Goal: Task Accomplishment & Management: Use online tool/utility

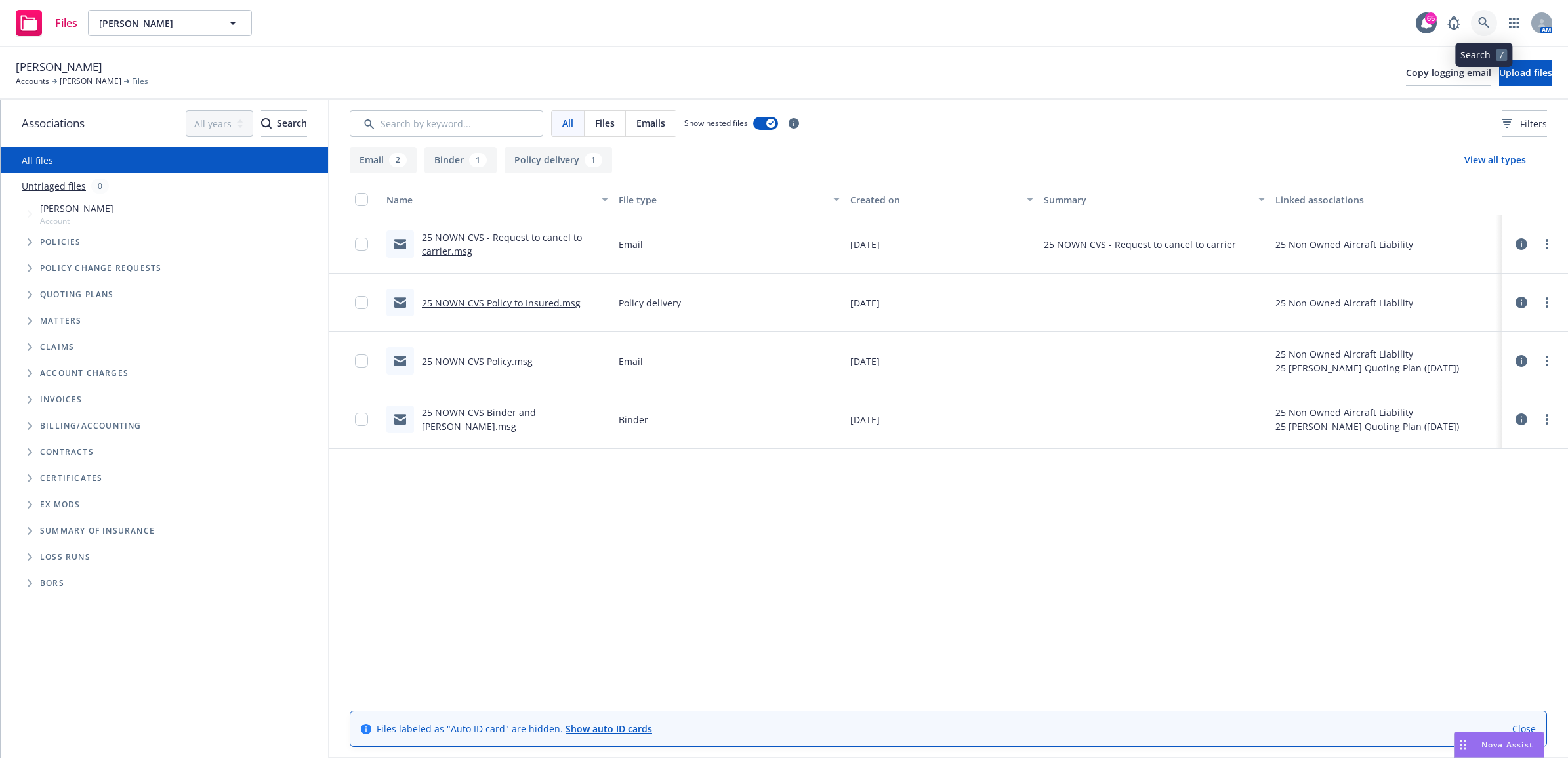
click at [1483, 30] on link at bounding box center [1484, 22] width 26 height 26
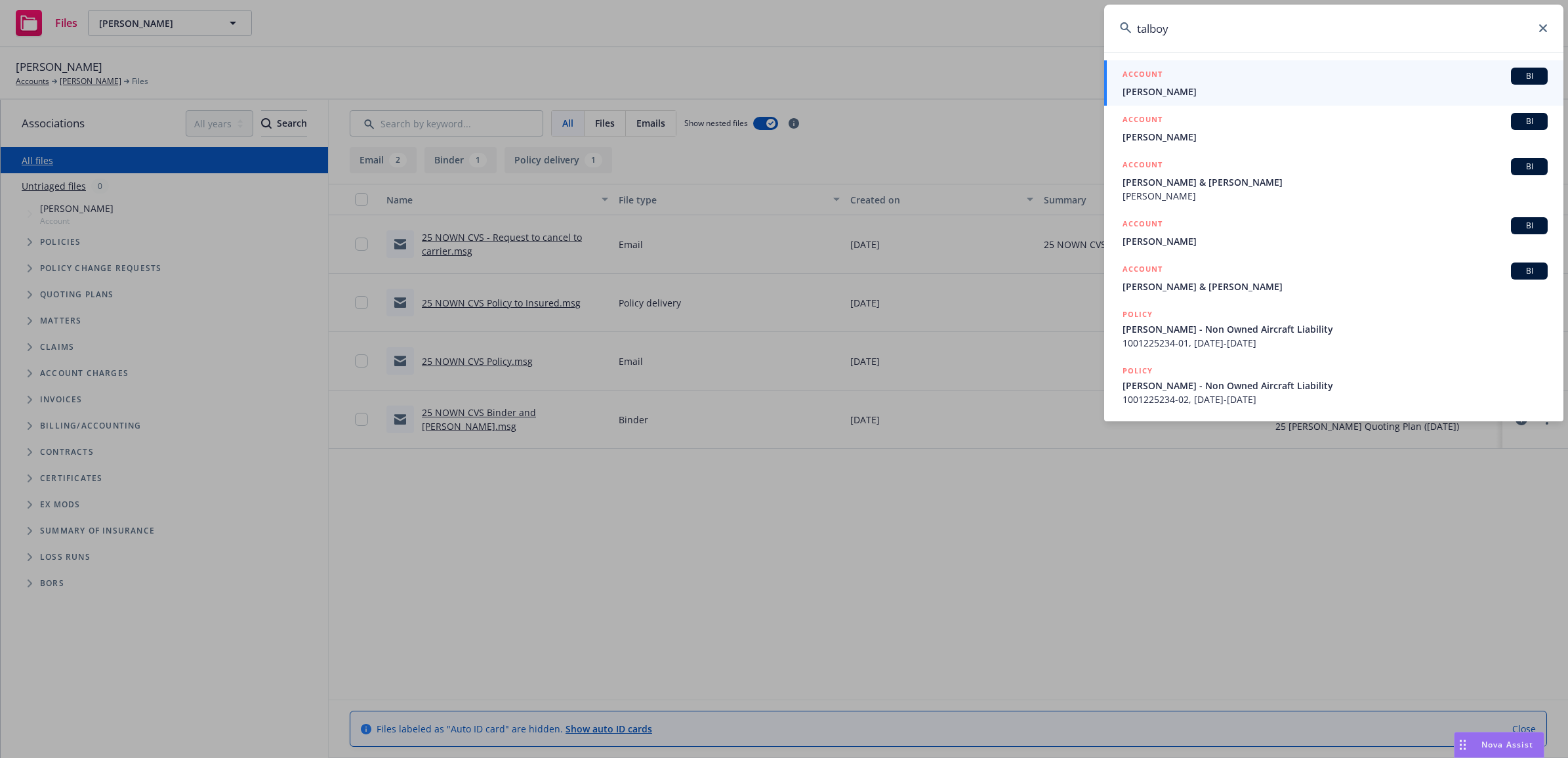
type input "talboy"
click at [1208, 87] on span "[PERSON_NAME]" at bounding box center [1335, 91] width 425 height 14
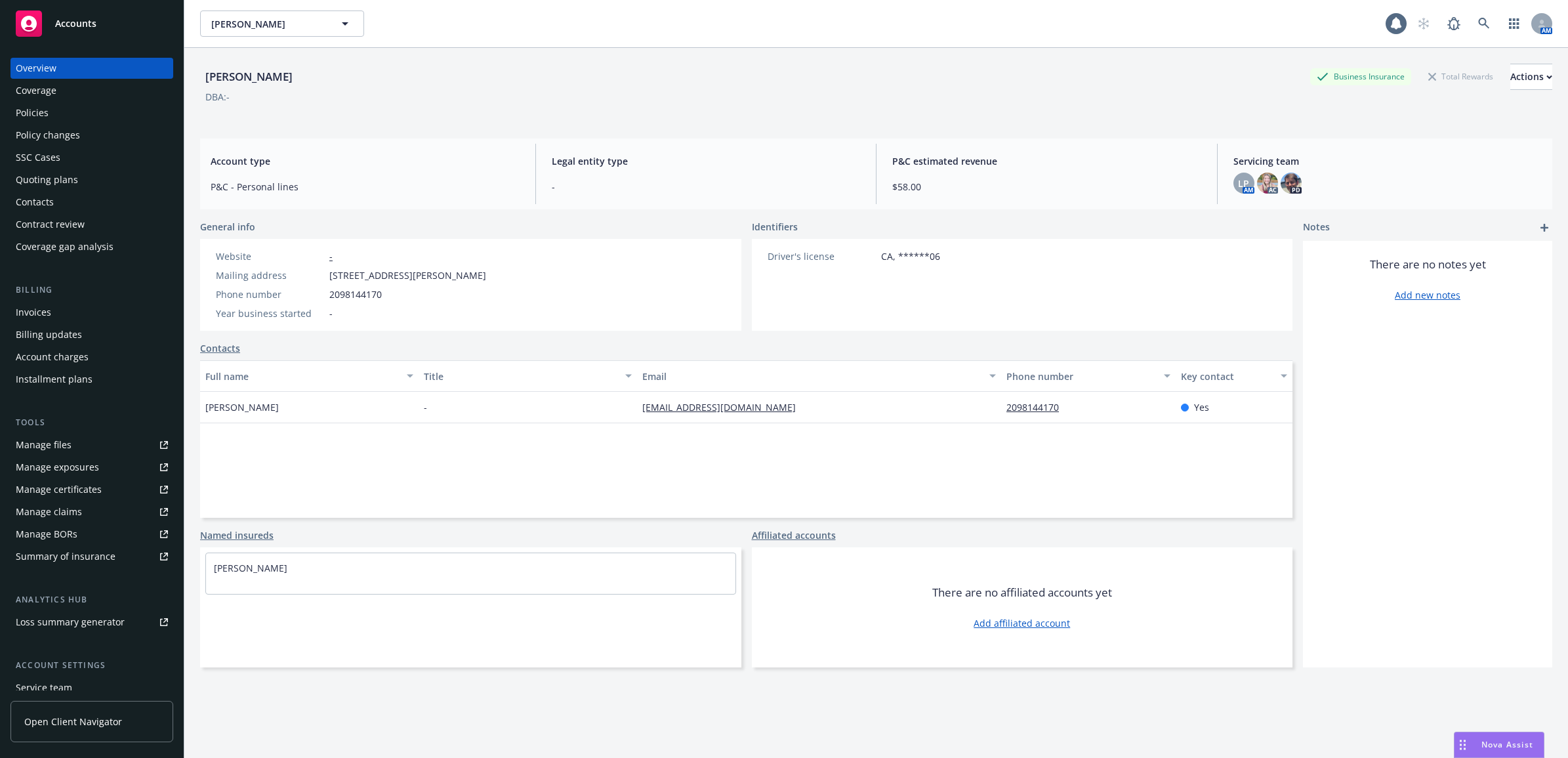
click at [90, 109] on div "Policies" at bounding box center [92, 112] width 152 height 21
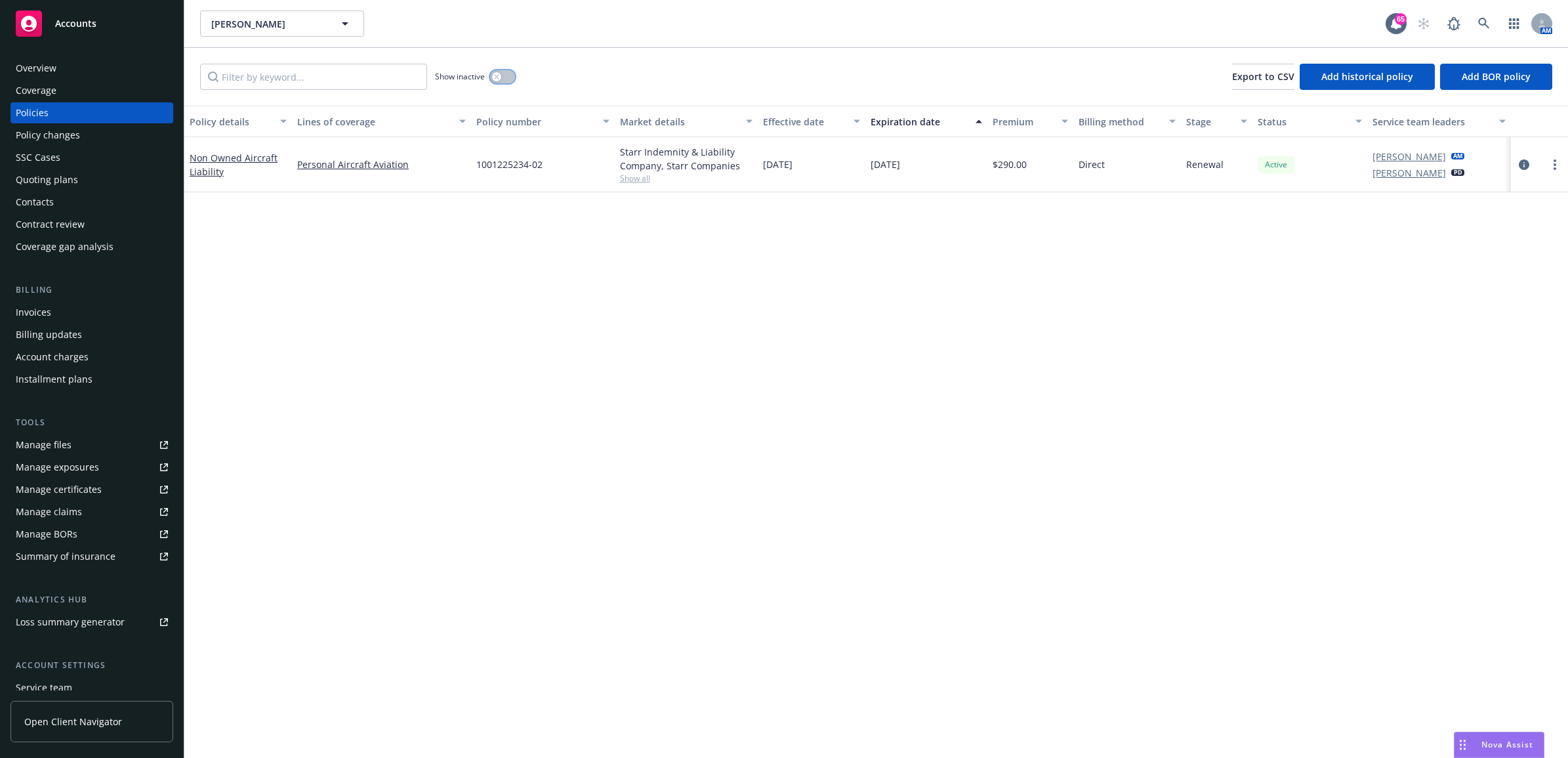
click at [508, 79] on button "button" at bounding box center [502, 77] width 25 height 13
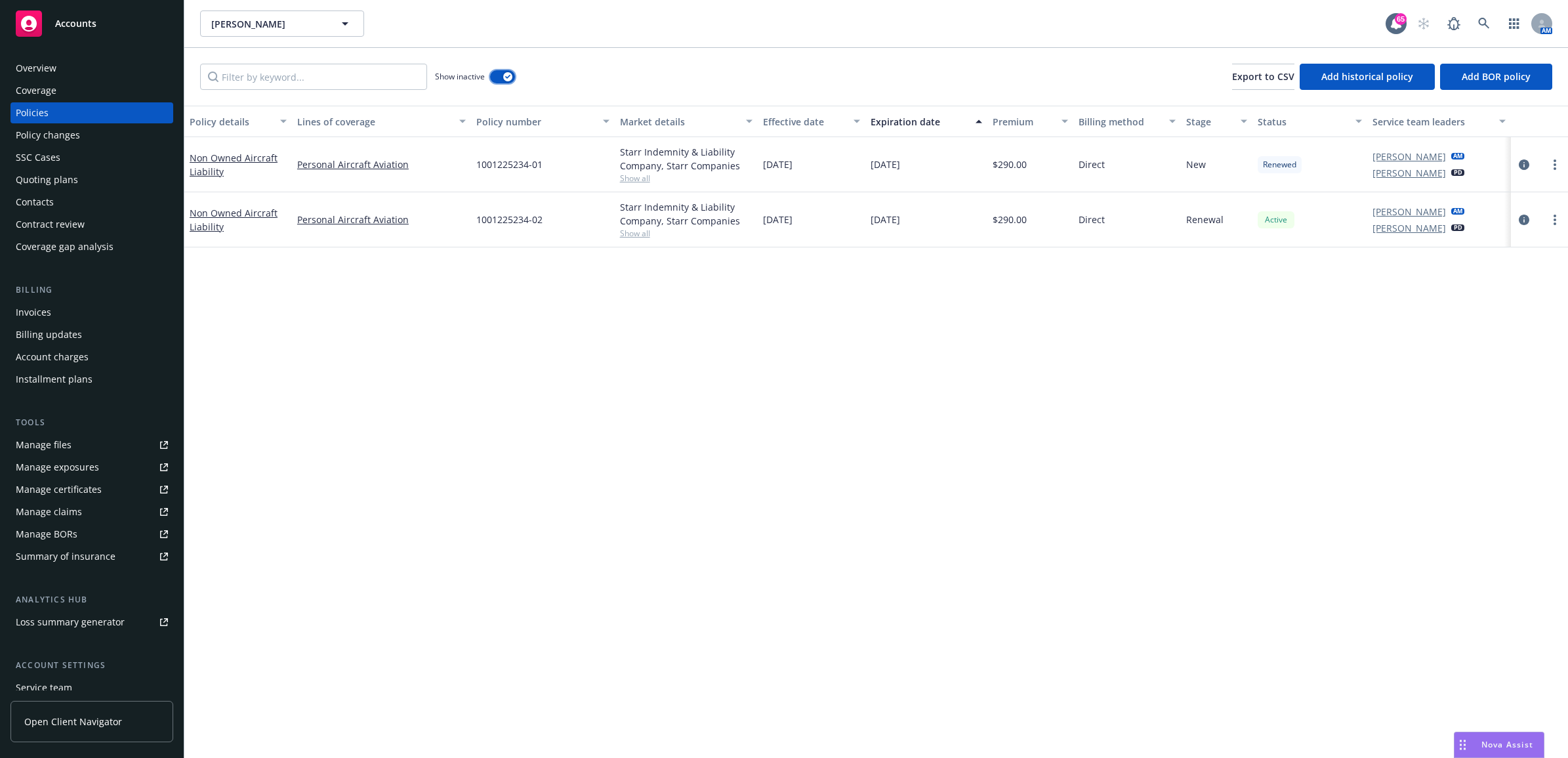
click at [508, 79] on icon "button" at bounding box center [508, 77] width 6 height 4
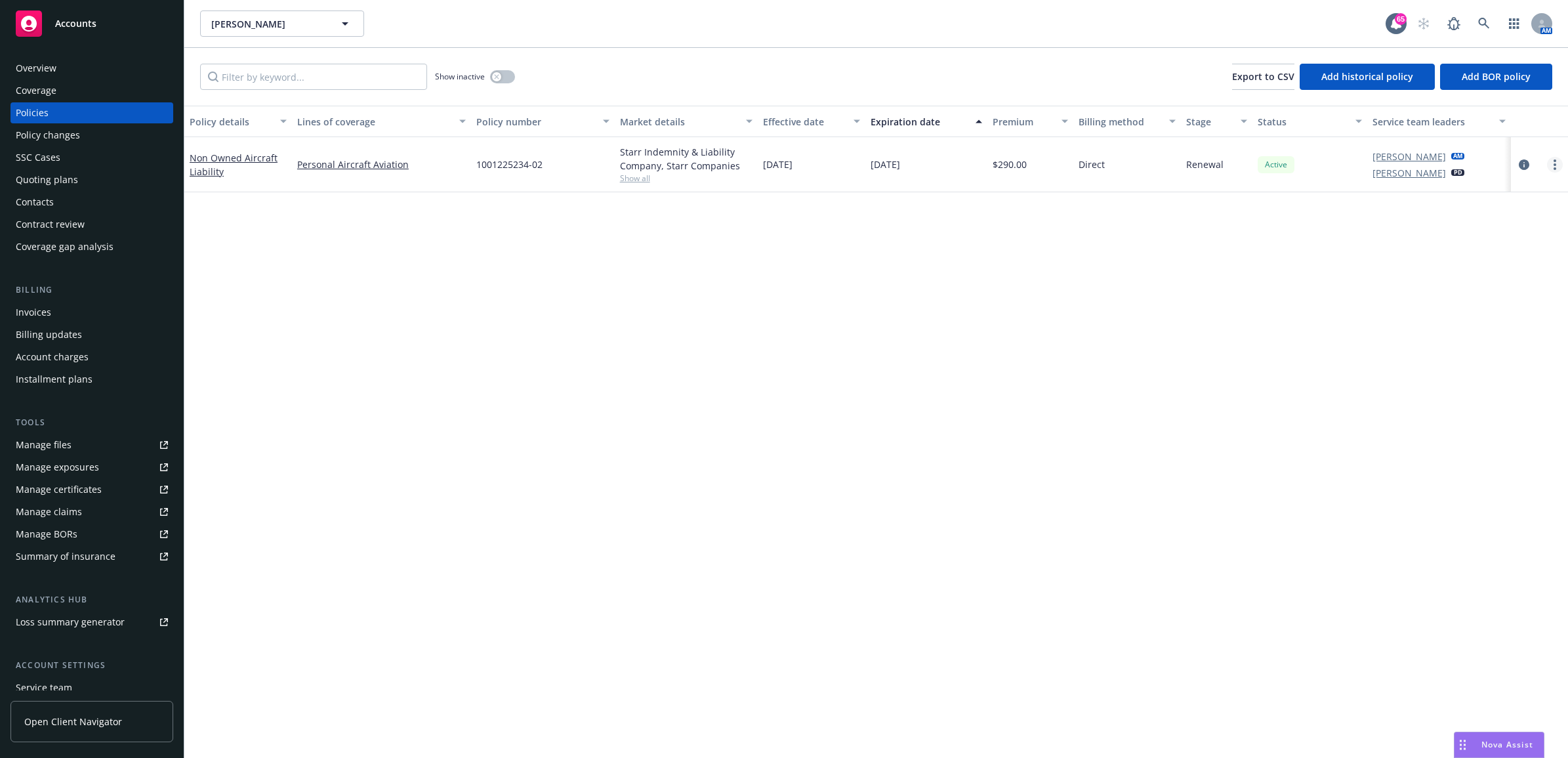
click at [1552, 166] on link "more" at bounding box center [1554, 165] width 16 height 16
click at [1469, 240] on link "End policy" at bounding box center [1485, 244] width 154 height 26
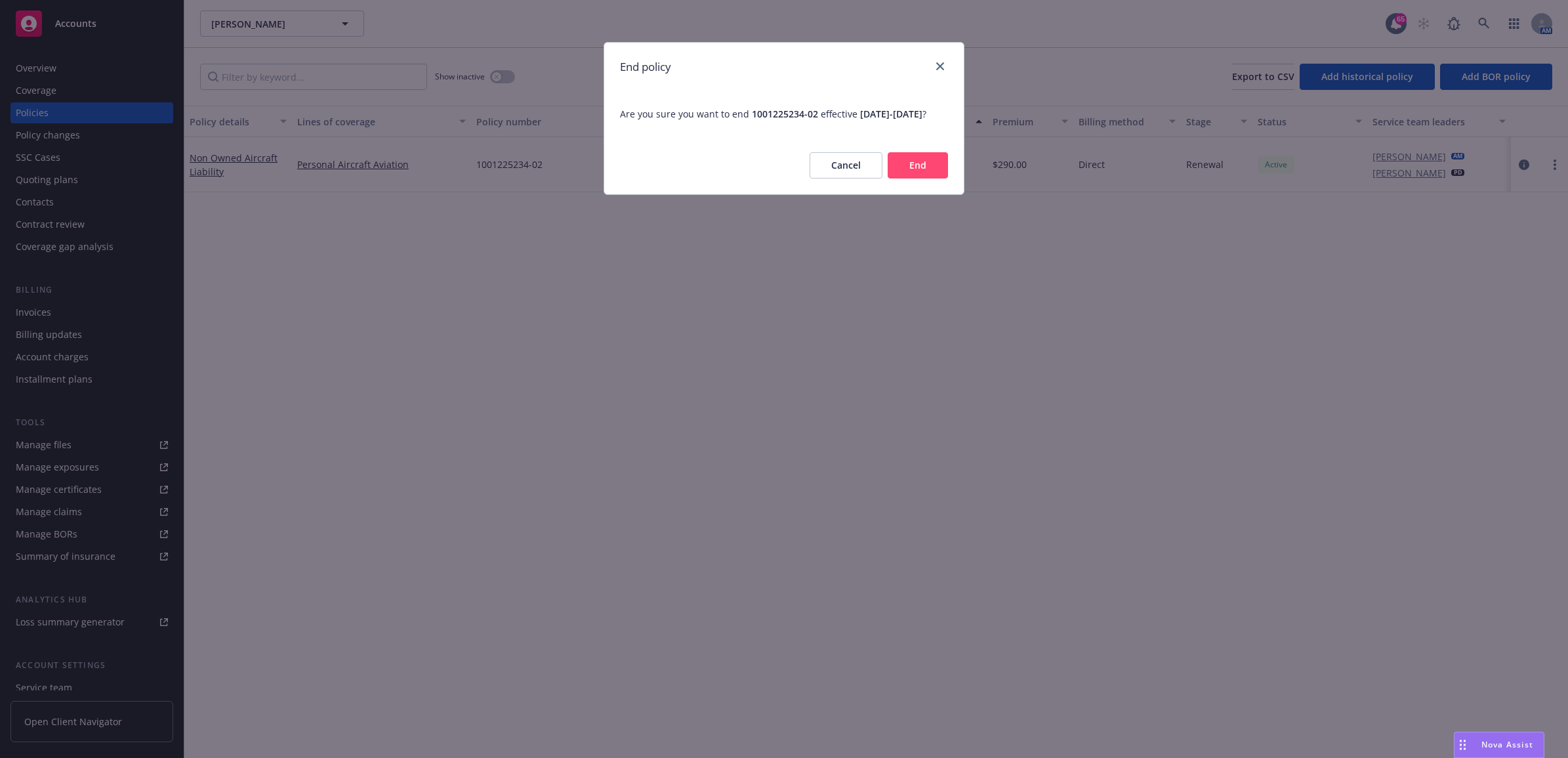
click at [927, 179] on button "End" at bounding box center [918, 165] width 61 height 26
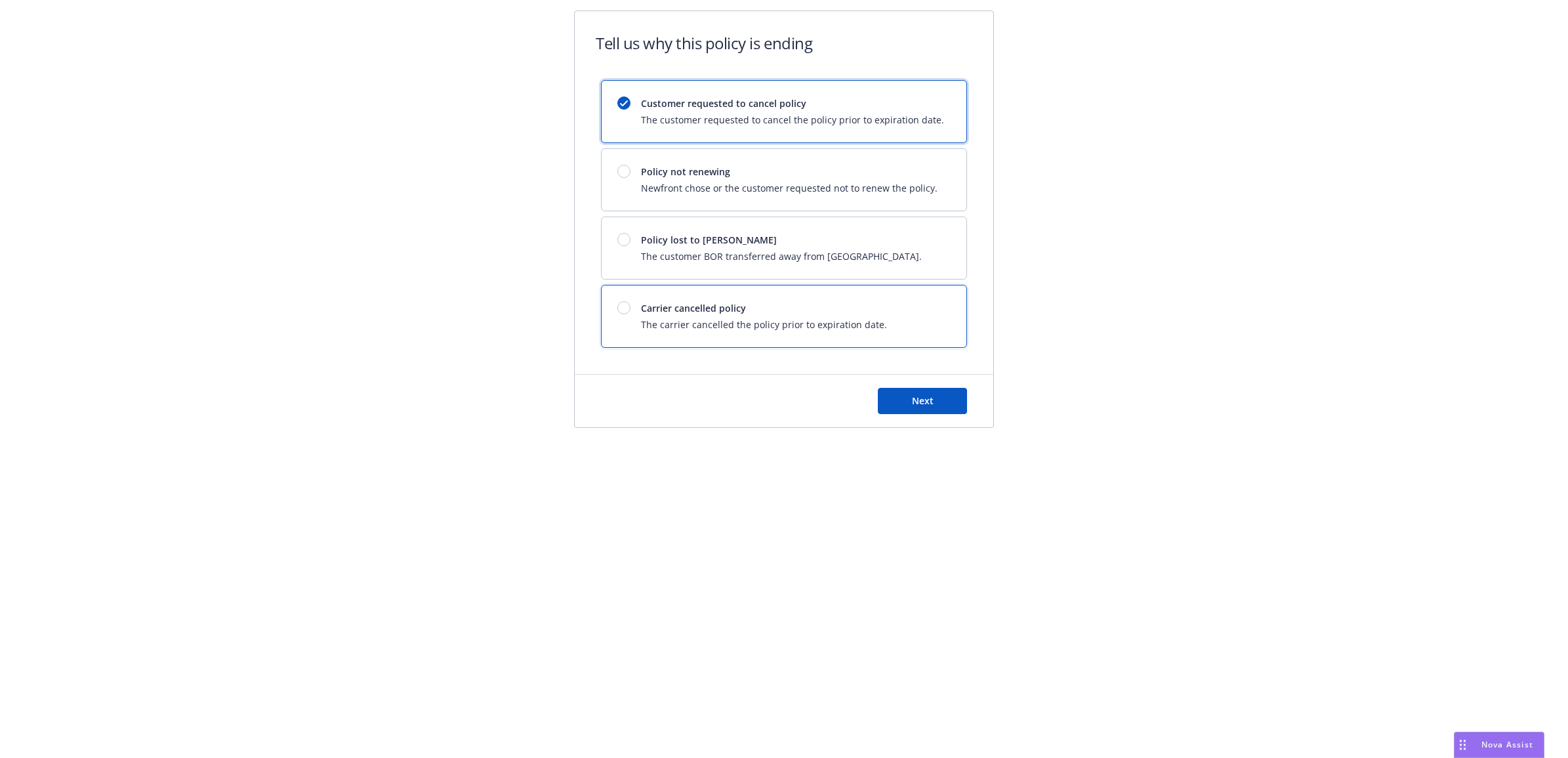
click at [793, 310] on span "Carrier cancelled policy" at bounding box center [763, 308] width 246 height 14
click at [940, 406] on button "Next" at bounding box center [923, 401] width 89 height 26
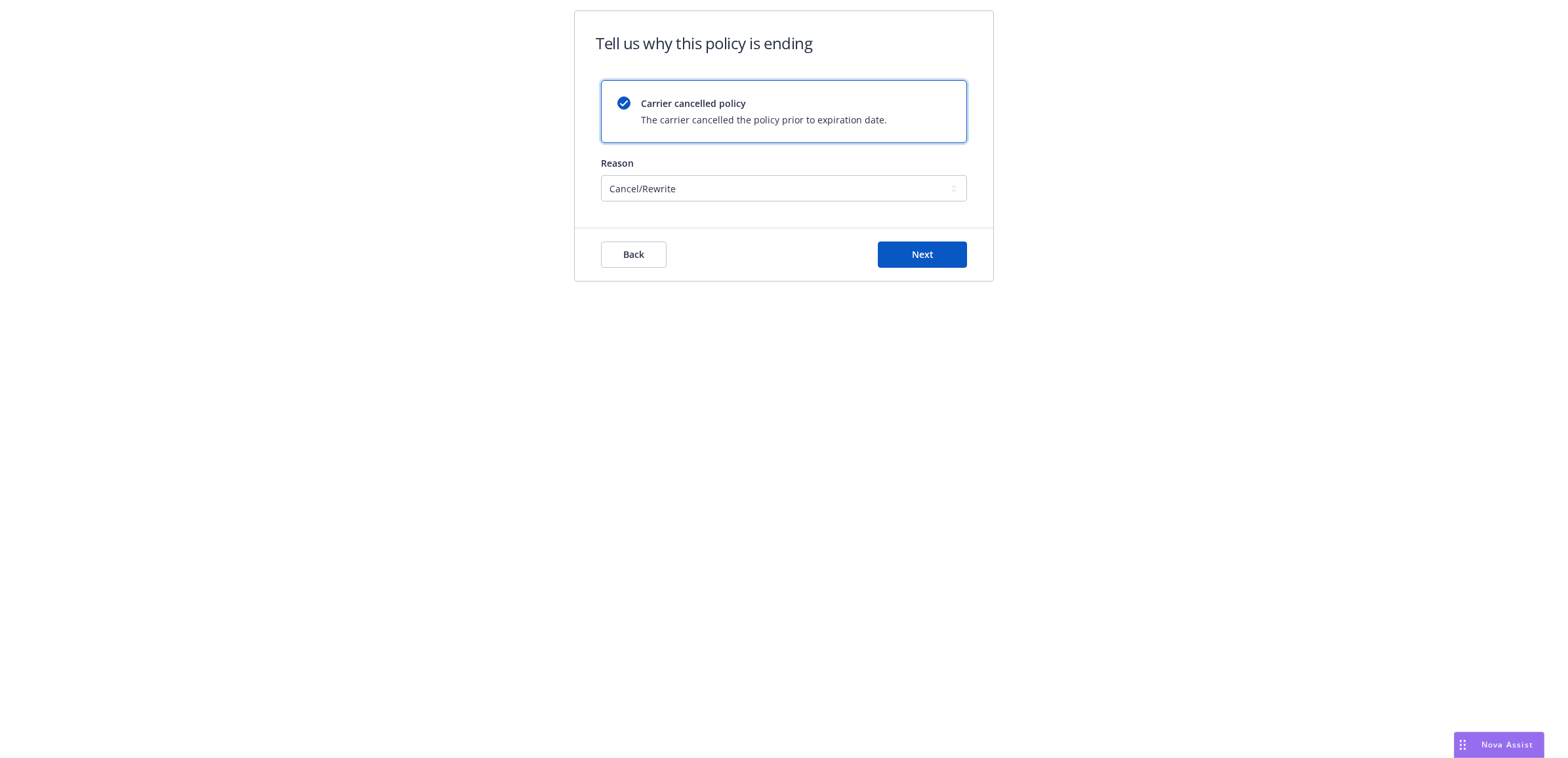
click at [937, 277] on div "Back Next" at bounding box center [783, 255] width 418 height 53
click at [930, 262] on button "Next" at bounding box center [923, 254] width 89 height 26
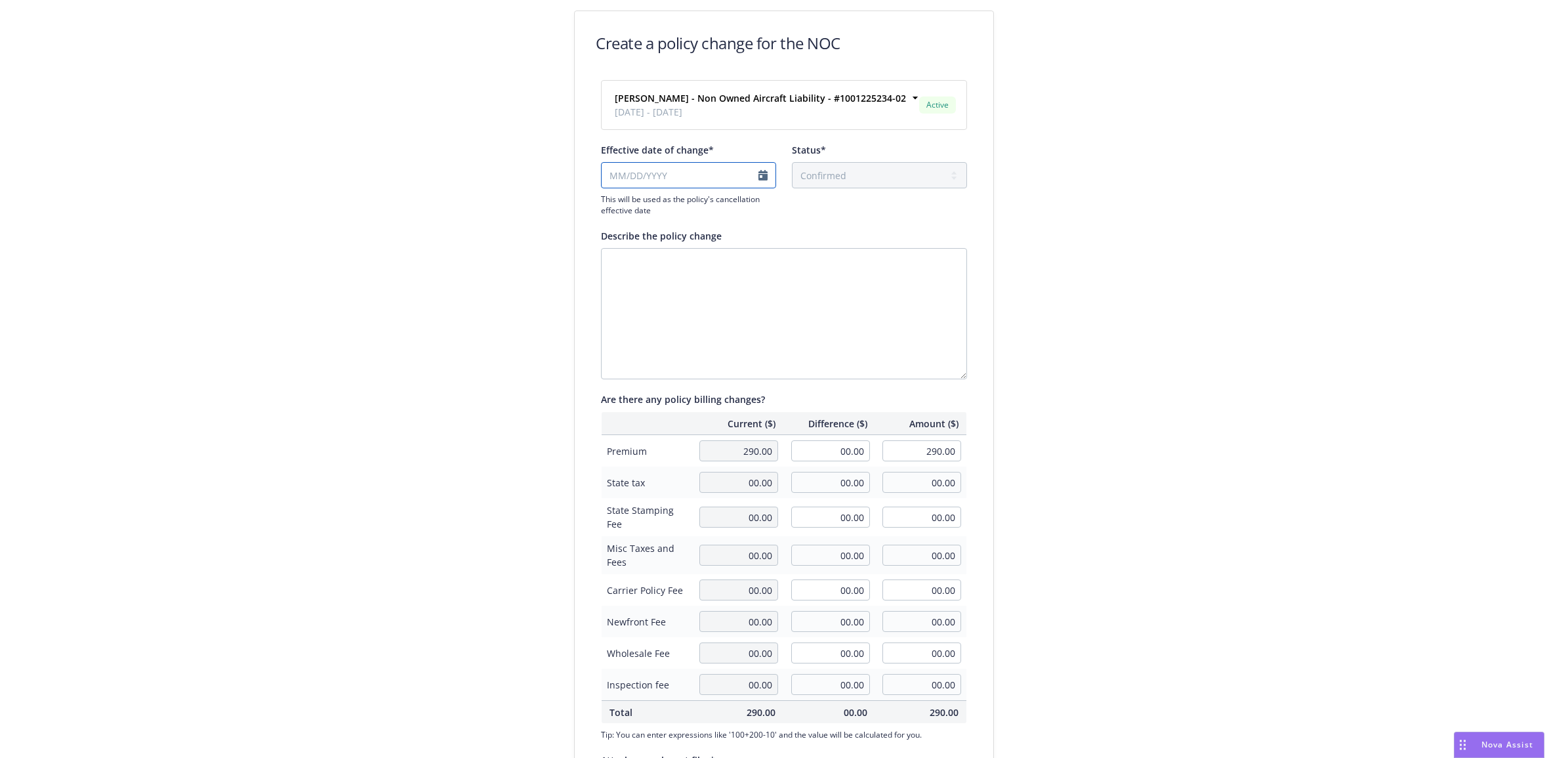
click at [756, 174] on input "Effective date of change*" at bounding box center [688, 175] width 175 height 26
select select "August"
select select "2025"
click at [707, 286] on span "15" at bounding box center [714, 285] width 18 height 17
type input "08/15/2025"
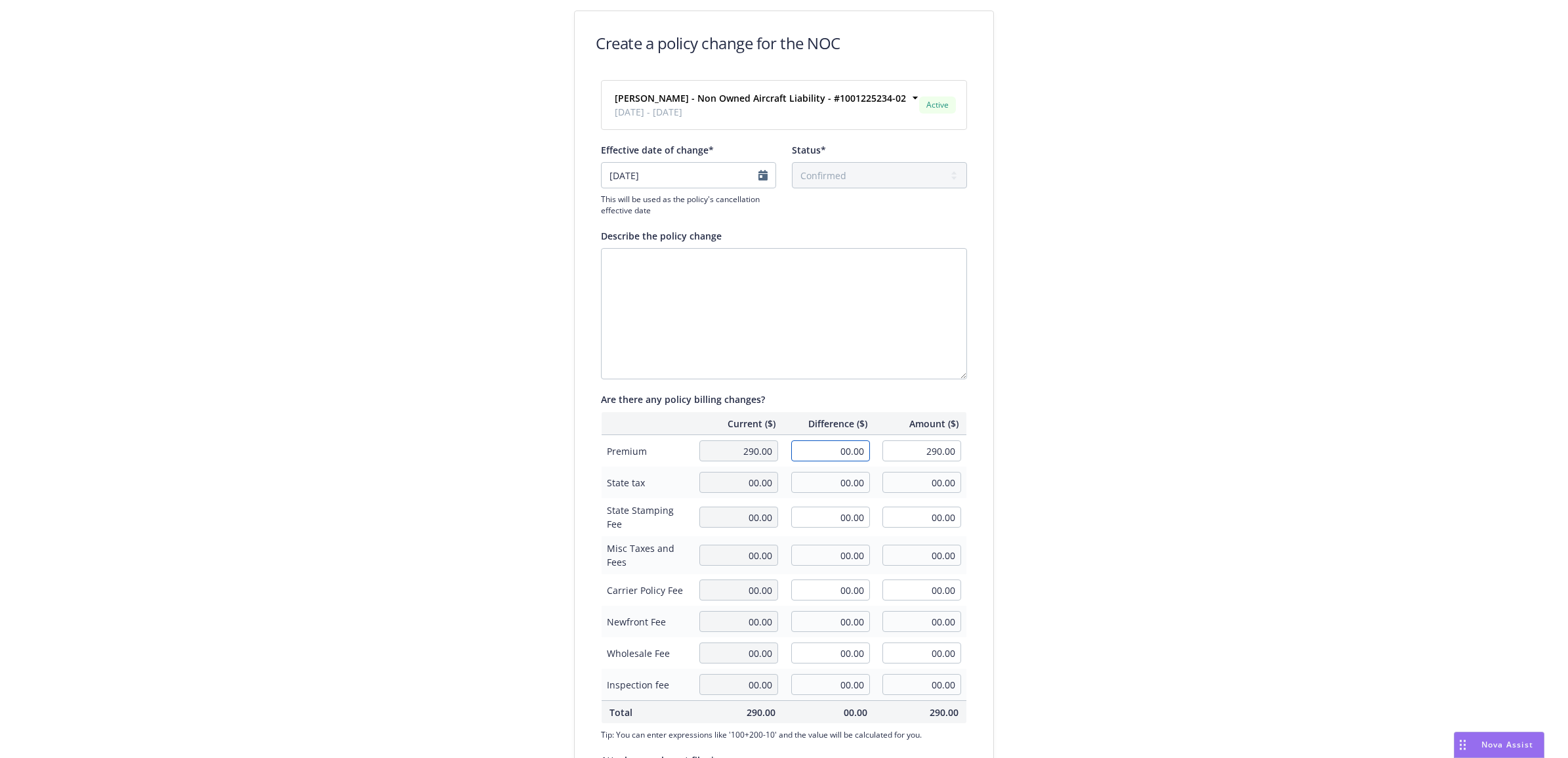
drag, startPoint x: 822, startPoint y: 450, endPoint x: 1032, endPoint y: 444, distance: 210.1
click at [927, 450] on tr "Premium 290.00 00.00 290.00" at bounding box center [784, 451] width 366 height 32
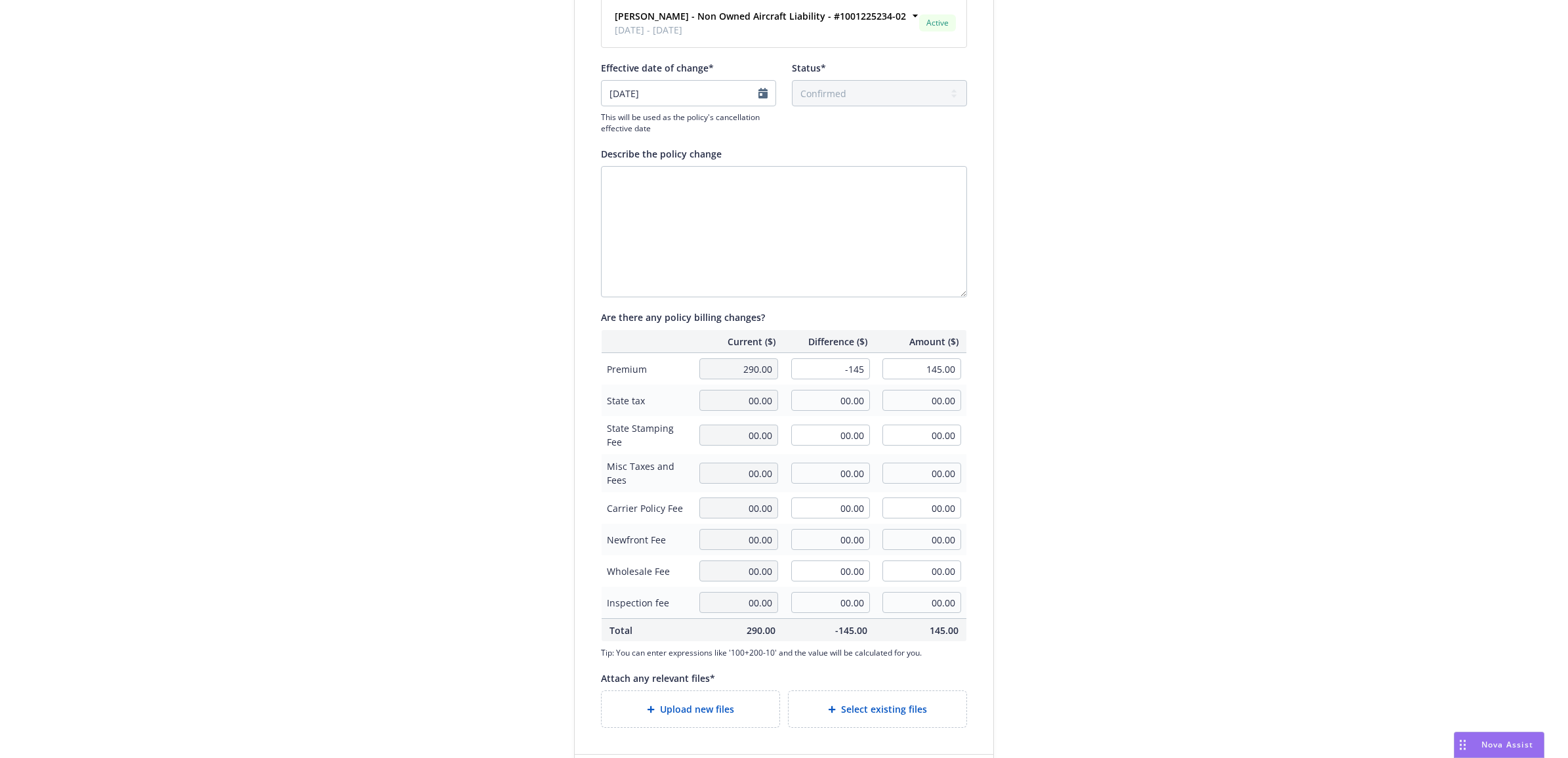
type input "-145.00"
type input "145.00"
click at [1120, 618] on div "Create a policy change for the NOC Theodore Talboy - Non Owned Aircraft Liabili…" at bounding box center [784, 368] width 1568 height 901
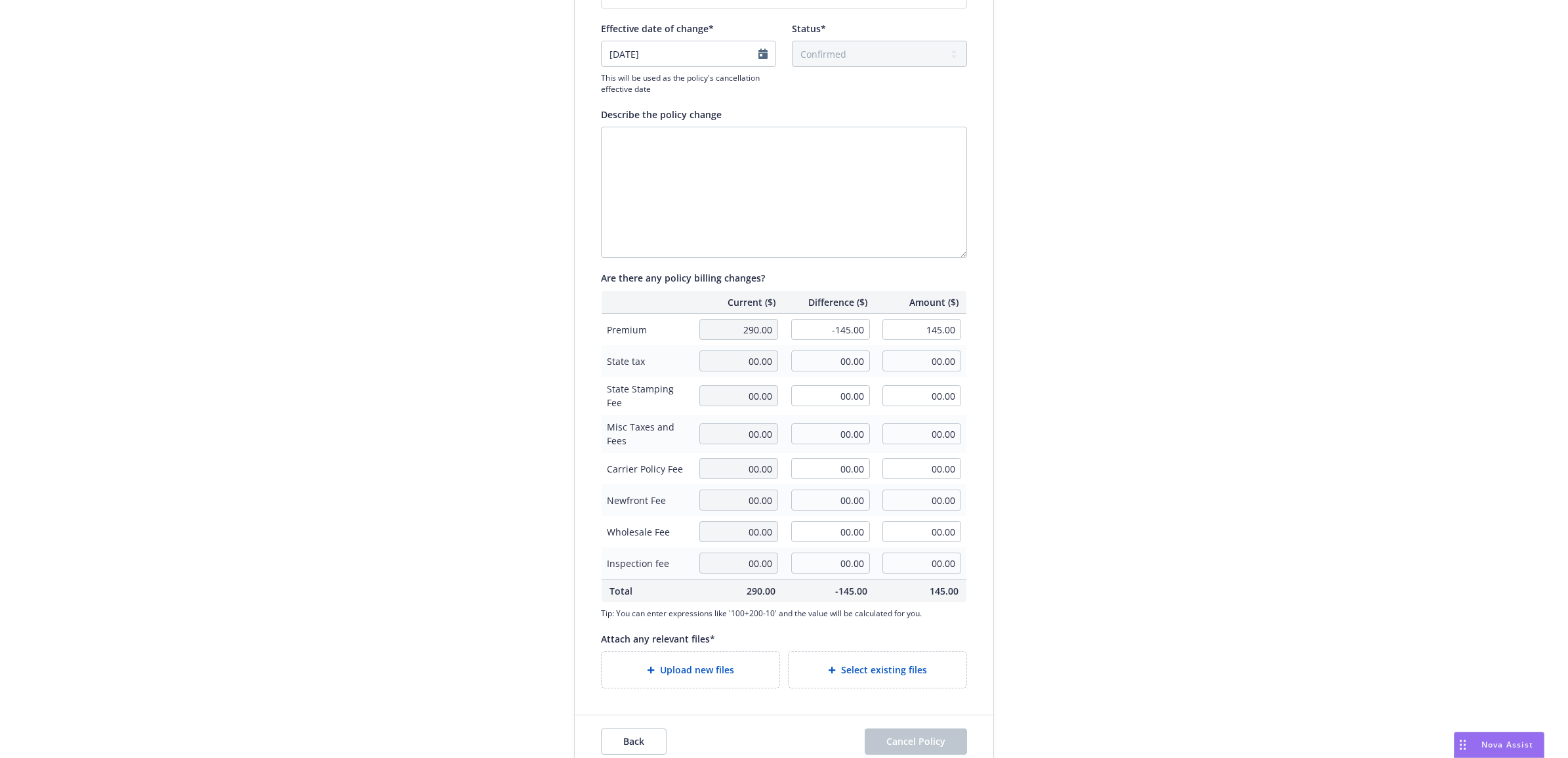
scroll to position [143, 0]
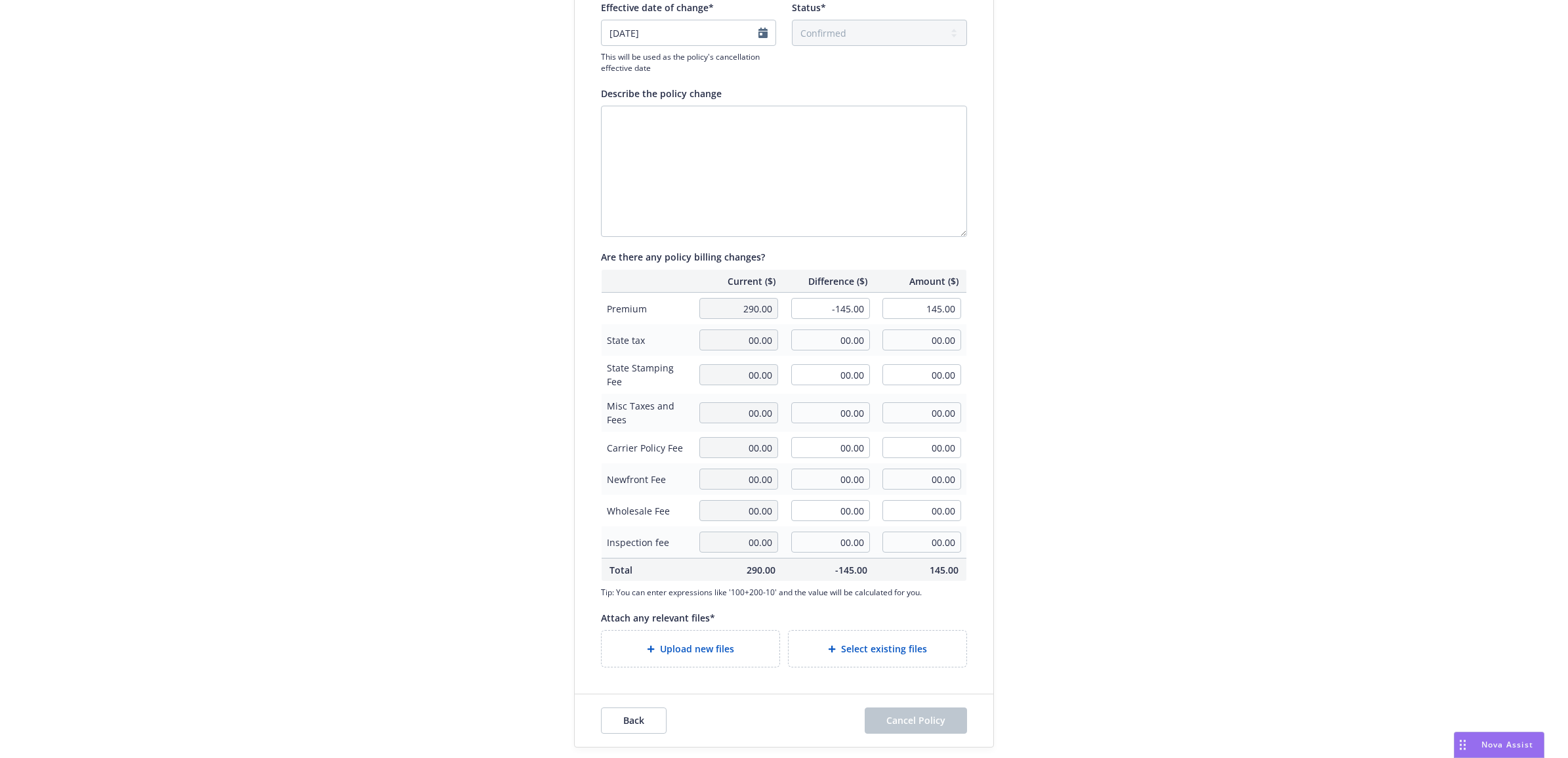
click at [719, 644] on span "Upload new files" at bounding box center [696, 648] width 74 height 14
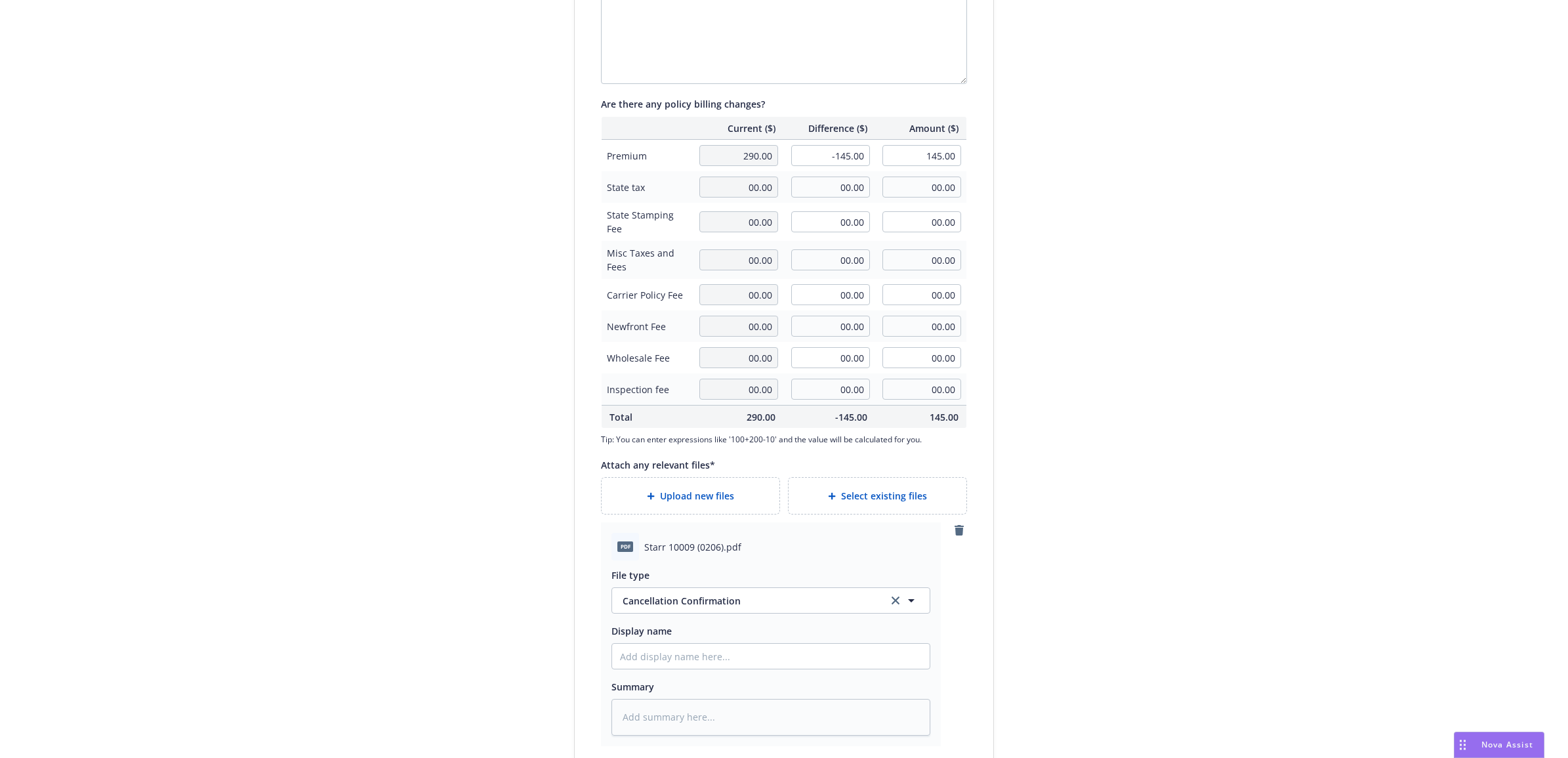
scroll to position [375, 0]
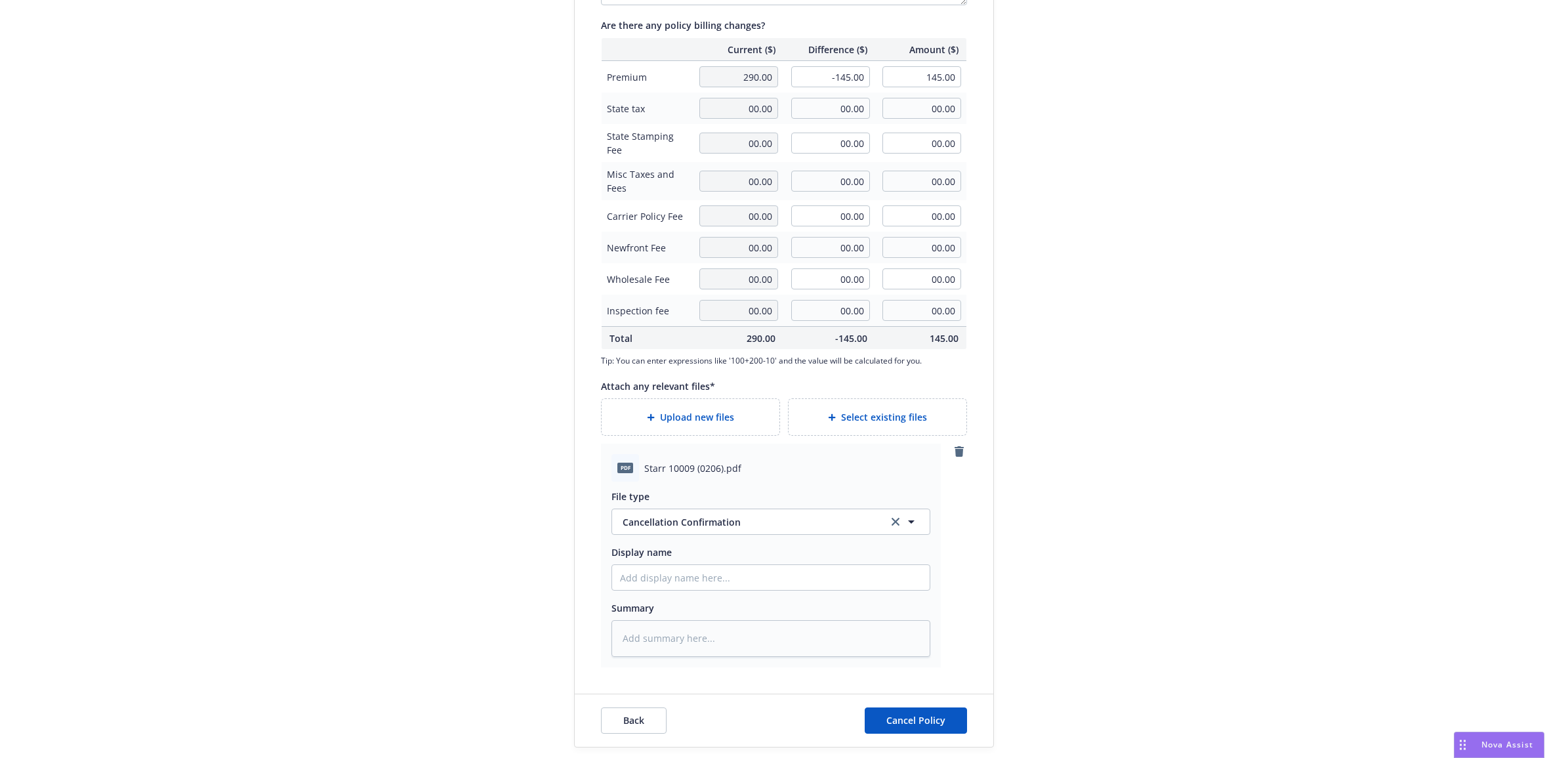
type textarea "x"
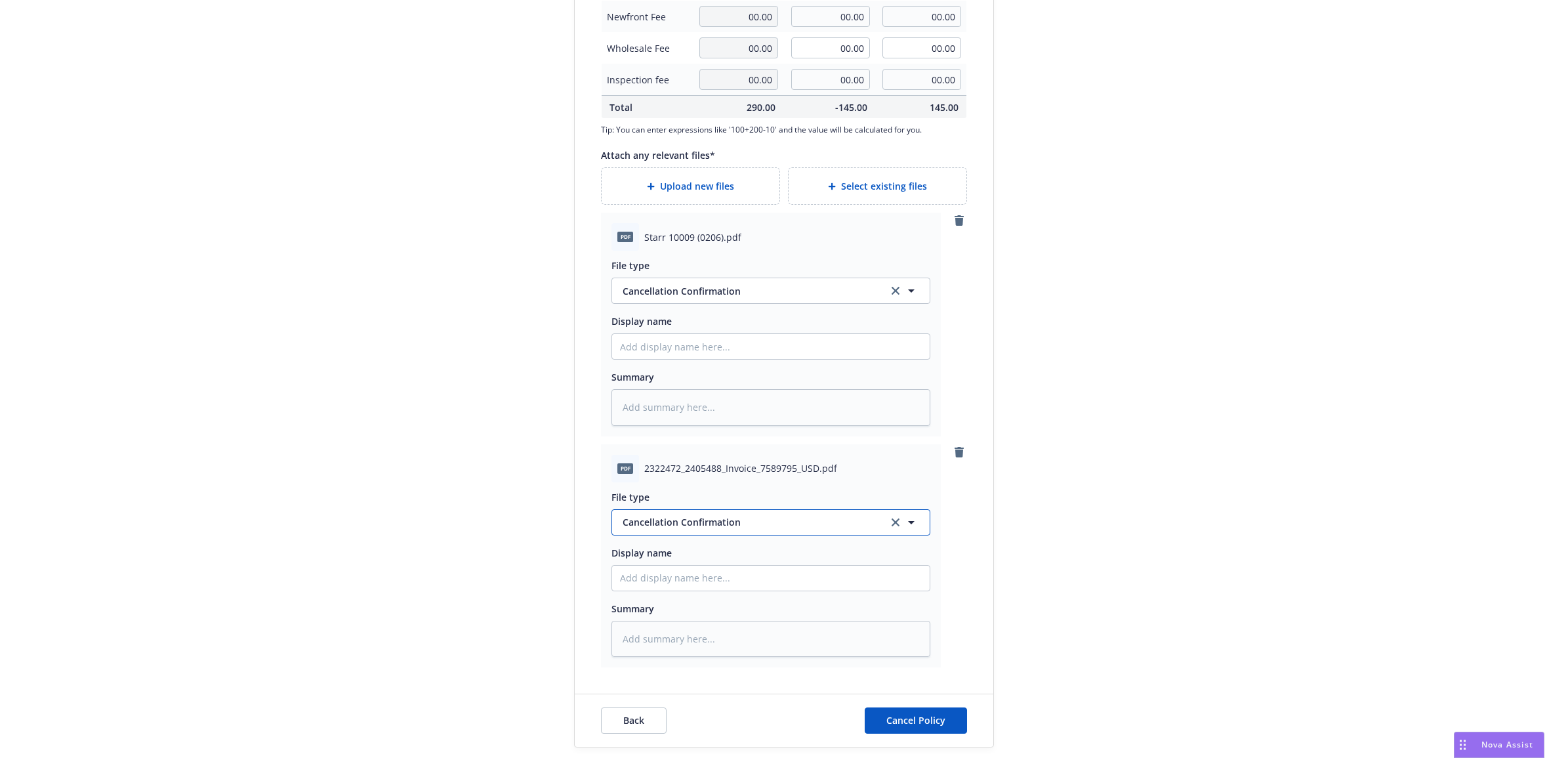
click at [700, 520] on span "Cancellation Confirmation" at bounding box center [748, 521] width 253 height 14
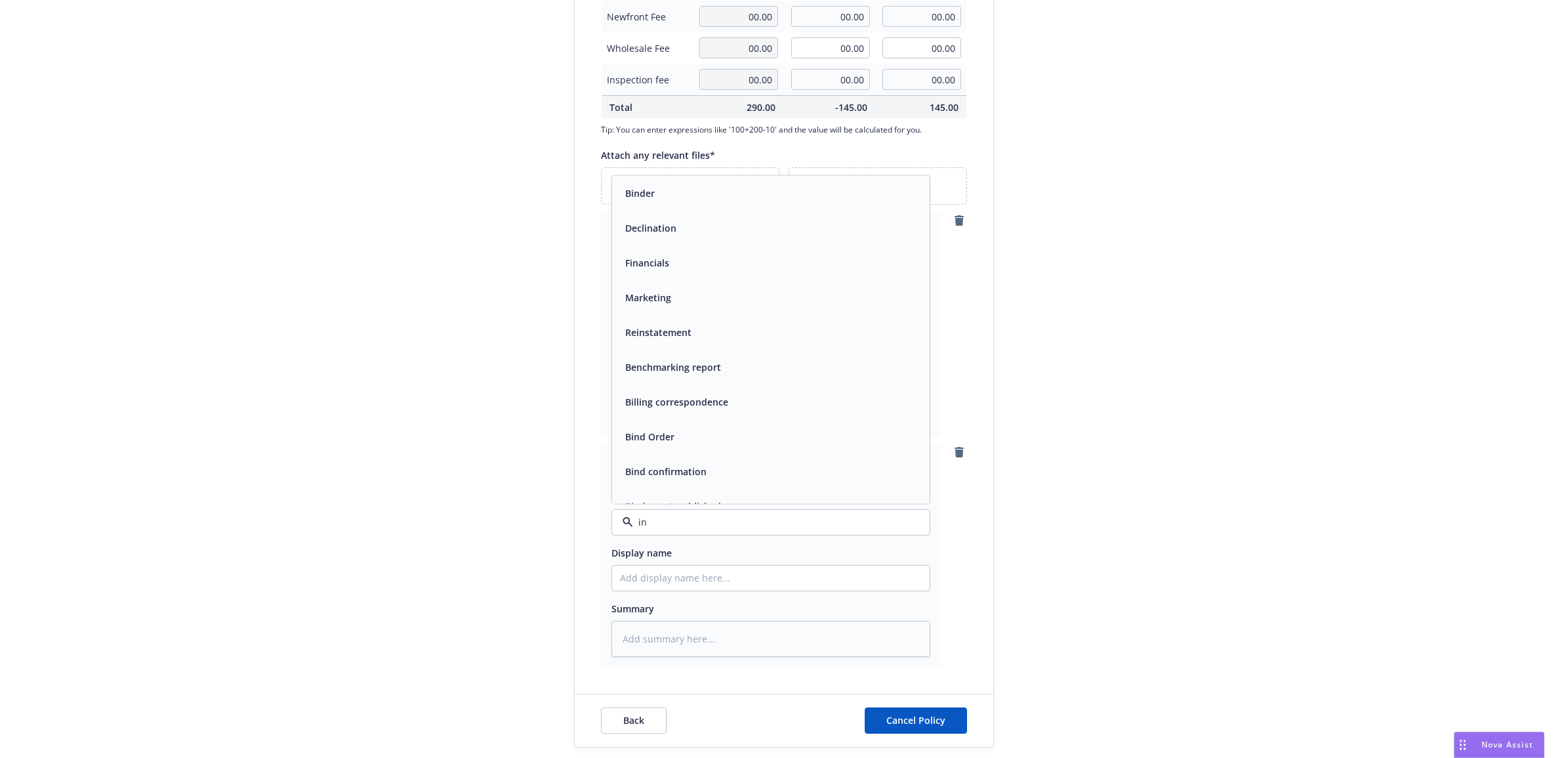
type input "inv"
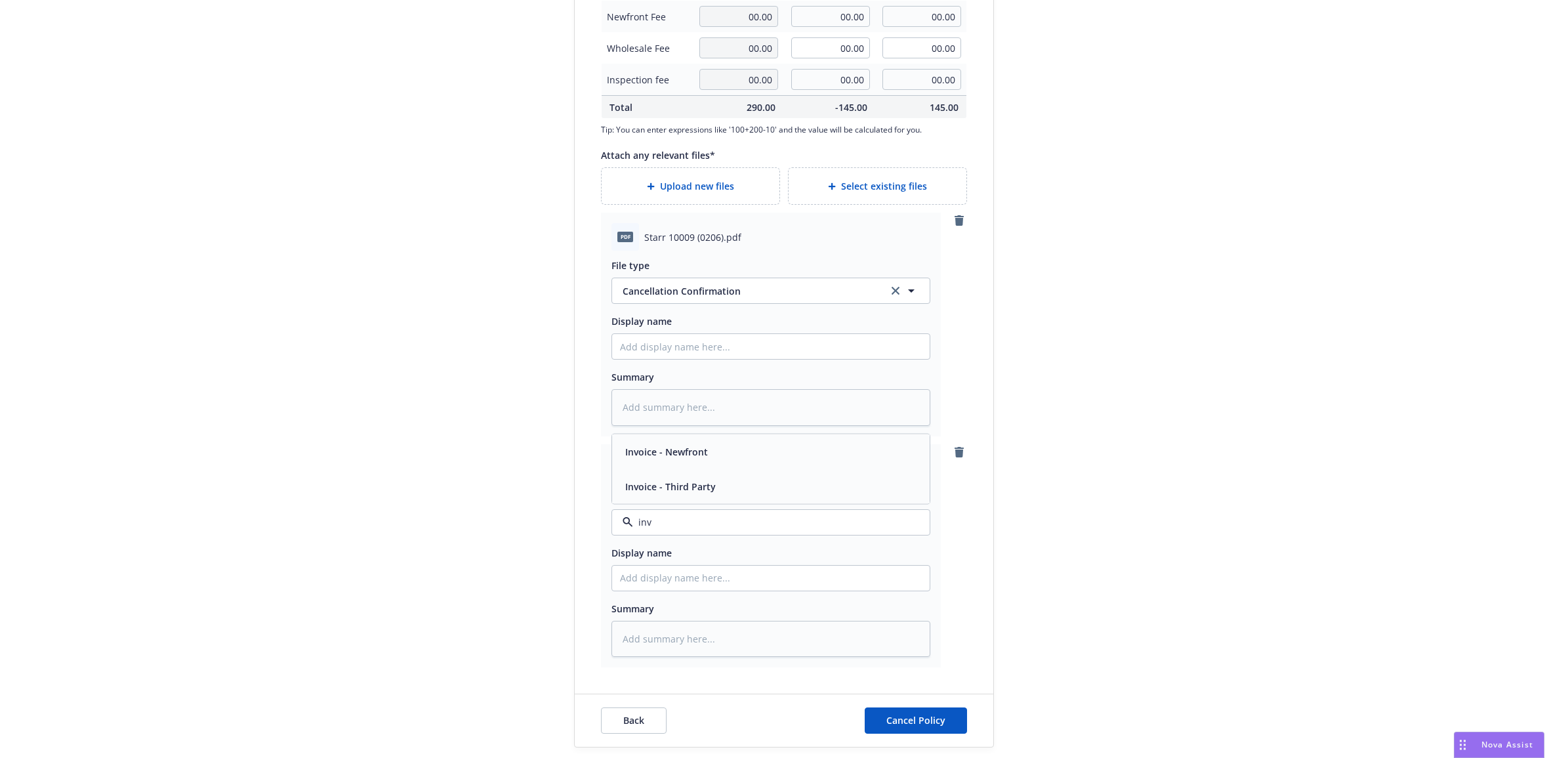
click at [705, 477] on div "Invoice - Third Party" at bounding box center [668, 486] width 98 height 19
drag, startPoint x: 666, startPoint y: 579, endPoint x: 715, endPoint y: 568, distance: 50.2
click at [666, 359] on input "Display name" at bounding box center [770, 346] width 317 height 25
type textarea "x"
type input "2"
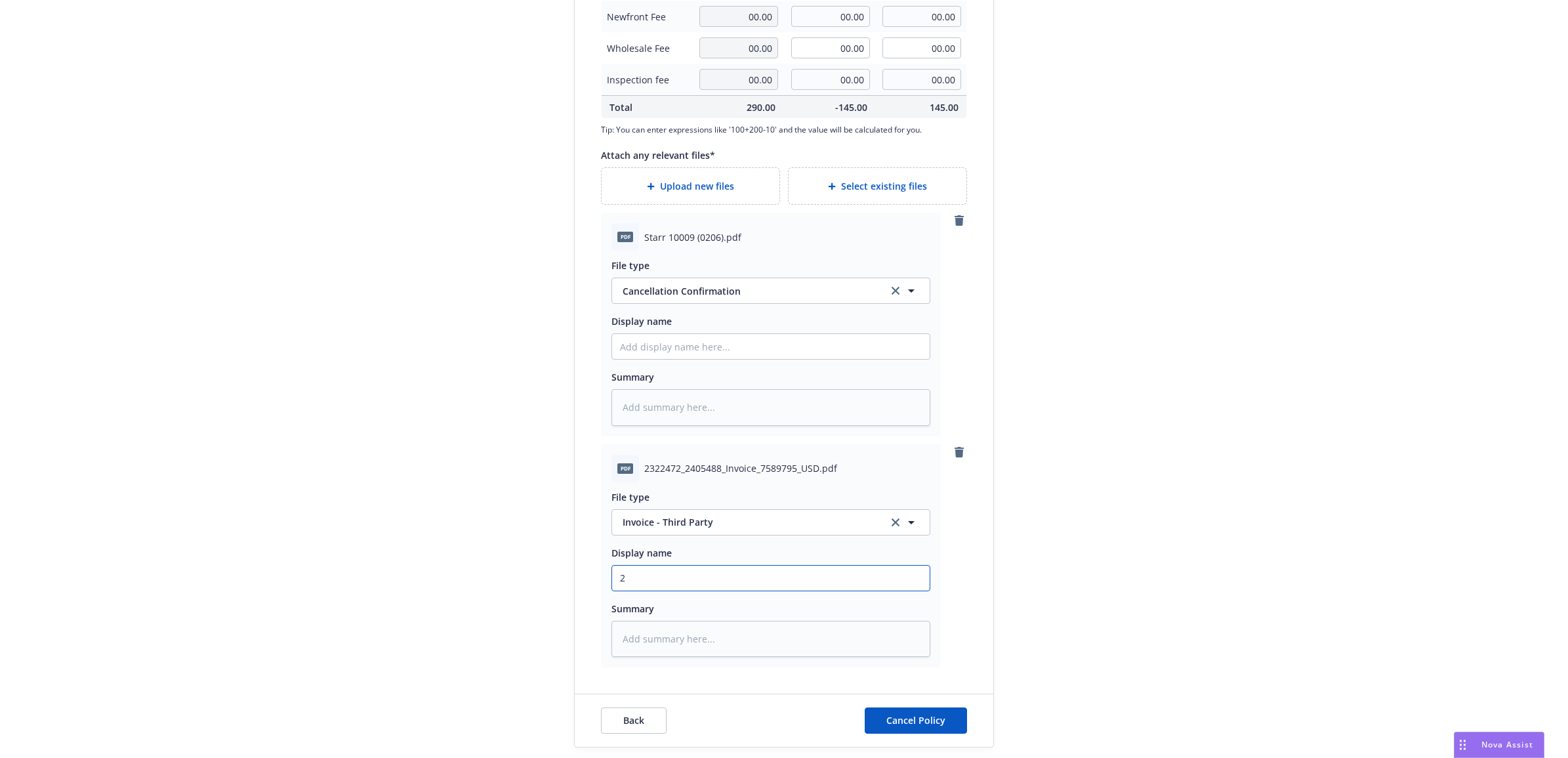
type textarea "x"
type input "25"
type textarea "x"
type input "25"
type textarea "x"
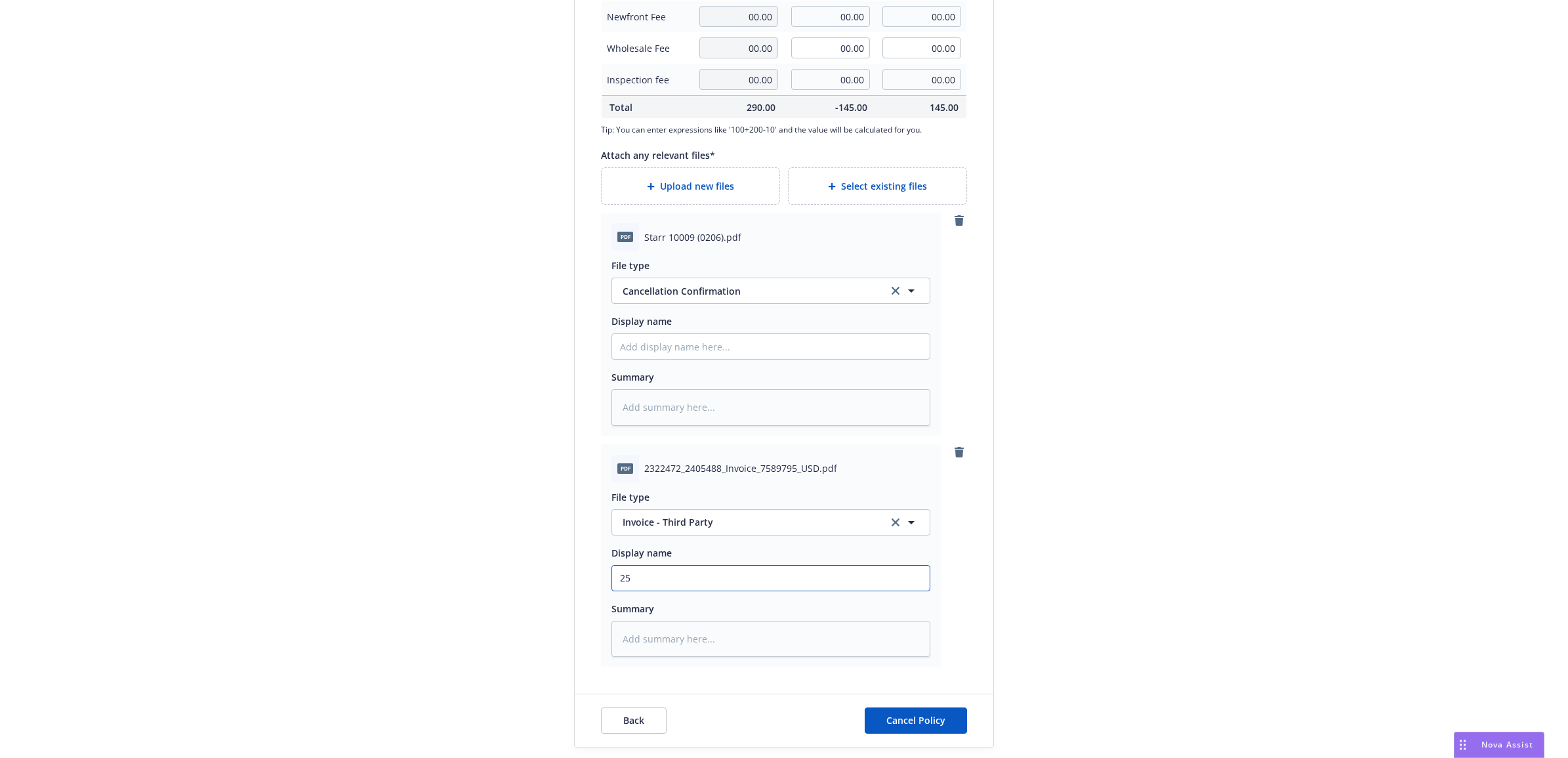
type input "25 N"
type textarea "x"
type input "25 NO"
type textarea "x"
type input "25 NOW"
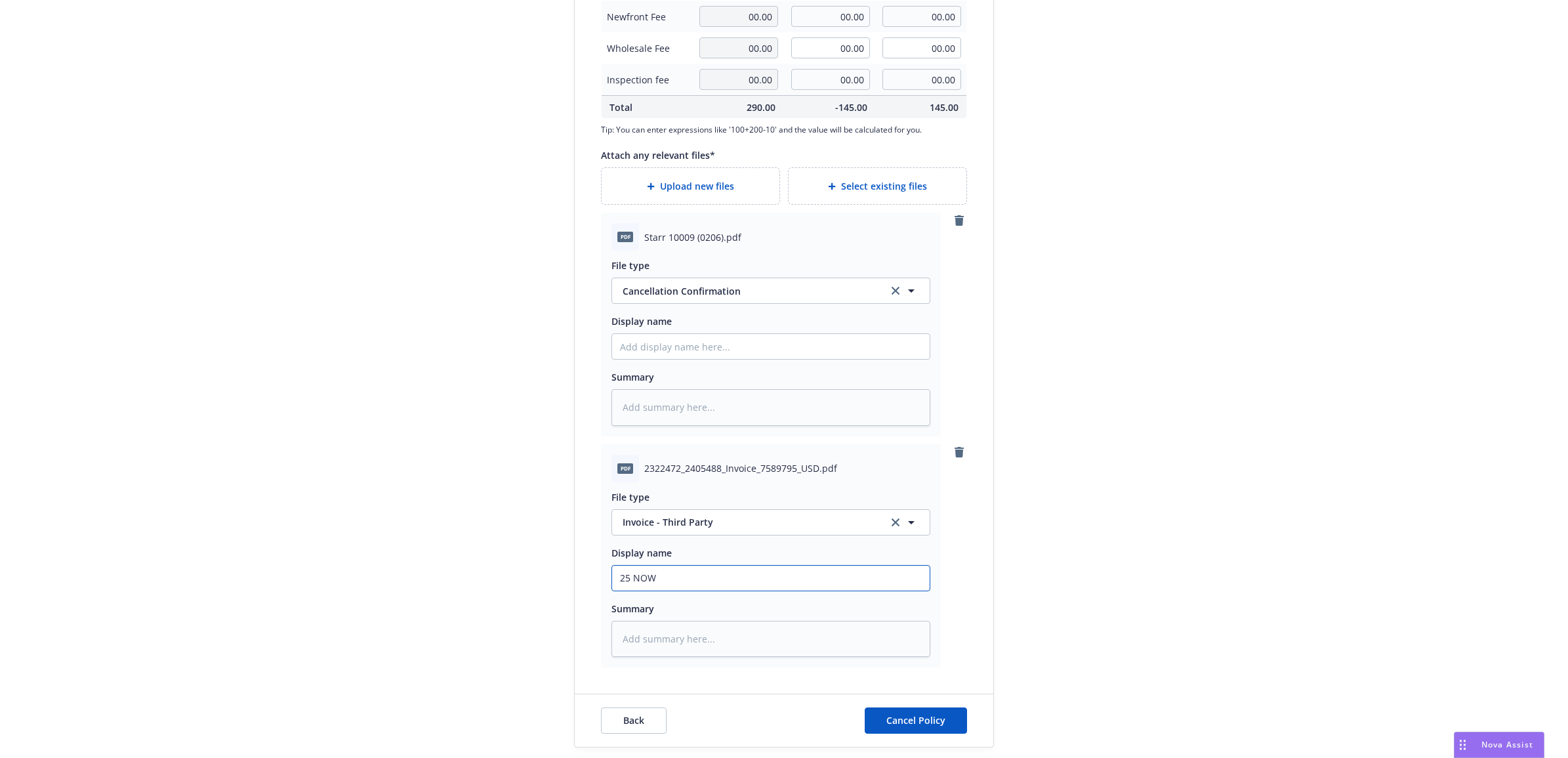
type textarea "x"
type input "25 NOWN"
type textarea "x"
type input "25 NOWN"
type textarea "x"
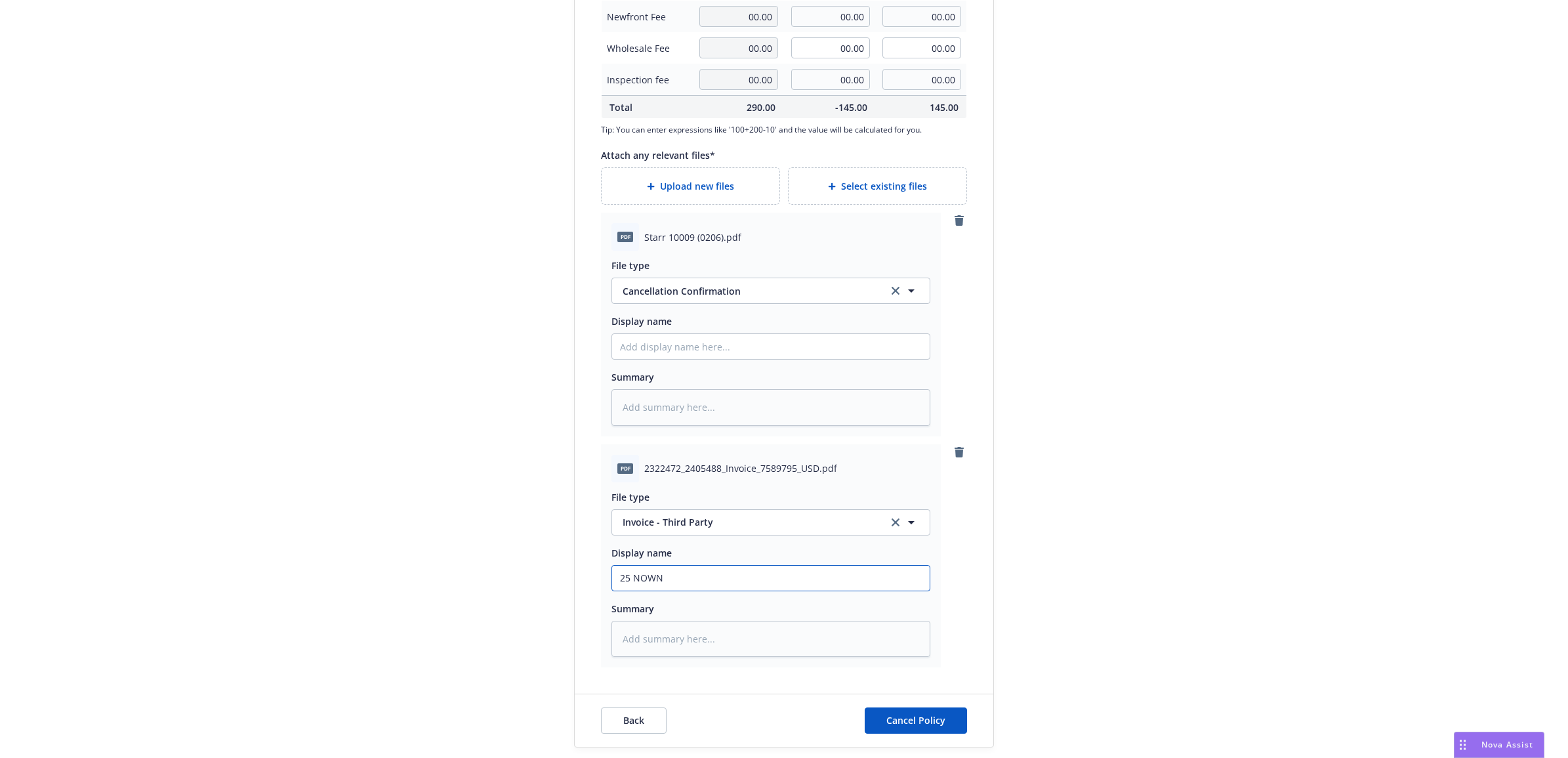
type input "25 NOWN C"
type textarea "x"
type input "25 NOWN CV"
type textarea "x"
type input "25 NOWN CVS"
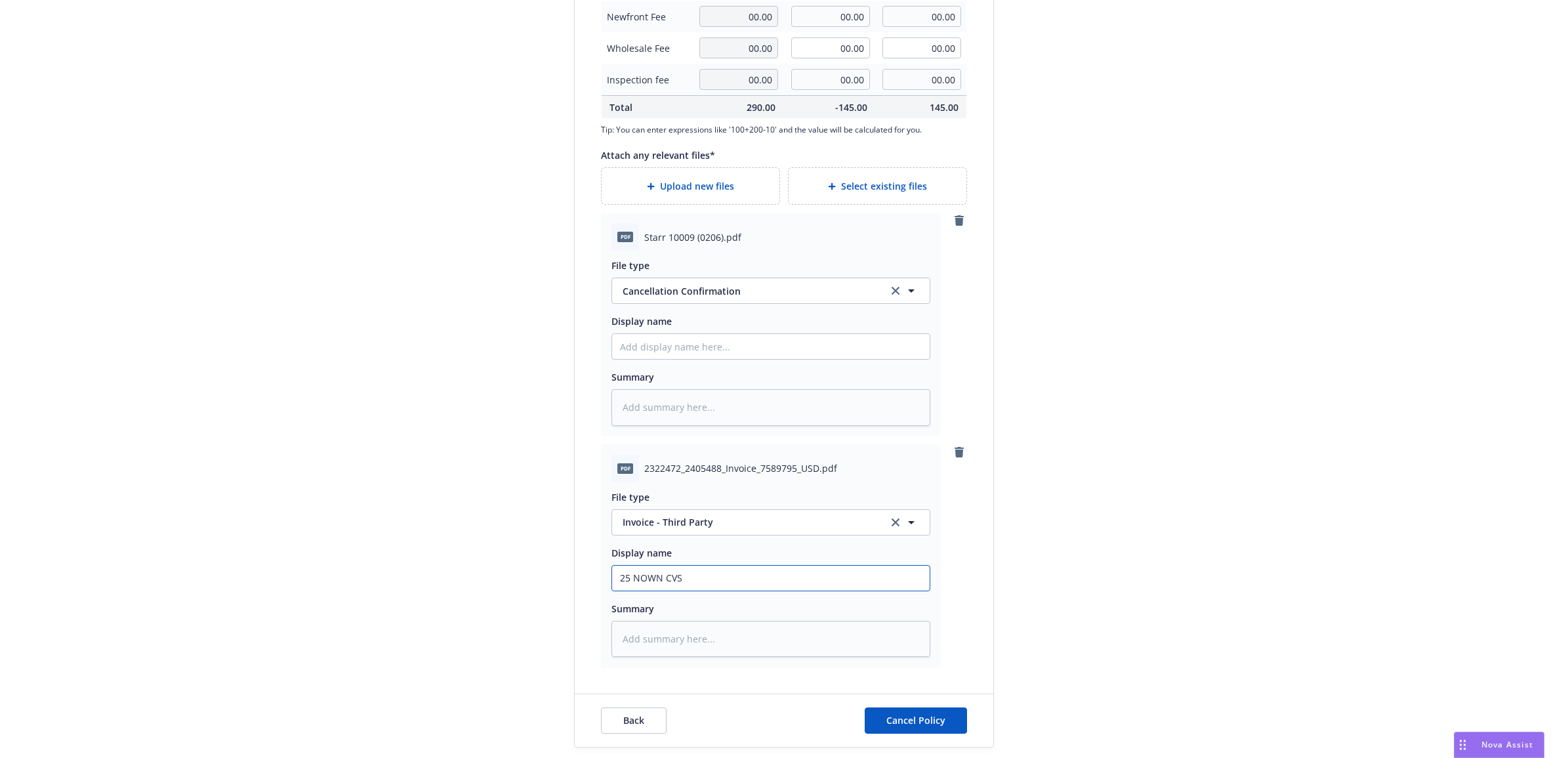
type textarea "x"
type input "25 NOWN CVS -"
type textarea "x"
type input "25 NOWN CVS -"
type textarea "x"
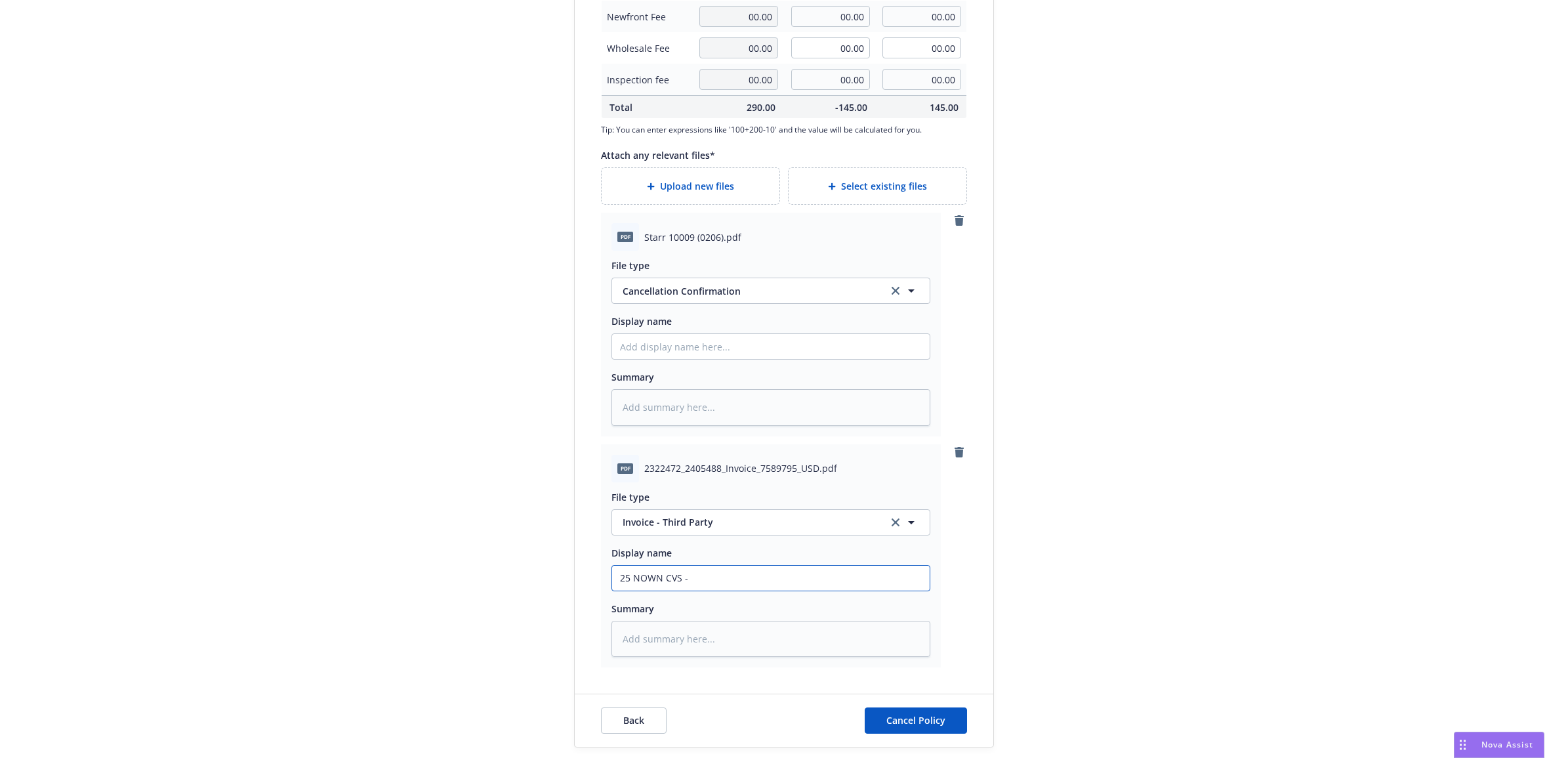
type input "25 NOWN CVS - C"
type textarea "x"
type input "25 NOWN CVS - Ca"
type textarea "x"
type input "25 NOWN CVS - Car"
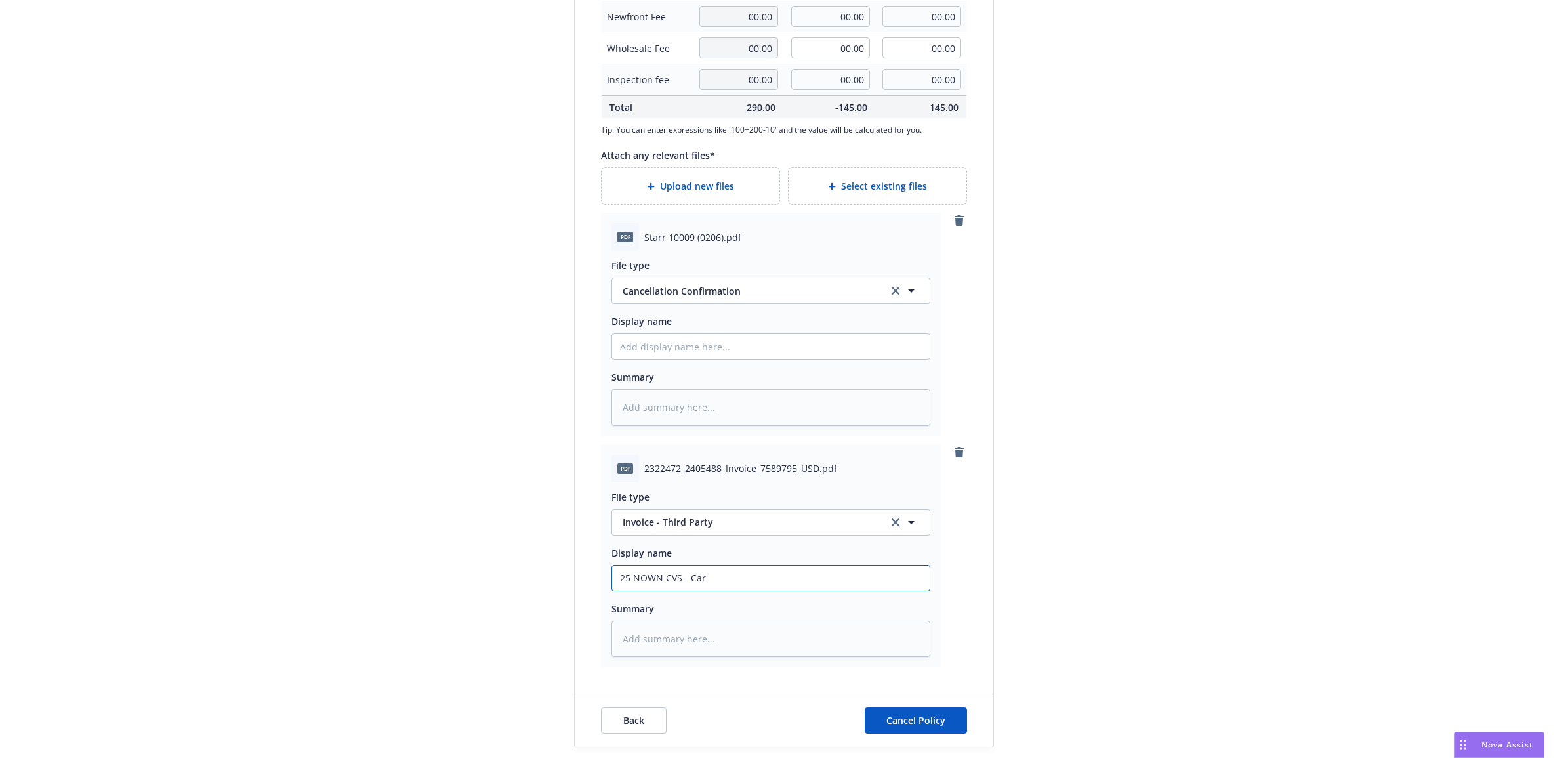
type textarea "x"
type input "25 NOWN CVS - Carr"
type textarea "x"
type input "25 NOWN CVS - Carri"
type textarea "x"
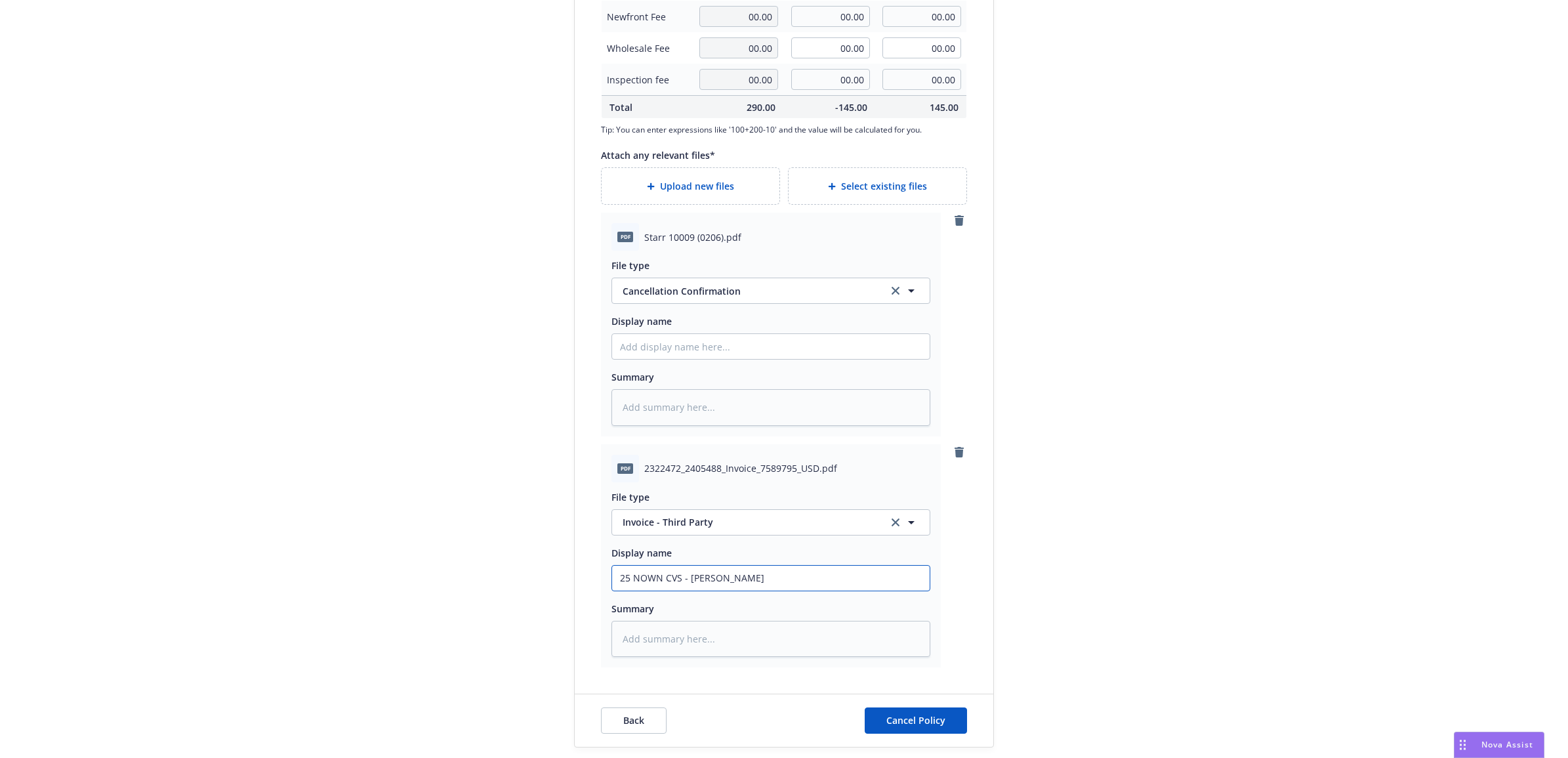
type input "25 NOWN CVS - Carrier"
type textarea "x"
type input "25 NOWN CVS - Carrier"
type textarea "x"
type input "25 NOWN CVS - Carrier C"
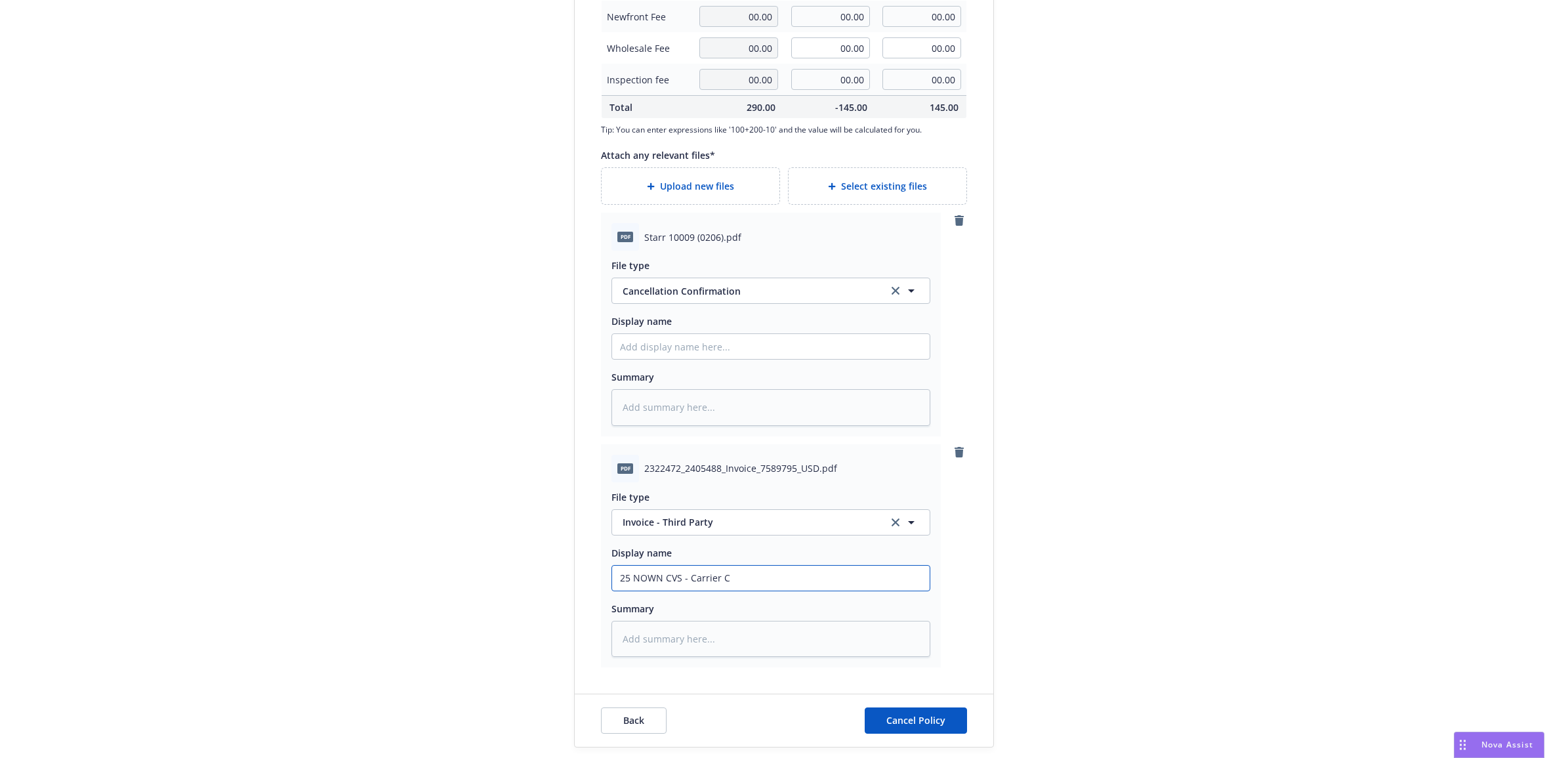
type textarea "x"
type input "25 NOWN CVS - Carrier Ca"
type textarea "x"
type input "25 NOWN CVS - Carrier Can"
type textarea "x"
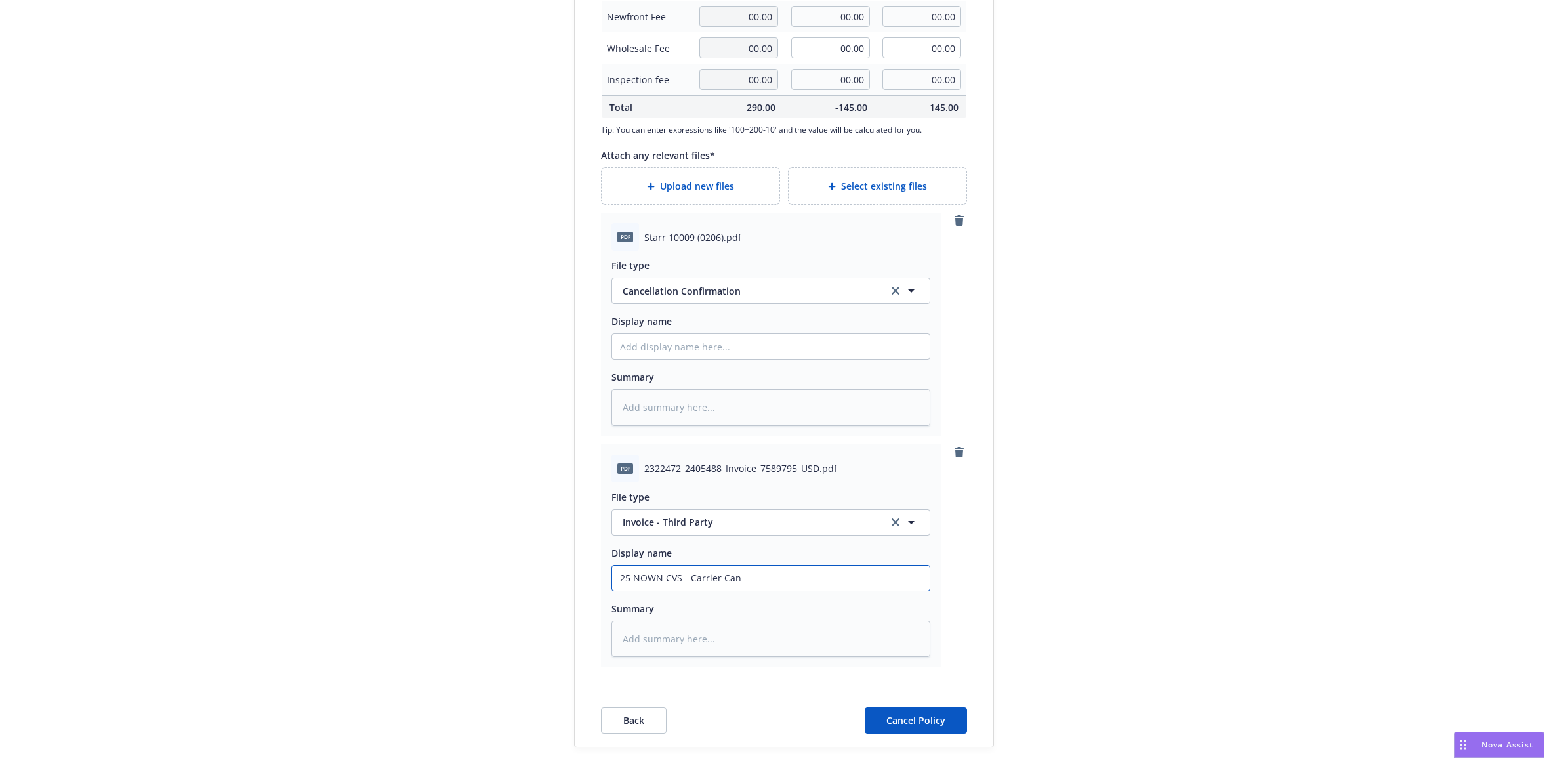
type input "25 NOWN CVS - Carrier Canc"
type textarea "x"
type input "25 NOWN CVS - Carrier Cance"
type textarea "x"
type input "25 NOWN CVS - Carrier Cancel"
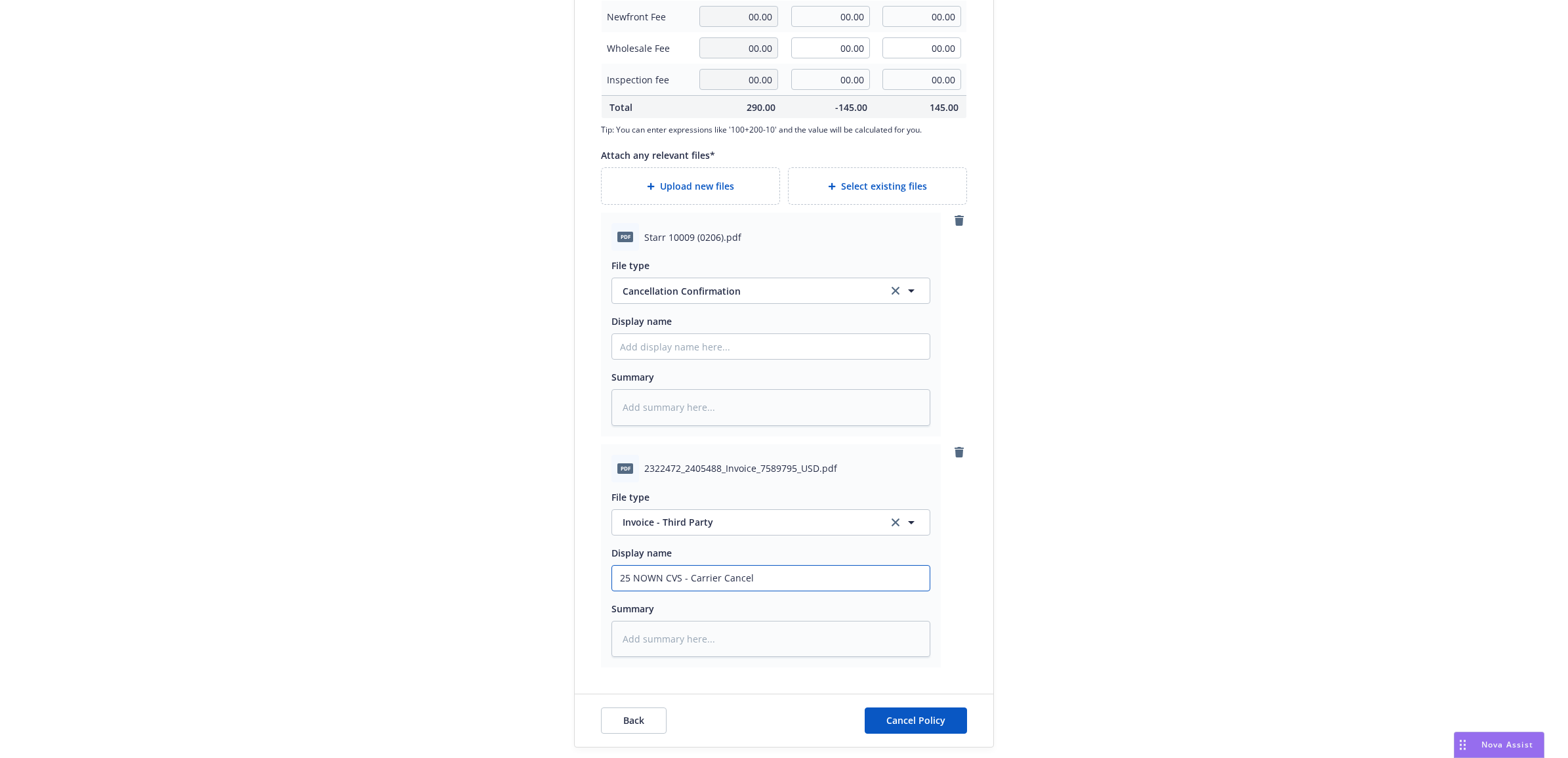
type textarea "x"
type input "25 NOWN CVS - Carrier Cancell"
type textarea "x"
type input "25 NOWN CVS - Carrier Cancella"
type textarea "x"
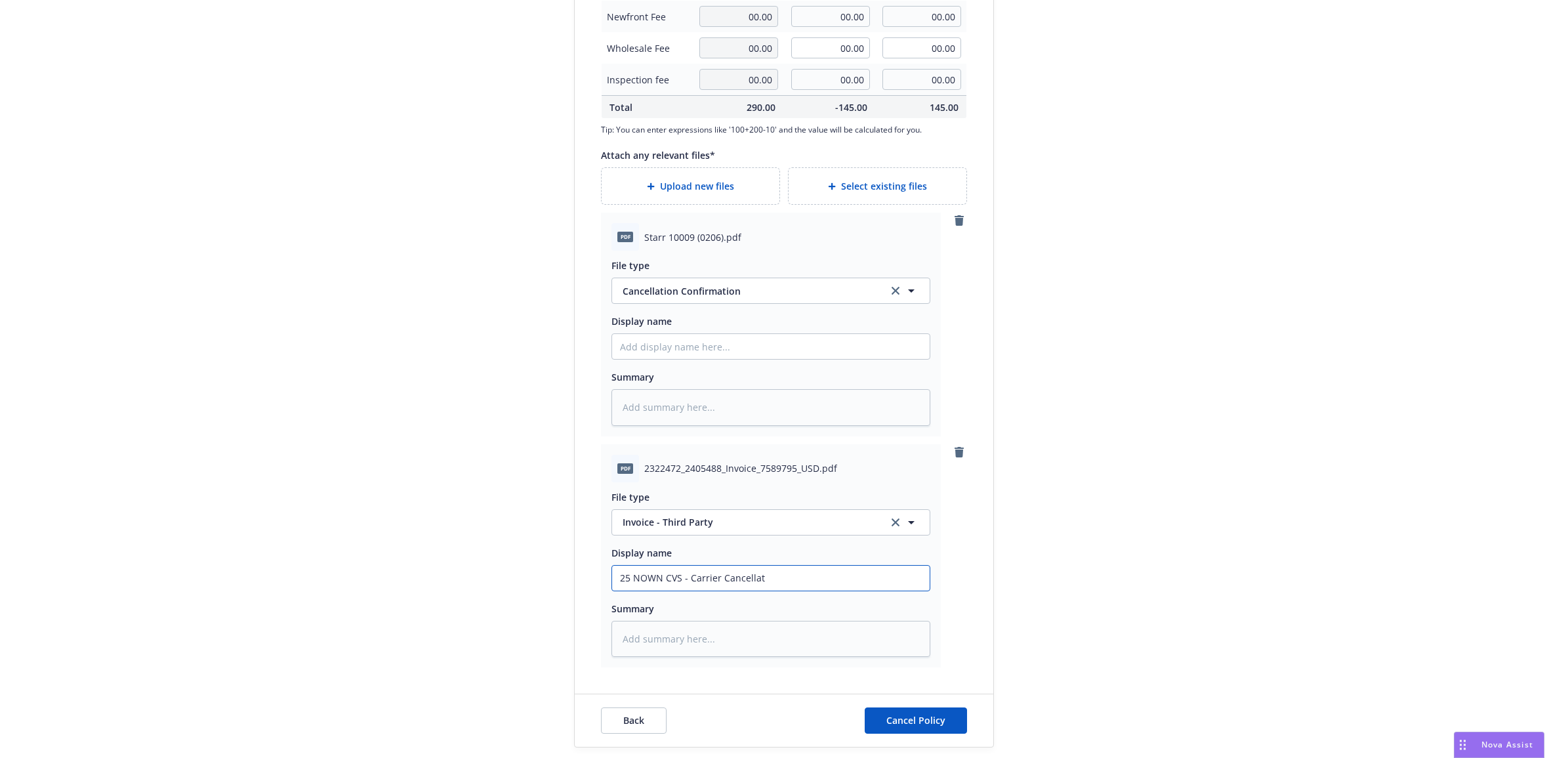
type input "25 NOWN CVS - Carrier Cancellati"
type textarea "x"
type input "25 NOWN CVS - Carrier Cancellatio"
type textarea "x"
type input "25 NOWN CVS - Carrier Cancellation"
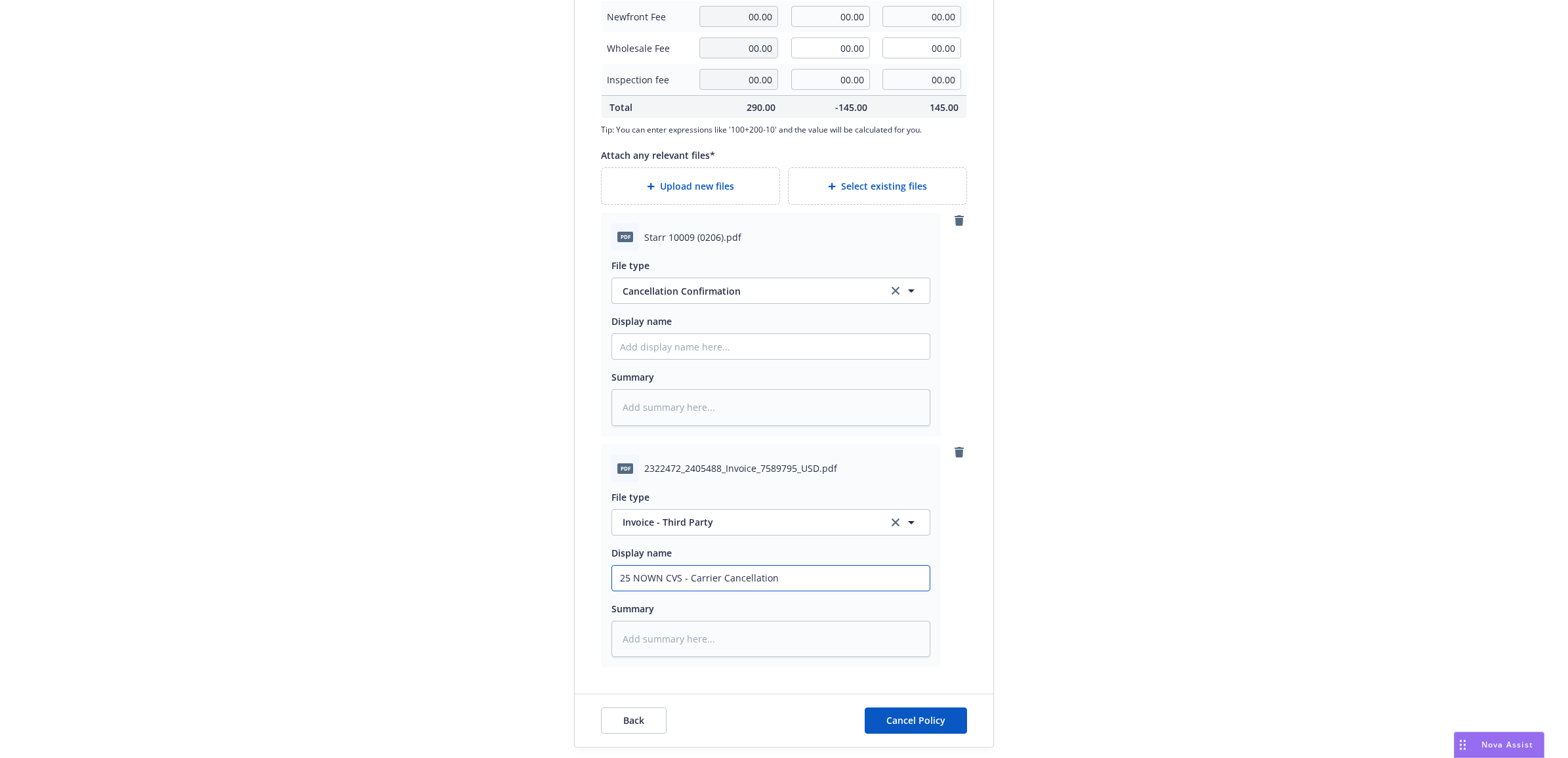
type textarea "x"
type input "25 NOWN CVS - Carrier Cancellation"
type textarea "x"
type input "25 NOWN CVS - Carrier Cancellation E"
type textarea "x"
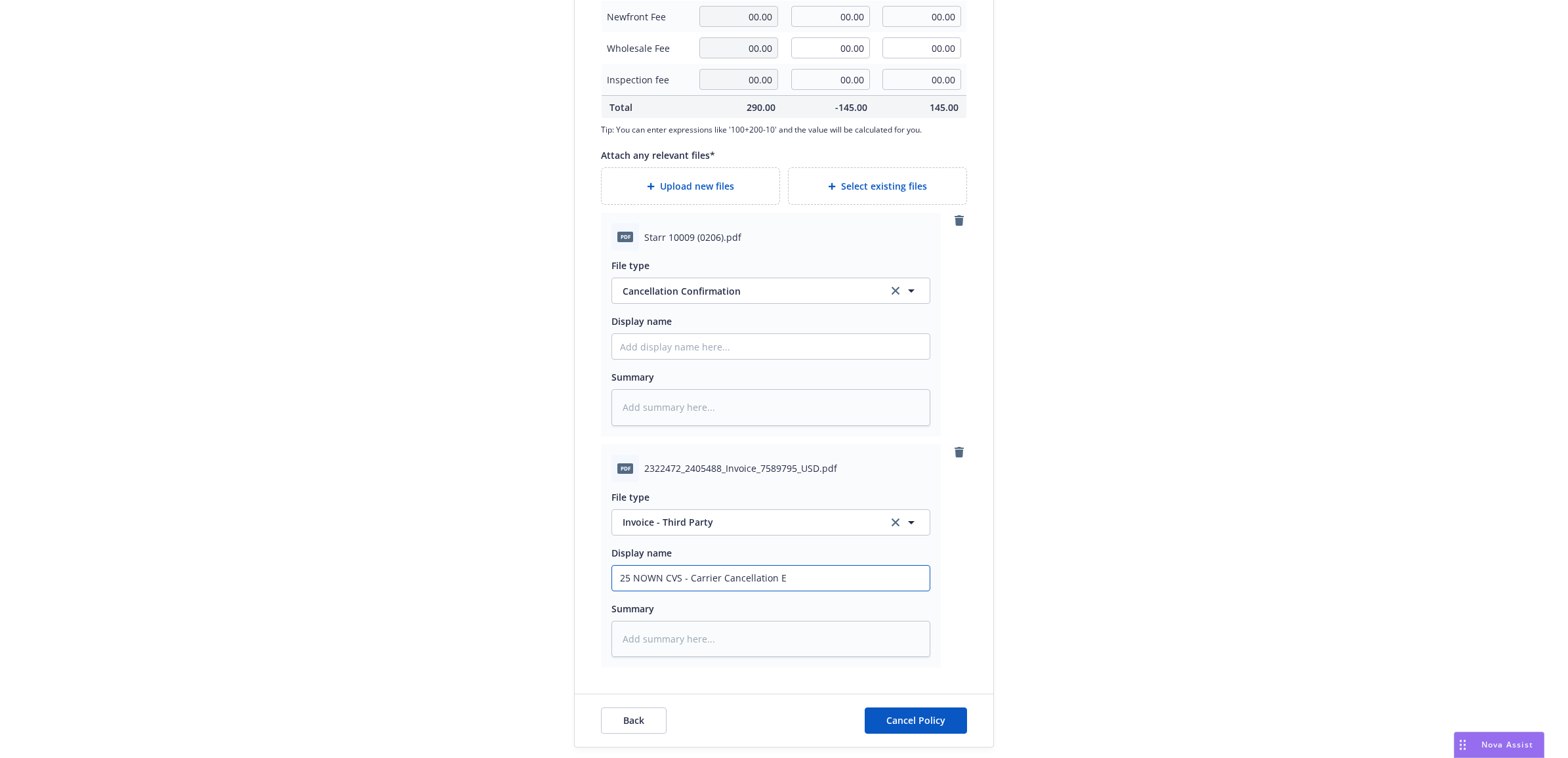
type input "25 NOWN CVS - Carrier Cancellation"
type textarea "x"
type input "25 NOWN CVS - Carrier Cancellation I"
type textarea "x"
type input "25 NOWN CVS - Carrier Cancellation In"
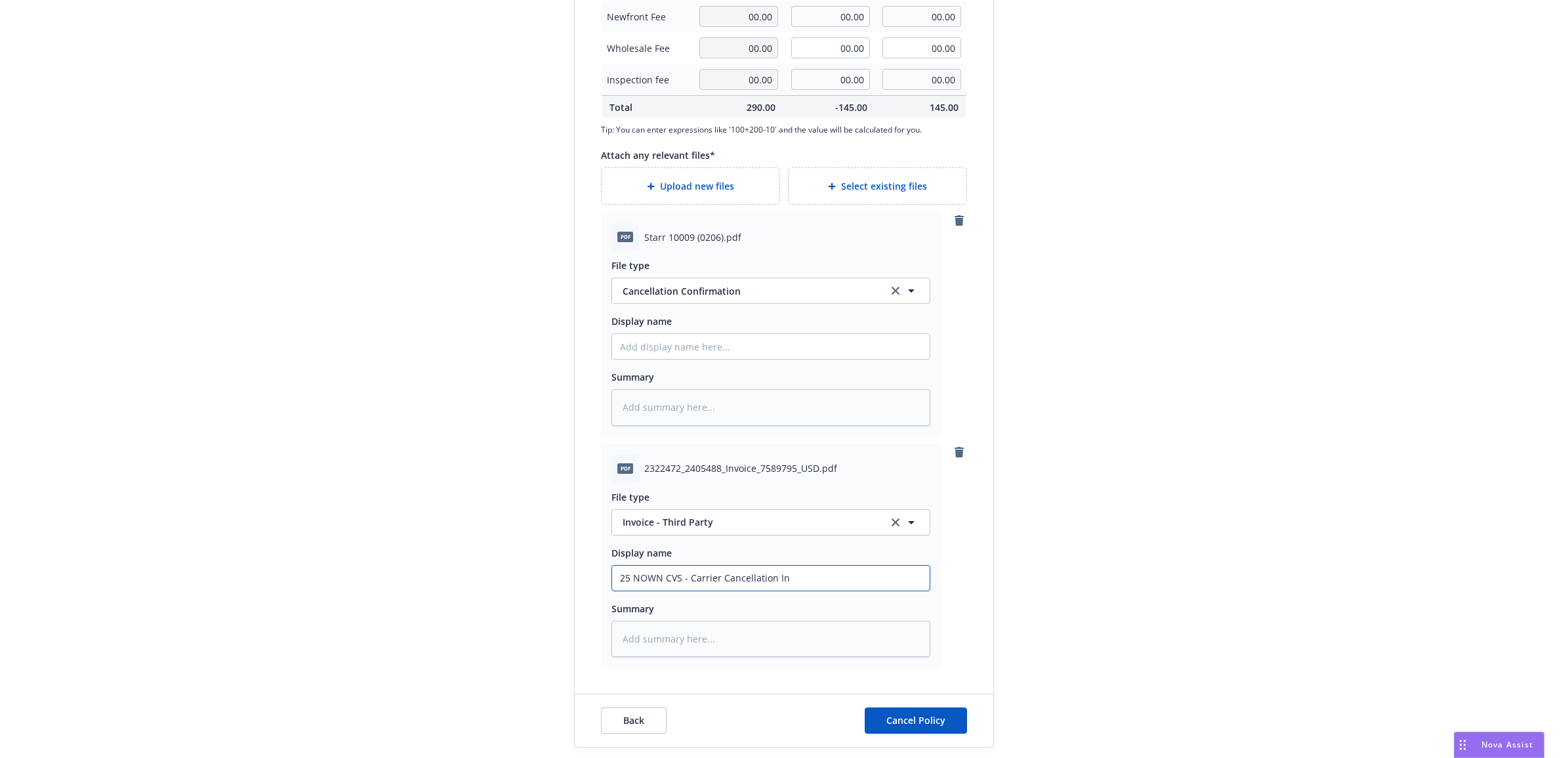
type textarea "x"
type input "25 NOWN CVS - Carrier Cancellation Inv"
type textarea "x"
type input "25 NOWN CVS - Carrier Cancellation Invo"
type textarea "x"
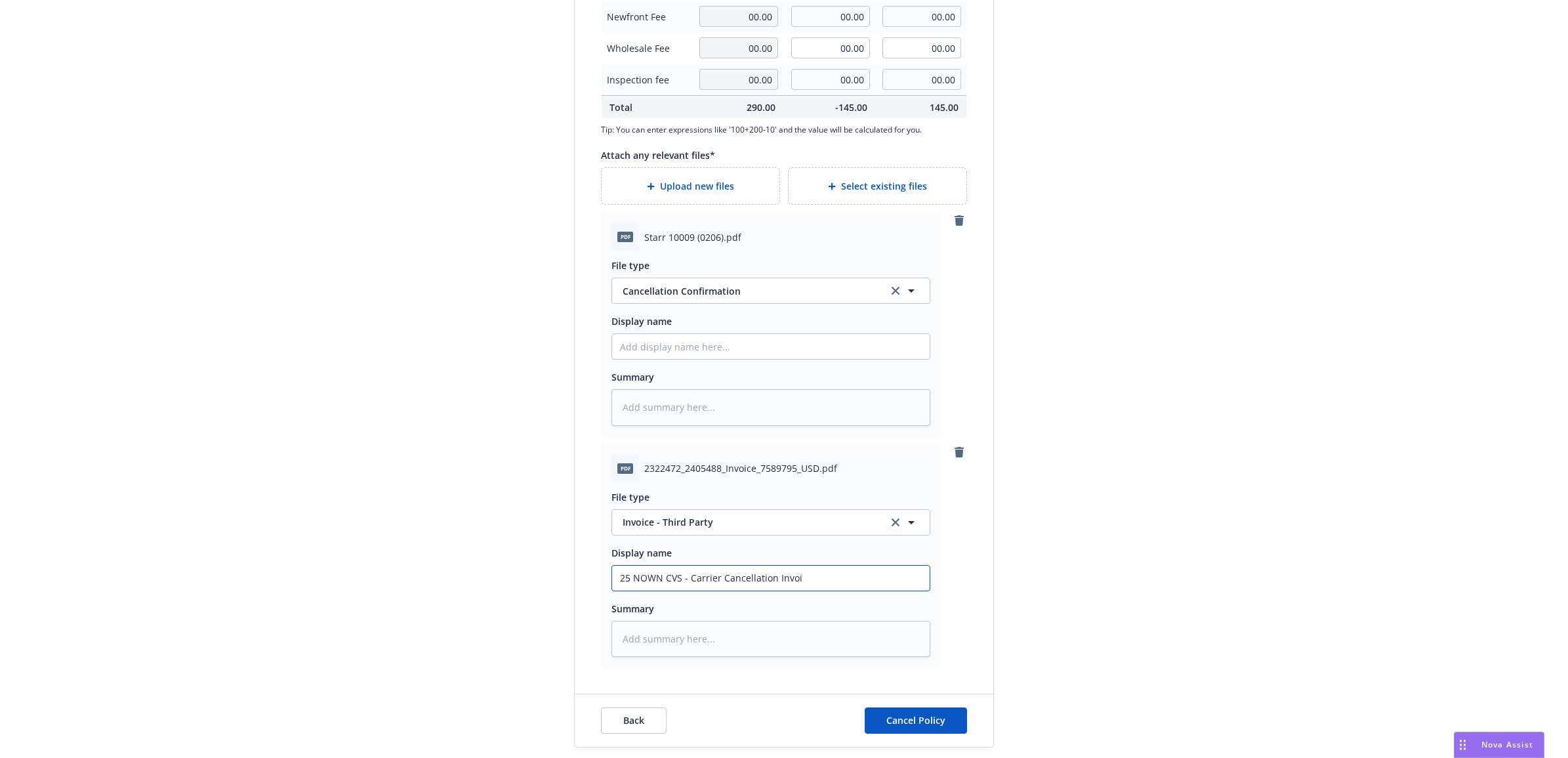
type input "25 NOWN CVS - Carrier Cancellation Invoic"
type textarea "x"
type input "25 NOWN CVS - Carrier Cancellation Invoice"
type textarea "x"
type textarea "c"
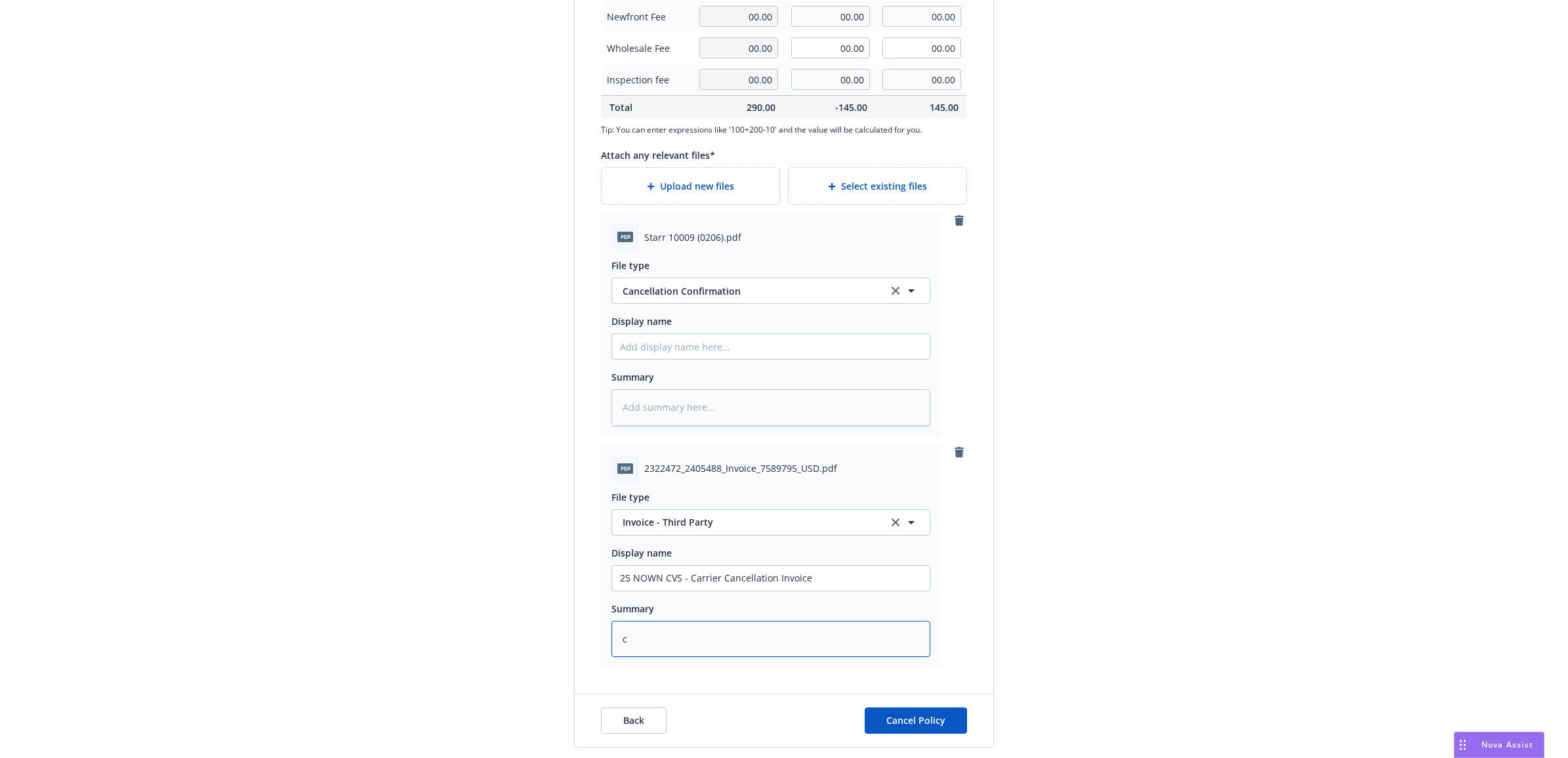
type textarea "x"
type textarea "C"
type textarea "x"
type textarea "Ca"
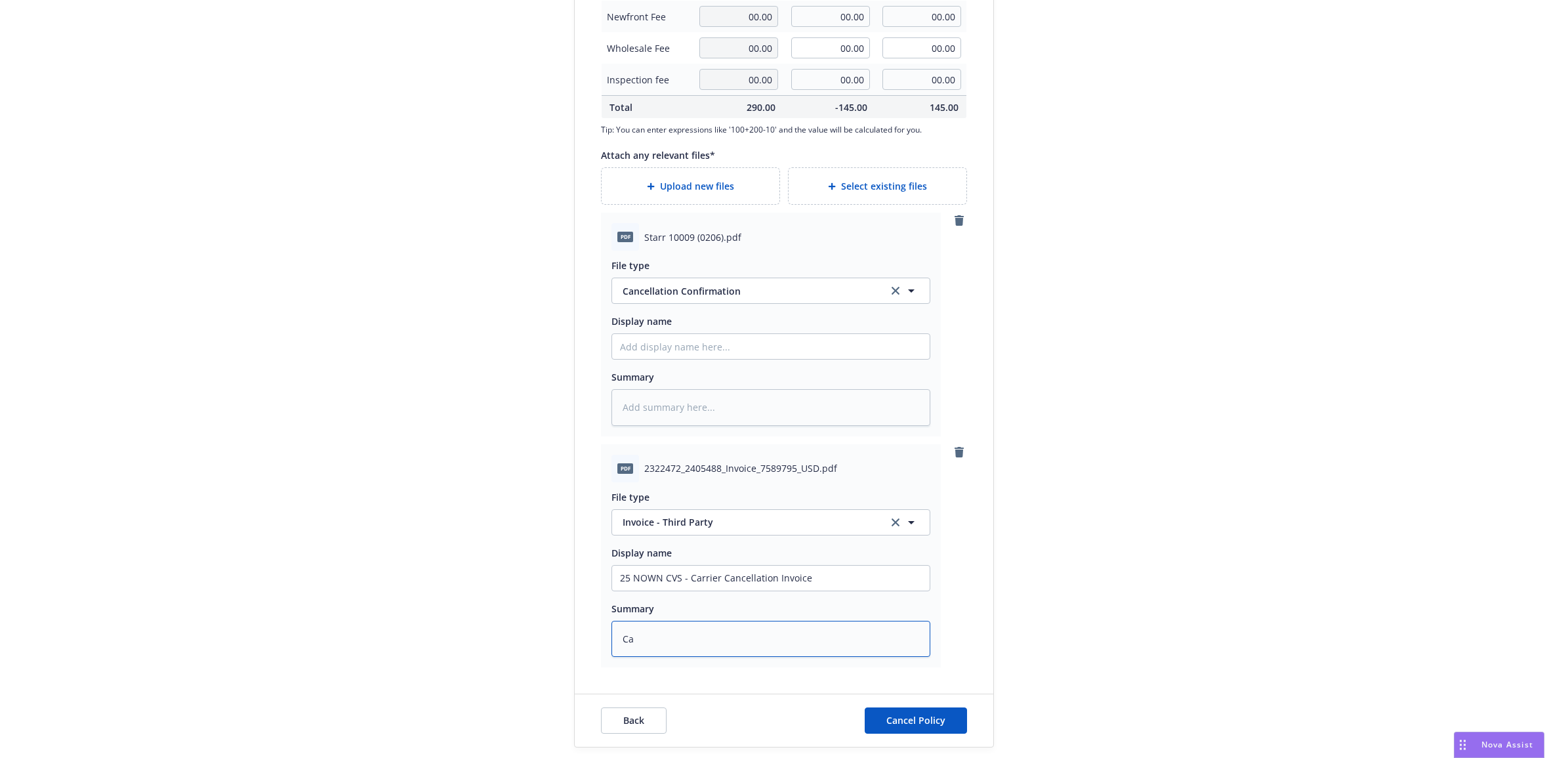
type textarea "x"
type textarea "Car"
type textarea "x"
type textarea "Carr"
type textarea "x"
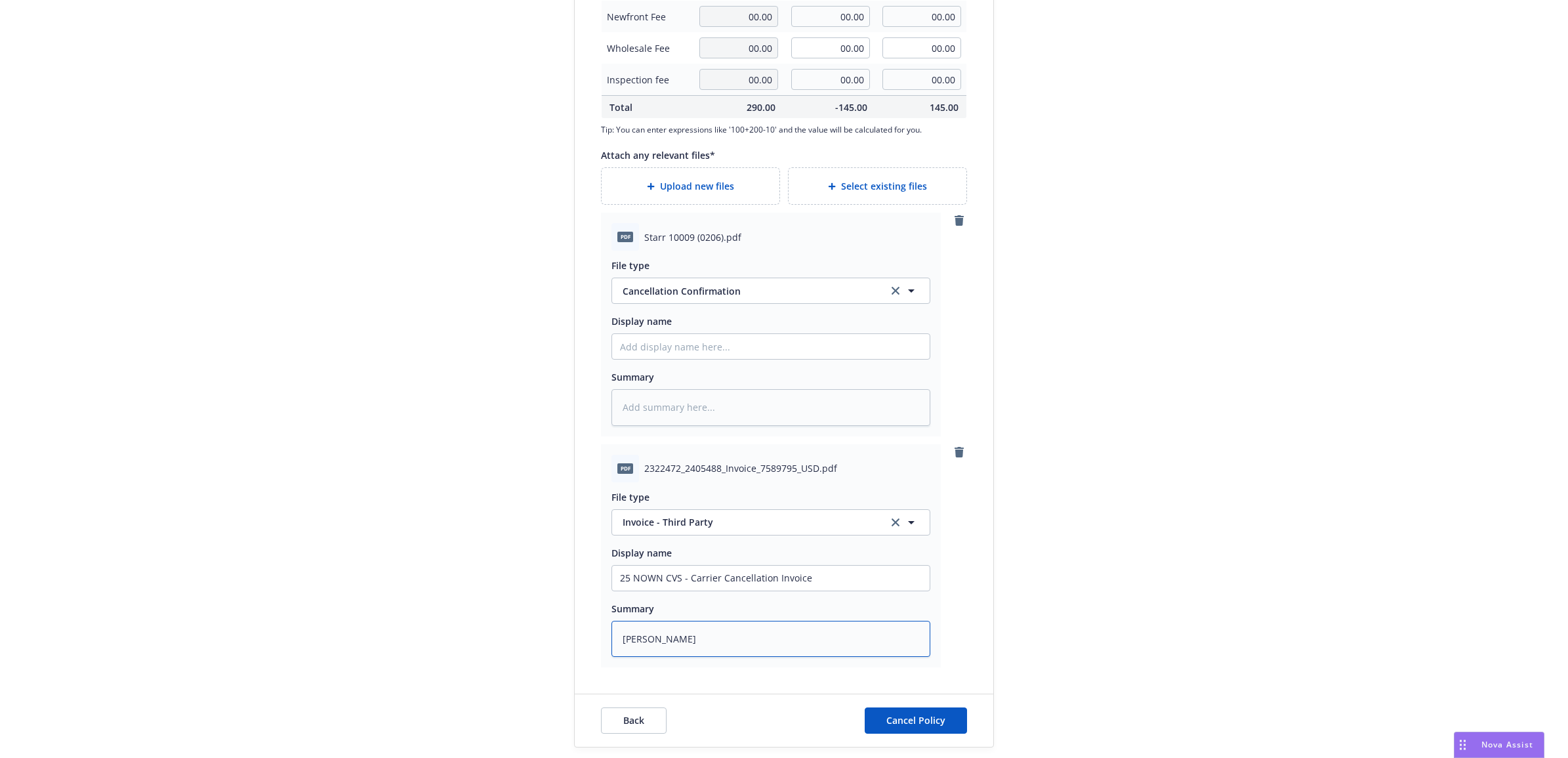
type textarea "Carri"
type textarea "x"
type textarea "Carrie"
type textarea "x"
type textarea "Carrier"
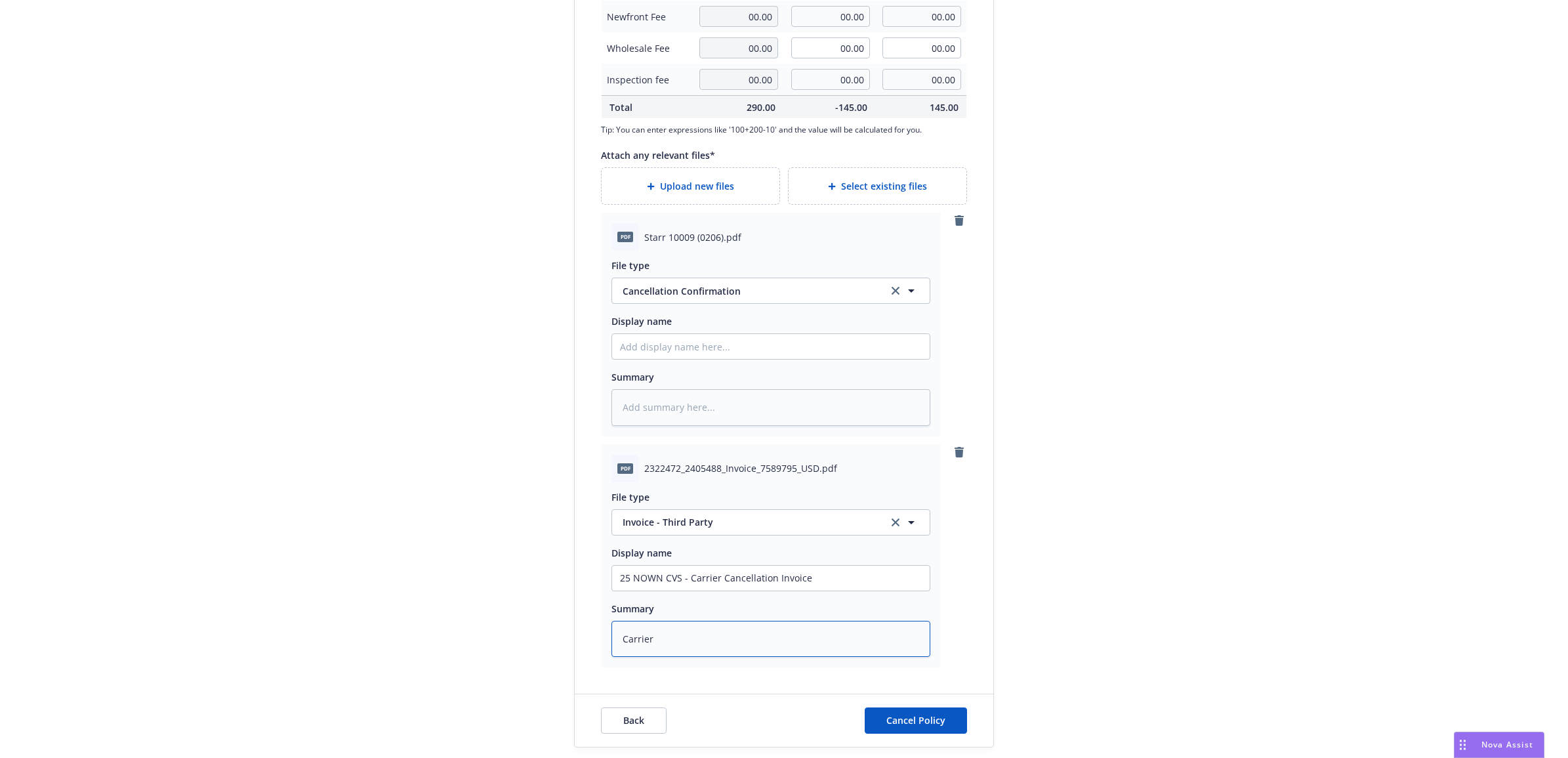
type textarea "x"
type textarea "Carrier"
type textarea "x"
type textarea "Carrier I"
type textarea "x"
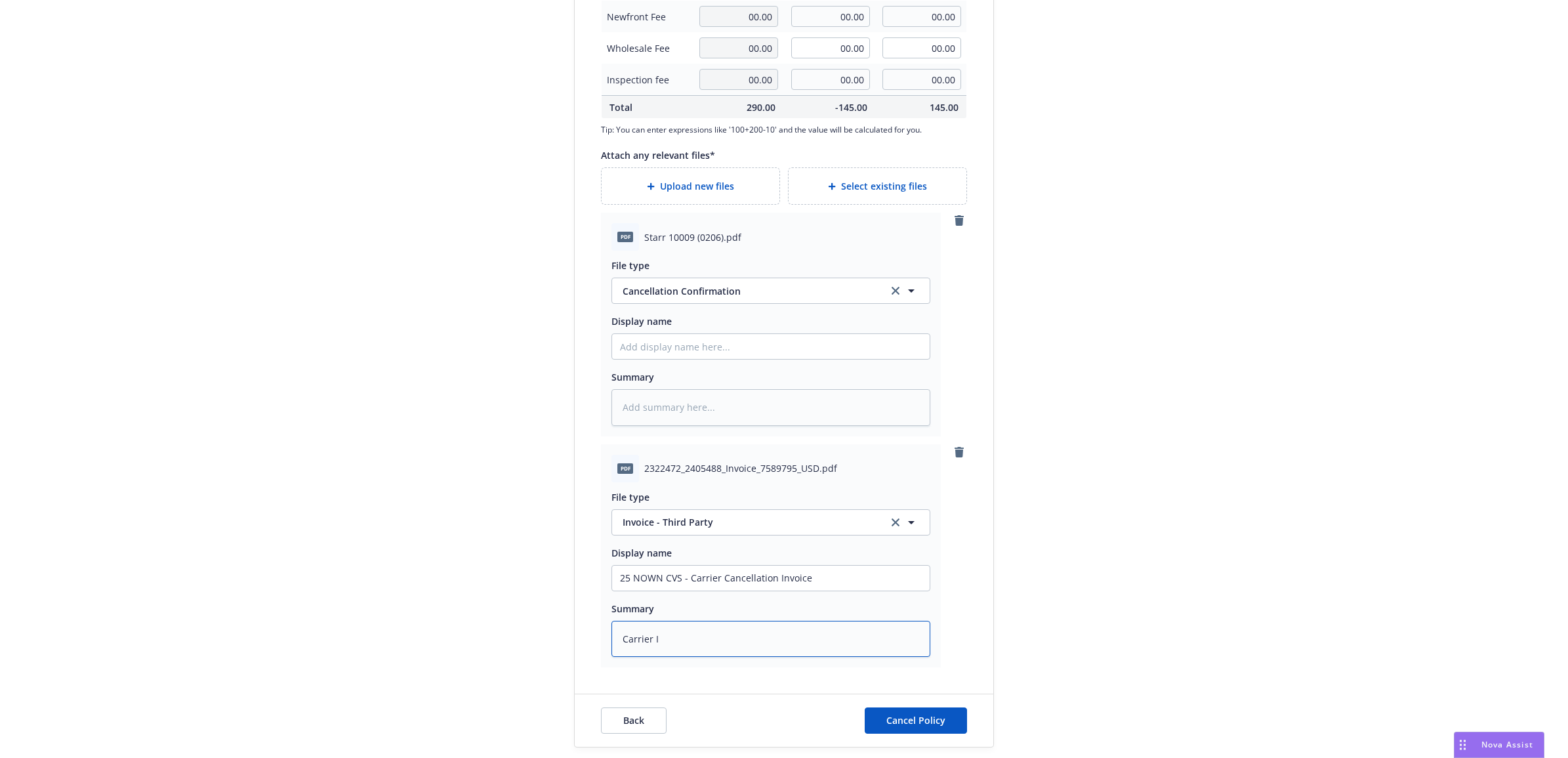
type textarea "Carrier In"
type textarea "x"
type textarea "Carrier Inv"
type textarea "x"
type textarea "Carrier Invo"
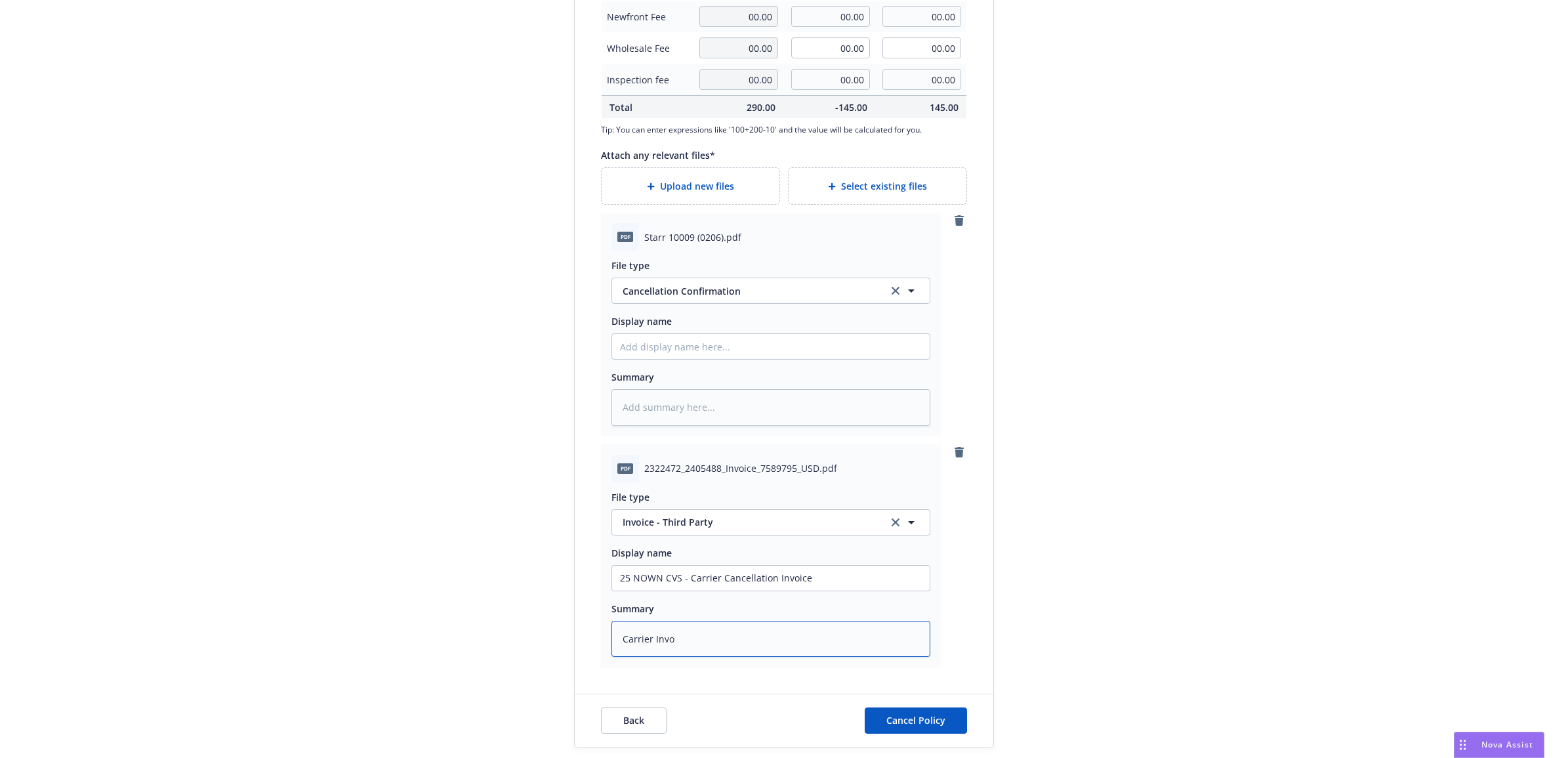
type textarea "x"
type textarea "Carrier Invoi"
type textarea "x"
type textarea "Carrier Invoic"
type textarea "x"
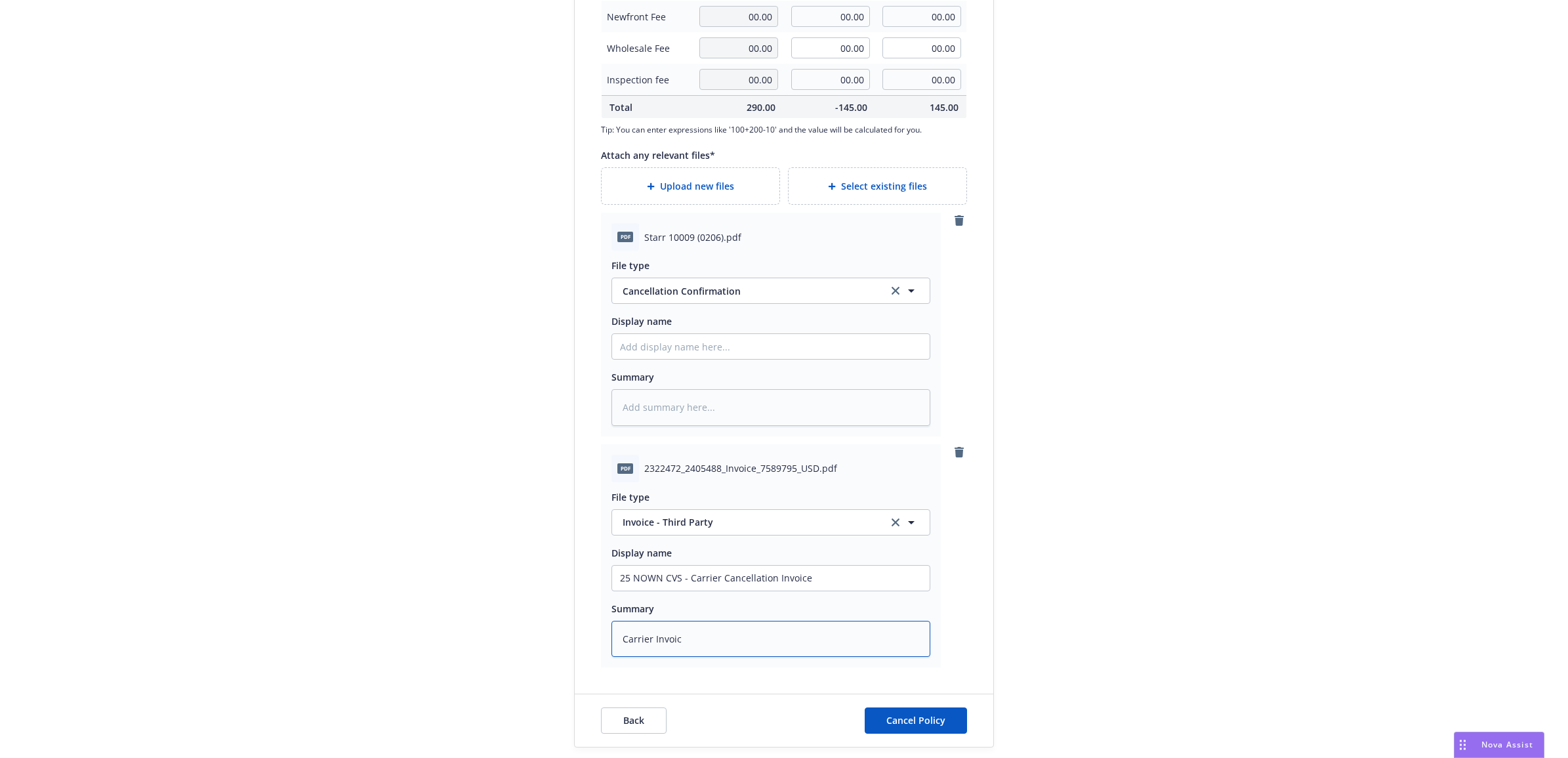
type textarea "Carrier Invoice"
type textarea "x"
type textarea "Carrier Invoice"
type textarea "x"
type textarea "Carrier Invoice -"
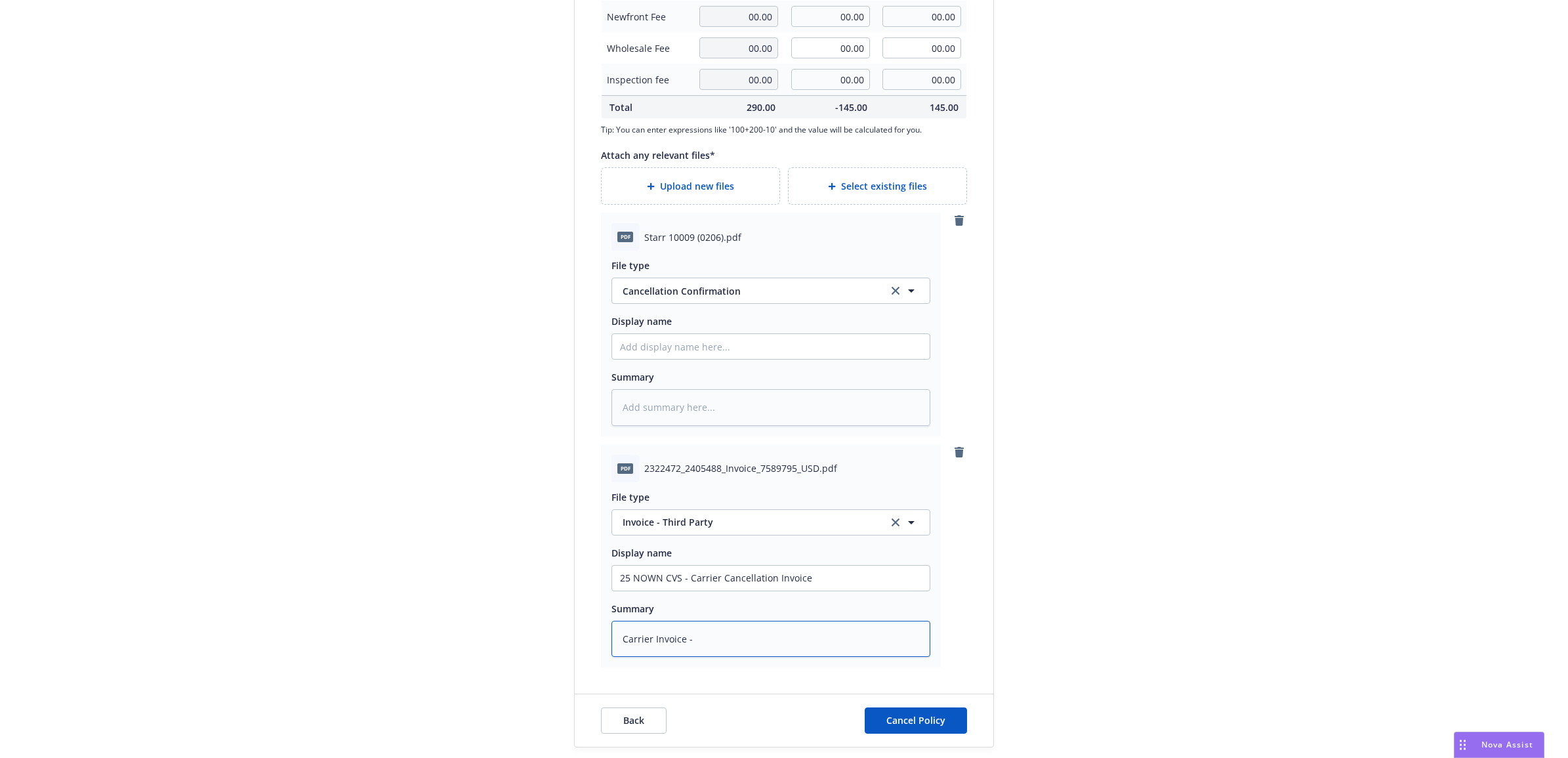
type textarea "x"
type textarea "Carrier Invoice -$"
type textarea "x"
type textarea "Carrier Invoice -$1"
type textarea "x"
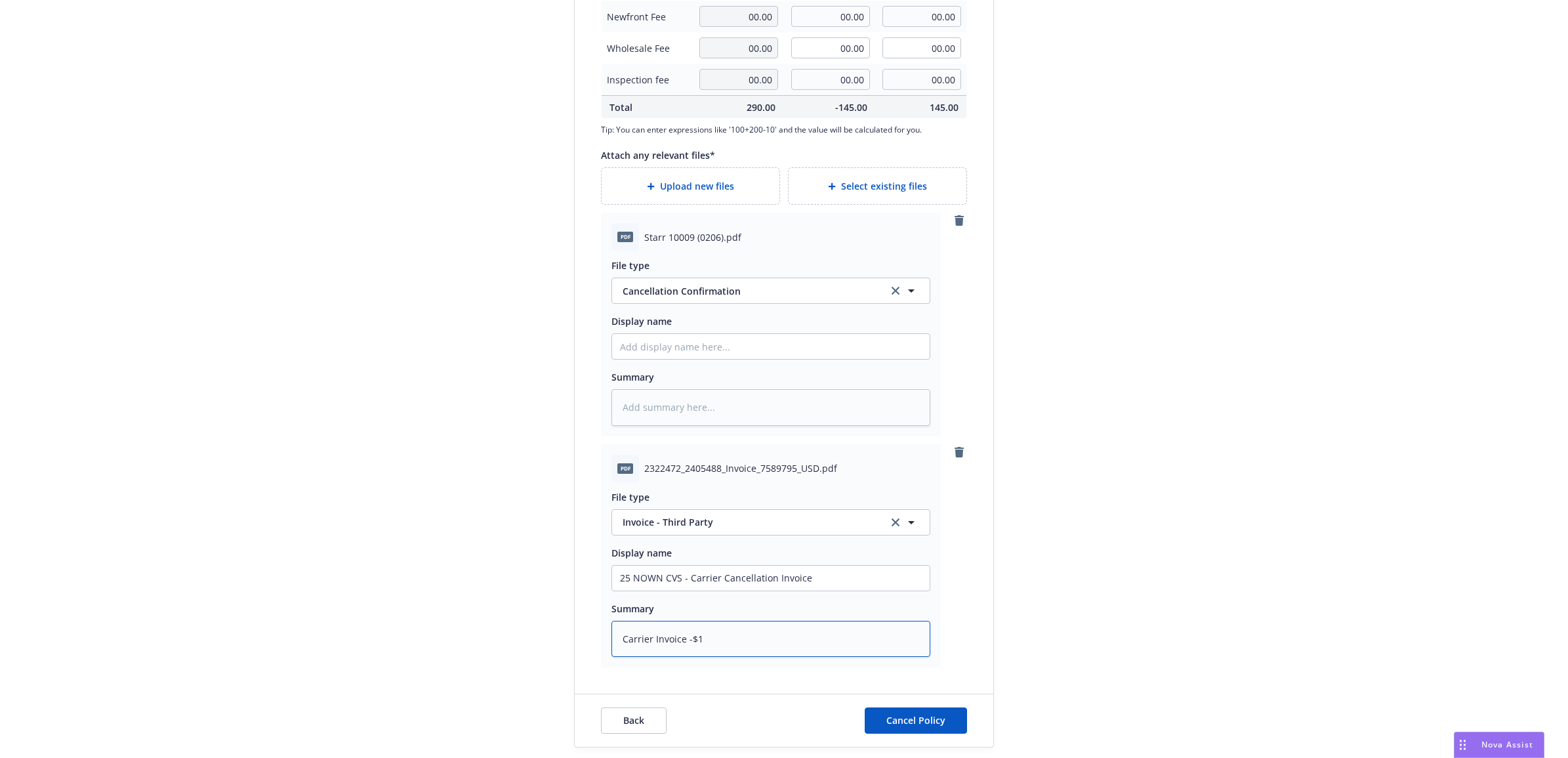
type textarea "Carrier Invoice -$14"
type textarea "x"
type textarea "Carrier Invoice -$145"
click at [769, 297] on button "Cancellation Confirmation" at bounding box center [770, 290] width 319 height 26
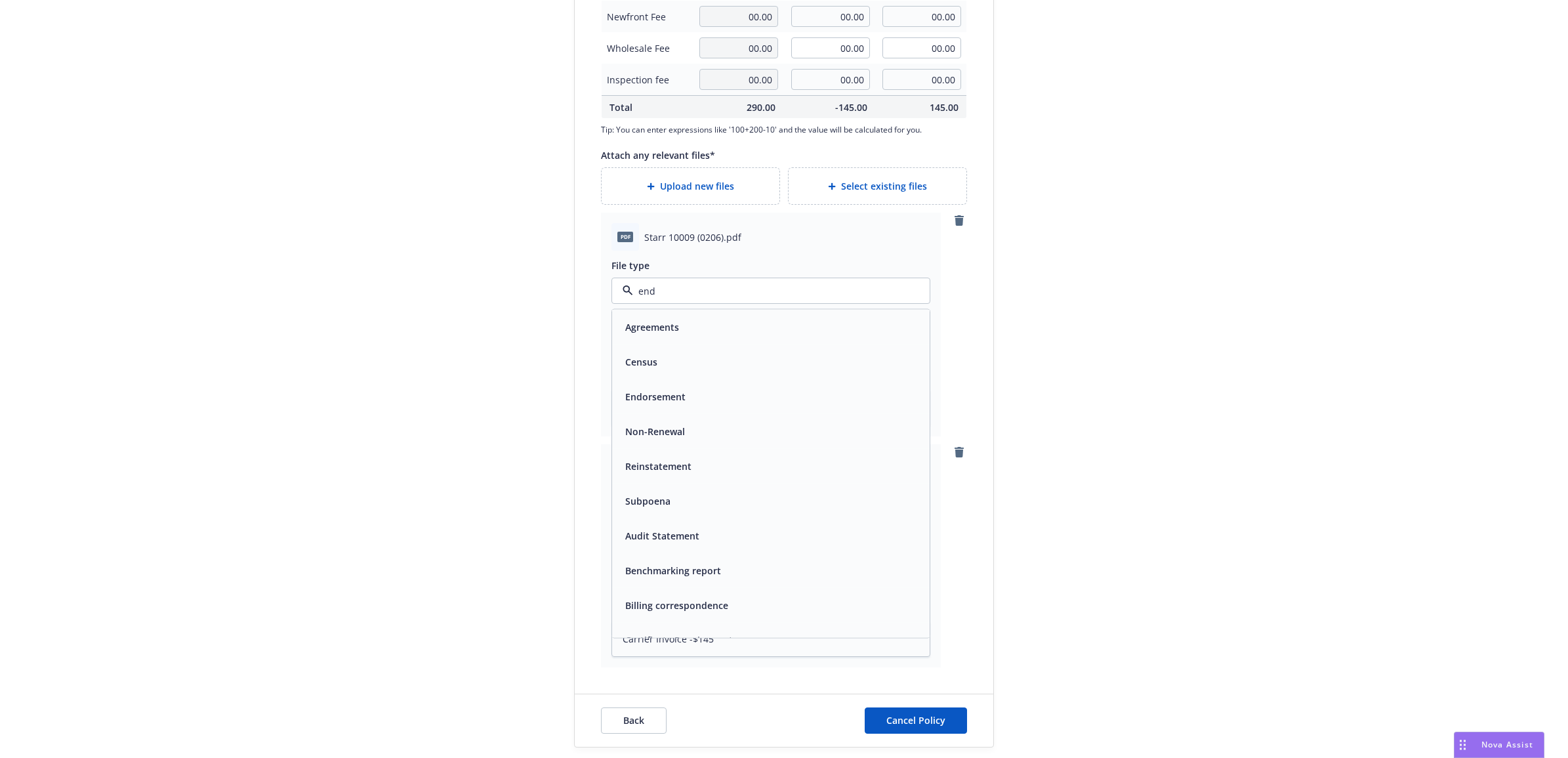
type input "endt"
type textarea "x"
type input "end"
click at [736, 313] on div "Endorsement" at bounding box center [770, 328] width 317 height 35
click at [688, 351] on input "Display name" at bounding box center [770, 346] width 317 height 25
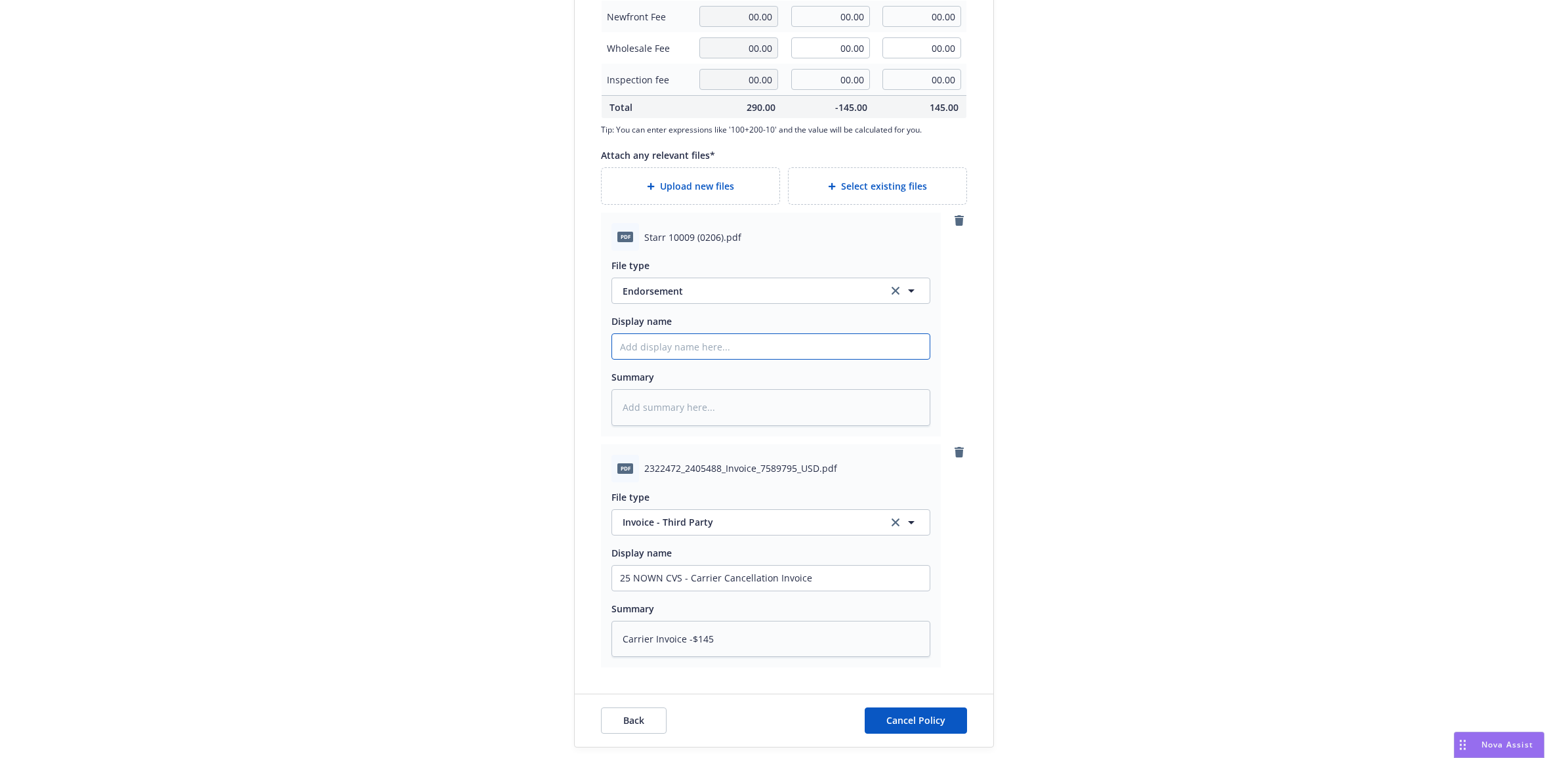
type textarea "x"
type input "2"
type textarea "x"
type input "25"
type textarea "x"
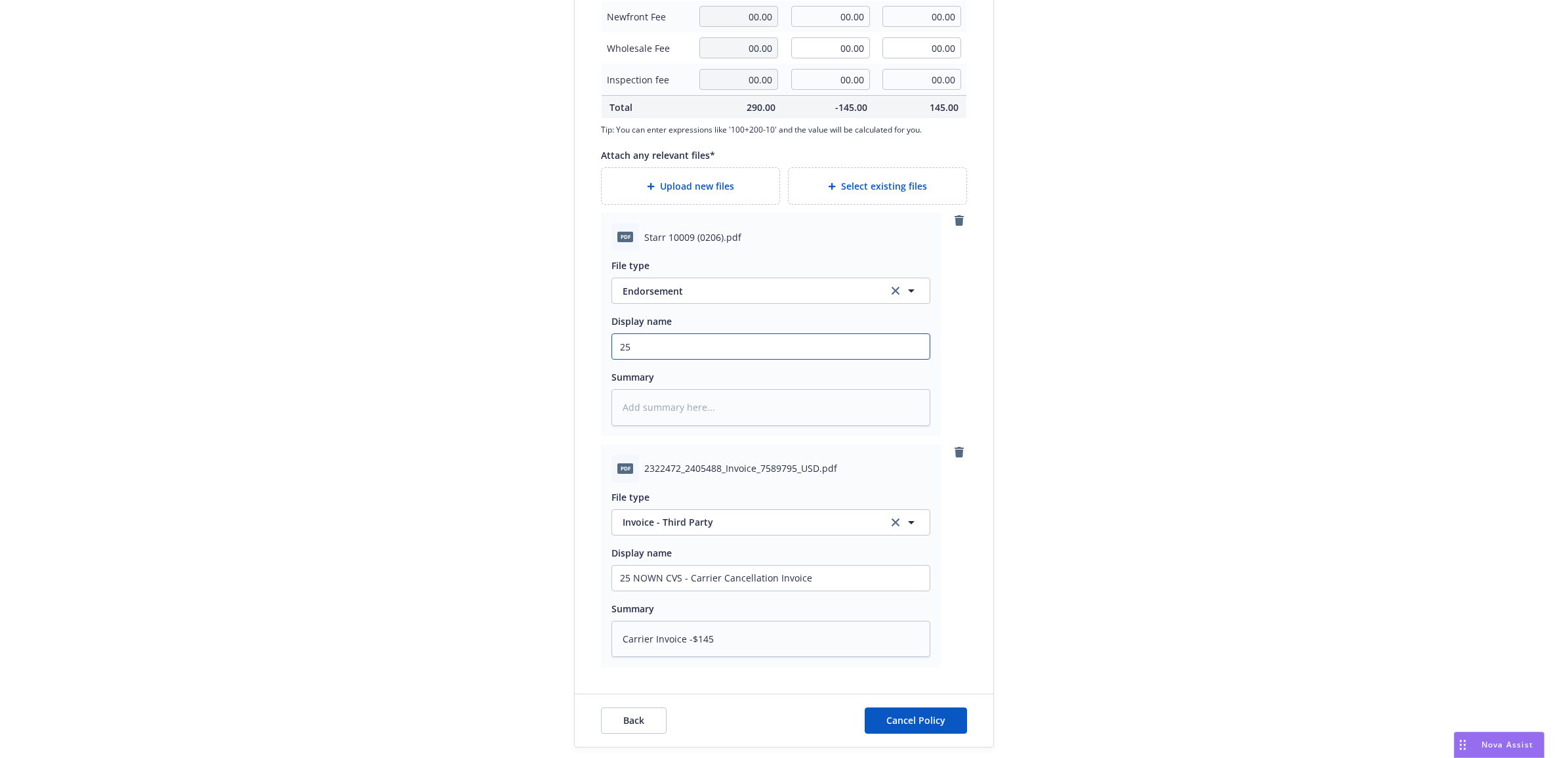
type input "25 B"
type textarea "x"
type input "25 BN"
type textarea "x"
type input "25 BNO"
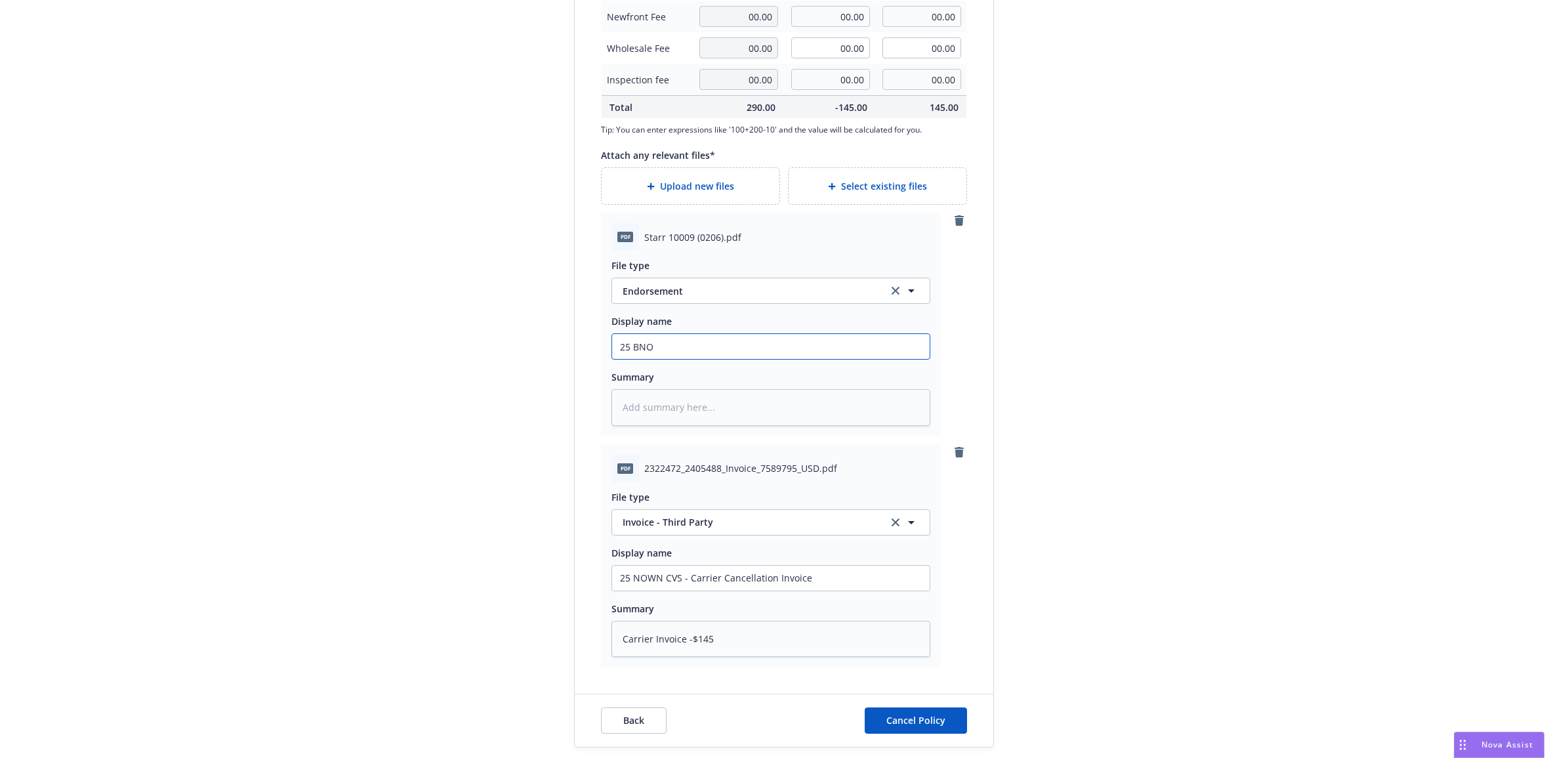
type textarea "x"
type input "25 BN"
type textarea "x"
type input "25 B"
type textarea "x"
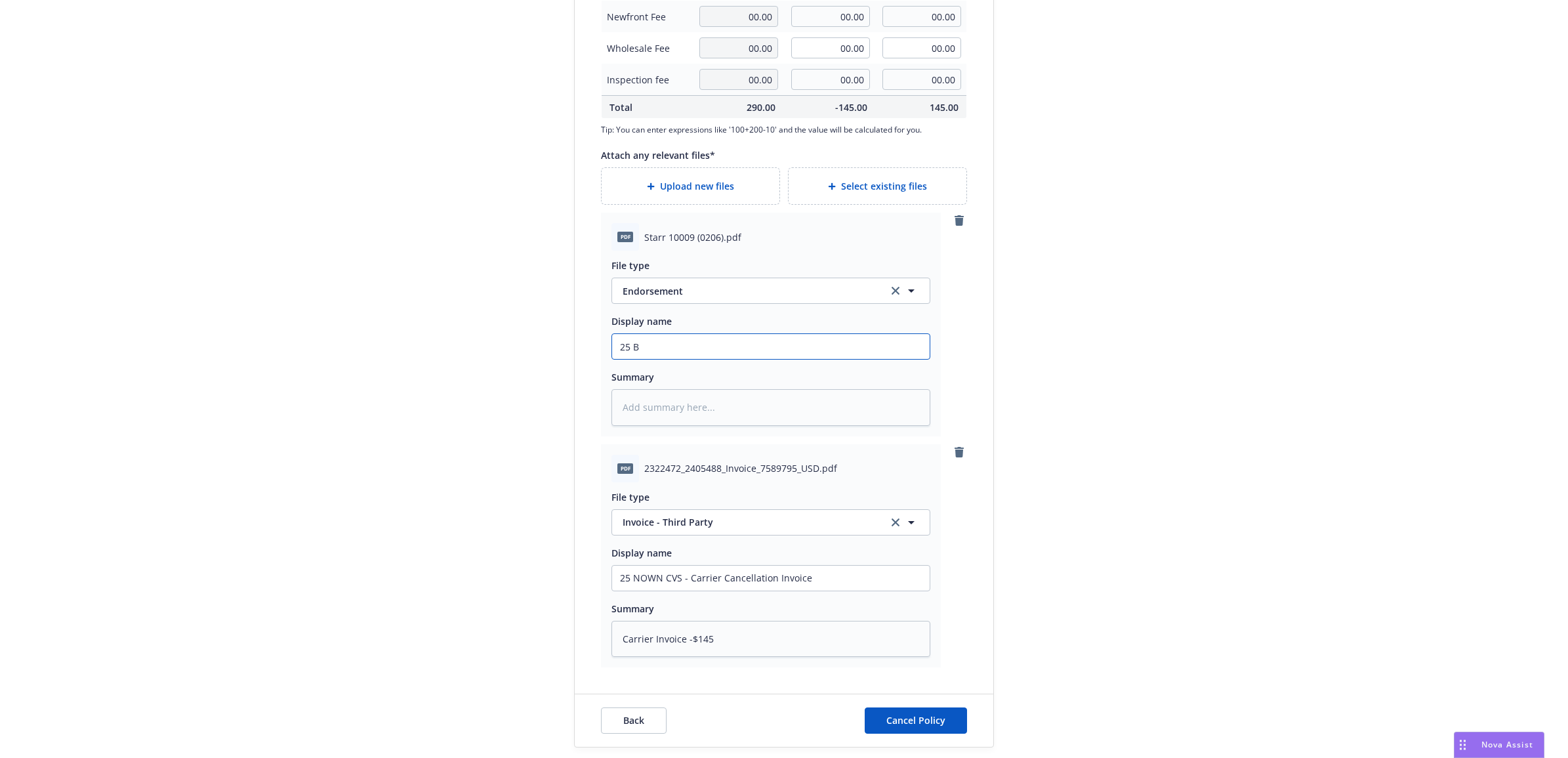
type input "25"
type textarea "x"
type input "25 N"
type textarea "x"
type input "25 NO"
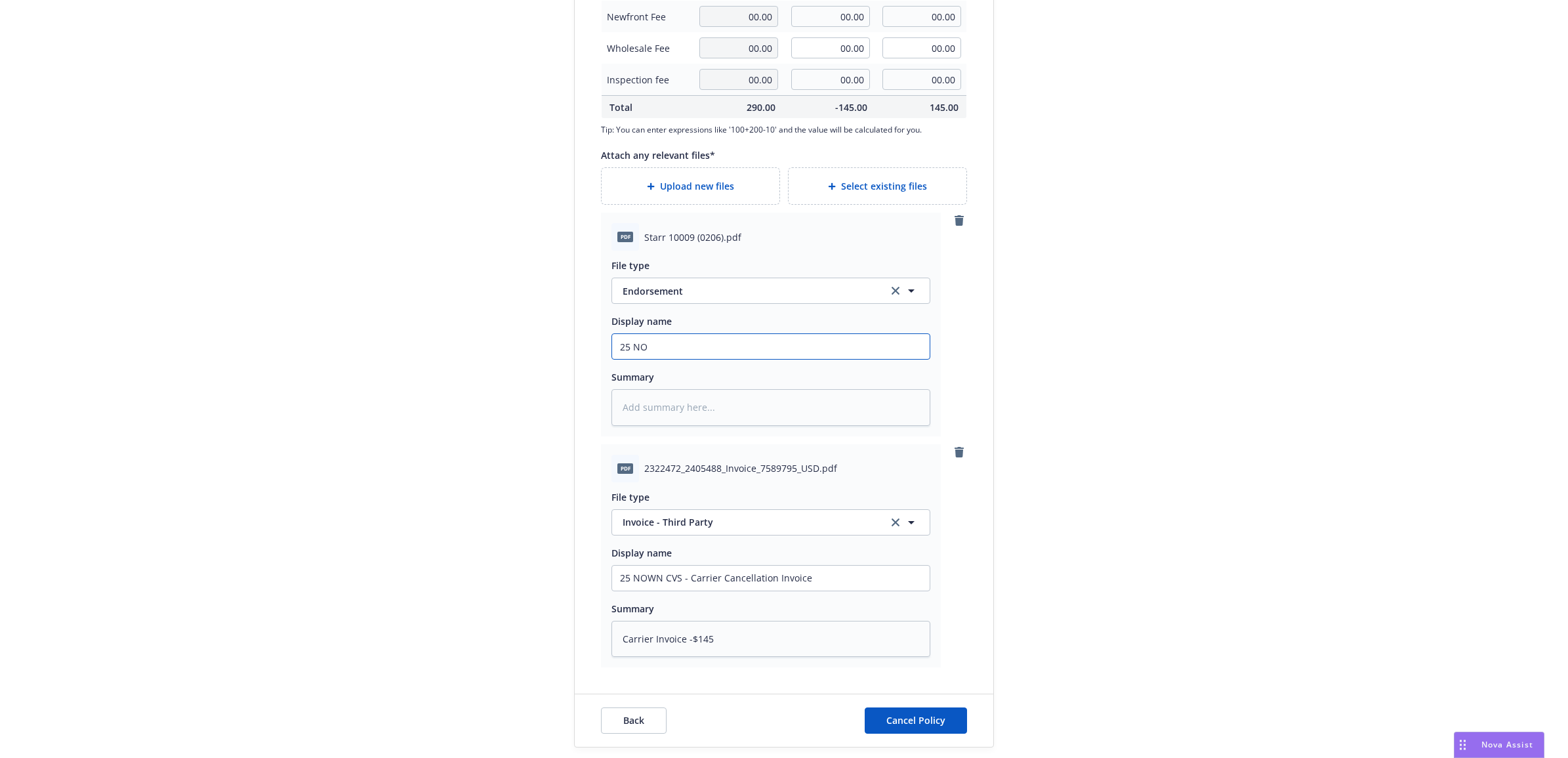
type textarea "x"
type input "25 NOW"
type textarea "x"
type input "25 NOWN"
type textarea "x"
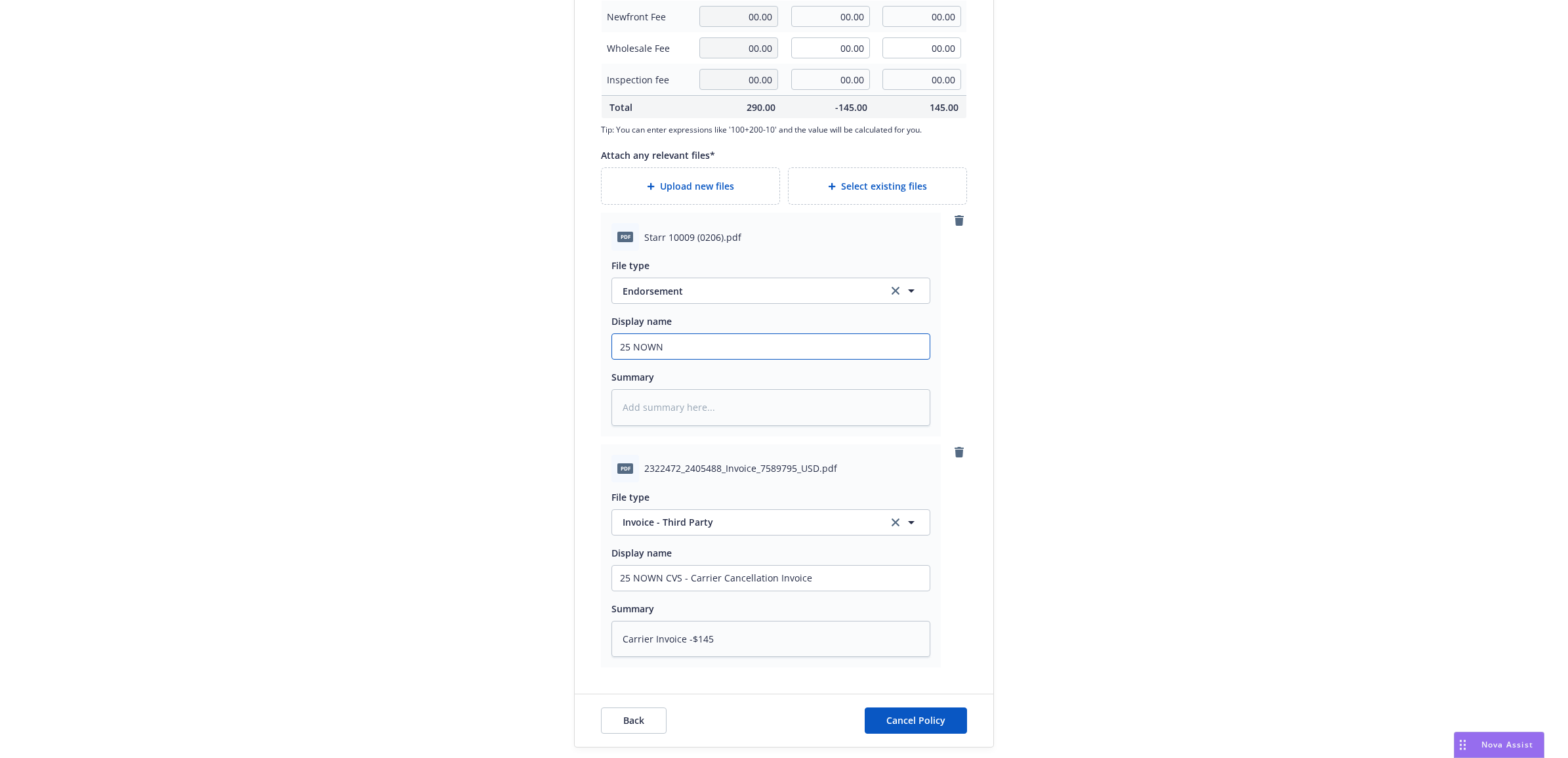
type input "25 NOWN"
type textarea "x"
type input "25 NOWN C"
type textarea "x"
type input "25 NOWN CV"
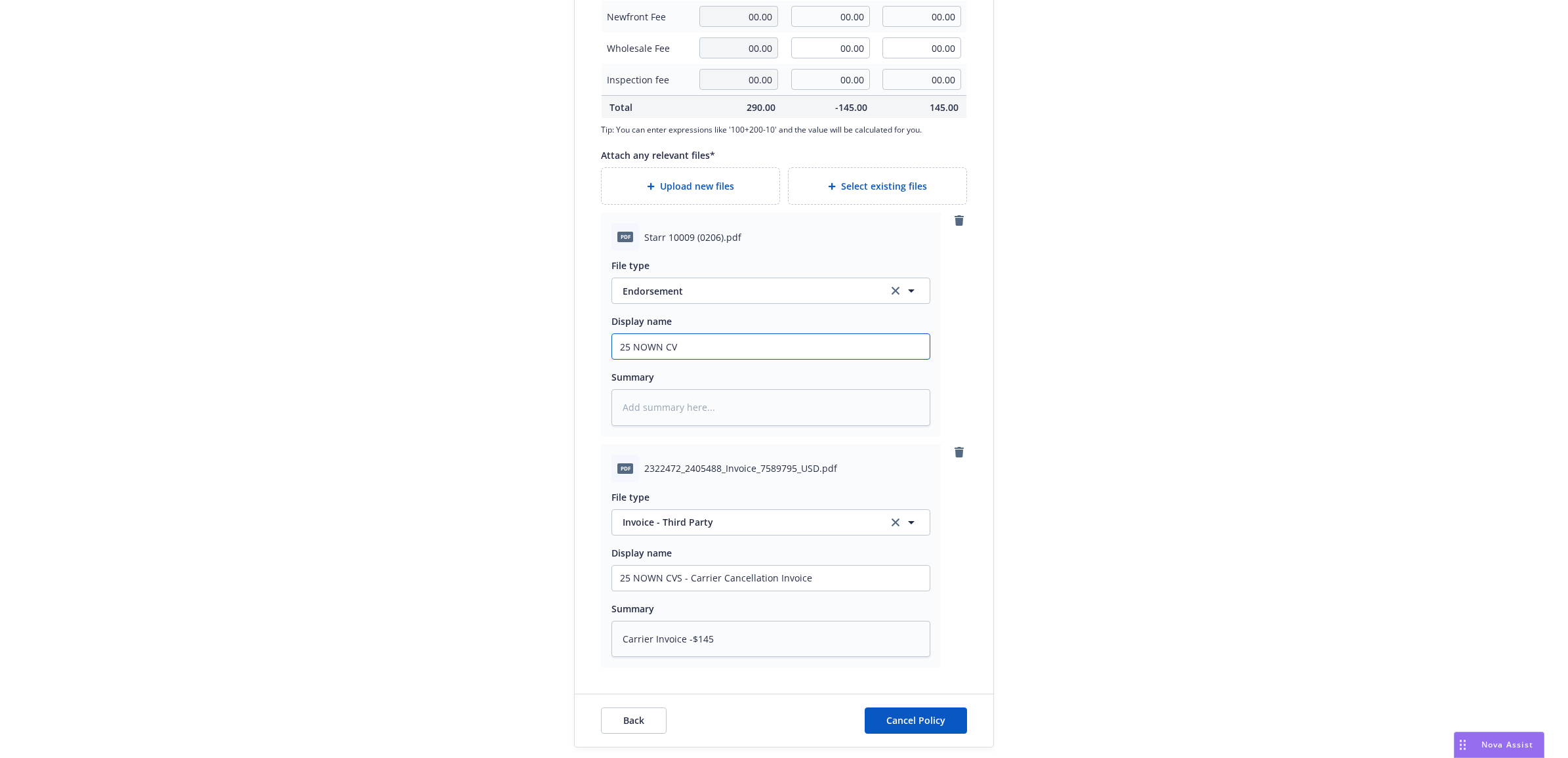
type textarea "x"
type input "25 NOWN CVS"
type textarea "x"
type input "25 NOWN CVS"
type textarea "x"
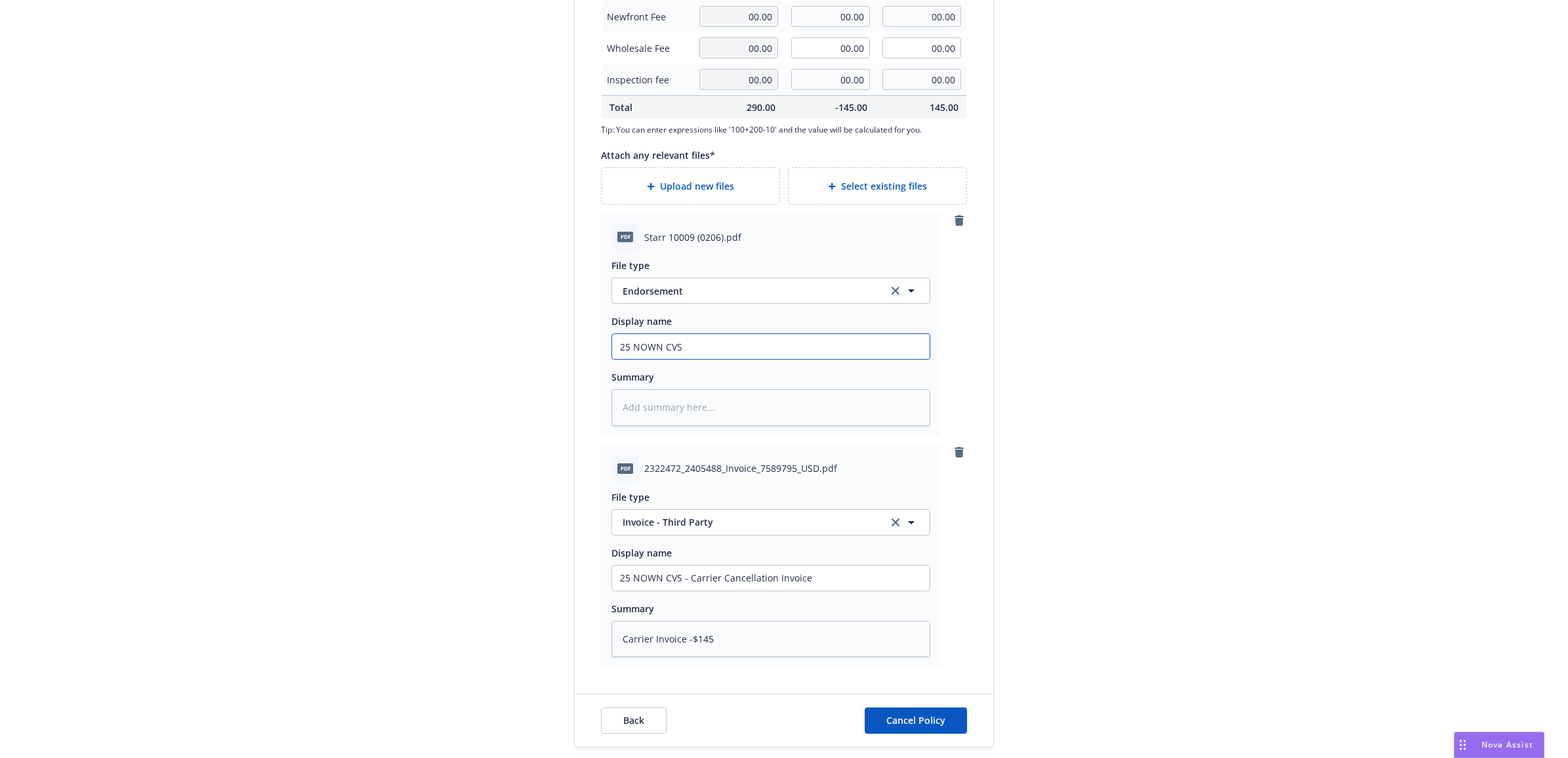
type input "25 NOWN CVS -"
type textarea "x"
type input "25 NOWN CVS -"
type textarea "x"
type input "25 NOWN CVS - C"
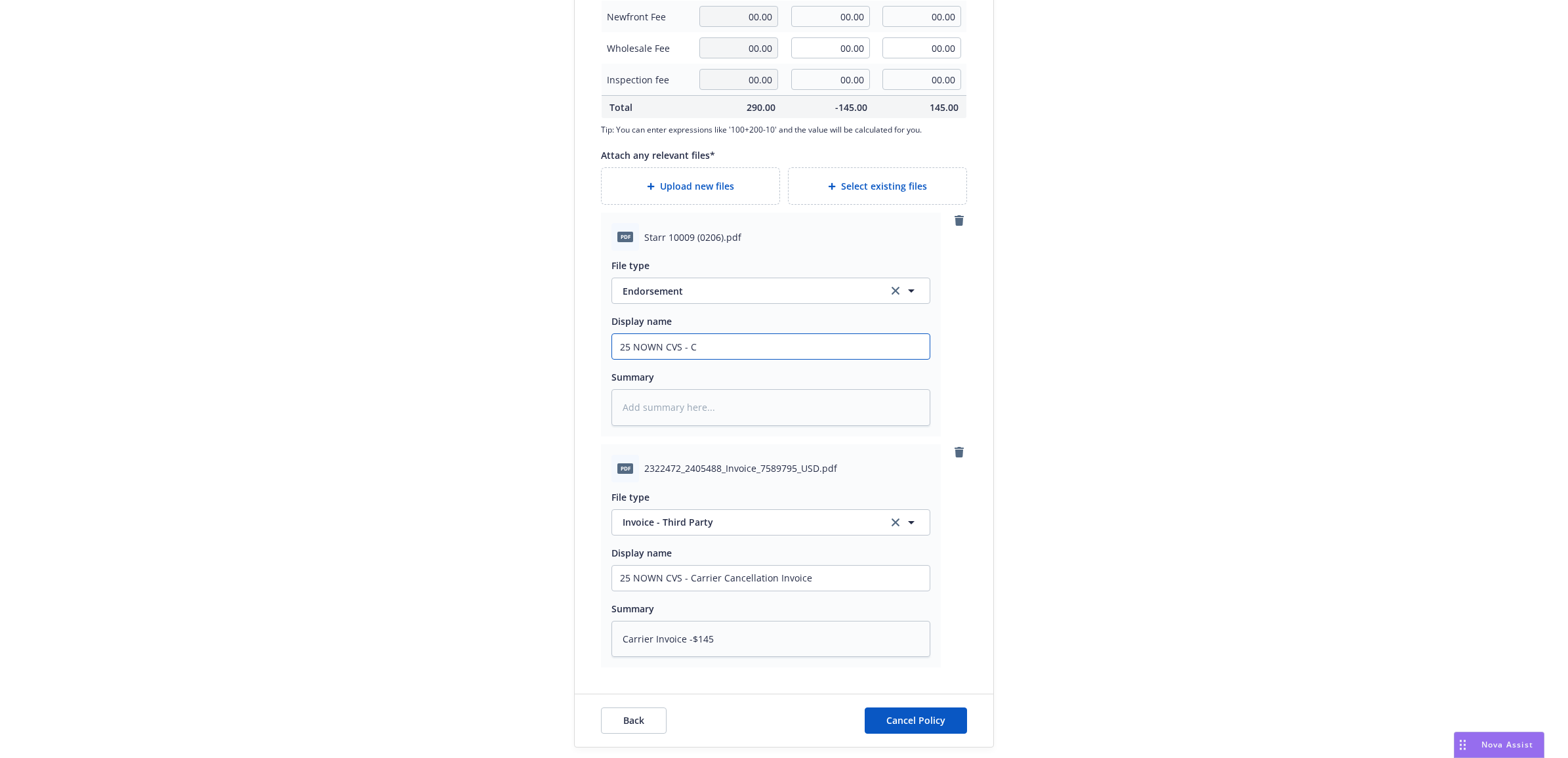
type textarea "x"
type input "25 NOWN CVS - Ca"
type textarea "x"
type input "25 NOWN CVS - Can"
type textarea "x"
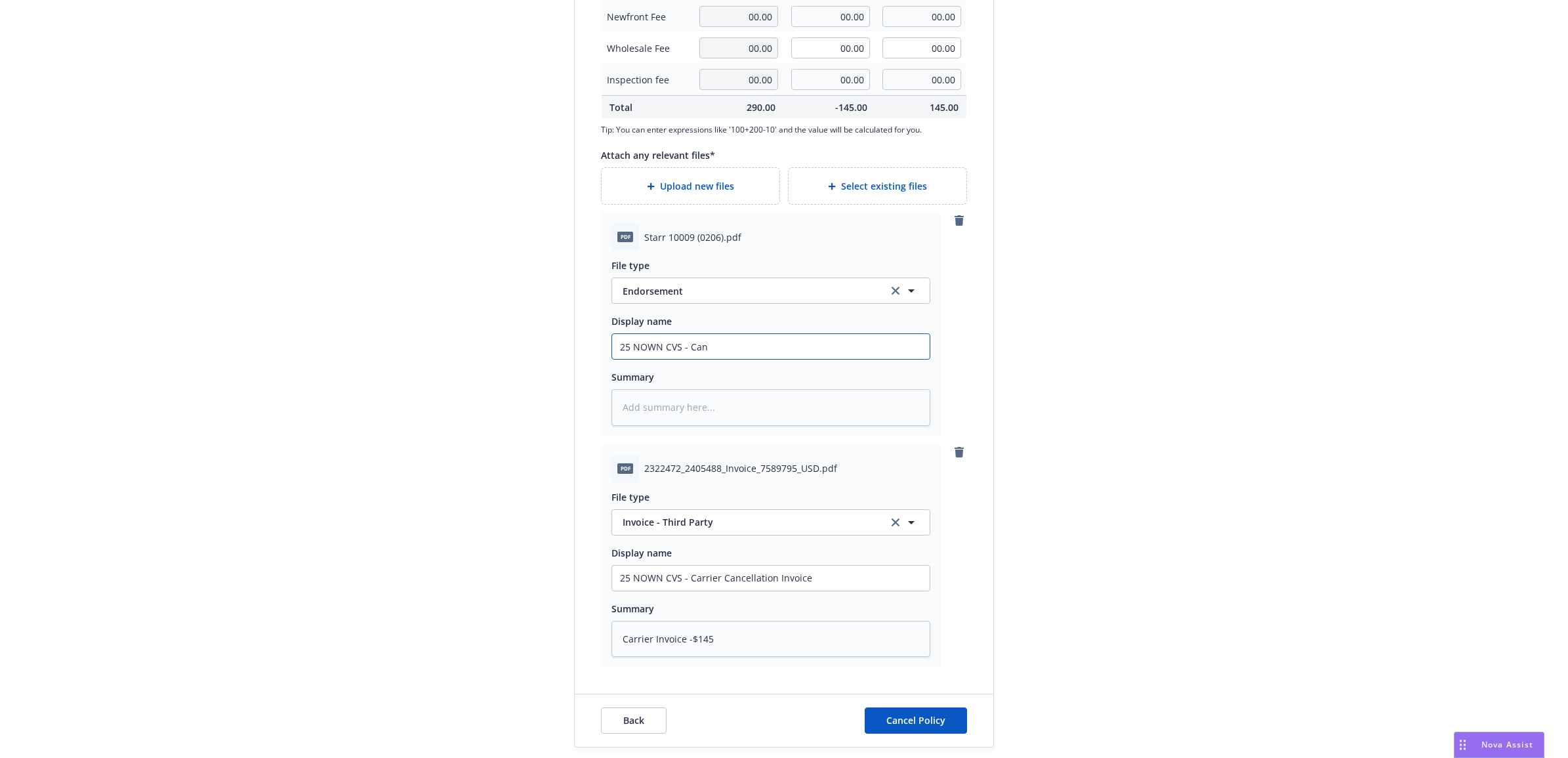
type input "25 NOWN CVS - Canc"
type textarea "x"
type input "25 NOWN CVS - Cance"
type textarea "x"
type input "25 NOWN CVS - Cancel"
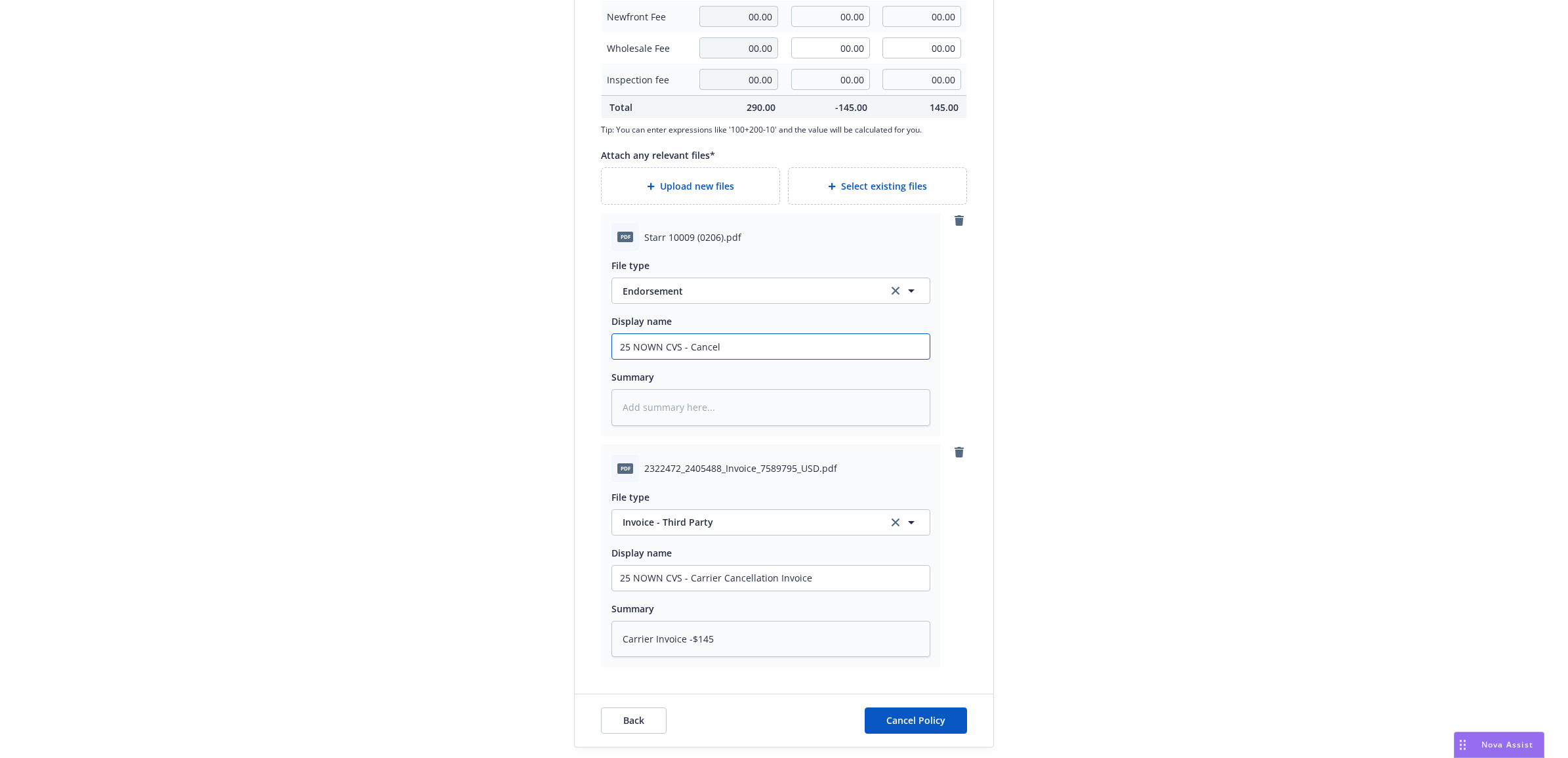
type textarea "x"
type input "25 NOWN CVS - Cancell"
type textarea "x"
type input "25 NOWN CVS - Cancella"
type textarea "x"
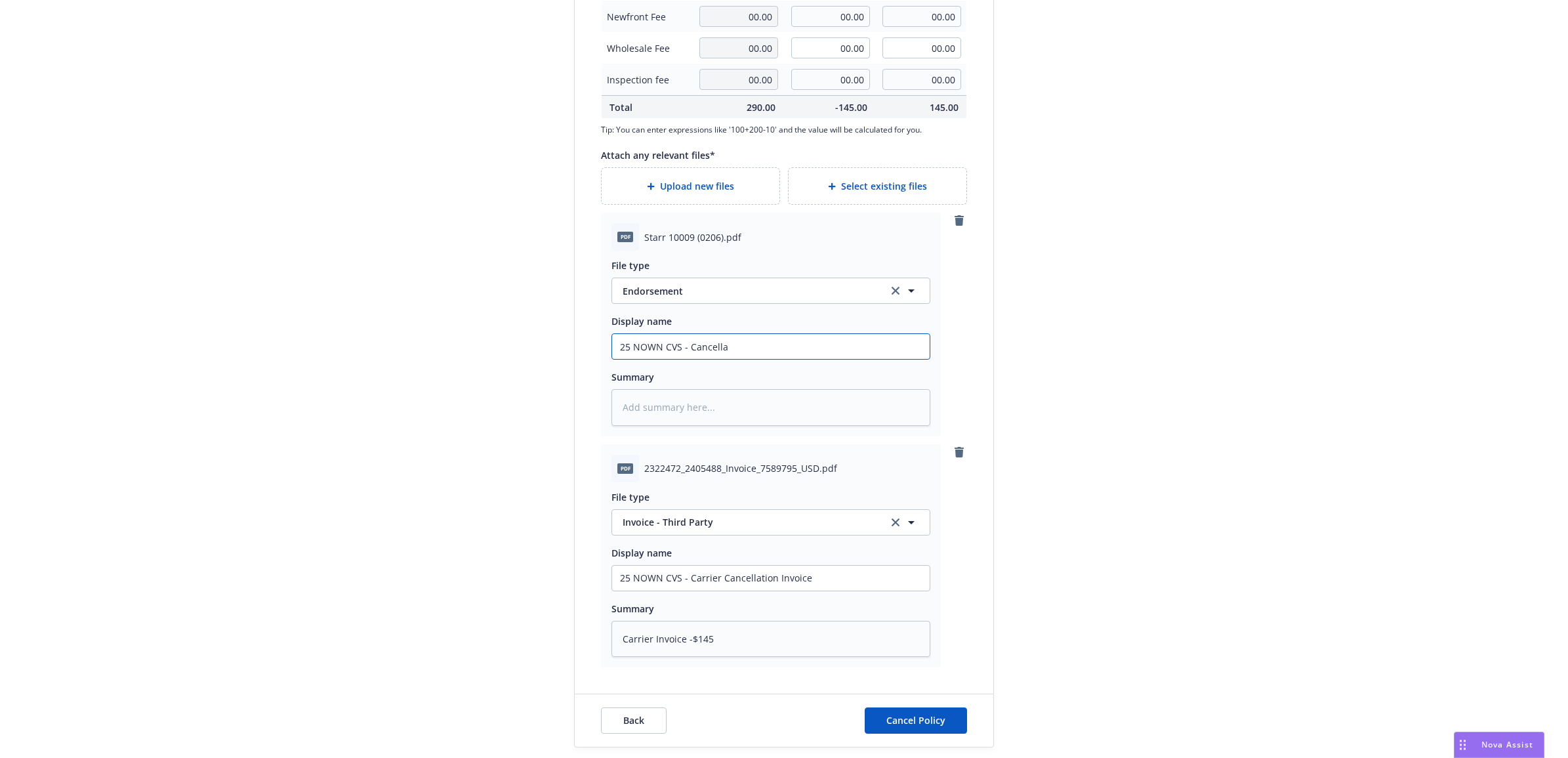
type input "25 NOWN CVS - Cancellat"
type textarea "x"
type input "25 NOWN CVS - Cancellati"
type textarea "x"
type input "25 NOWN CVS - Cancellatio"
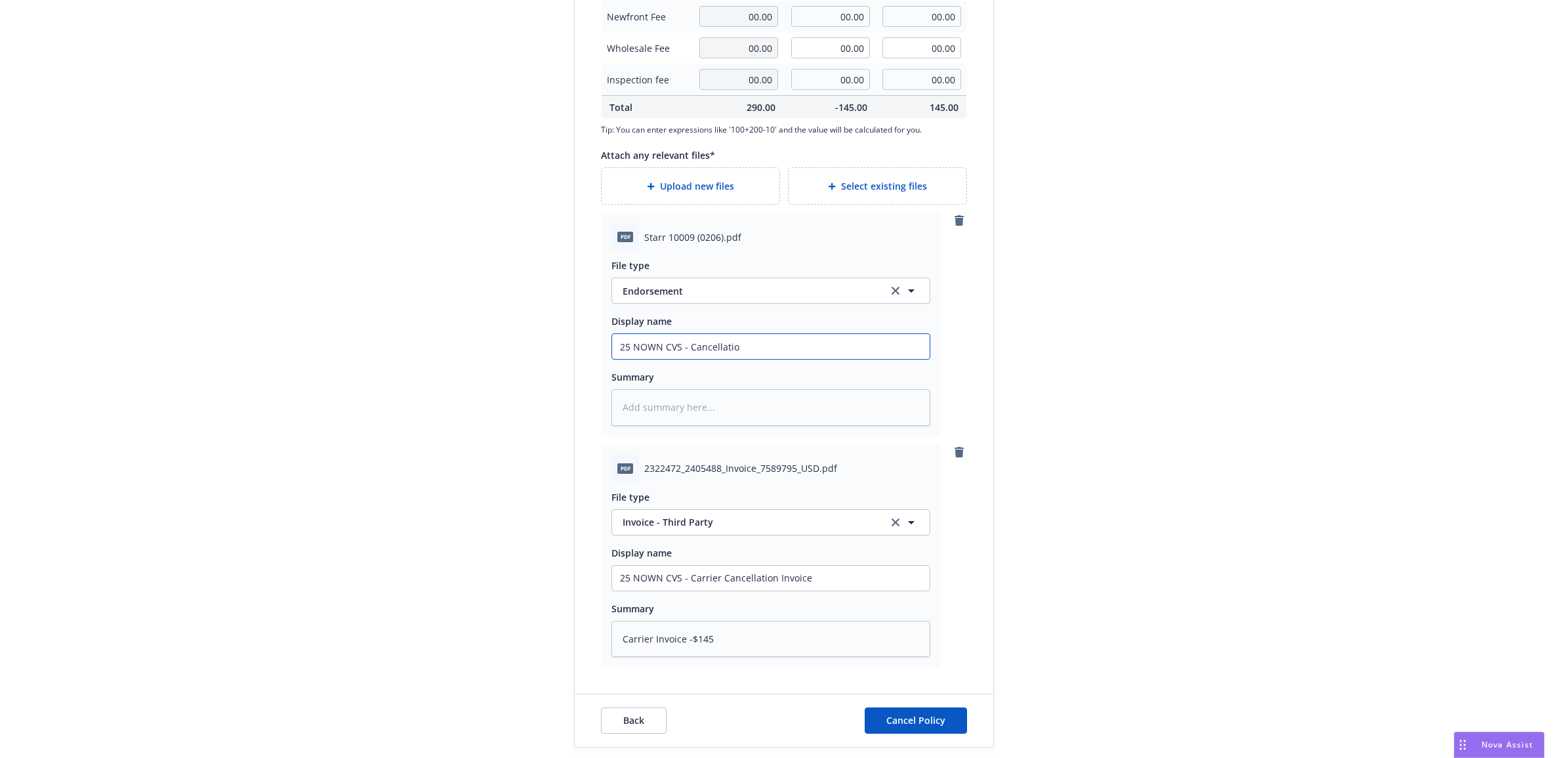
type textarea "x"
type input "25 NOWN CVS - Cancellation"
type textarea "x"
type input "25 NOWN CVS - Cancellation"
drag, startPoint x: 807, startPoint y: 348, endPoint x: 634, endPoint y: 332, distance: 173.7
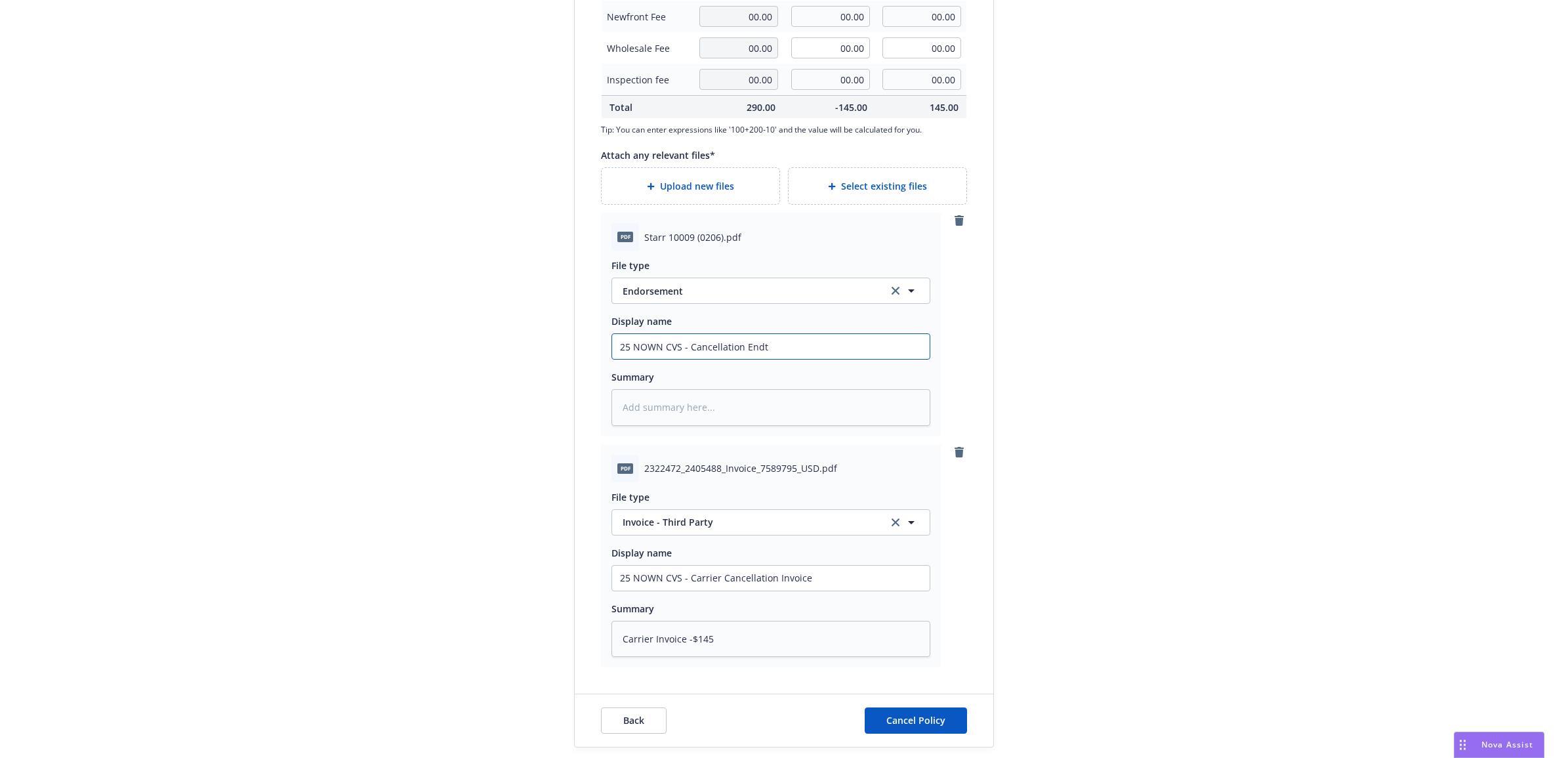
click at [540, 336] on div "Create a policy change for the NOC Theodore Talboy - Non Owned Aircraft Liabili…" at bounding box center [784, 77] width 504 height 1342
paste textarea "25 NOWN CVS - Cancellation Endt"
click at [926, 720] on span "Cancel Policy" at bounding box center [915, 721] width 59 height 13
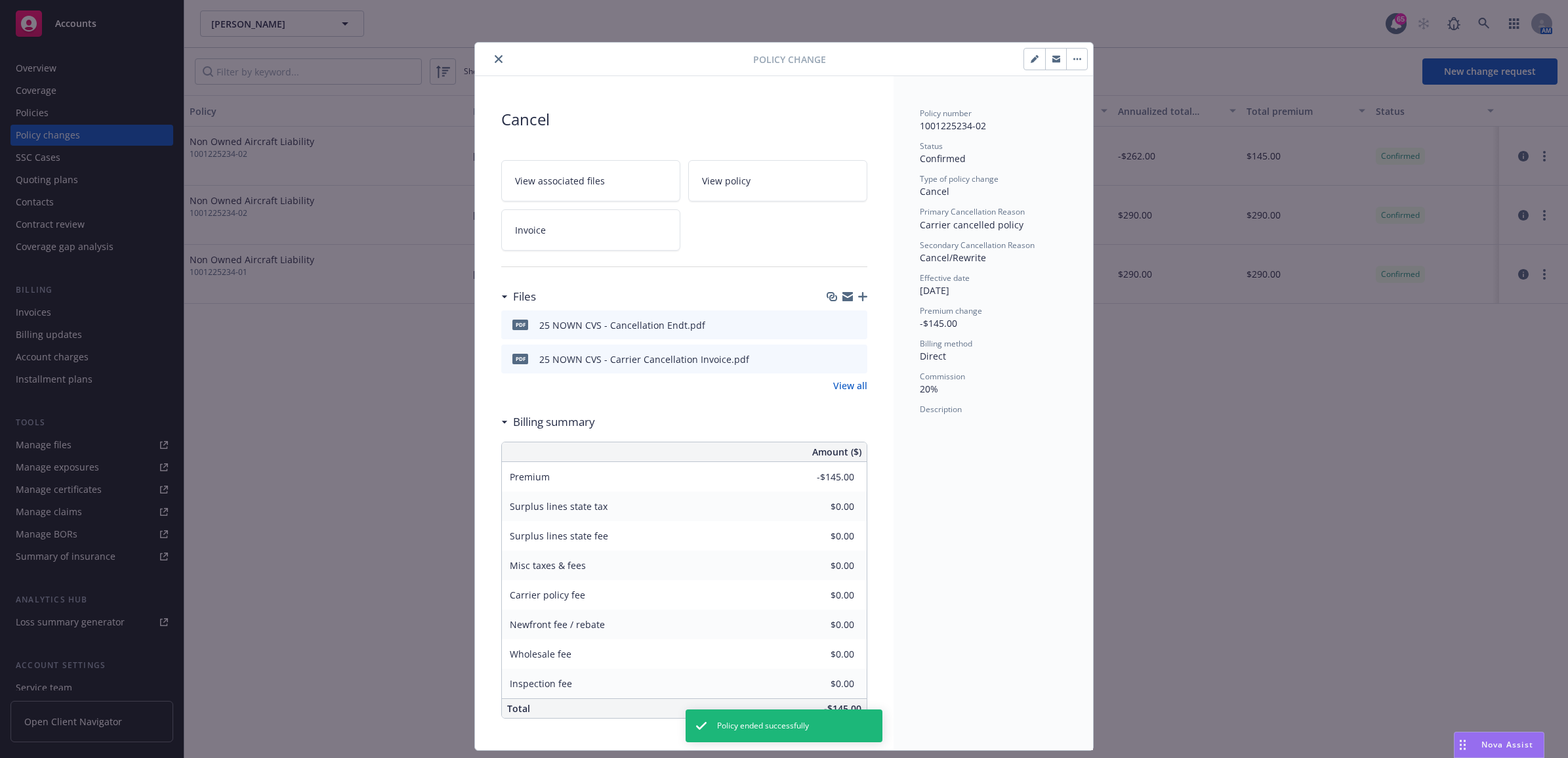
click at [496, 57] on icon "close" at bounding box center [499, 59] width 8 height 8
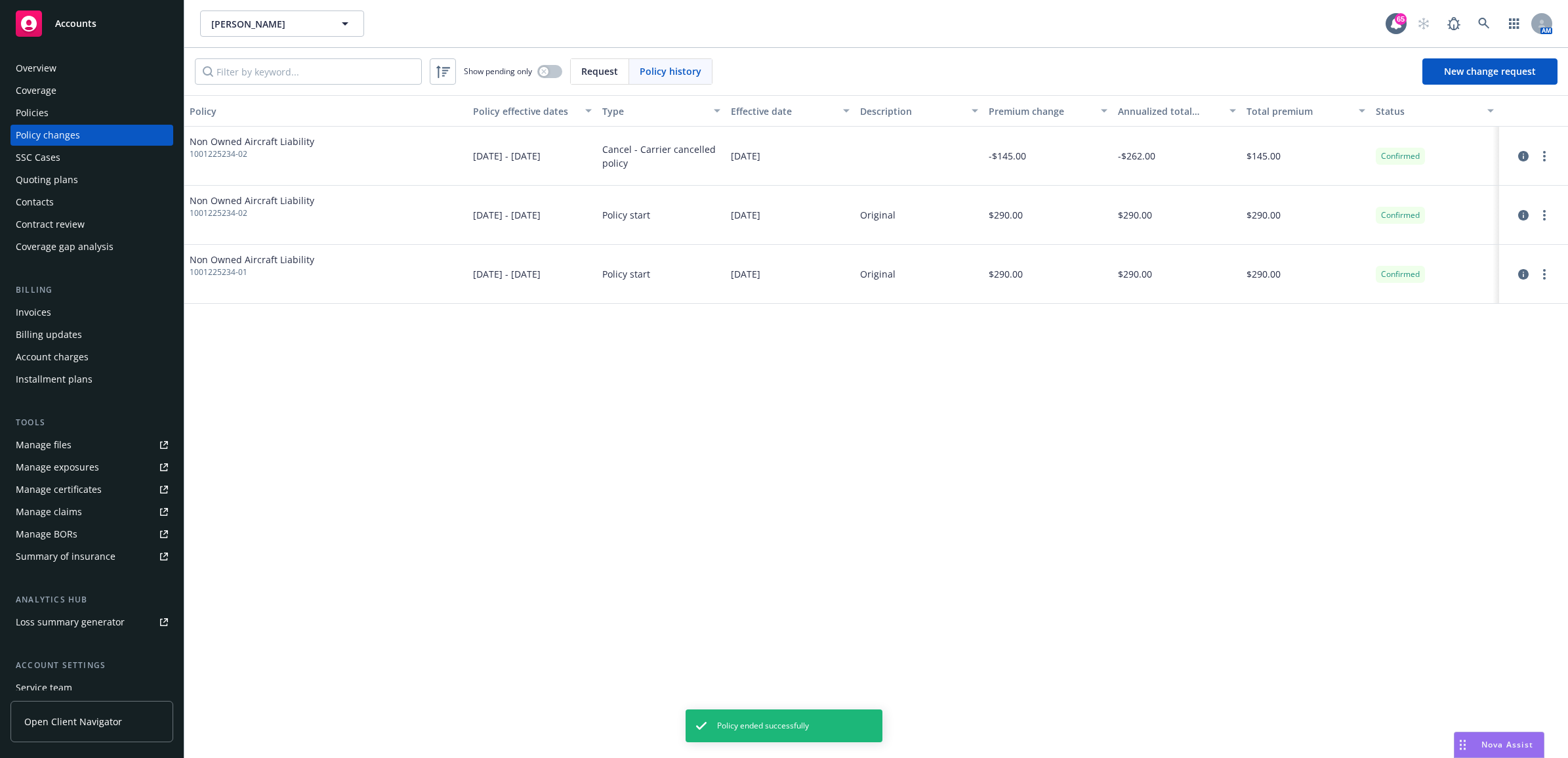
click at [87, 313] on div "Invoices" at bounding box center [92, 312] width 152 height 21
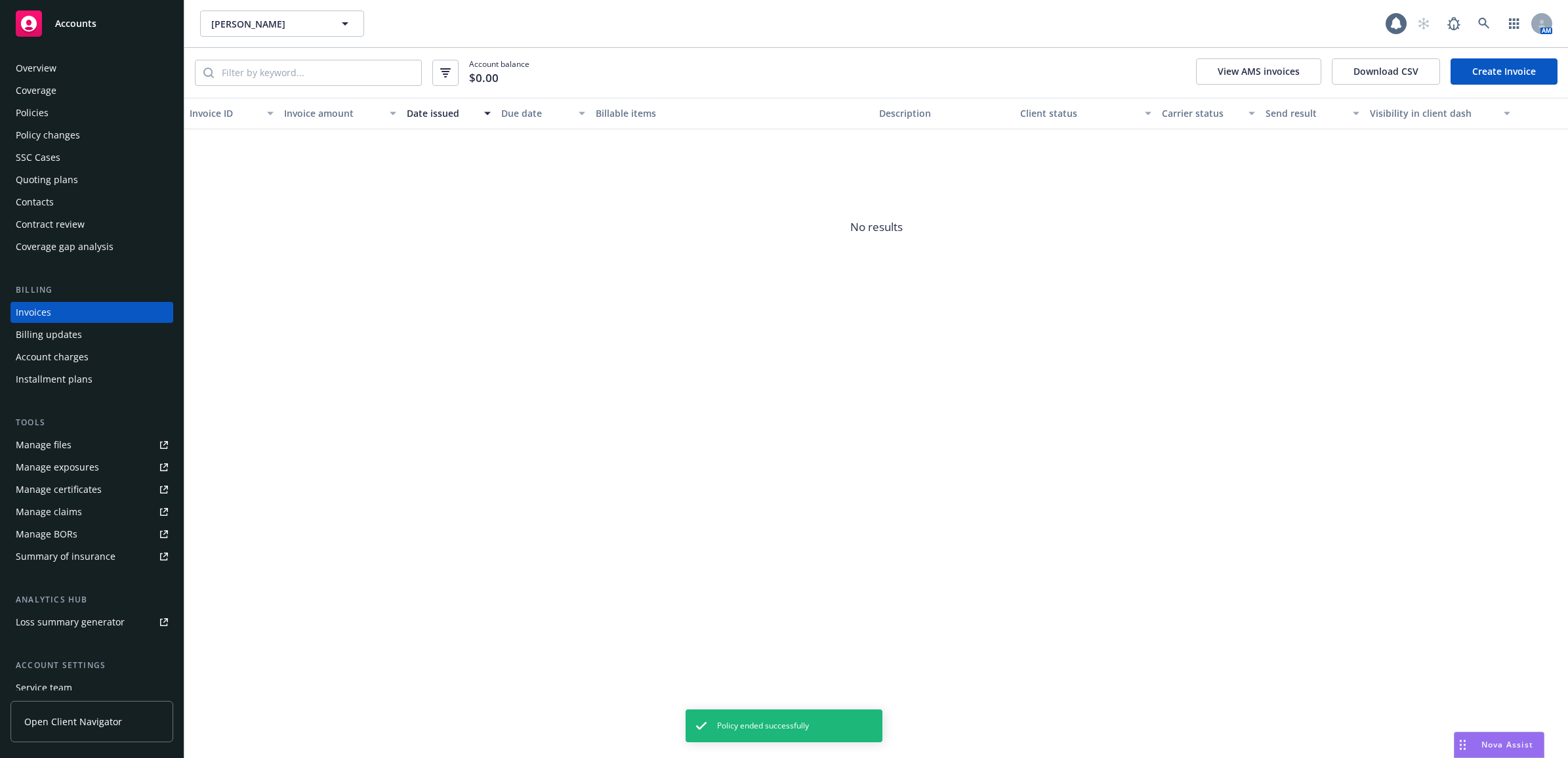
click at [1536, 71] on link "Create Invoice" at bounding box center [1503, 71] width 107 height 26
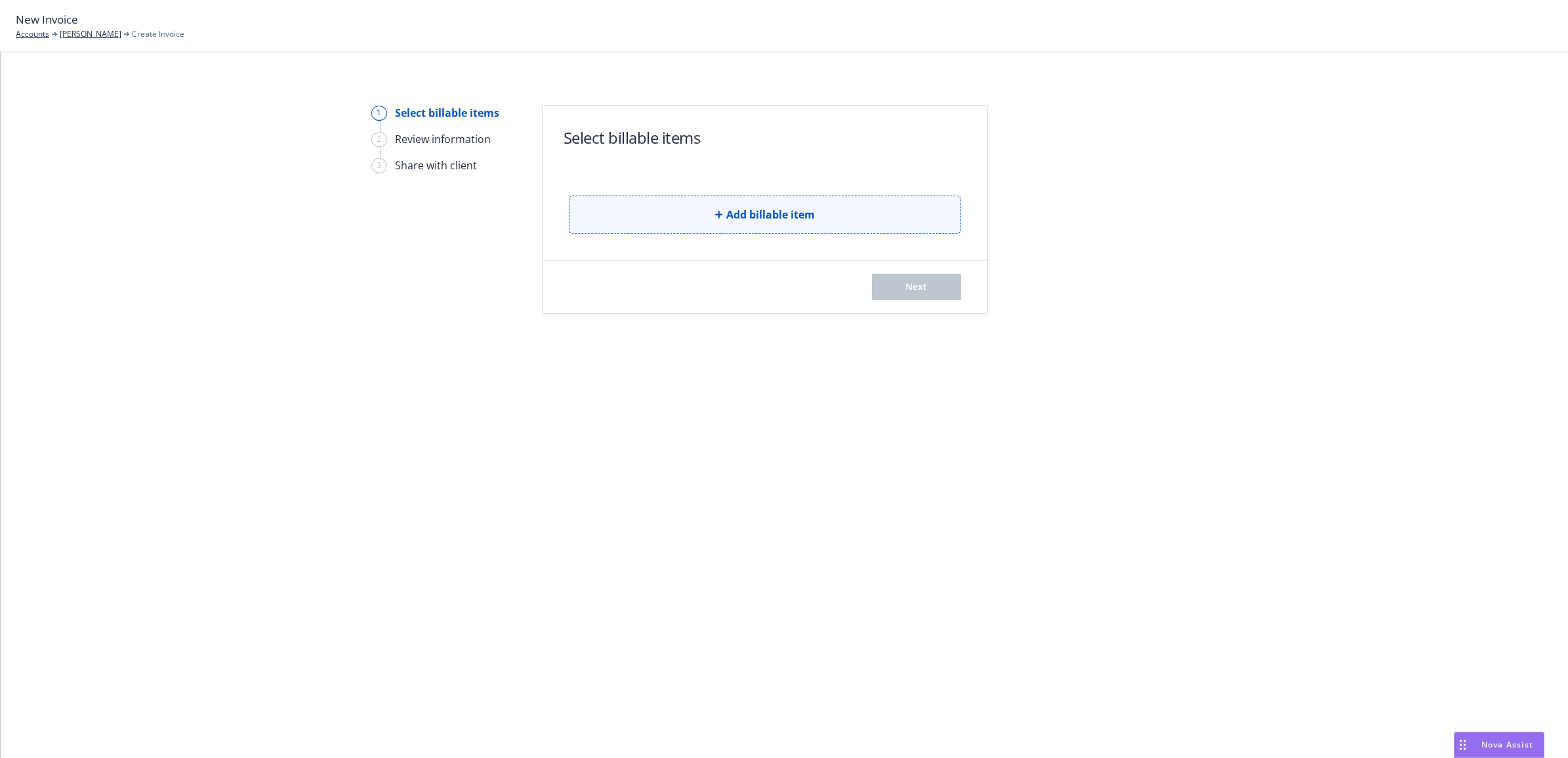
click at [778, 227] on button "Add billable item" at bounding box center [765, 214] width 392 height 38
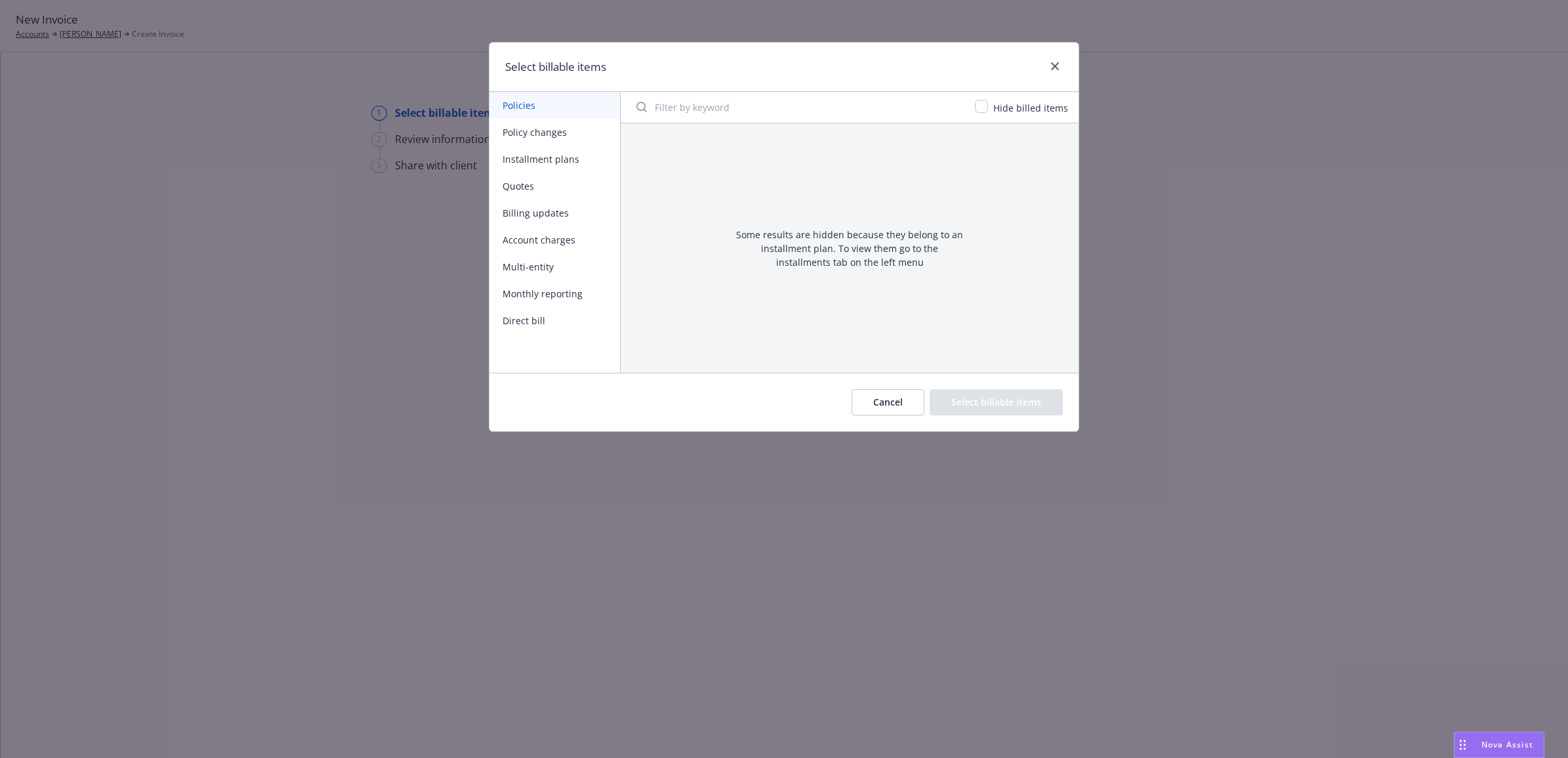
click at [545, 135] on button "Policy changes" at bounding box center [555, 132] width 131 height 27
click at [892, 404] on button "Cancel" at bounding box center [888, 402] width 73 height 26
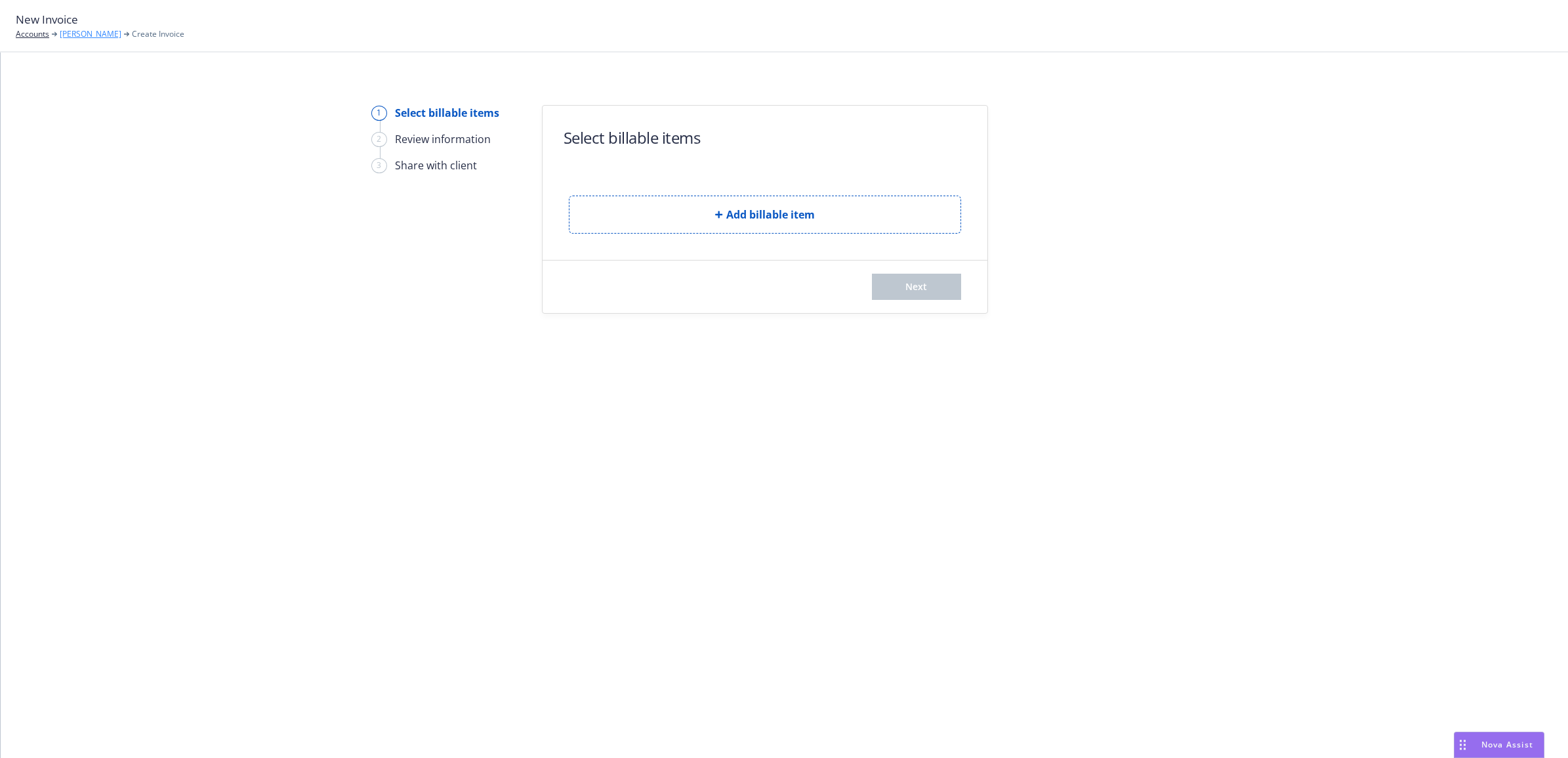
click at [83, 36] on link "Theodore Talboy" at bounding box center [90, 33] width 61 height 12
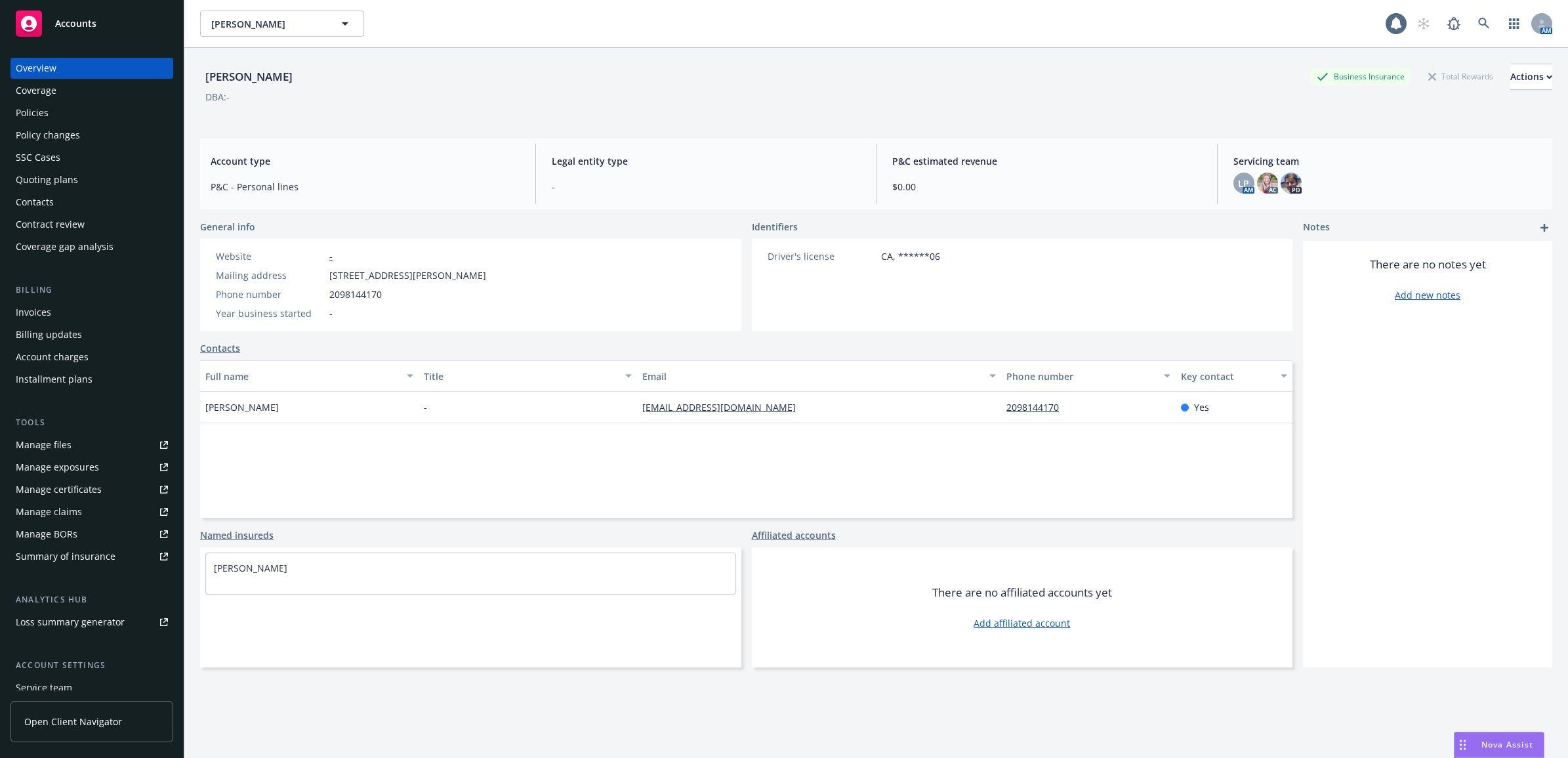
click at [83, 107] on div "Policies" at bounding box center [92, 112] width 152 height 21
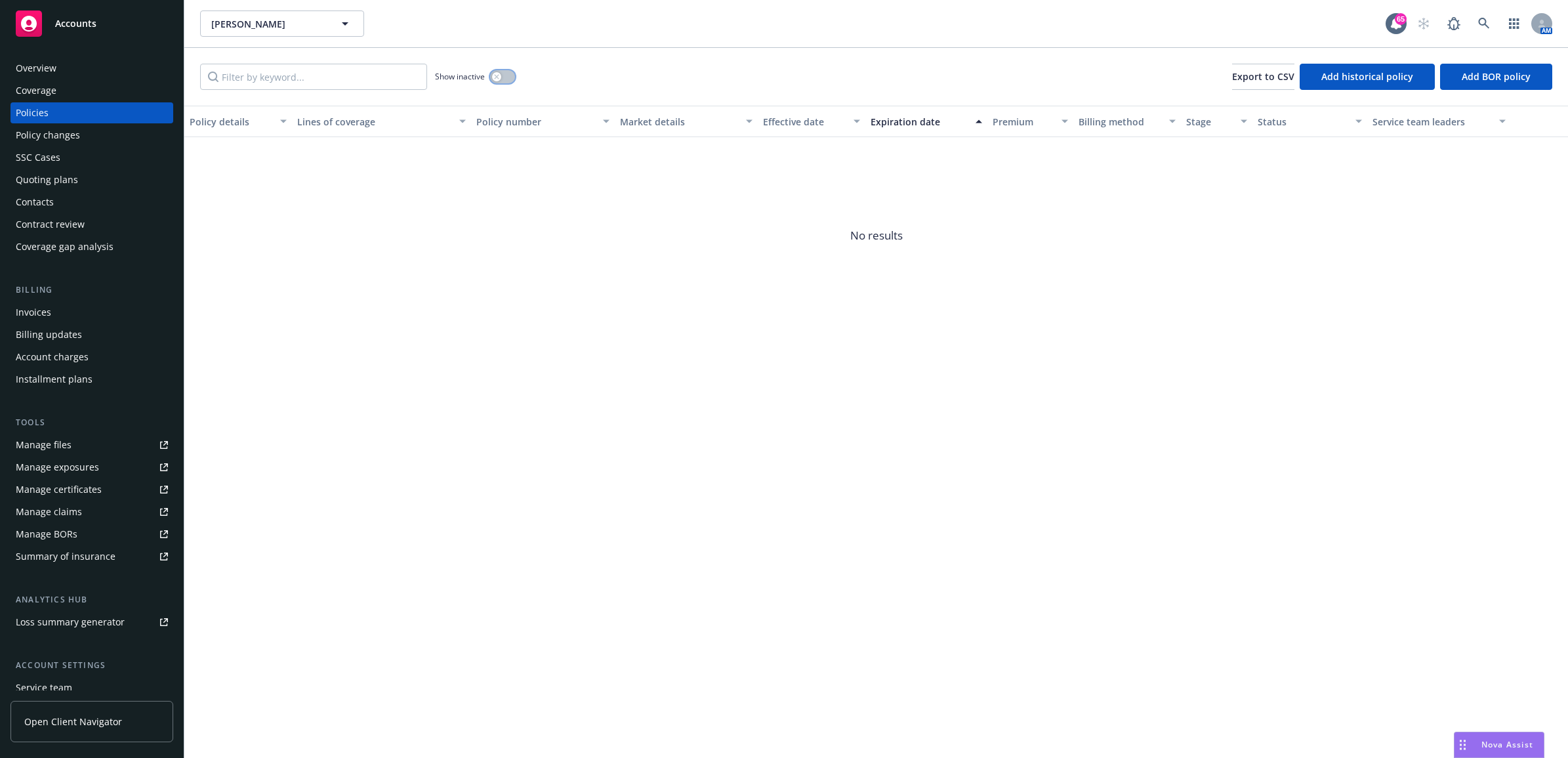
click at [502, 76] on button "button" at bounding box center [502, 77] width 25 height 13
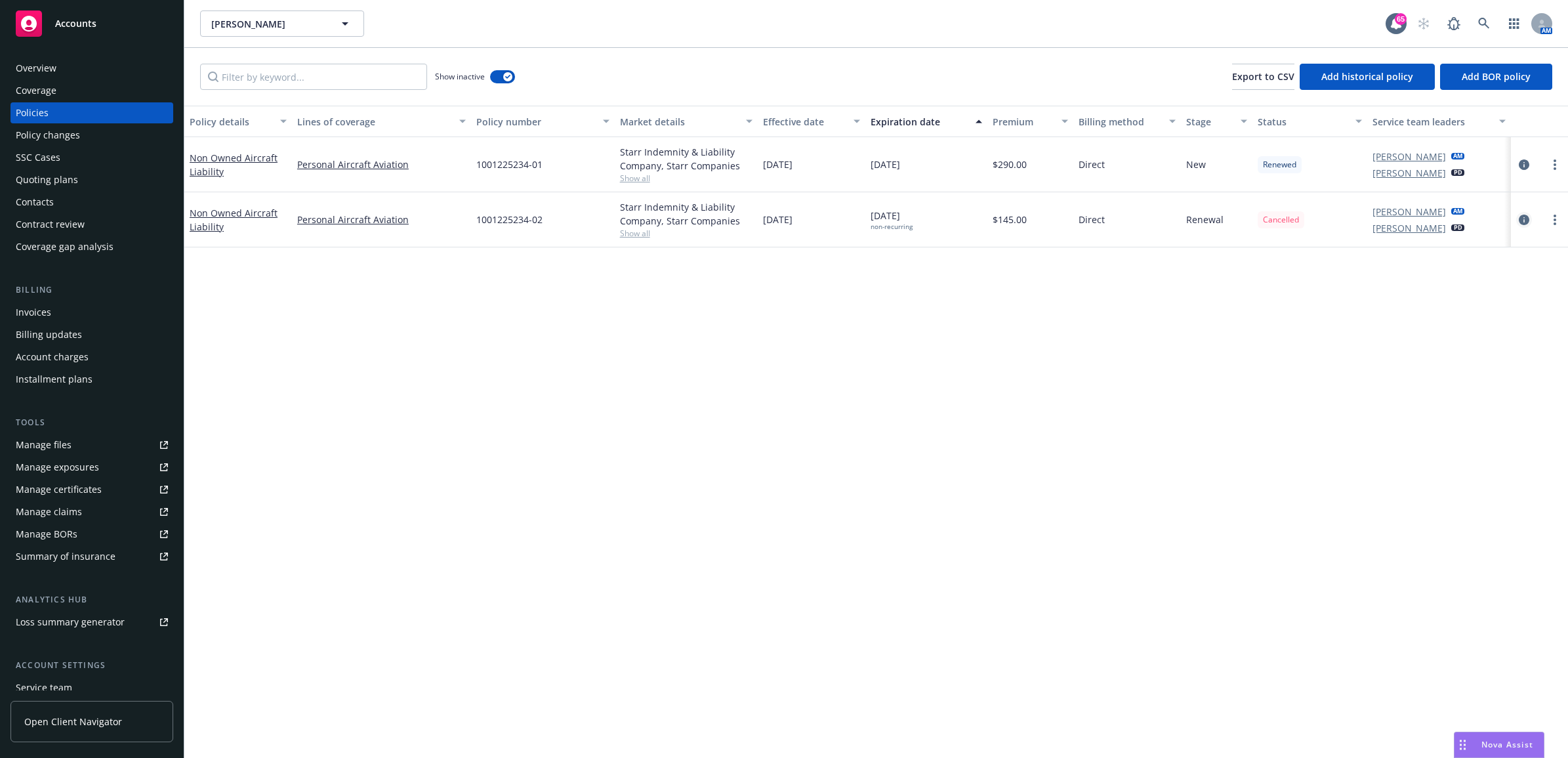
click at [1520, 222] on icon "circleInformation" at bounding box center [1523, 219] width 10 height 10
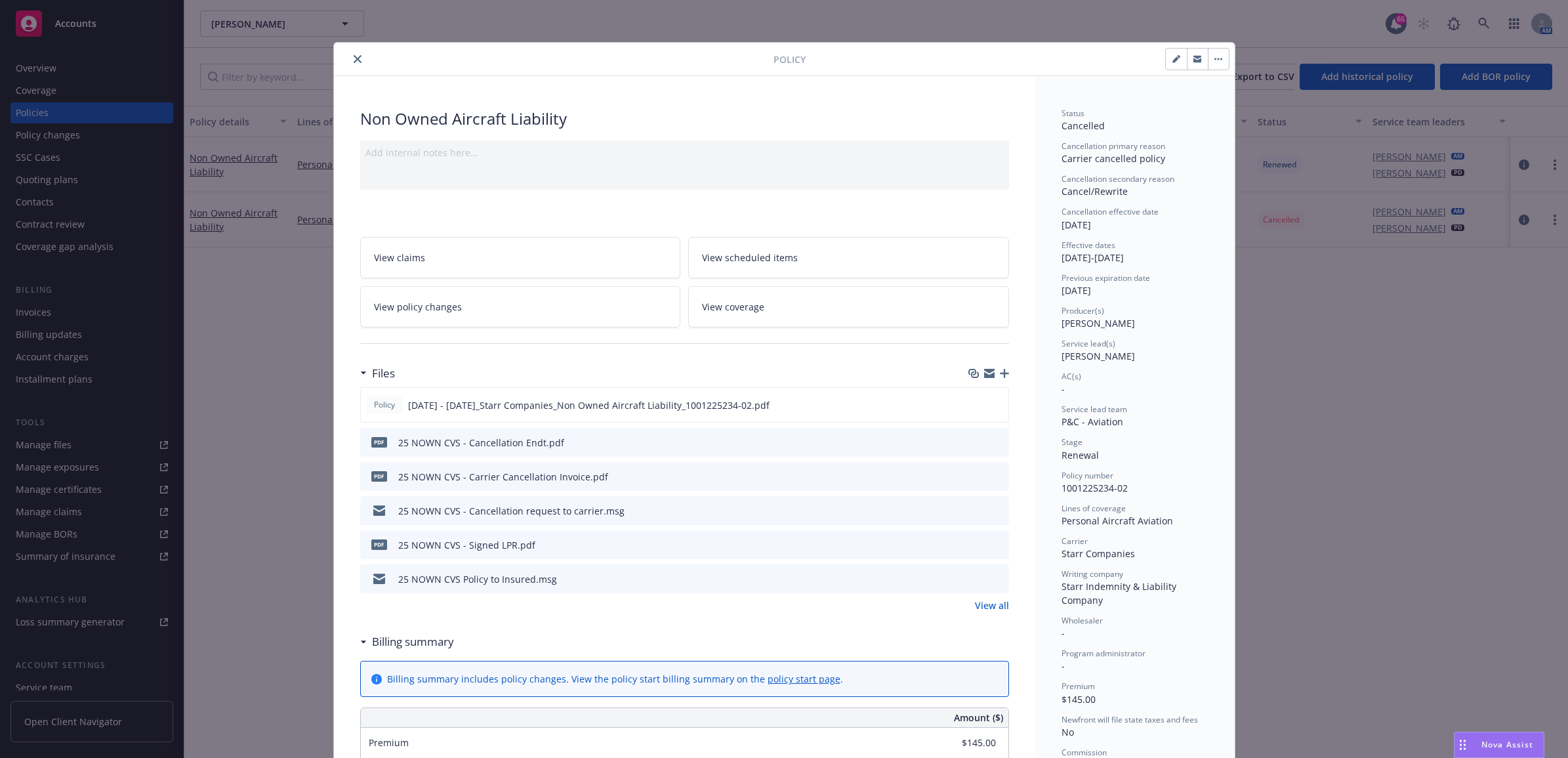
click at [1166, 63] on button "button" at bounding box center [1176, 59] width 21 height 21
select select "RENEWAL"
select select "12"
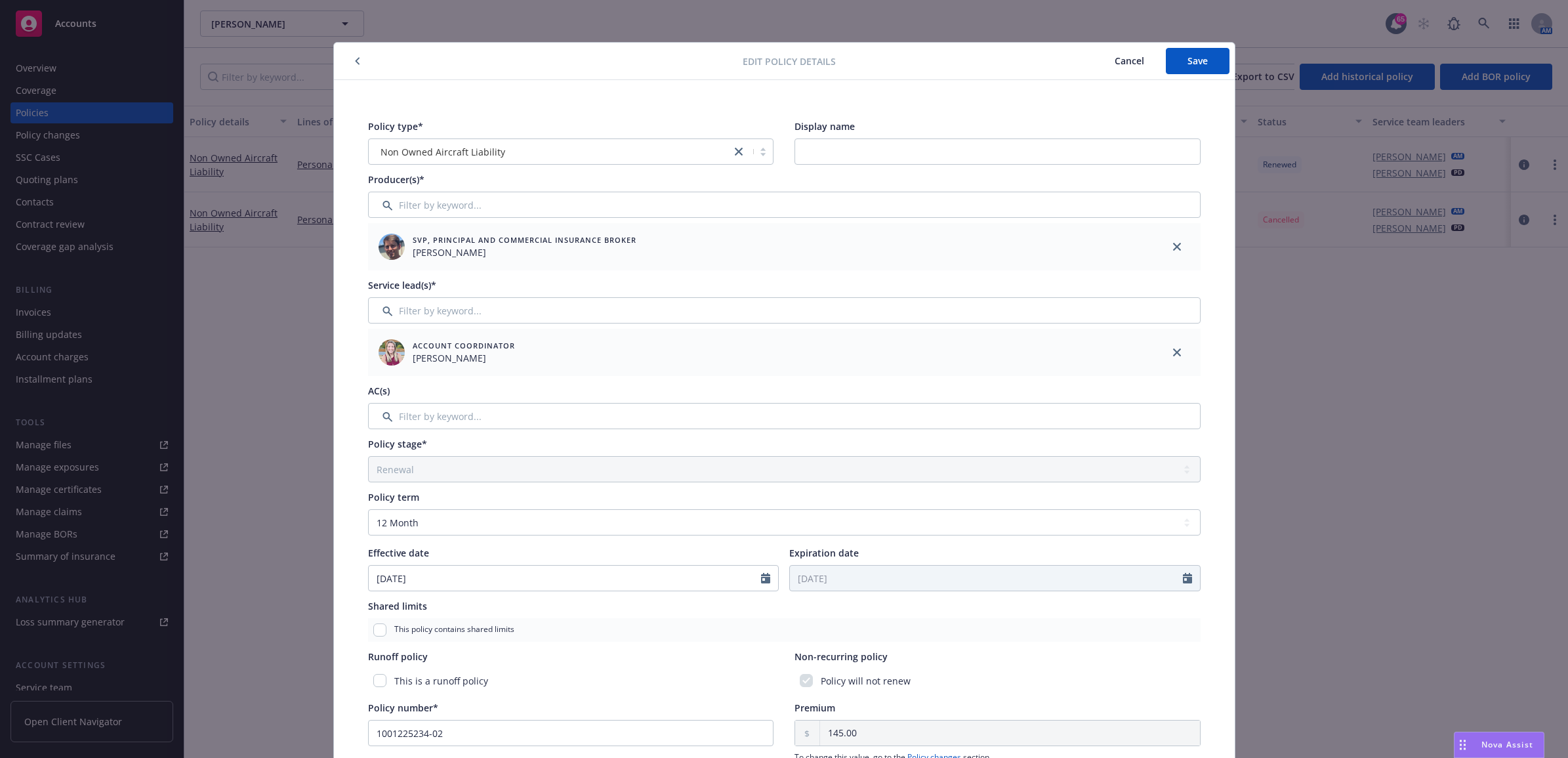
click at [1135, 57] on span "Cancel" at bounding box center [1129, 61] width 29 height 13
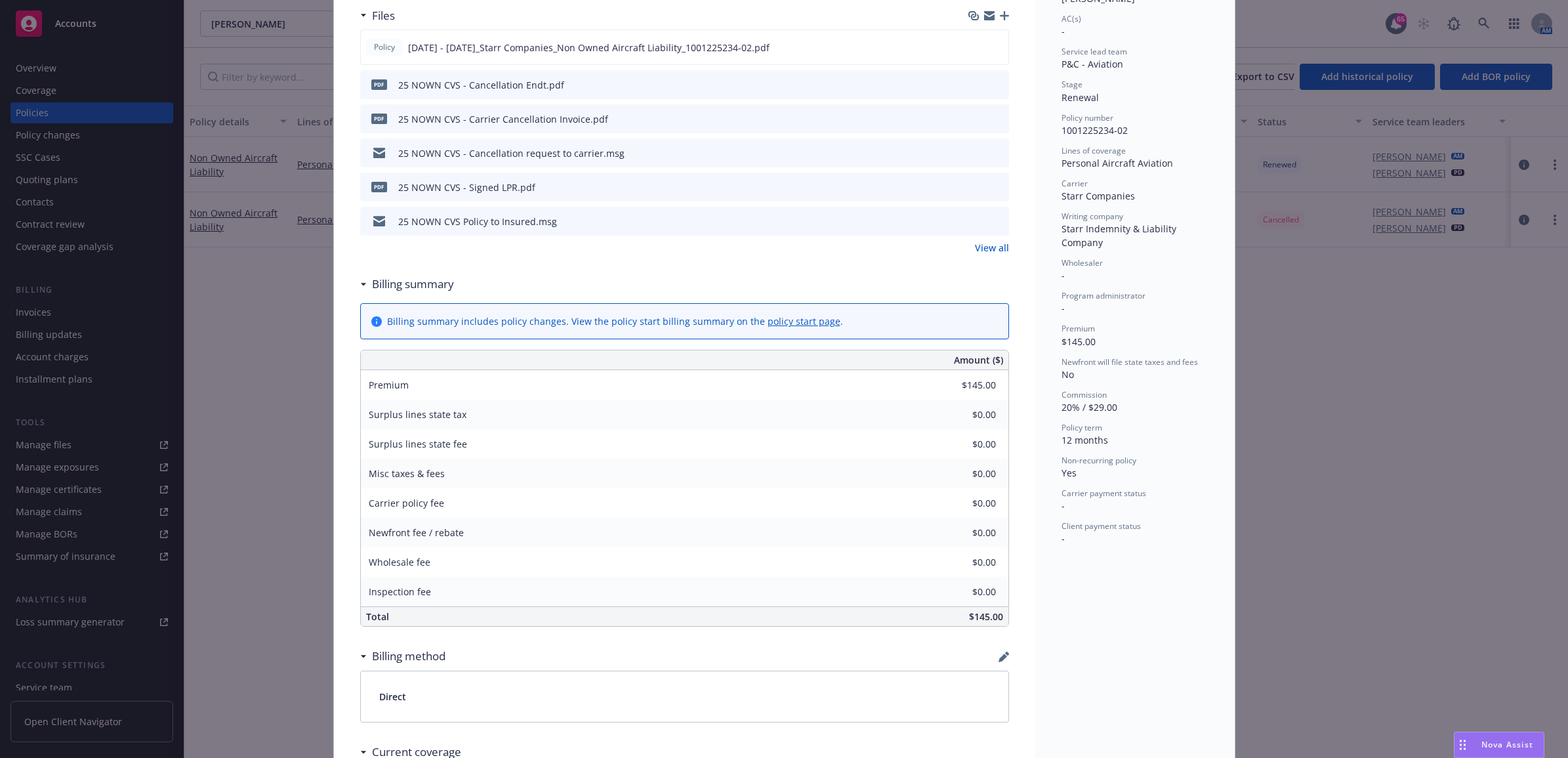
scroll to position [410, 0]
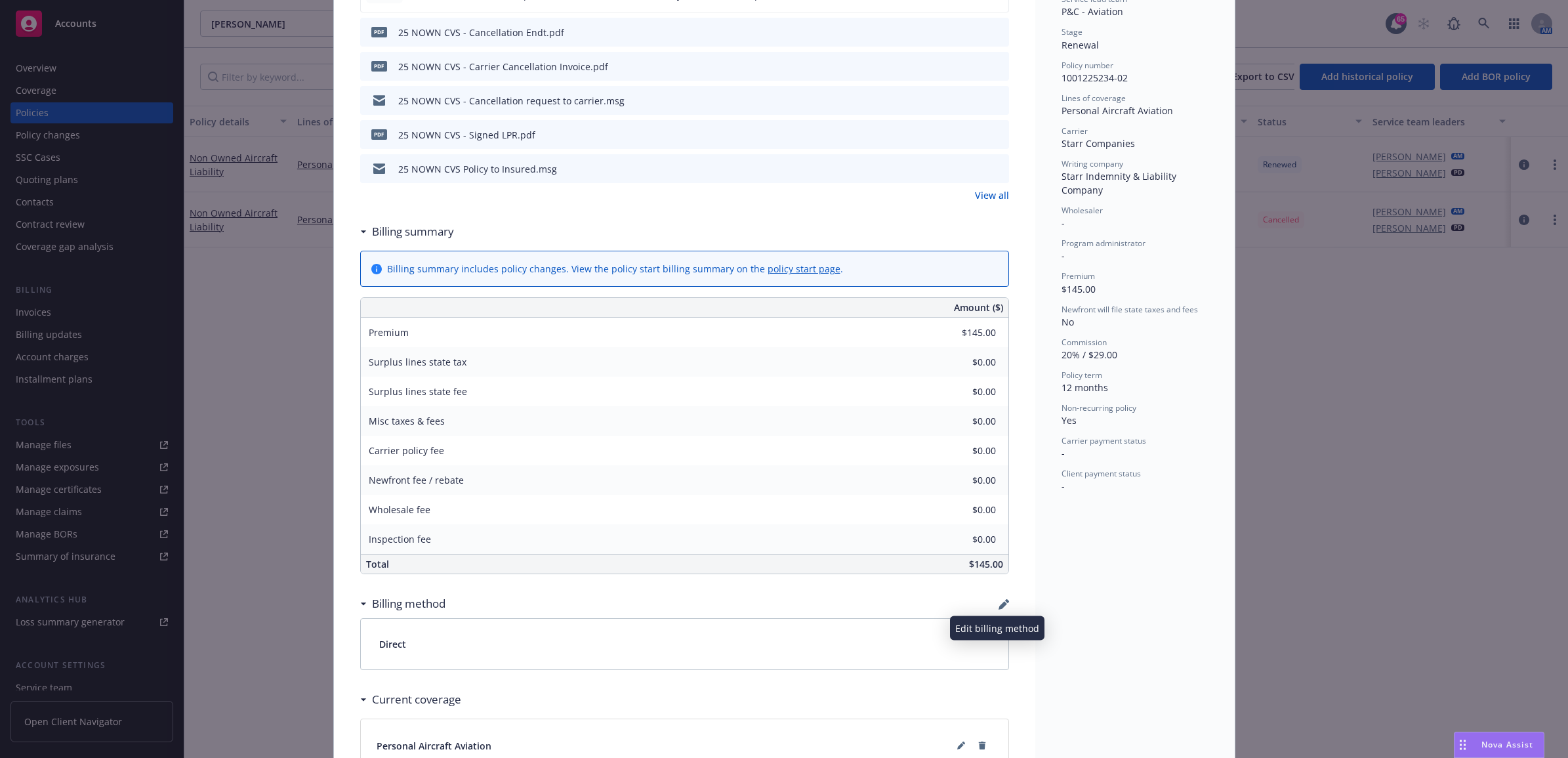
click at [998, 605] on icon "button" at bounding box center [1002, 605] width 9 height 9
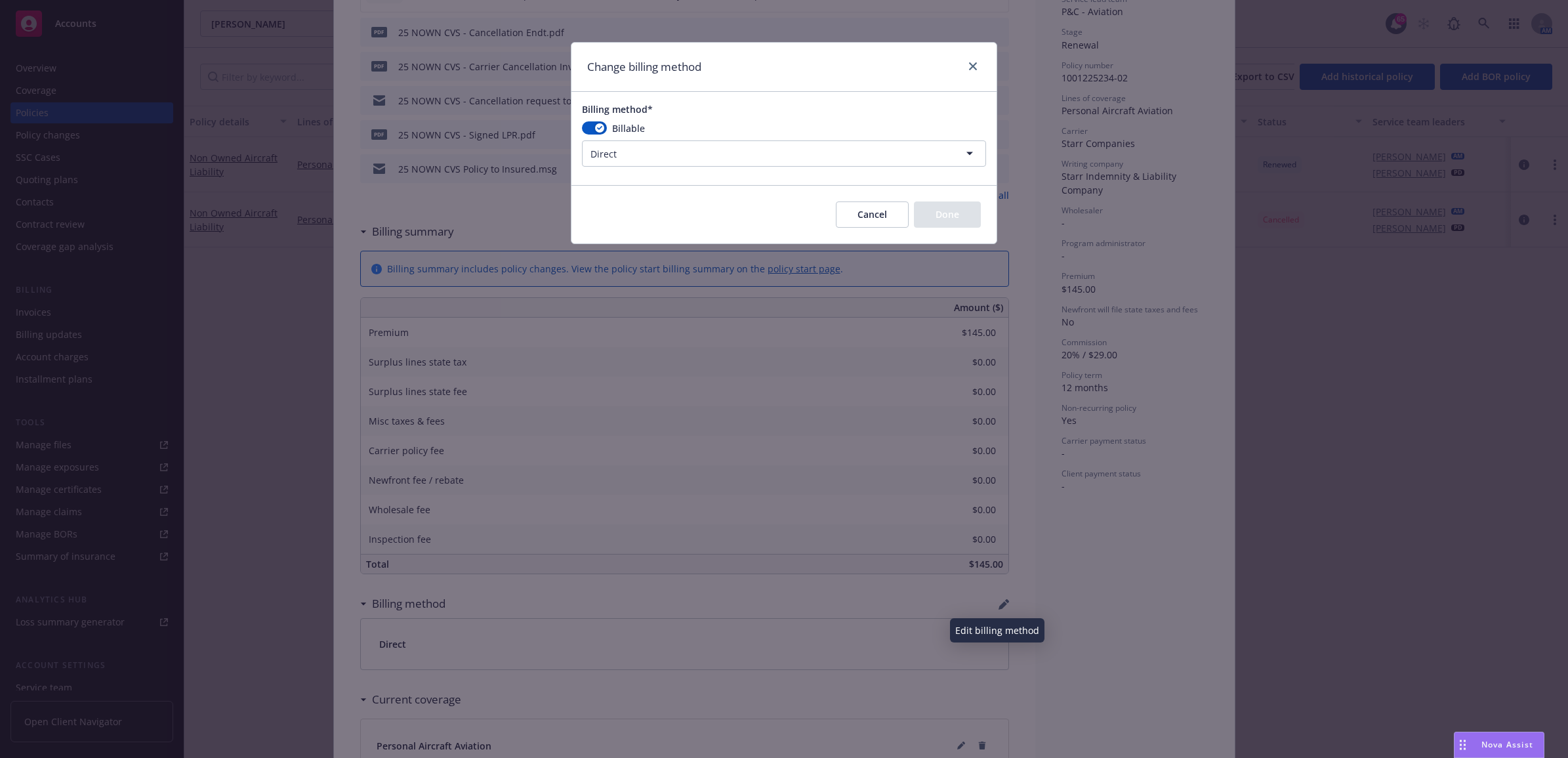
click at [710, 149] on html "Accounts Overview Coverage Policies Policy changes SSC Cases Quoting plans Cont…" at bounding box center [784, 379] width 1568 height 758
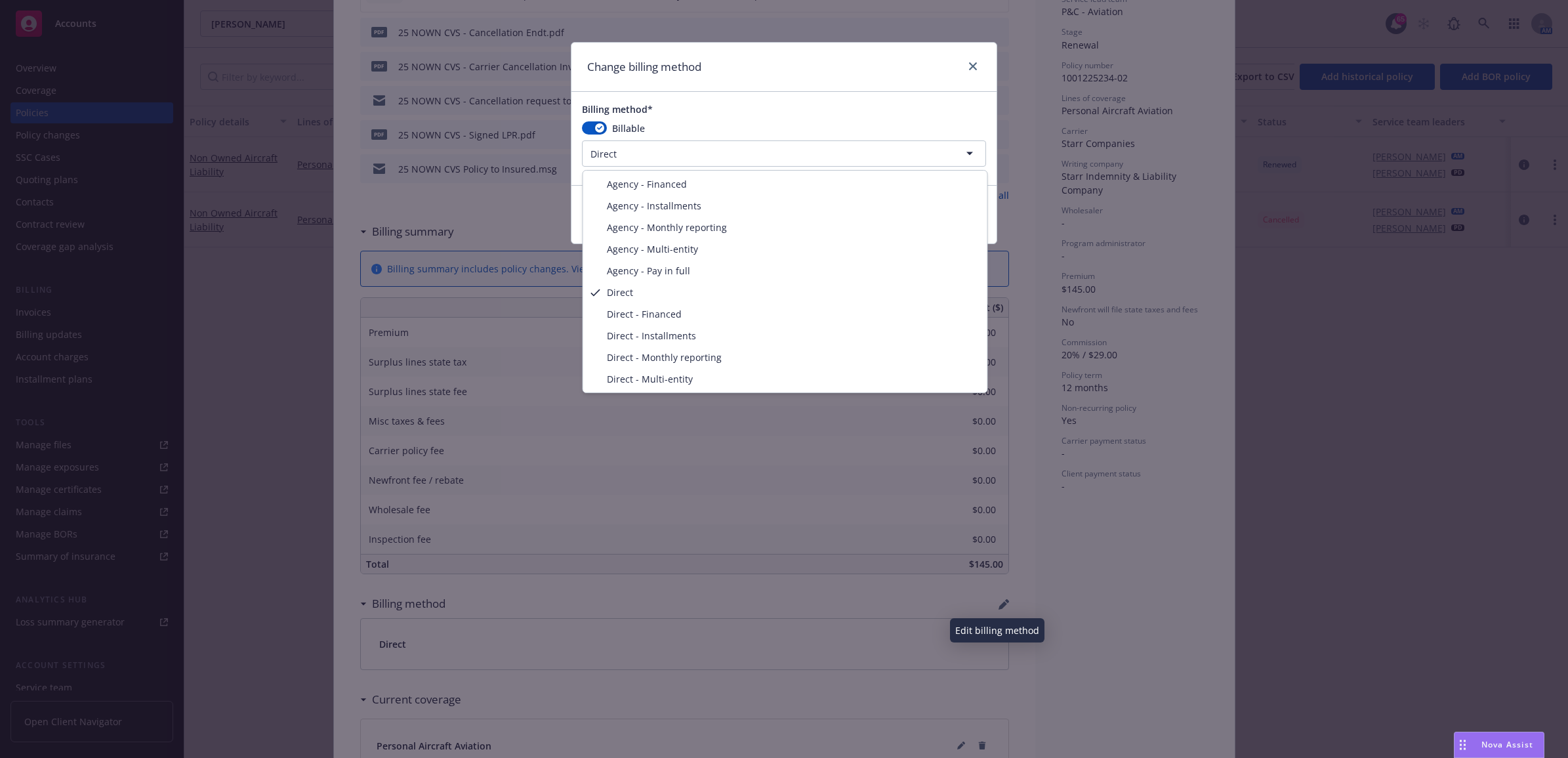
select select "AGENCY_PAY_IN_FULL"
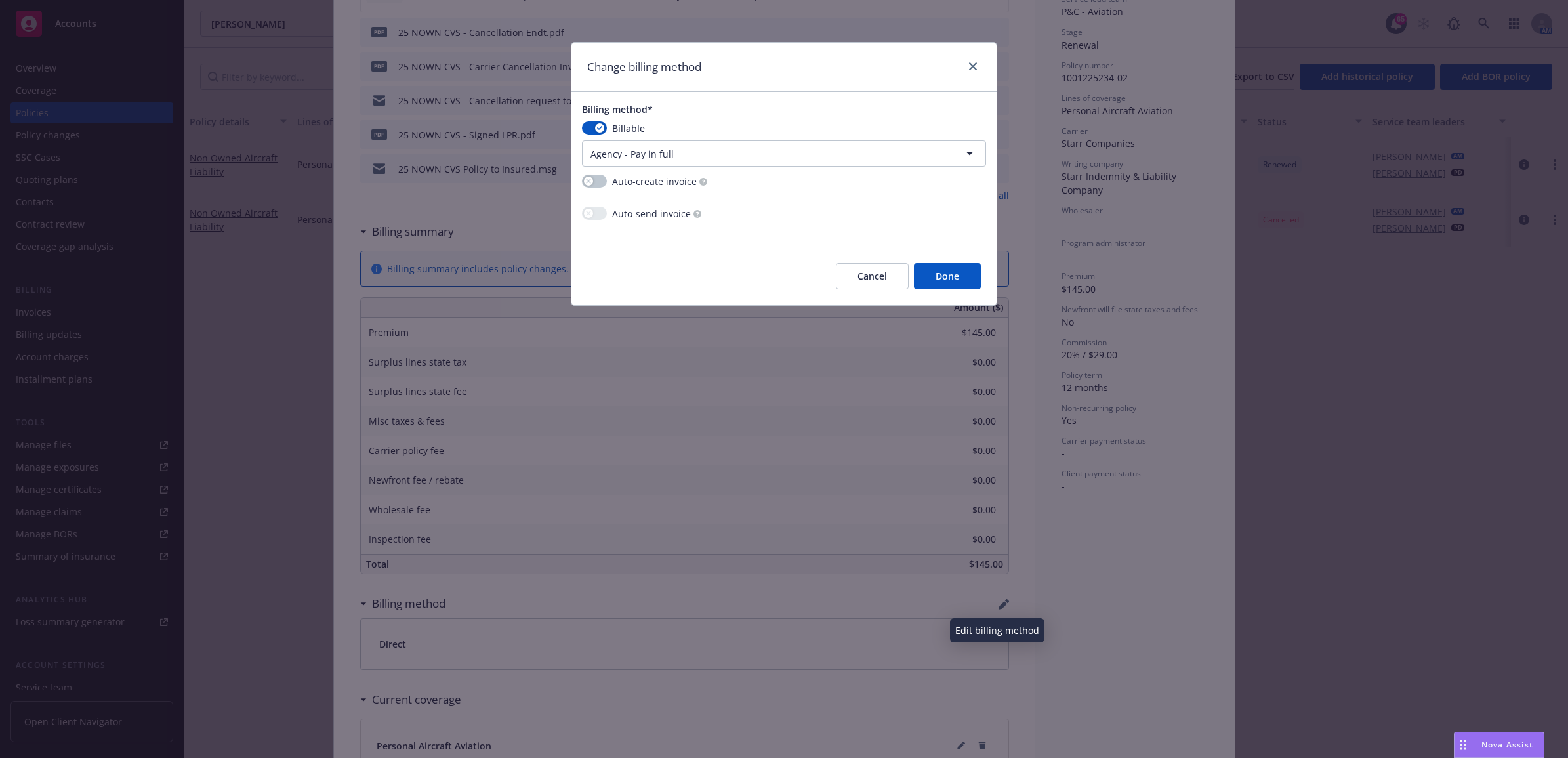
click at [947, 273] on button "Done" at bounding box center [947, 276] width 67 height 26
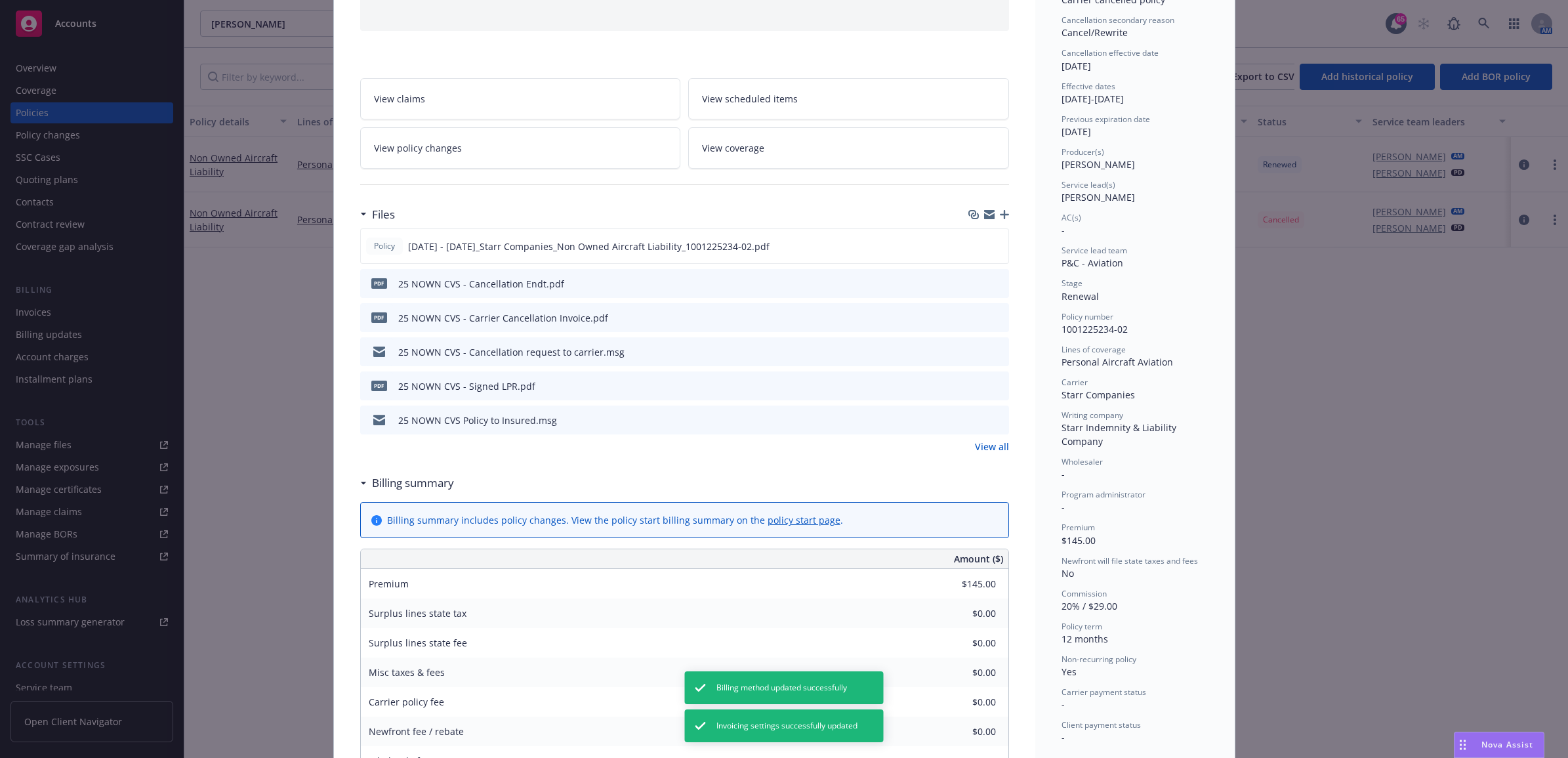
scroll to position [0, 0]
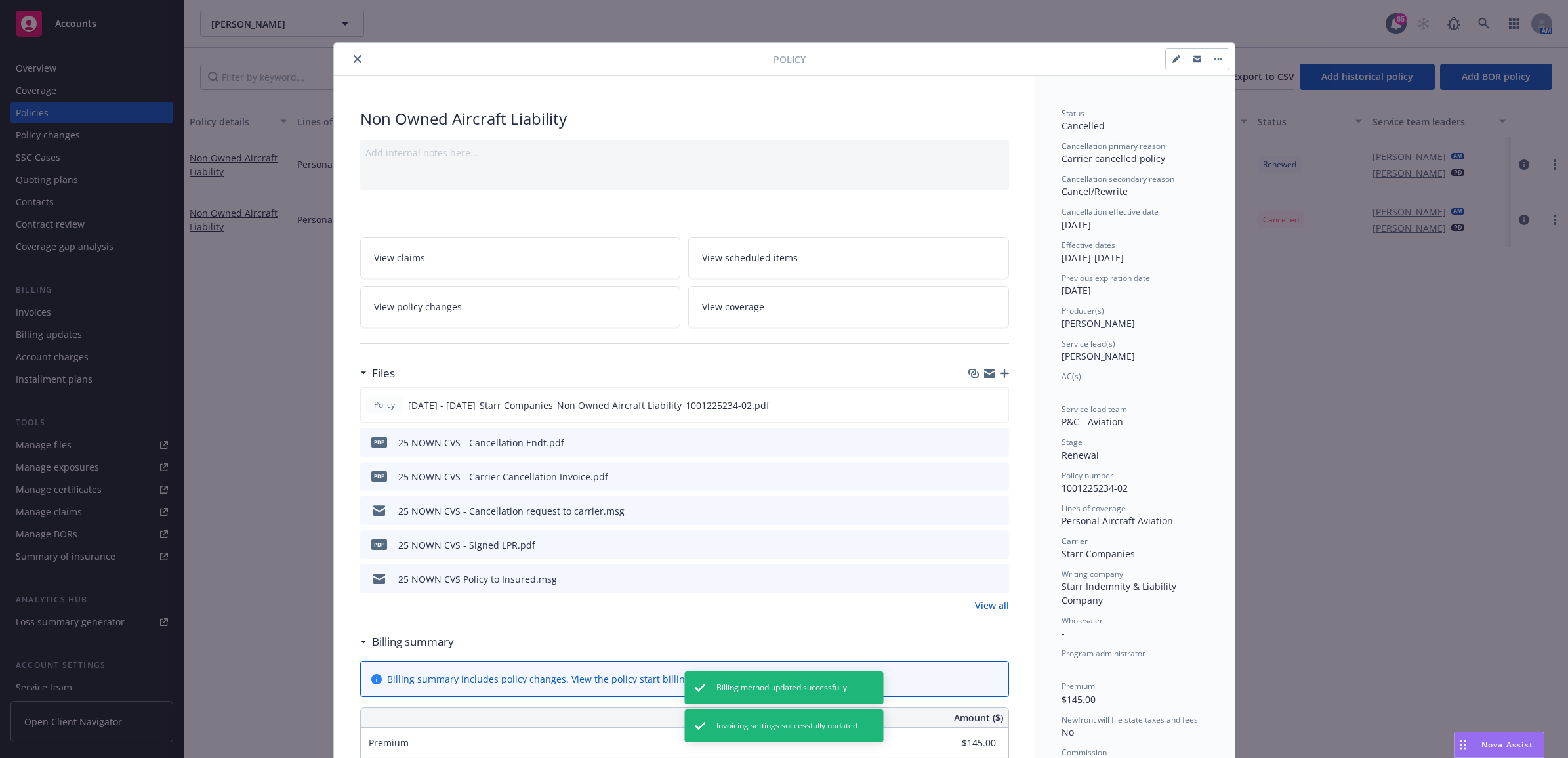
drag, startPoint x: 348, startPoint y: 59, endPoint x: 339, endPoint y: 61, distance: 9.2
click at [354, 59] on icon "close" at bounding box center [358, 59] width 8 height 8
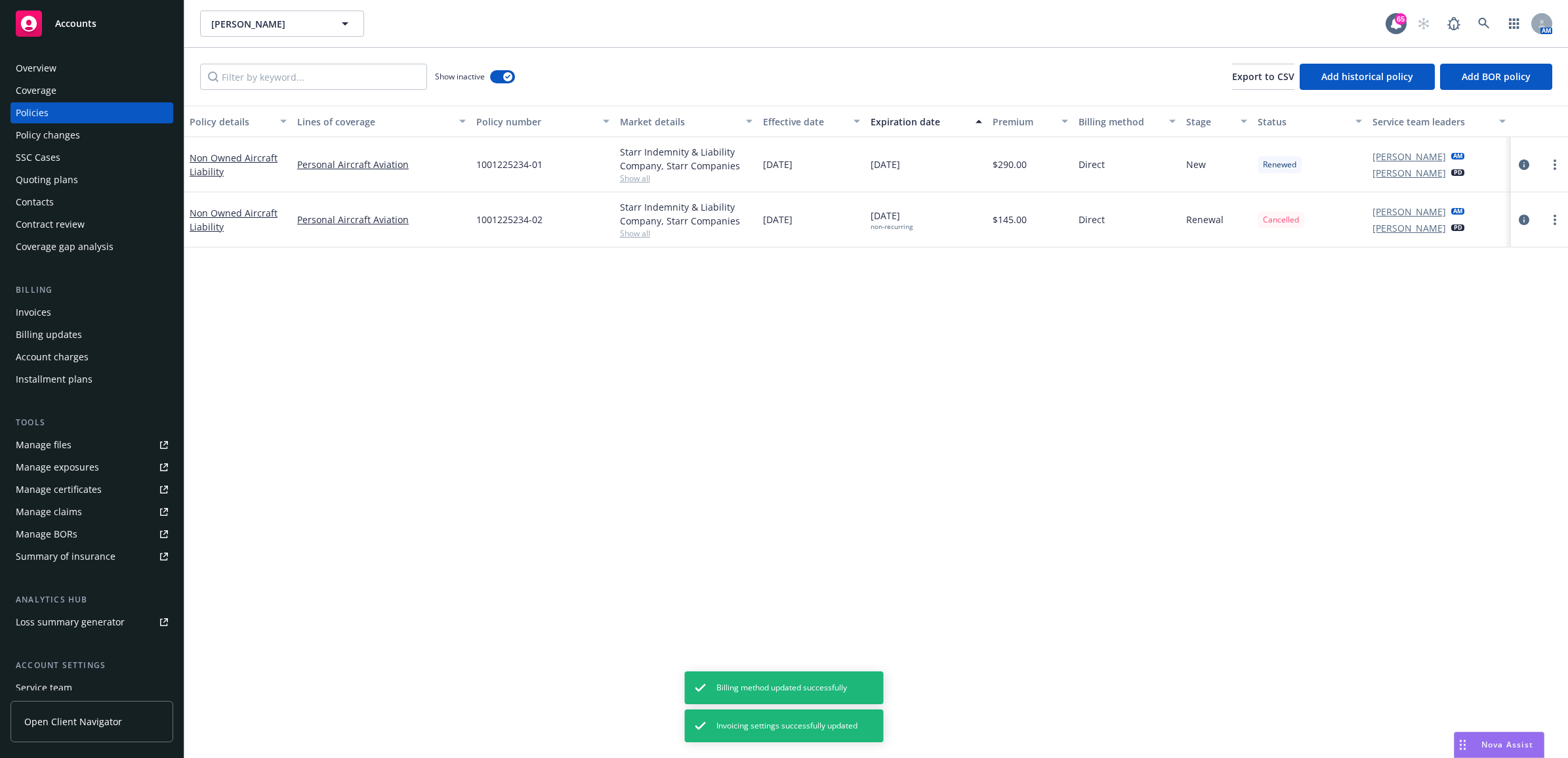
click at [41, 300] on div "Billing Invoices Billing updates Account charges Installment plans" at bounding box center [92, 336] width 163 height 106
click at [46, 305] on div "Invoices" at bounding box center [33, 312] width 35 height 21
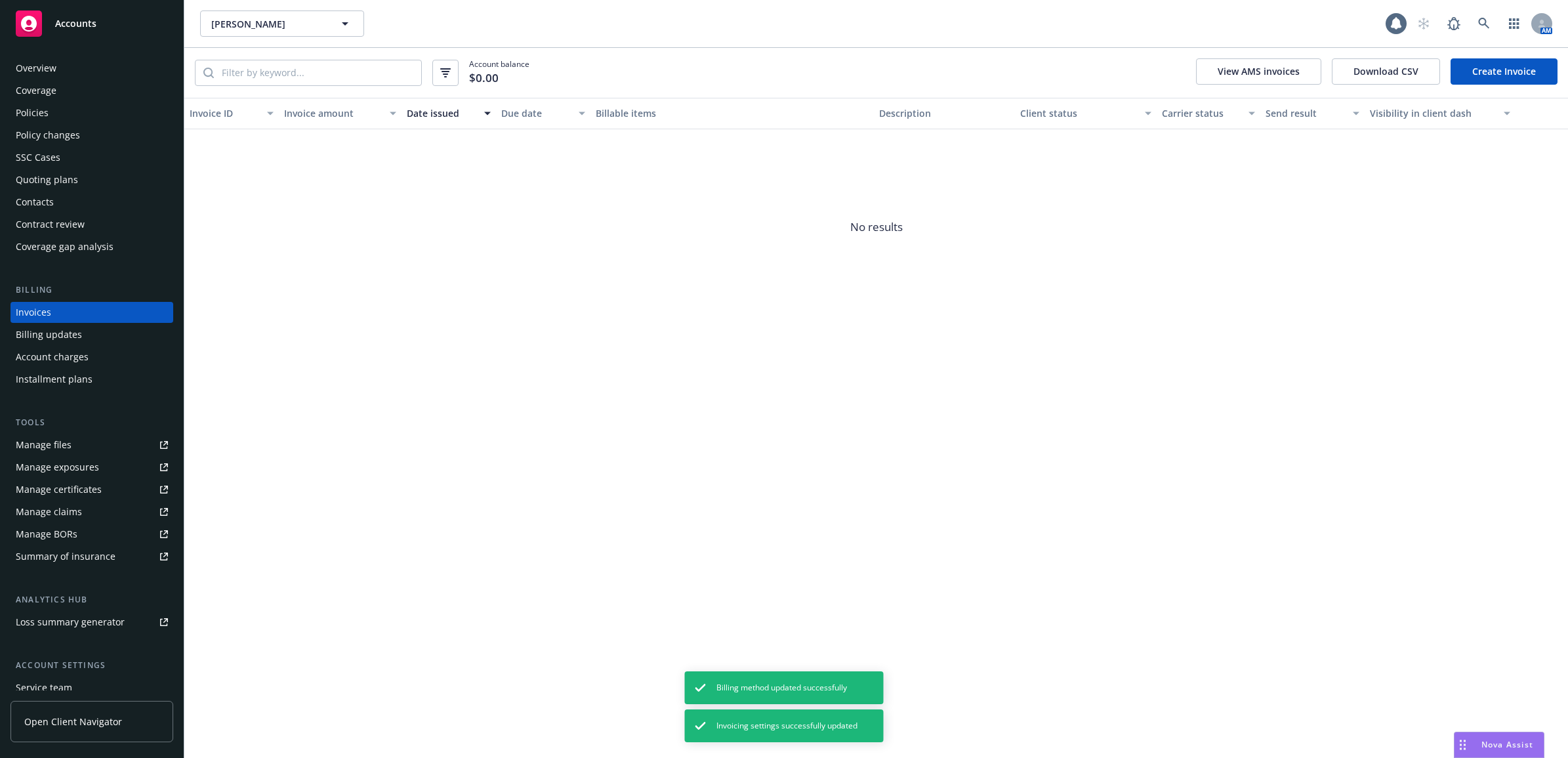
click at [1510, 71] on link "Create Invoice" at bounding box center [1503, 71] width 107 height 26
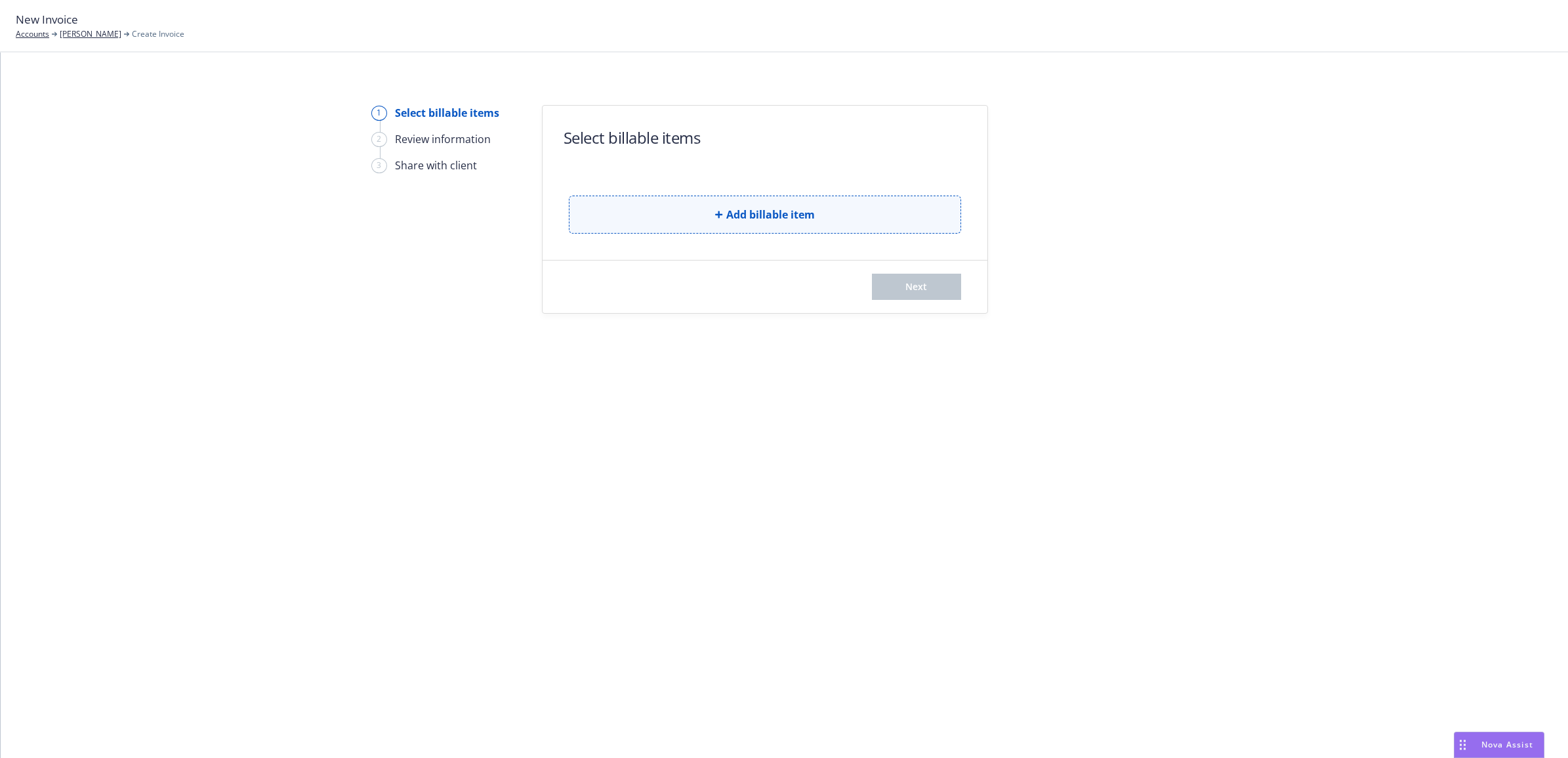
click at [637, 206] on button "Add billable item" at bounding box center [765, 214] width 392 height 38
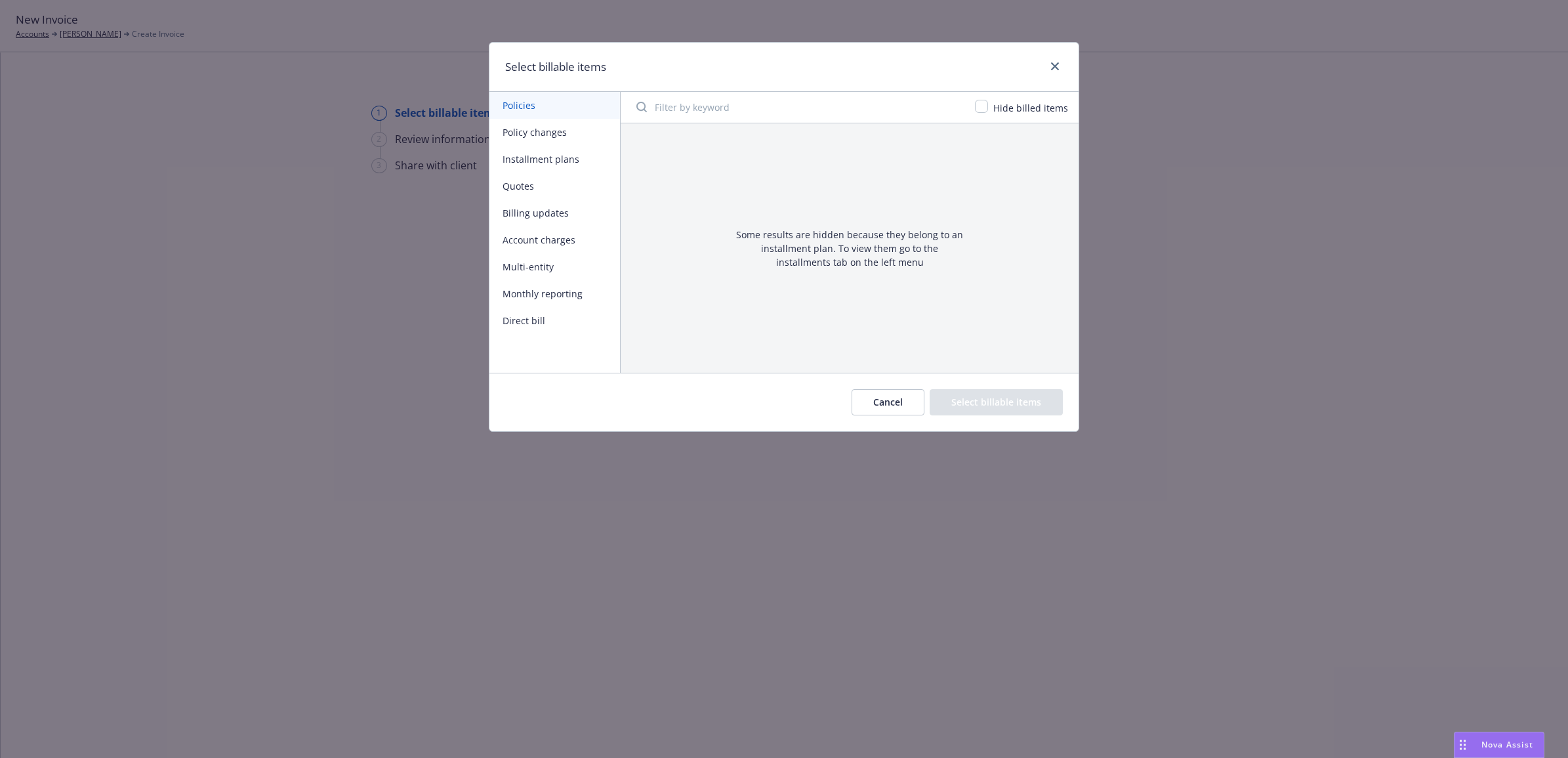
click at [525, 138] on button "Policy changes" at bounding box center [555, 132] width 131 height 27
click at [1015, 109] on span "Hide billed items" at bounding box center [1030, 108] width 75 height 13
click at [993, 109] on div "Hide billed items" at bounding box center [1029, 108] width 83 height 16
click at [987, 106] on input "checkbox" at bounding box center [981, 106] width 13 height 13
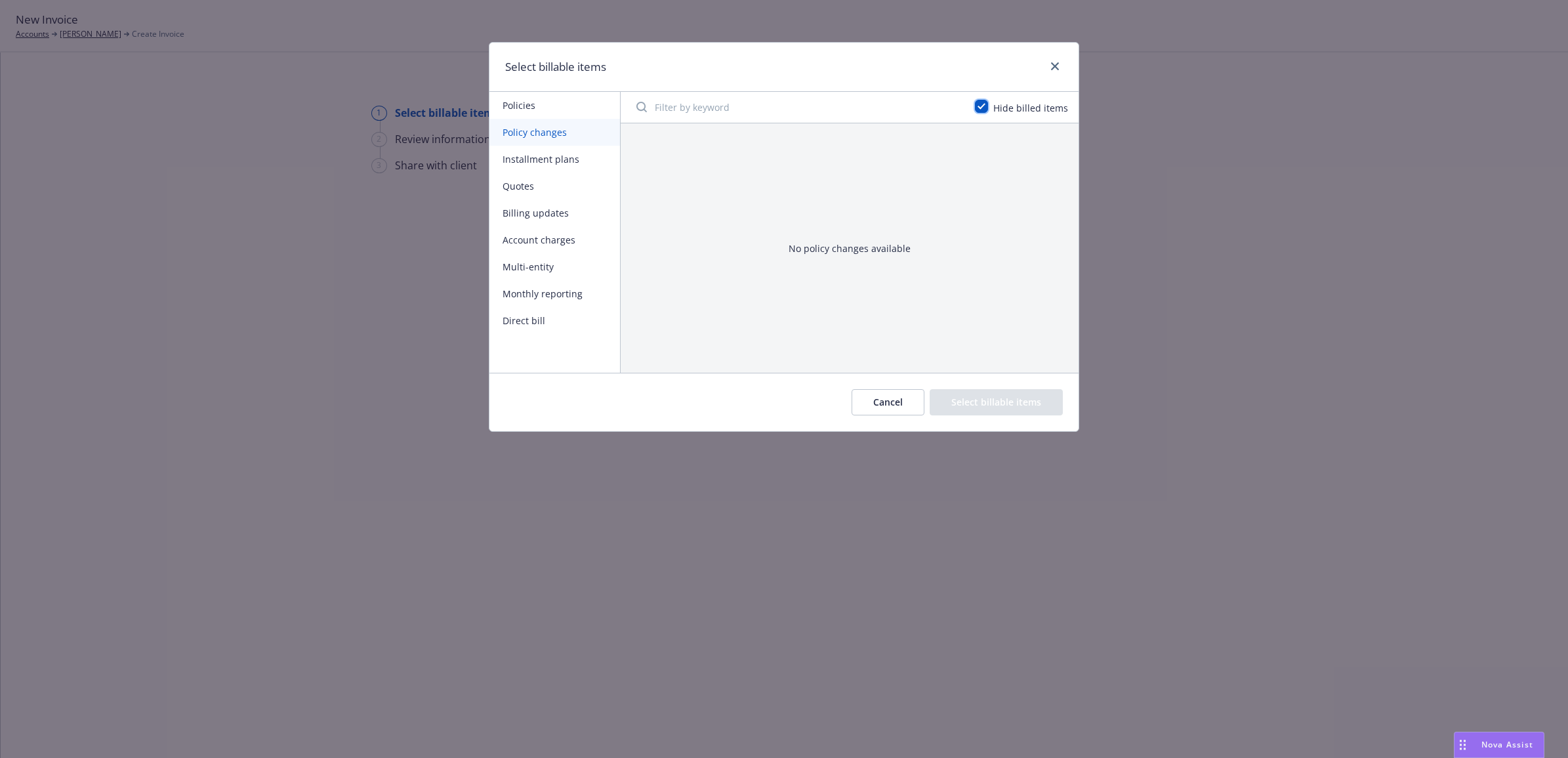
checkbox input "false"
click at [889, 418] on div "Cancel Select billable items" at bounding box center [783, 402] width 589 height 58
click at [896, 407] on button "Cancel" at bounding box center [888, 402] width 73 height 26
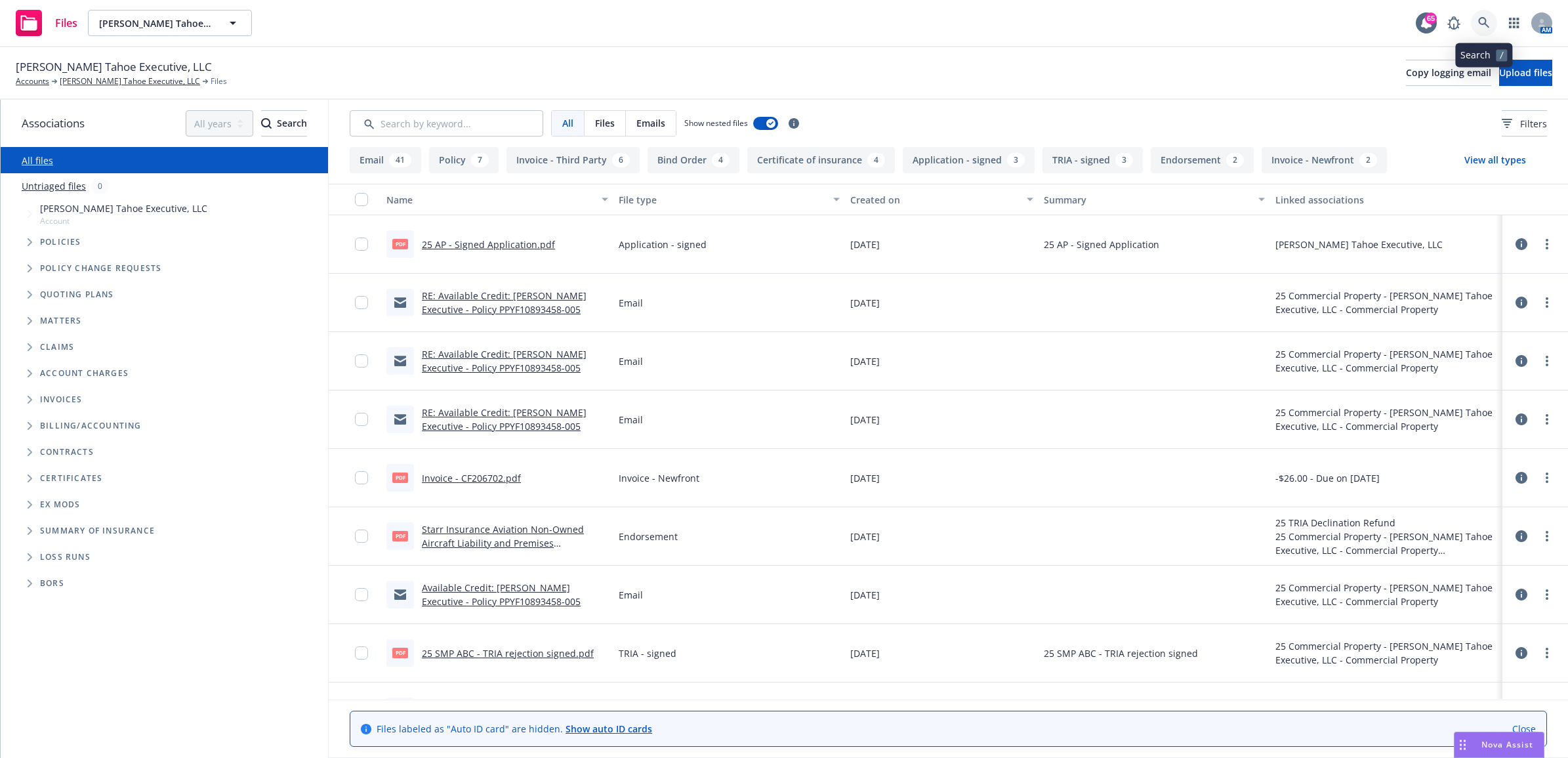
click at [1483, 28] on icon at bounding box center [1484, 22] width 12 height 12
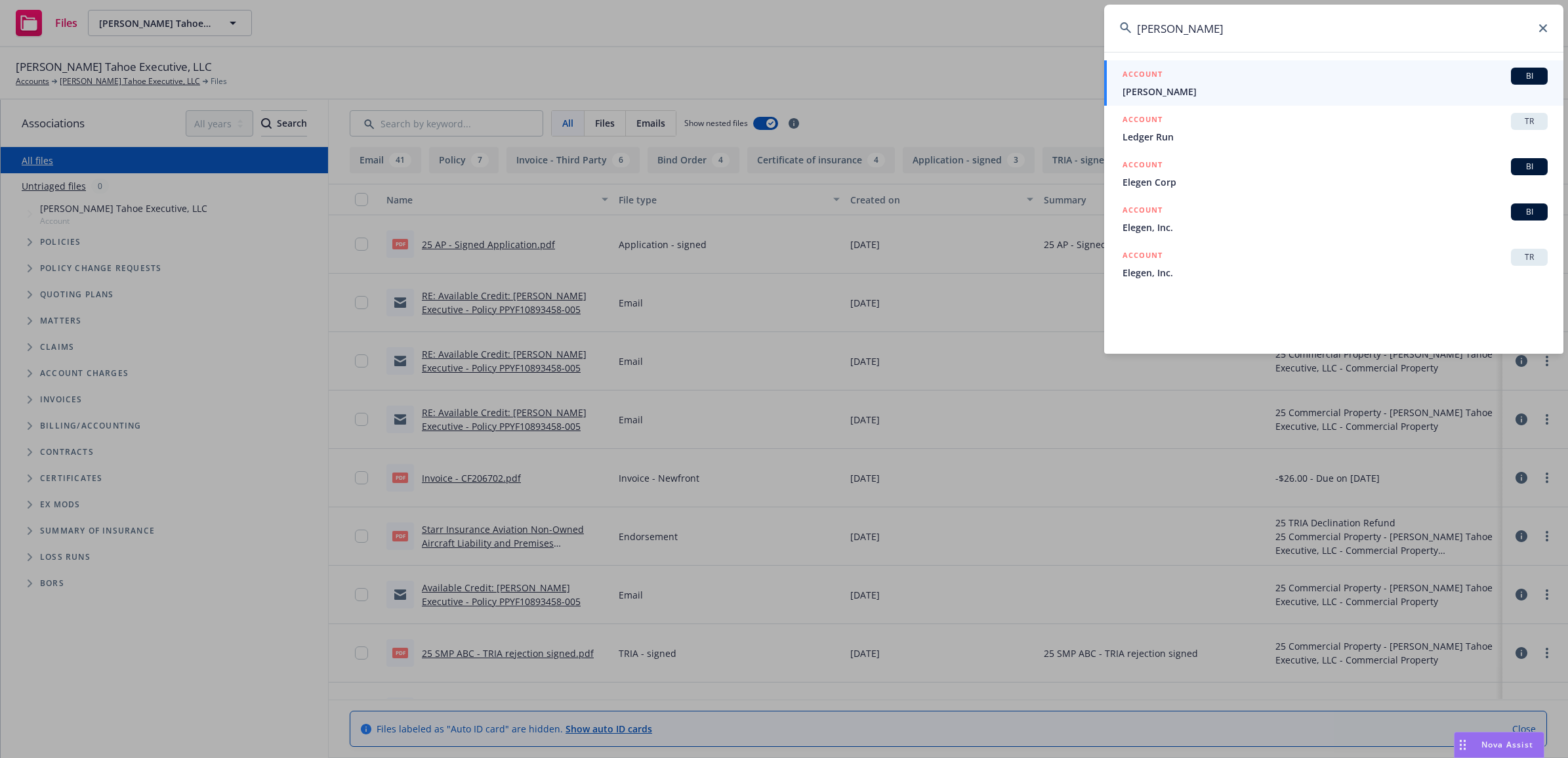
type input "[PERSON_NAME]"
click at [1335, 80] on div "ACCOUNT BI" at bounding box center [1335, 76] width 425 height 17
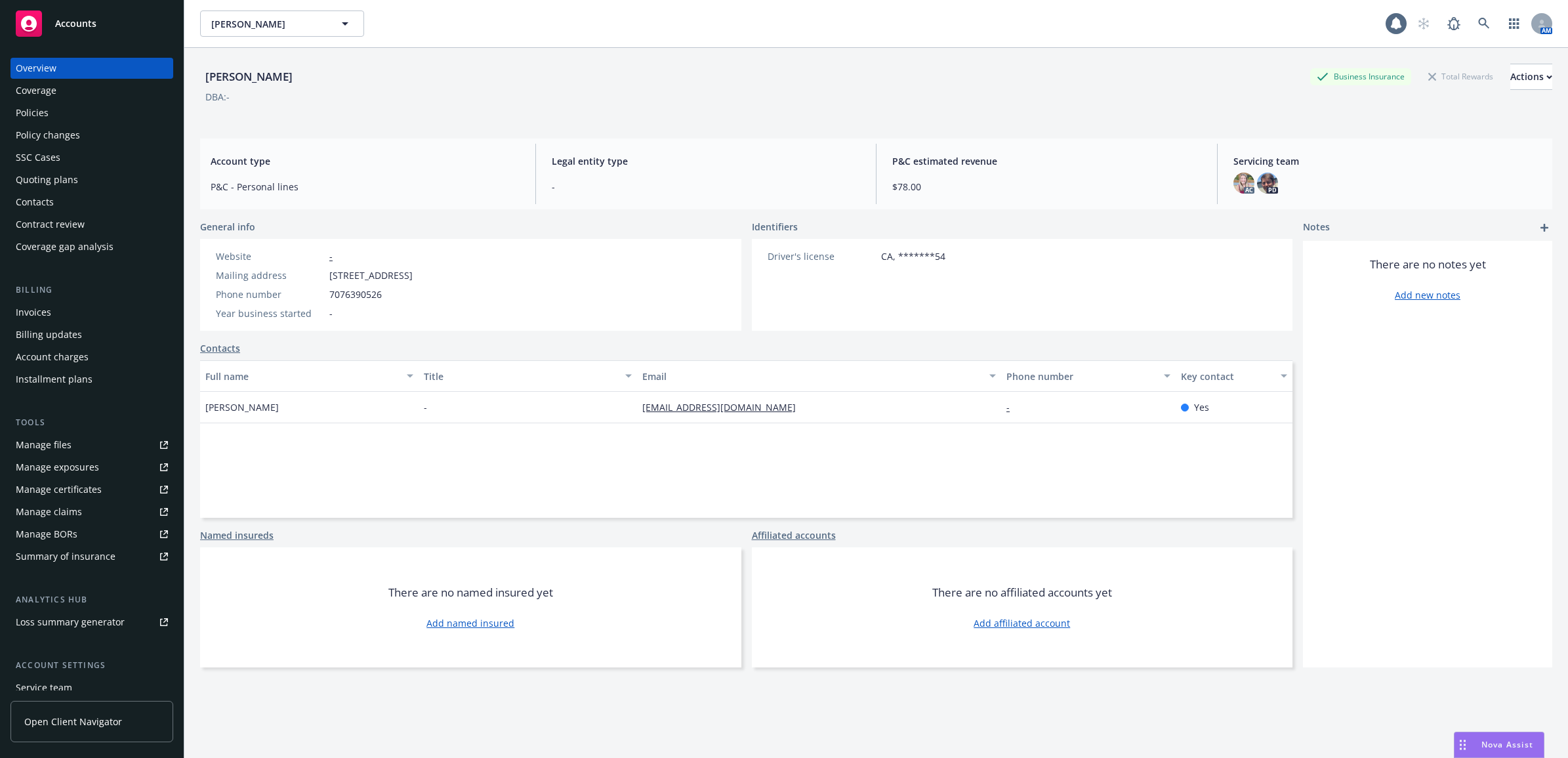
click at [69, 118] on div "Policies" at bounding box center [92, 112] width 152 height 21
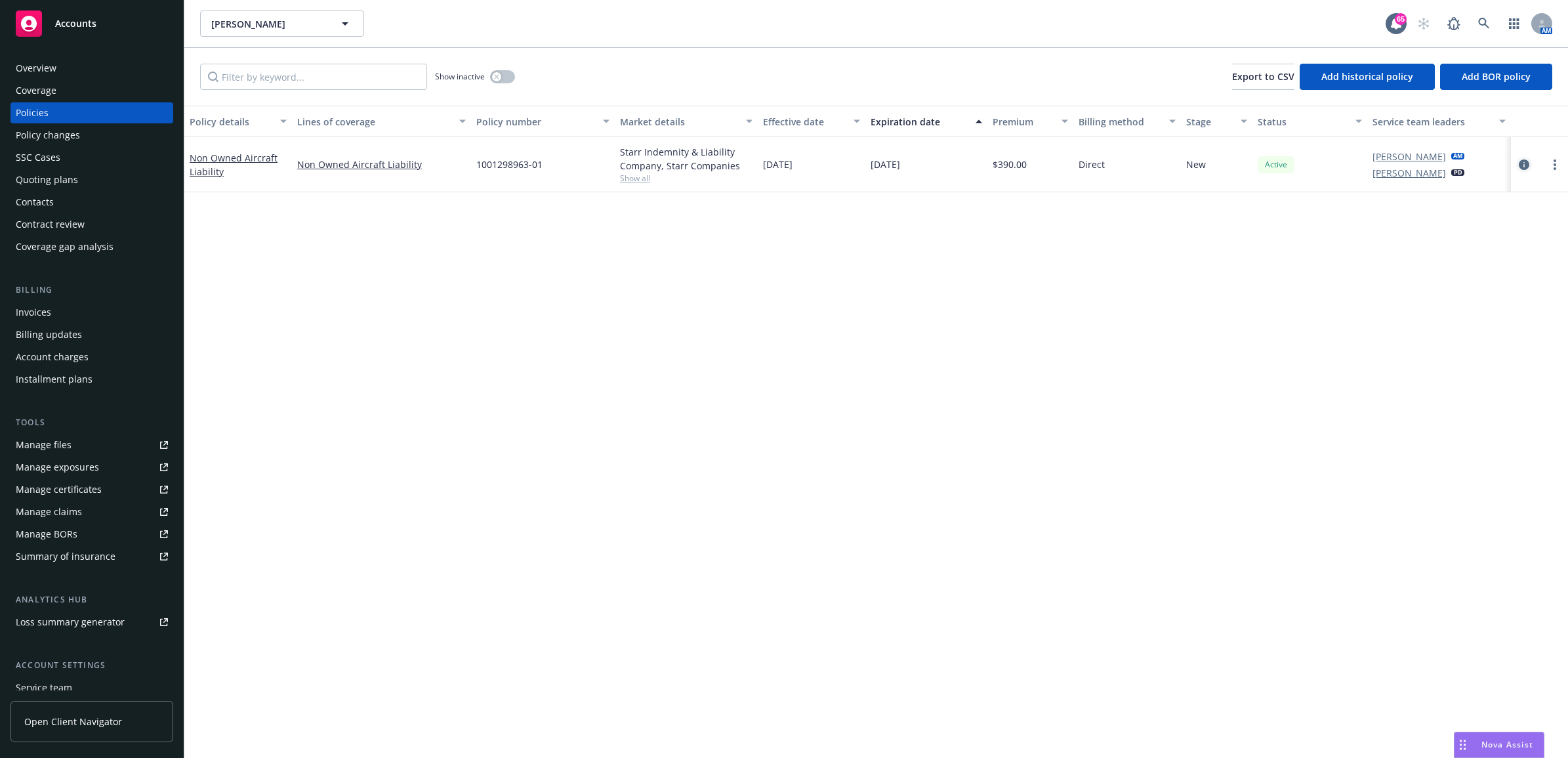
click at [1525, 165] on icon "circleInformation" at bounding box center [1523, 164] width 10 height 10
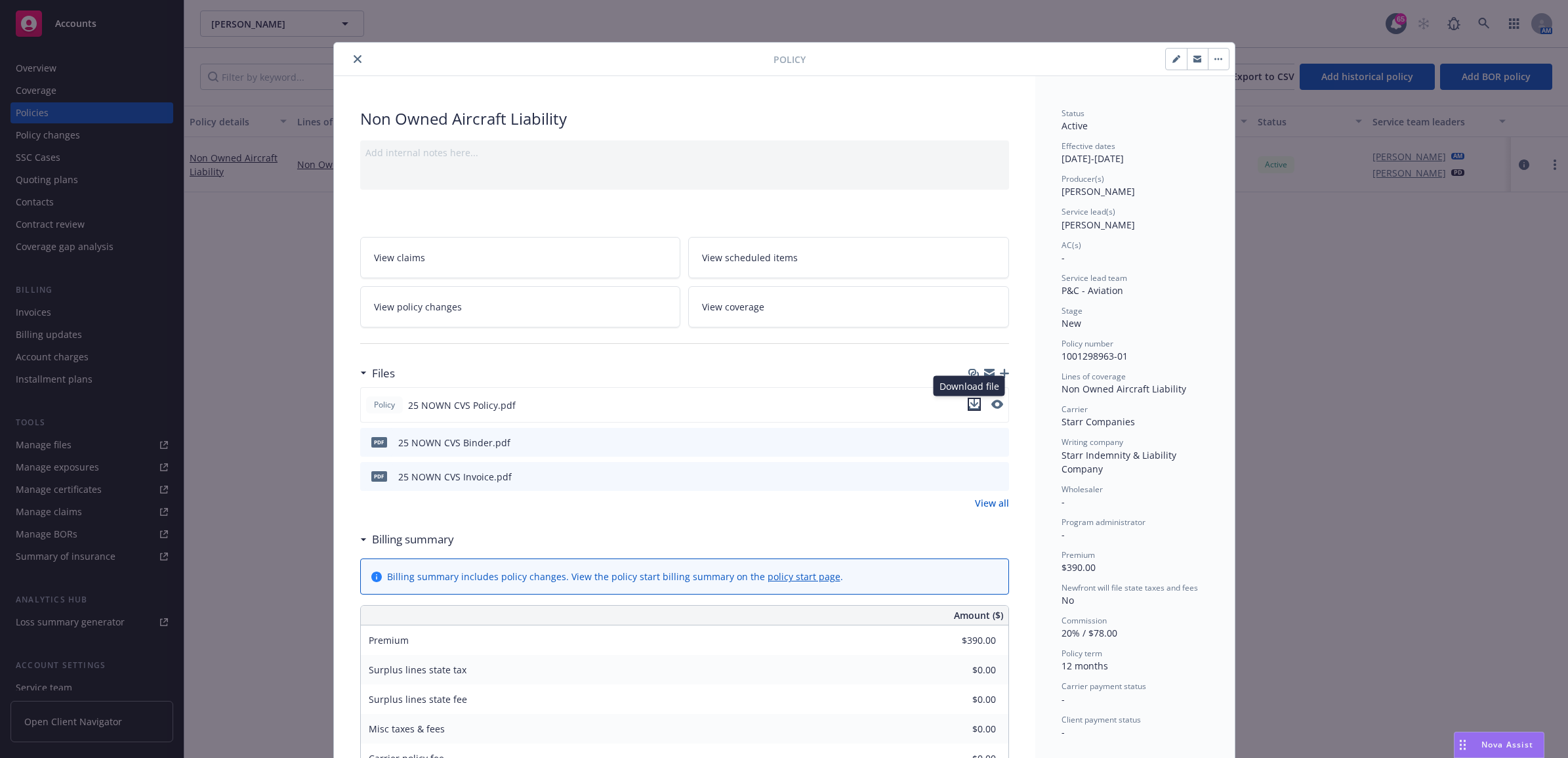
click at [969, 403] on icon "download file" at bounding box center [974, 404] width 10 height 10
click at [990, 440] on icon "preview file" at bounding box center [996, 442] width 12 height 10
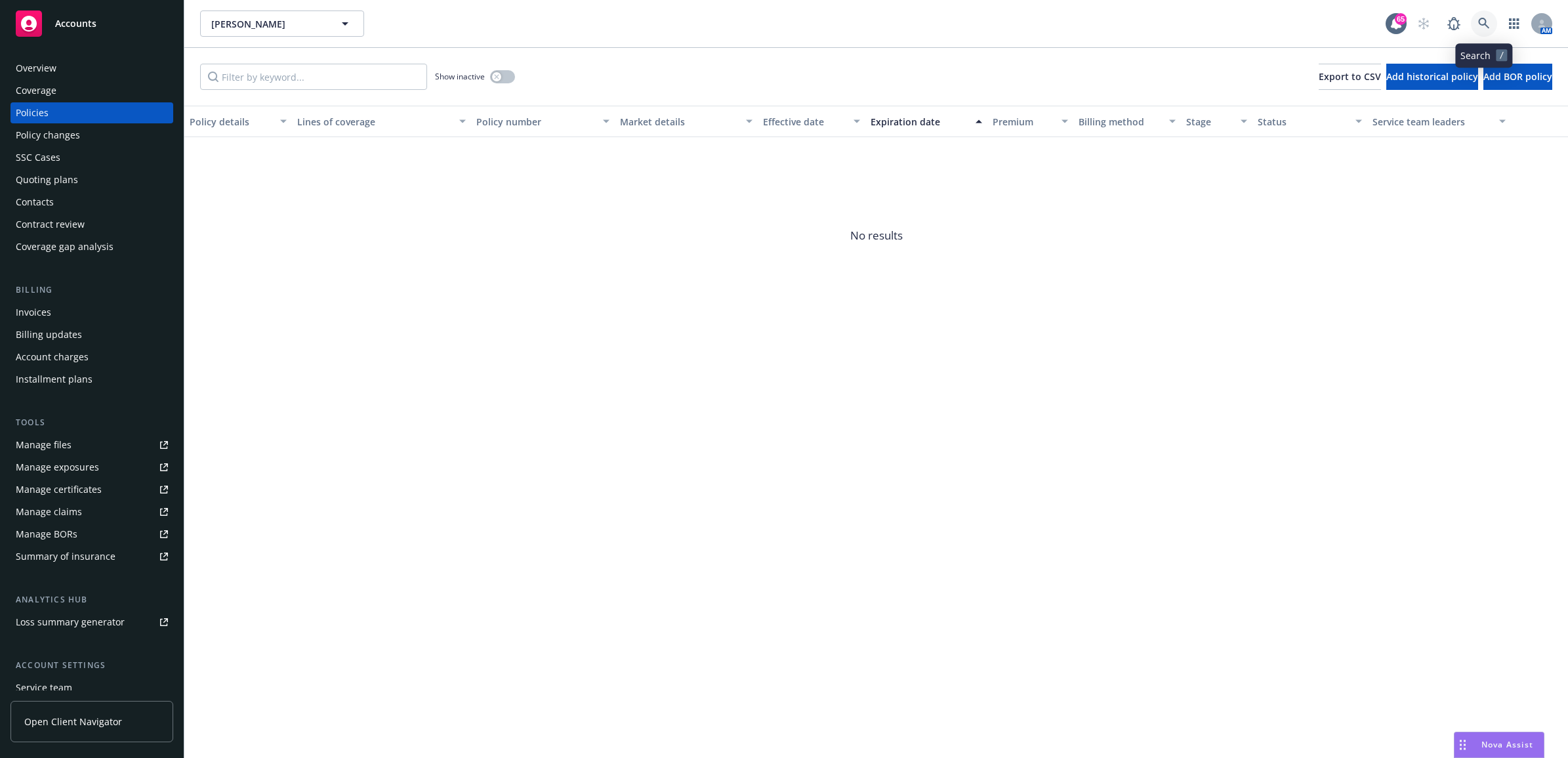
click at [1493, 23] on link at bounding box center [1484, 23] width 26 height 26
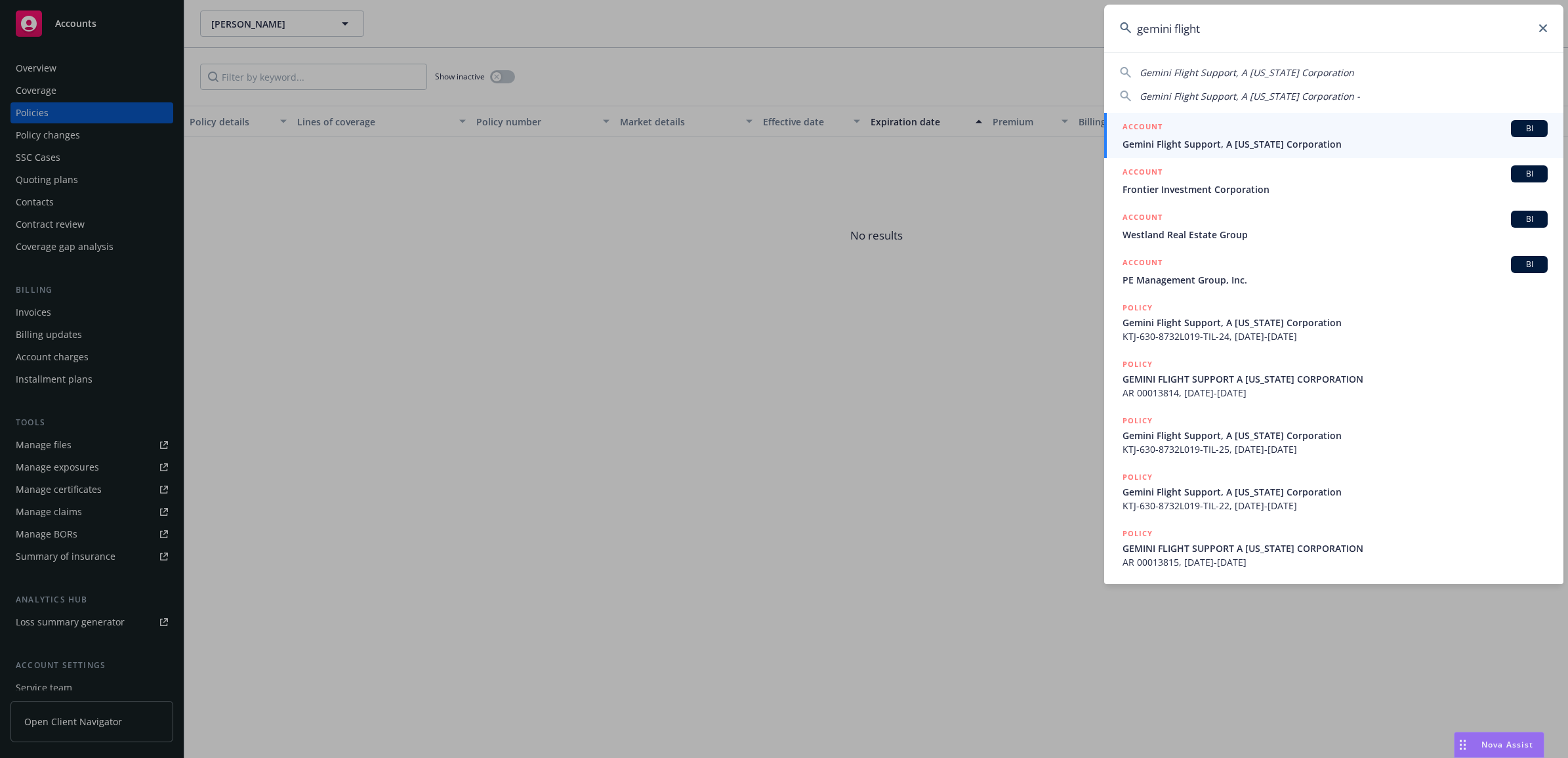
type input "gemini flight"
click at [1292, 129] on div "ACCOUNT BI" at bounding box center [1335, 128] width 425 height 17
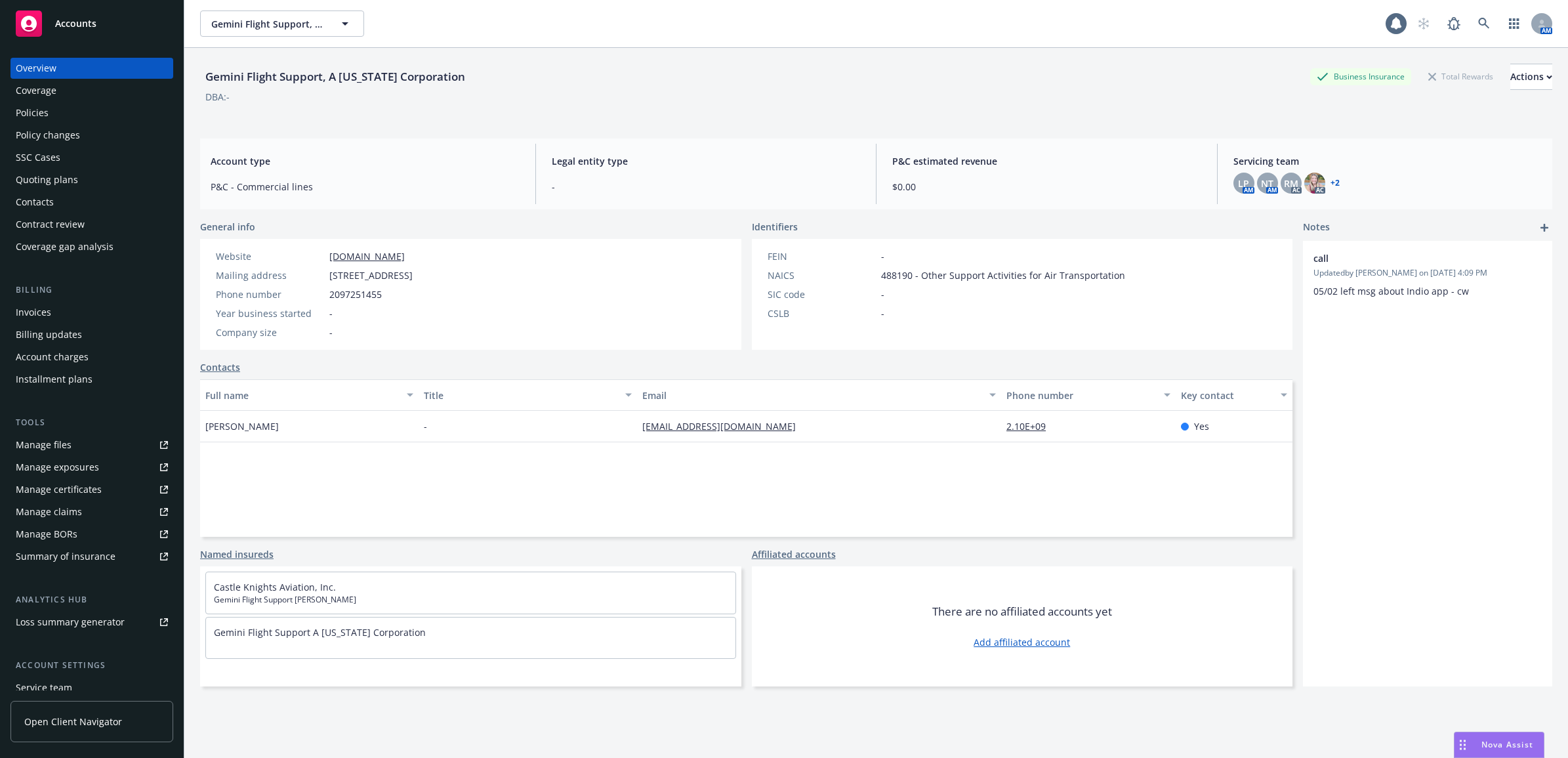
click at [79, 107] on div "Policies" at bounding box center [92, 112] width 152 height 21
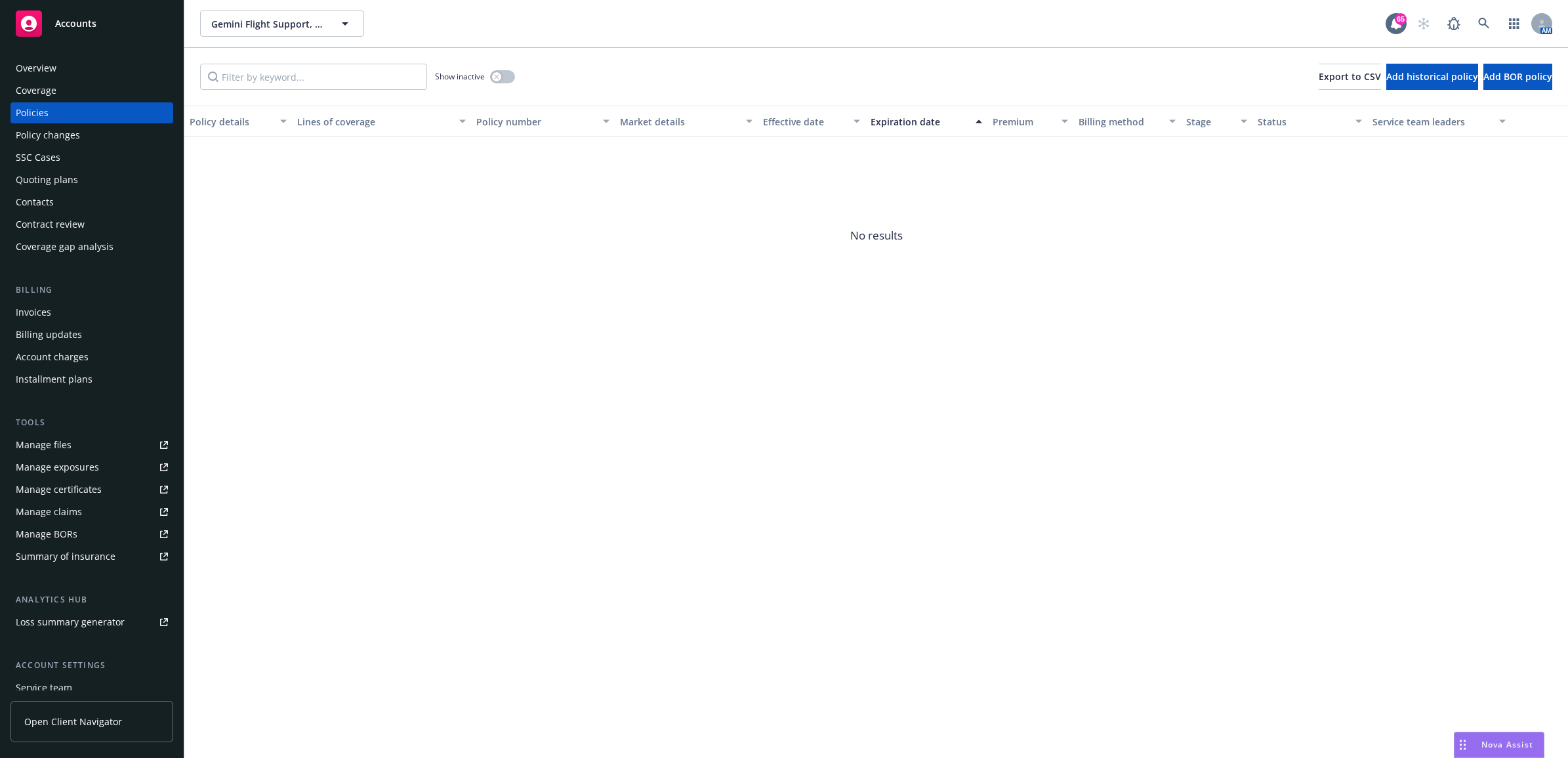
click at [49, 312] on div "Invoices" at bounding box center [33, 312] width 35 height 21
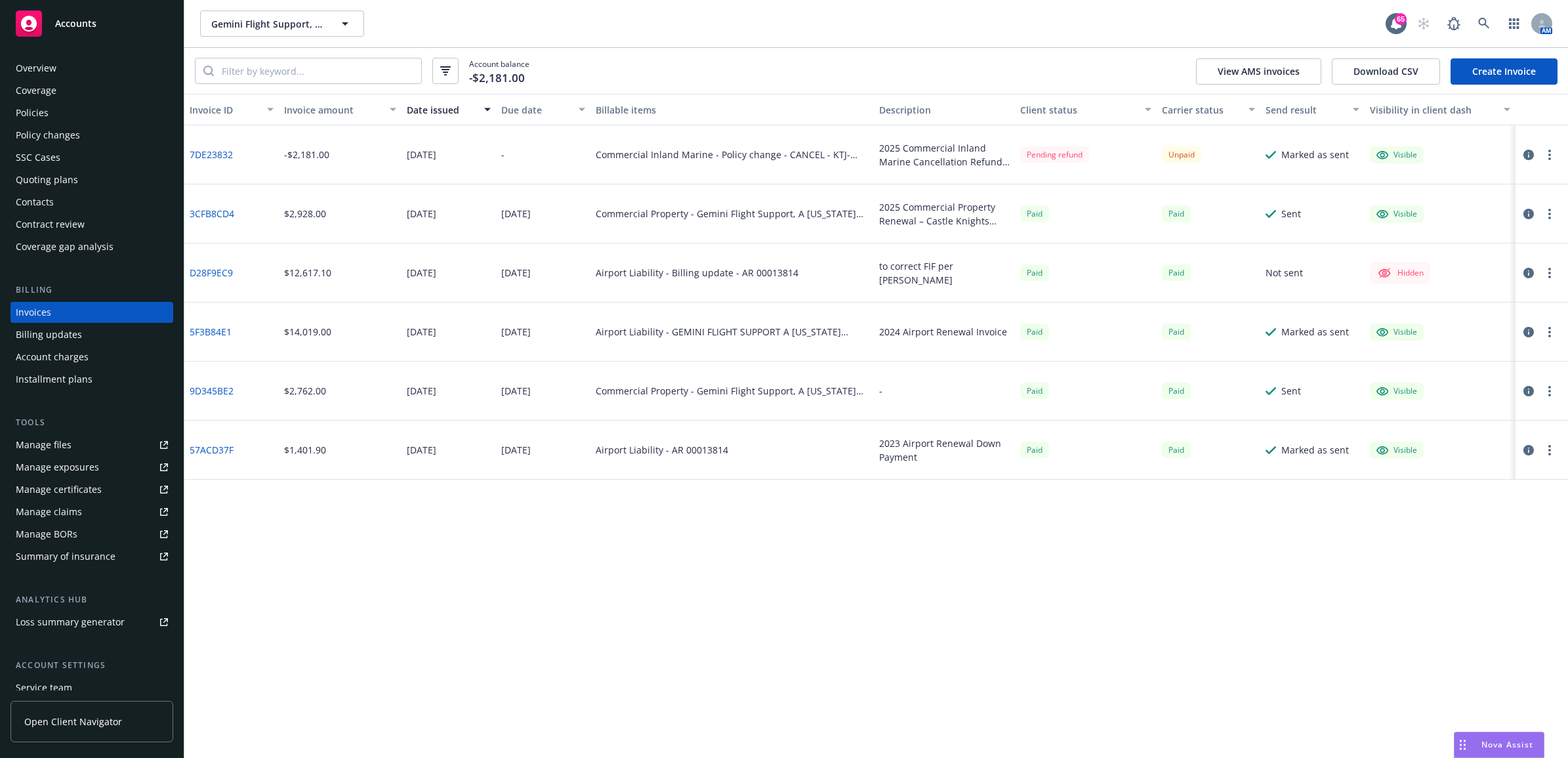
click at [1530, 158] on icon "button" at bounding box center [1528, 155] width 10 height 10
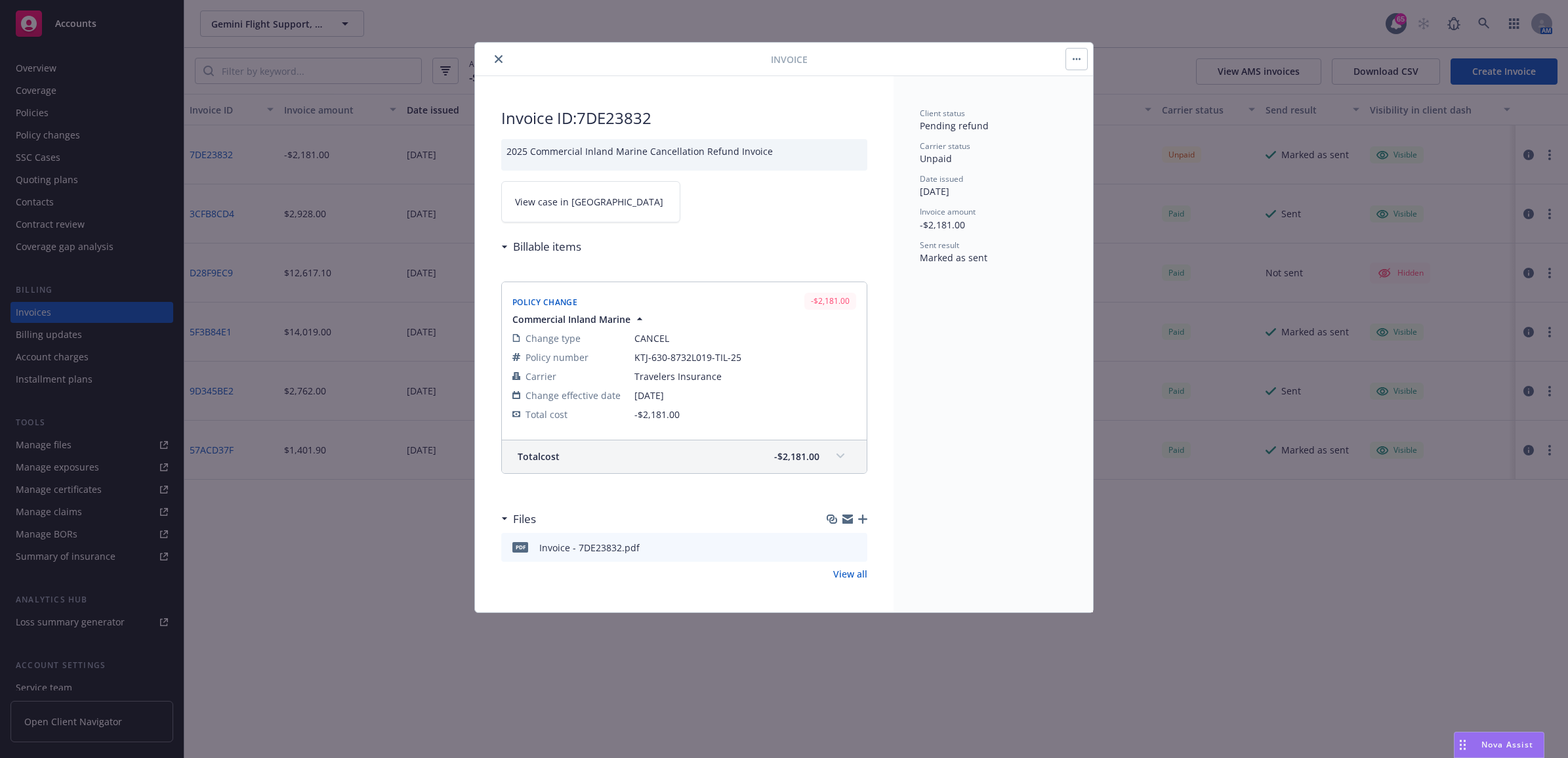
click at [500, 54] on button "close" at bounding box center [499, 59] width 16 height 16
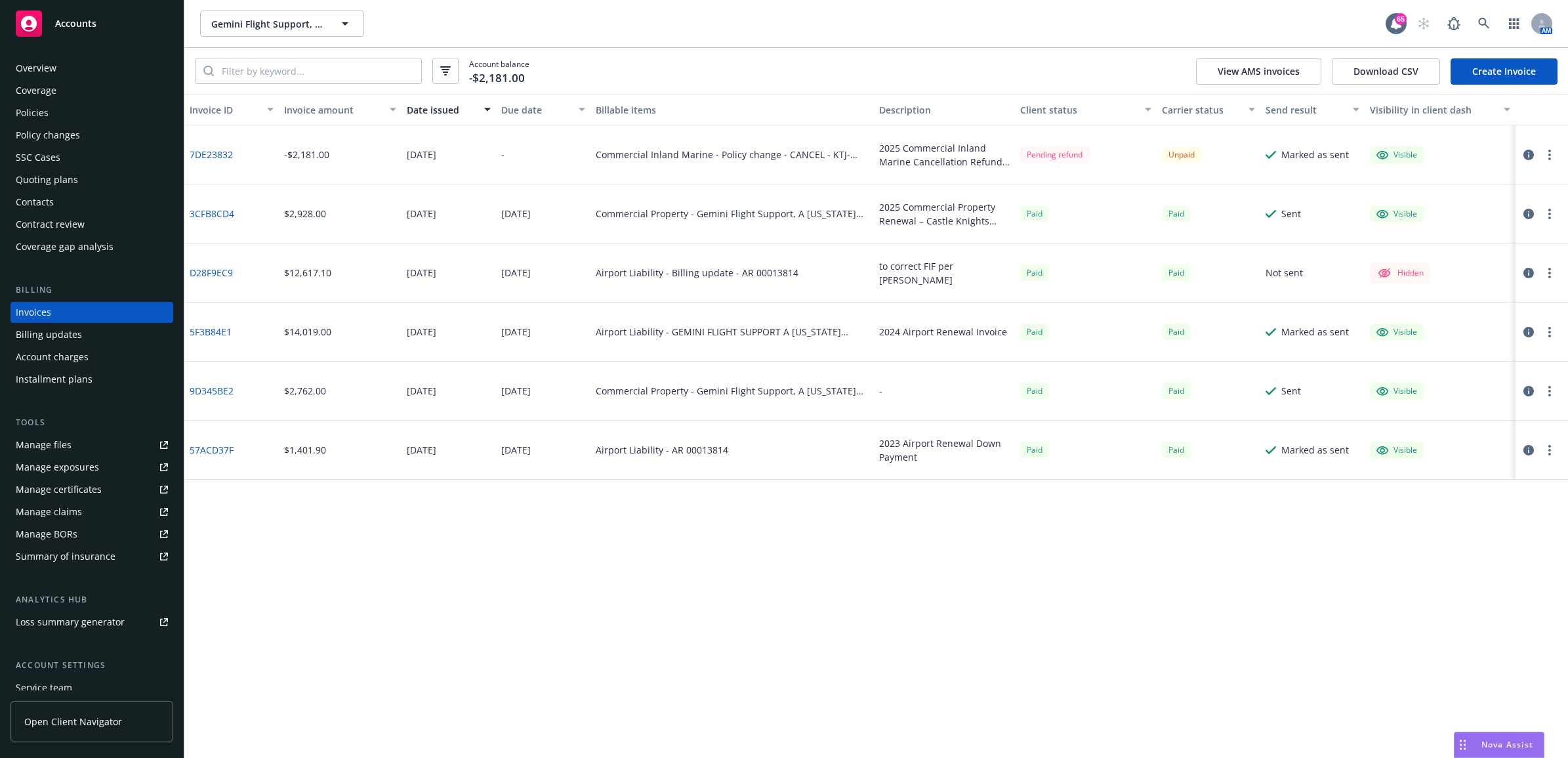
click at [214, 154] on link "7DE23832" at bounding box center [211, 154] width 43 height 14
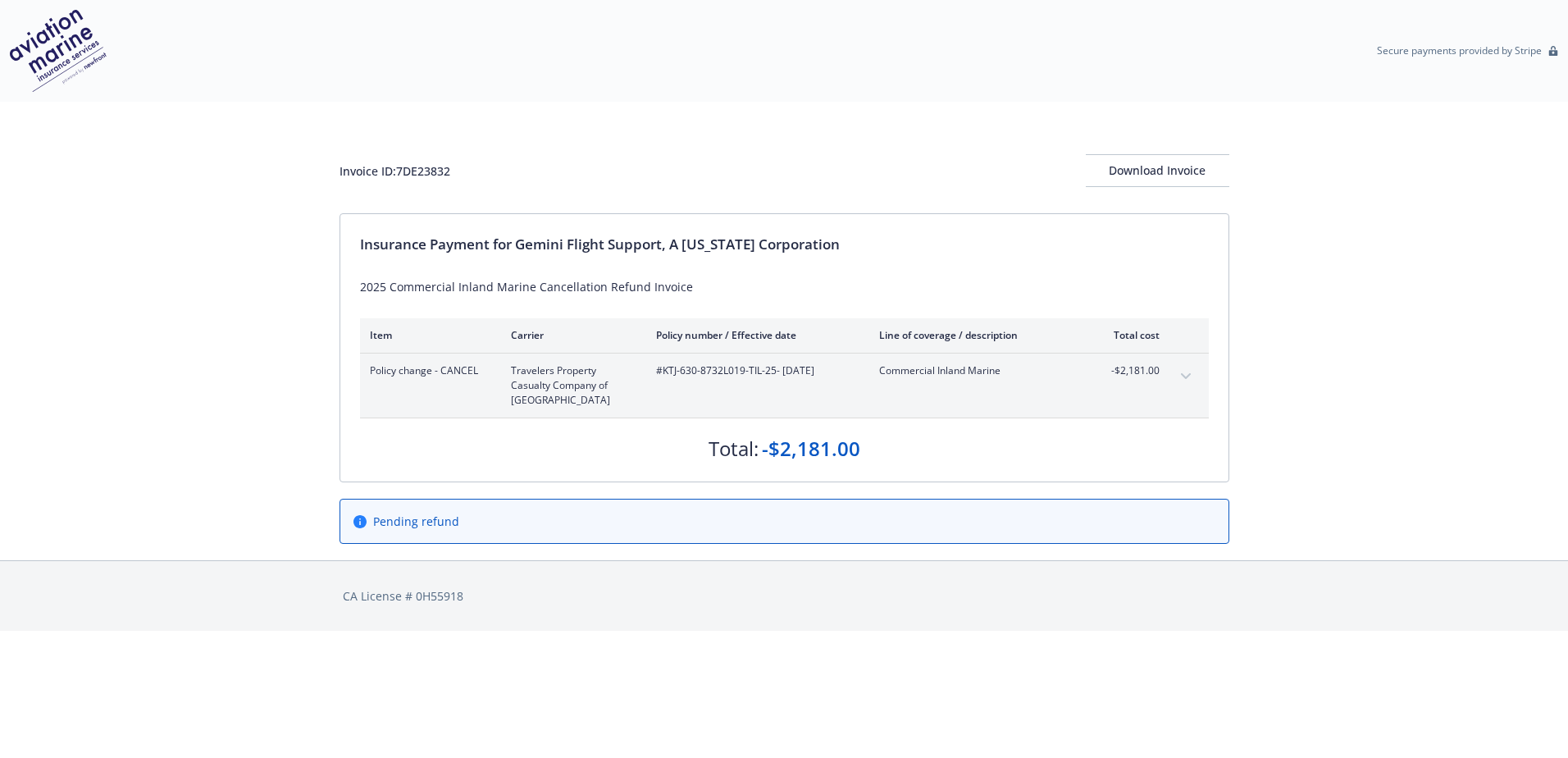
click at [1181, 378] on icon "expand content" at bounding box center [1186, 377] width 10 height 7
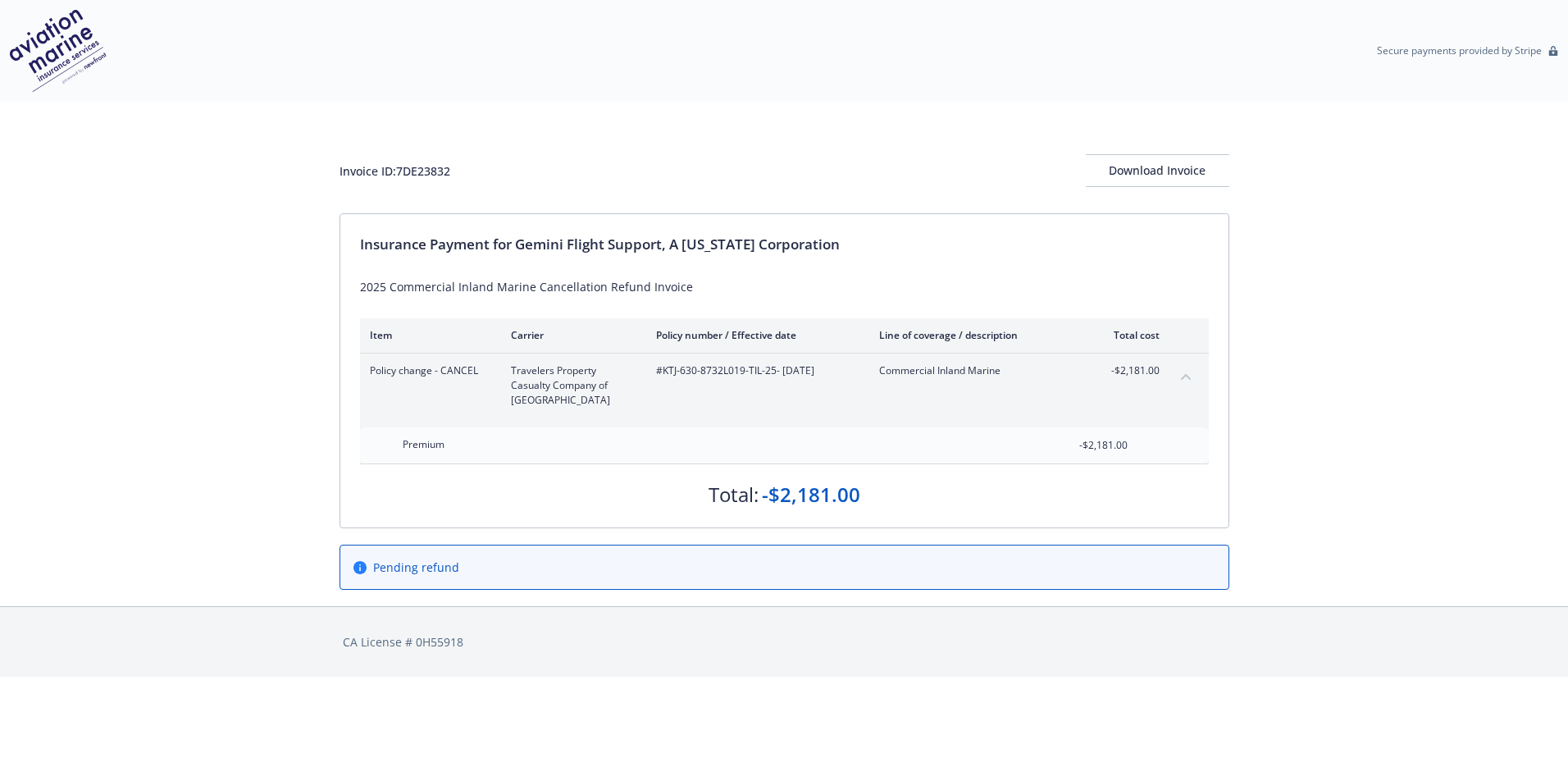
click at [1181, 378] on icon "collapse content" at bounding box center [1186, 377] width 10 height 6
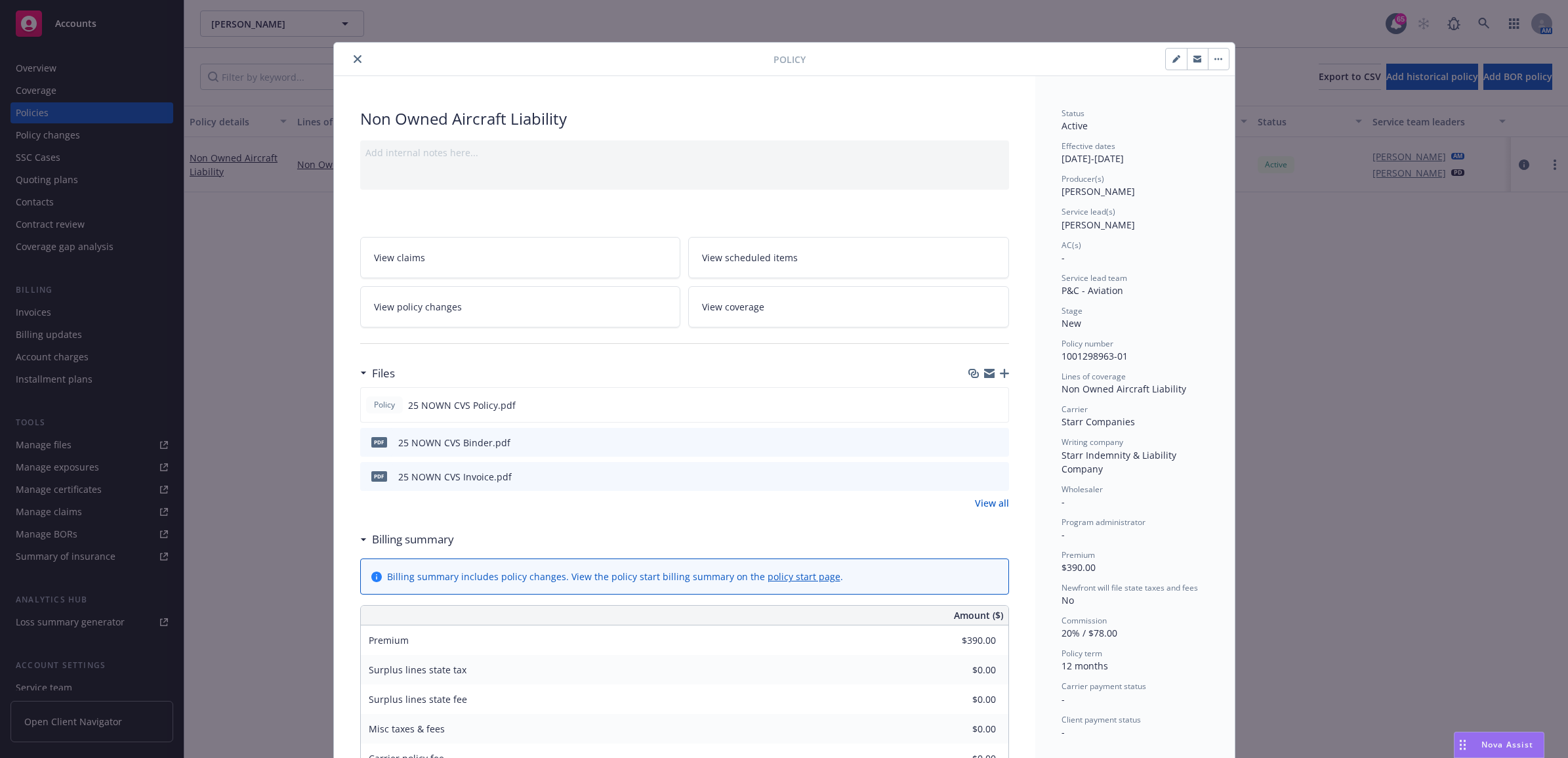
click at [354, 59] on icon "close" at bounding box center [358, 59] width 8 height 8
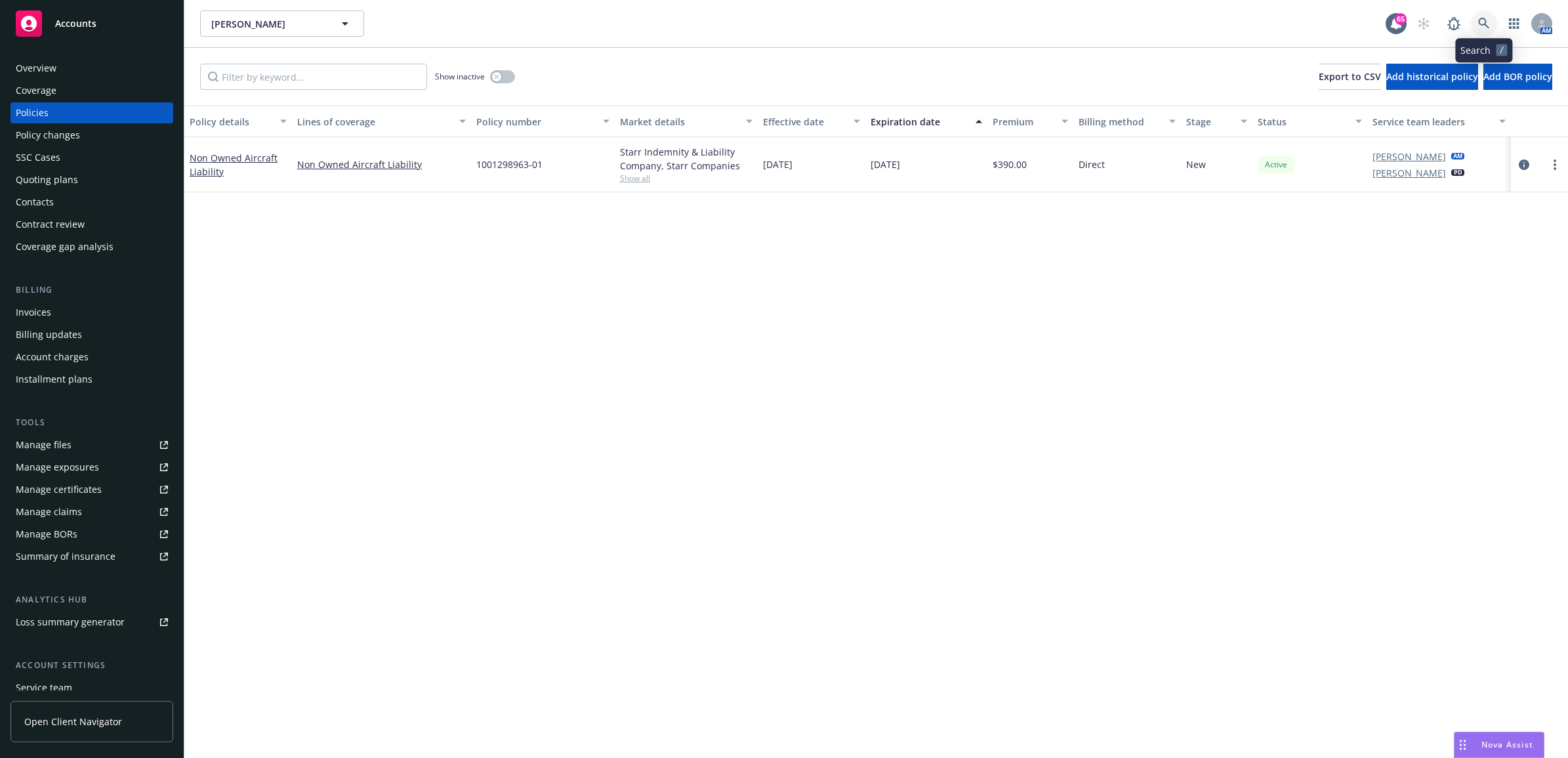
click at [1493, 18] on link at bounding box center [1484, 23] width 26 height 26
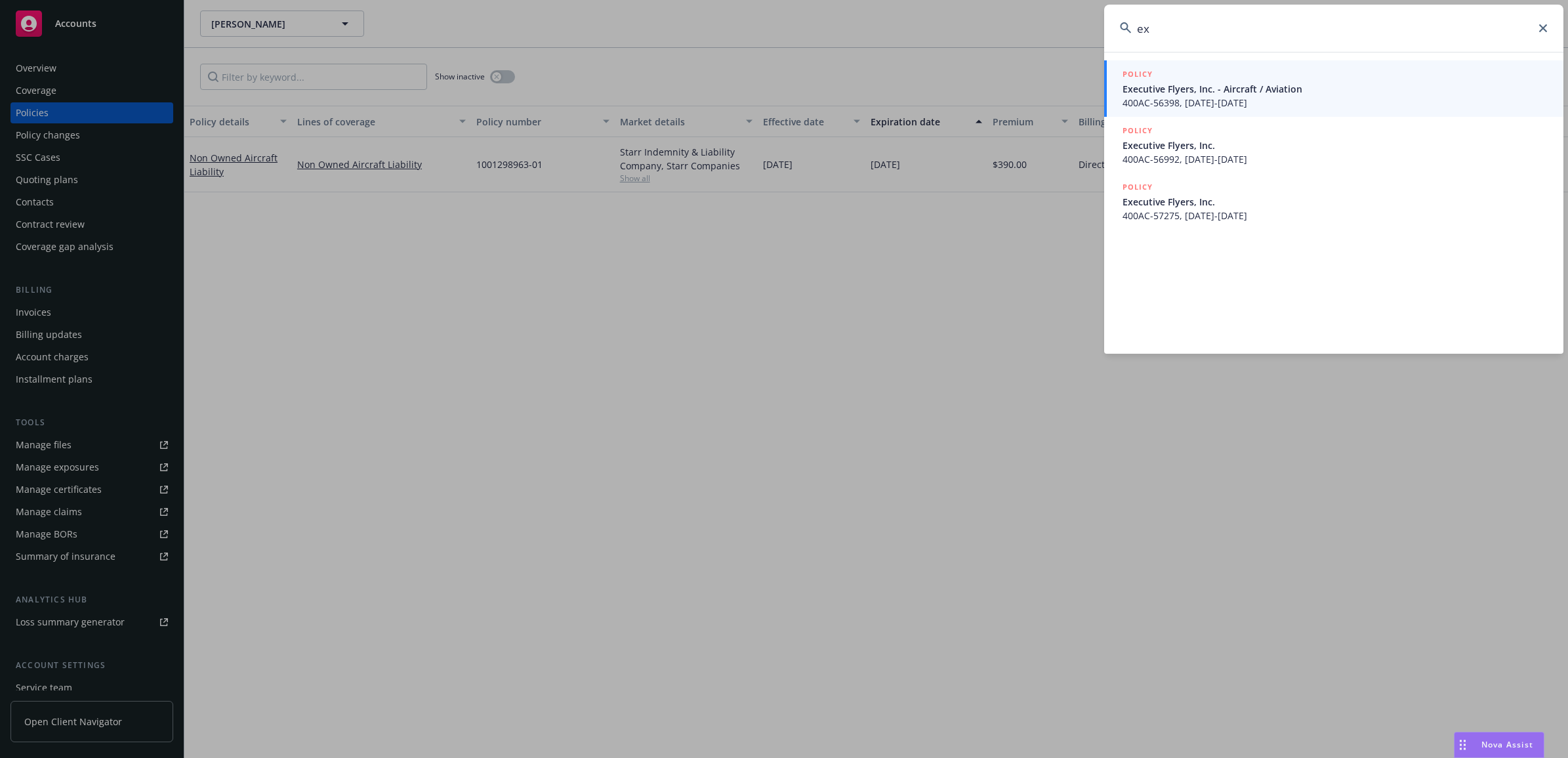
type input "e"
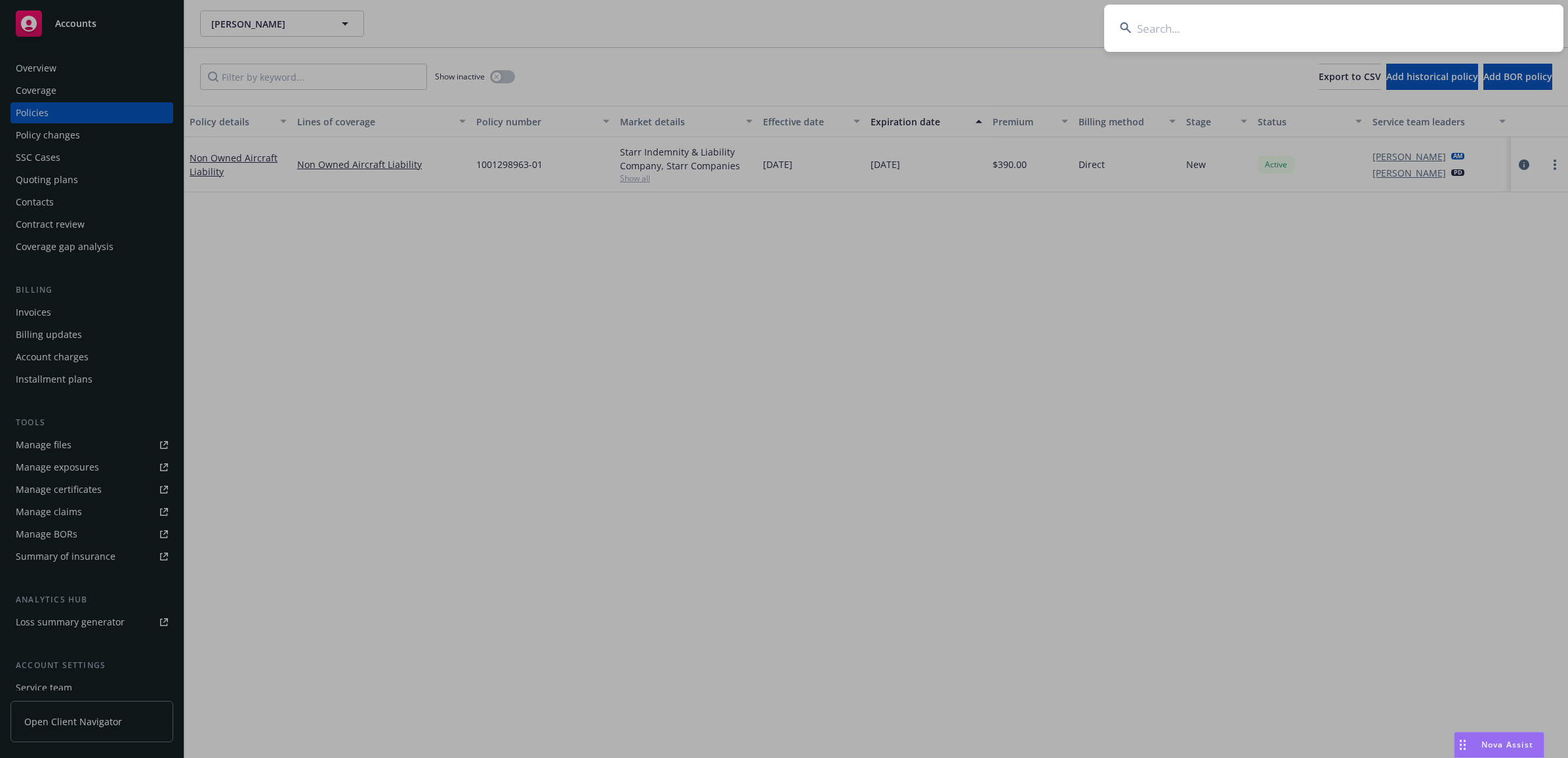
drag, startPoint x: 1158, startPoint y: 31, endPoint x: 1190, endPoint y: 29, distance: 32.1
click at [1158, 31] on input at bounding box center [1334, 28] width 459 height 47
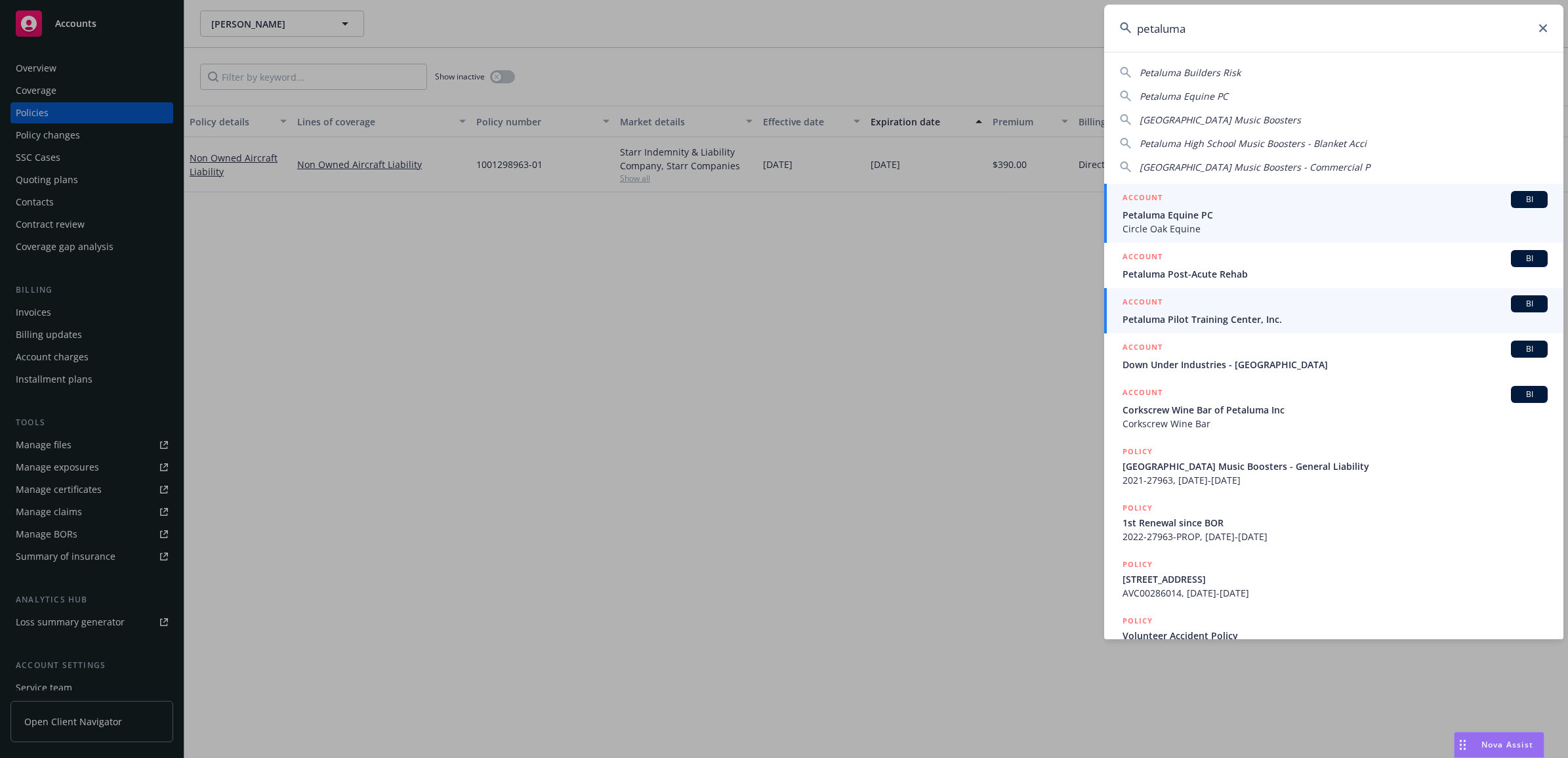
type input "petaluma"
drag, startPoint x: 1249, startPoint y: 315, endPoint x: 1241, endPoint y: 305, distance: 12.8
click at [1249, 315] on span "Petaluma Pilot Training Center, Inc." at bounding box center [1335, 319] width 425 height 14
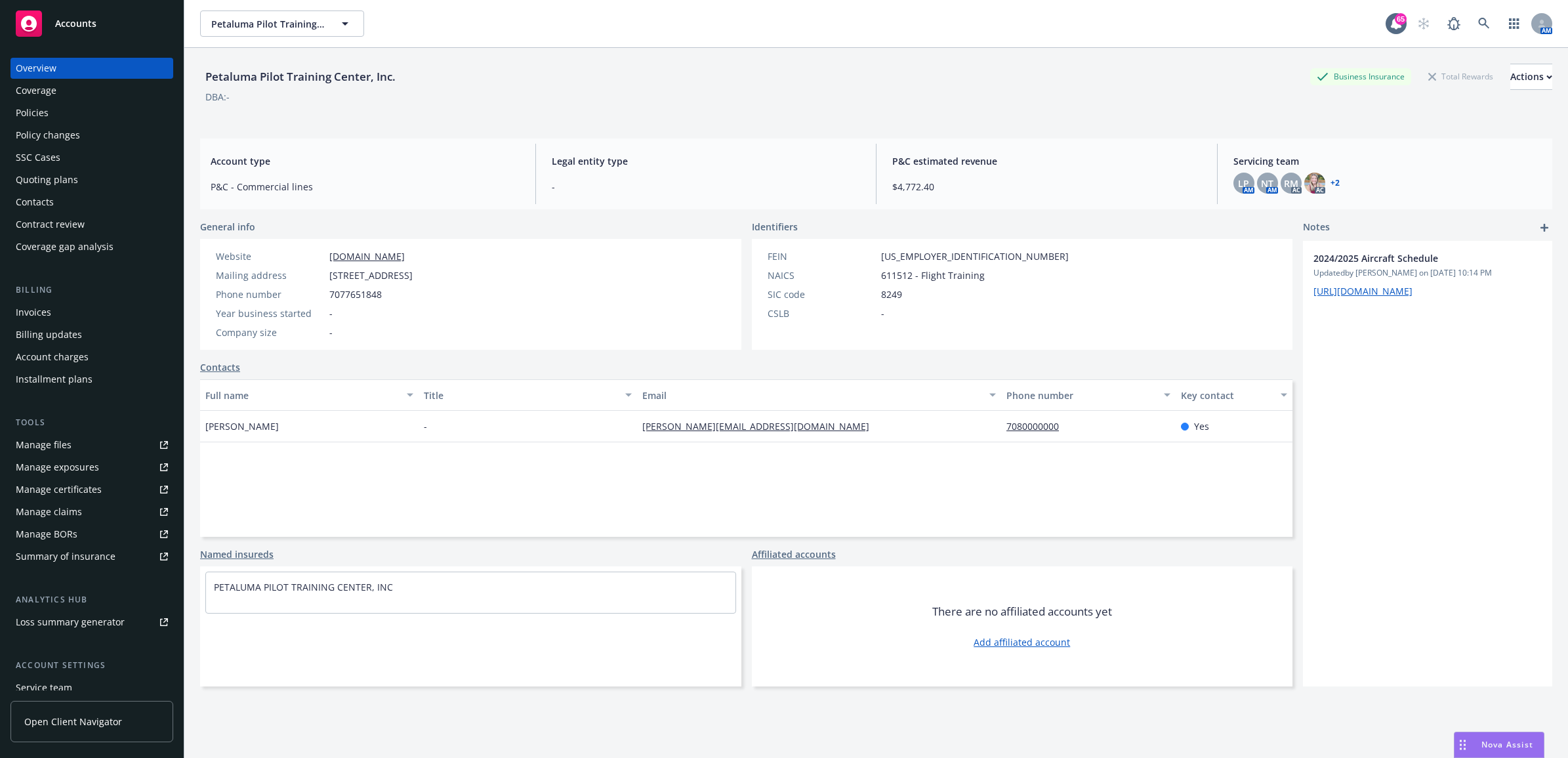
click at [80, 108] on div "Policies" at bounding box center [92, 112] width 152 height 21
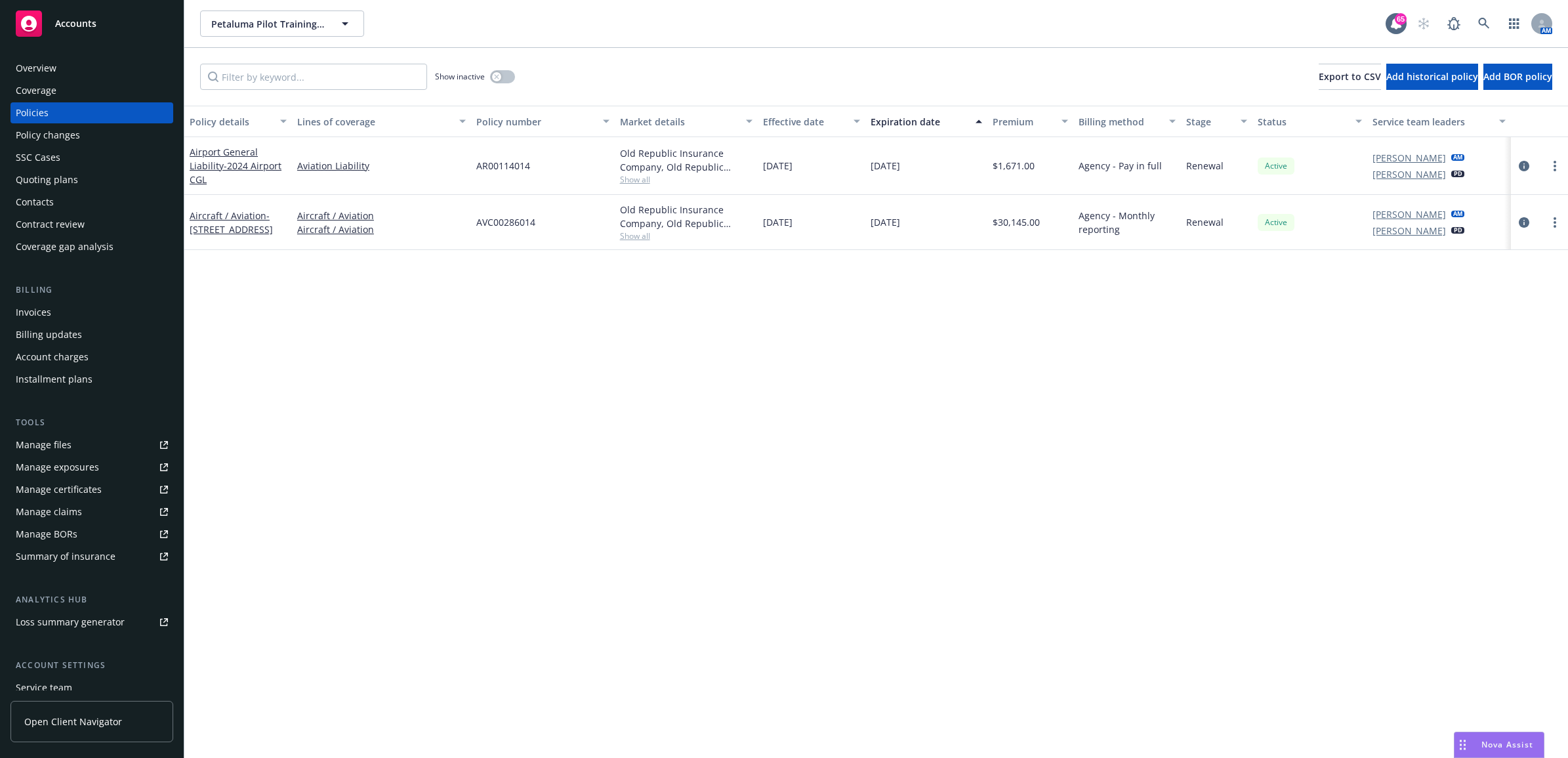
click at [63, 437] on div "Manage files" at bounding box center [44, 445] width 56 height 21
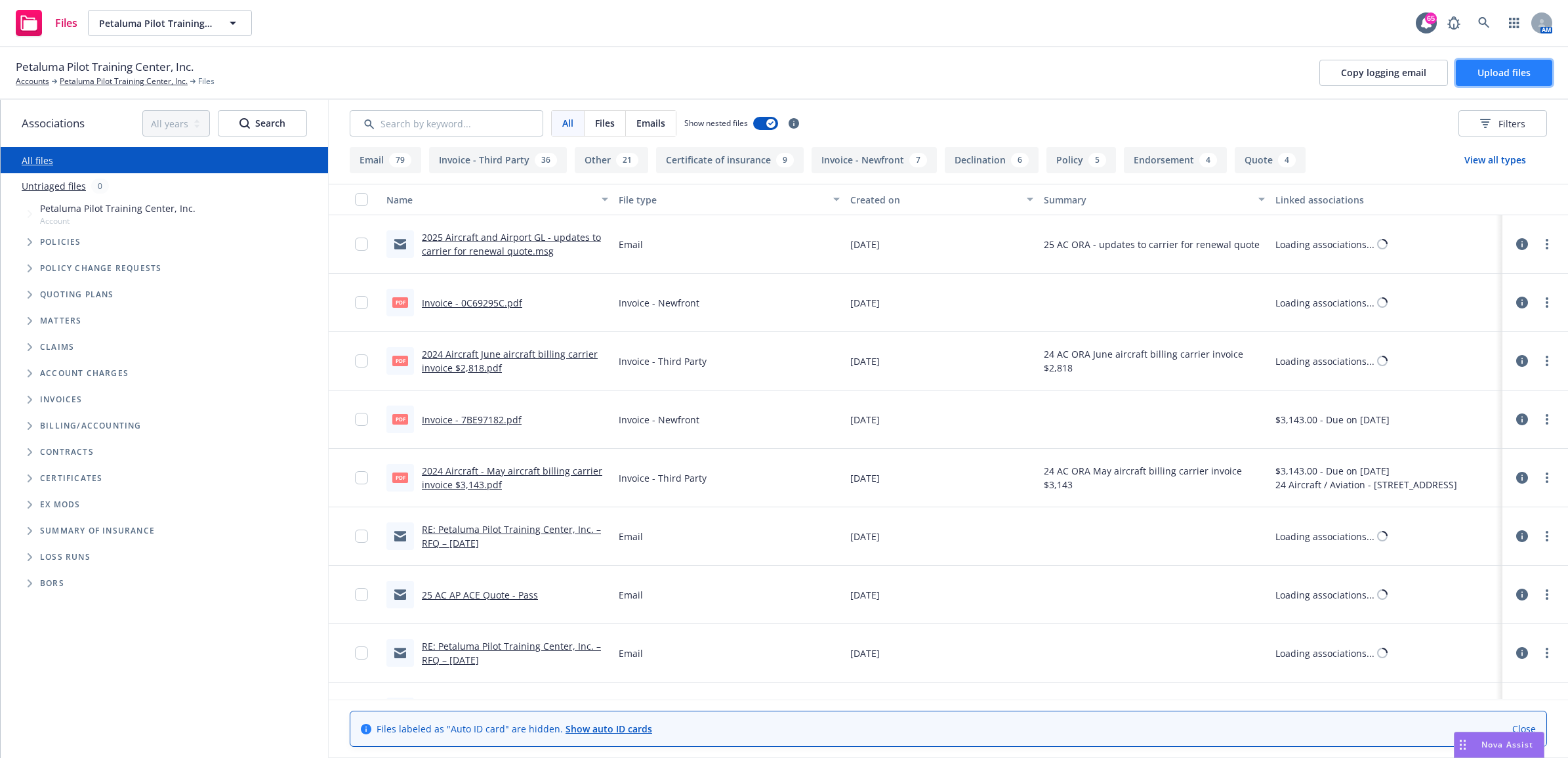
click at [1483, 73] on span "Upload files" at bounding box center [1503, 73] width 53 height 13
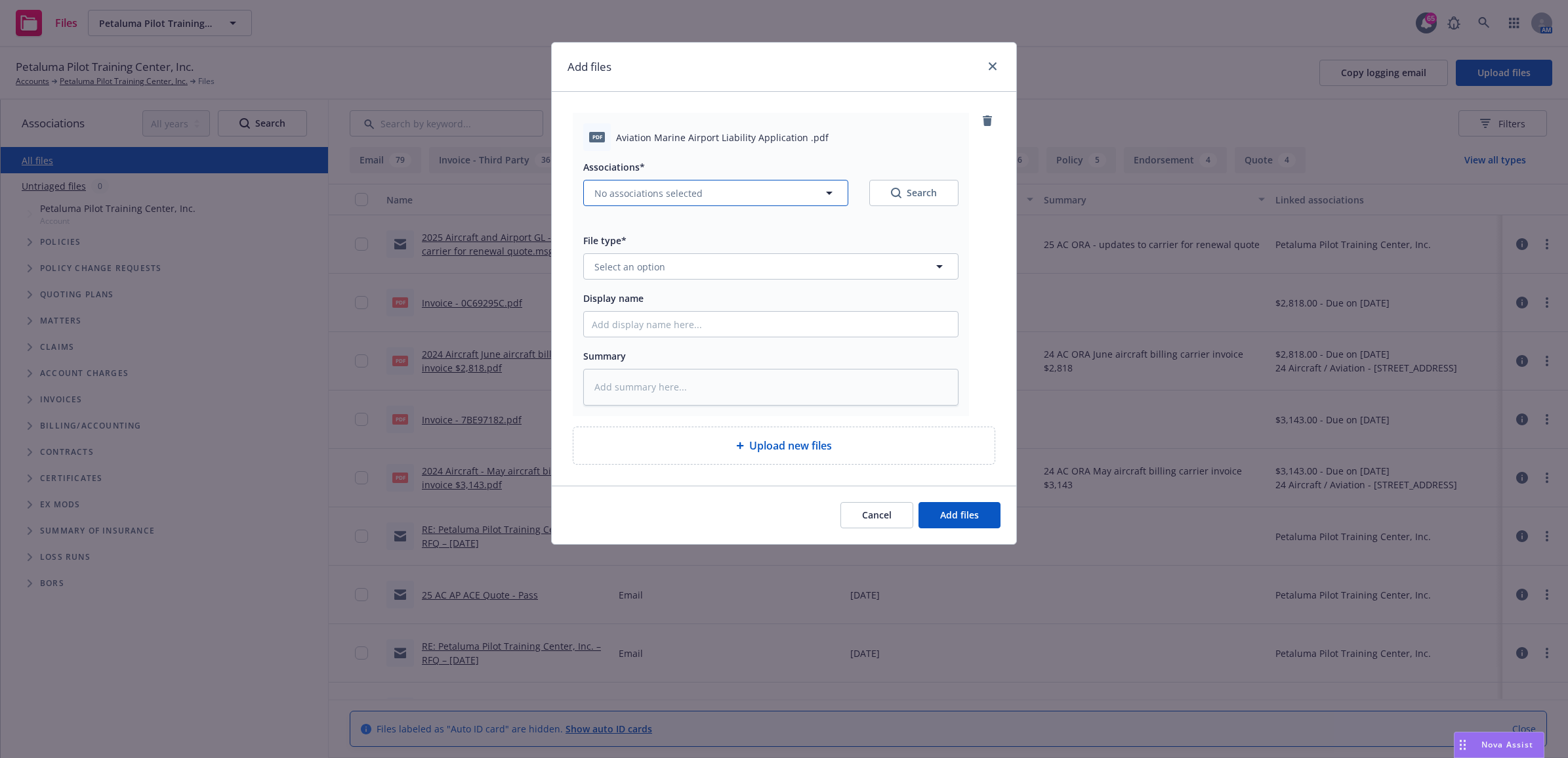
click at [718, 203] on button "No associations selected" at bounding box center [715, 193] width 265 height 26
type textarea "x"
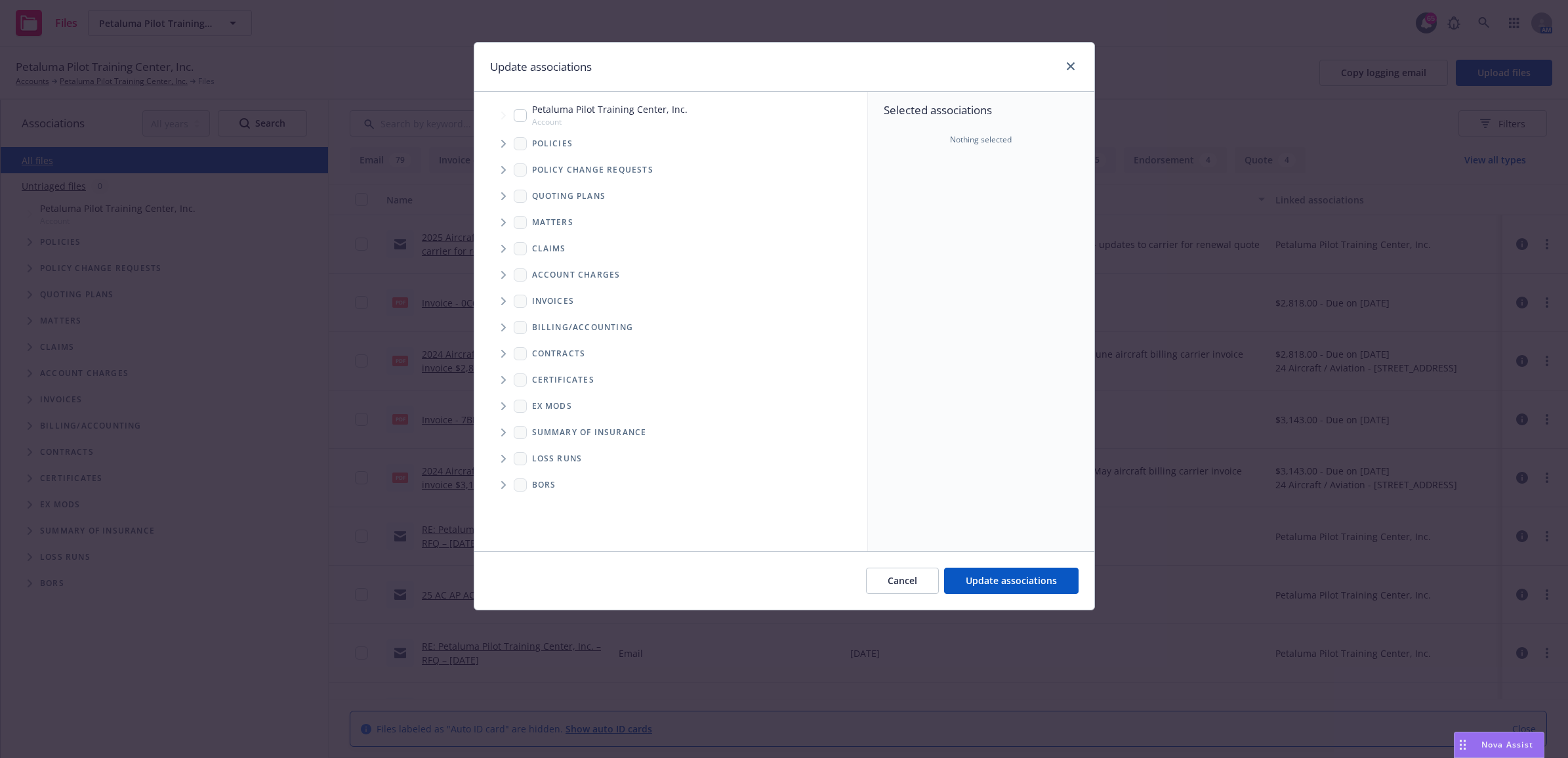
click at [526, 113] on input "Tree Example" at bounding box center [520, 116] width 13 height 13
checkbox input "true"
click at [1029, 587] on button "Update associations" at bounding box center [1011, 580] width 135 height 26
type textarea "x"
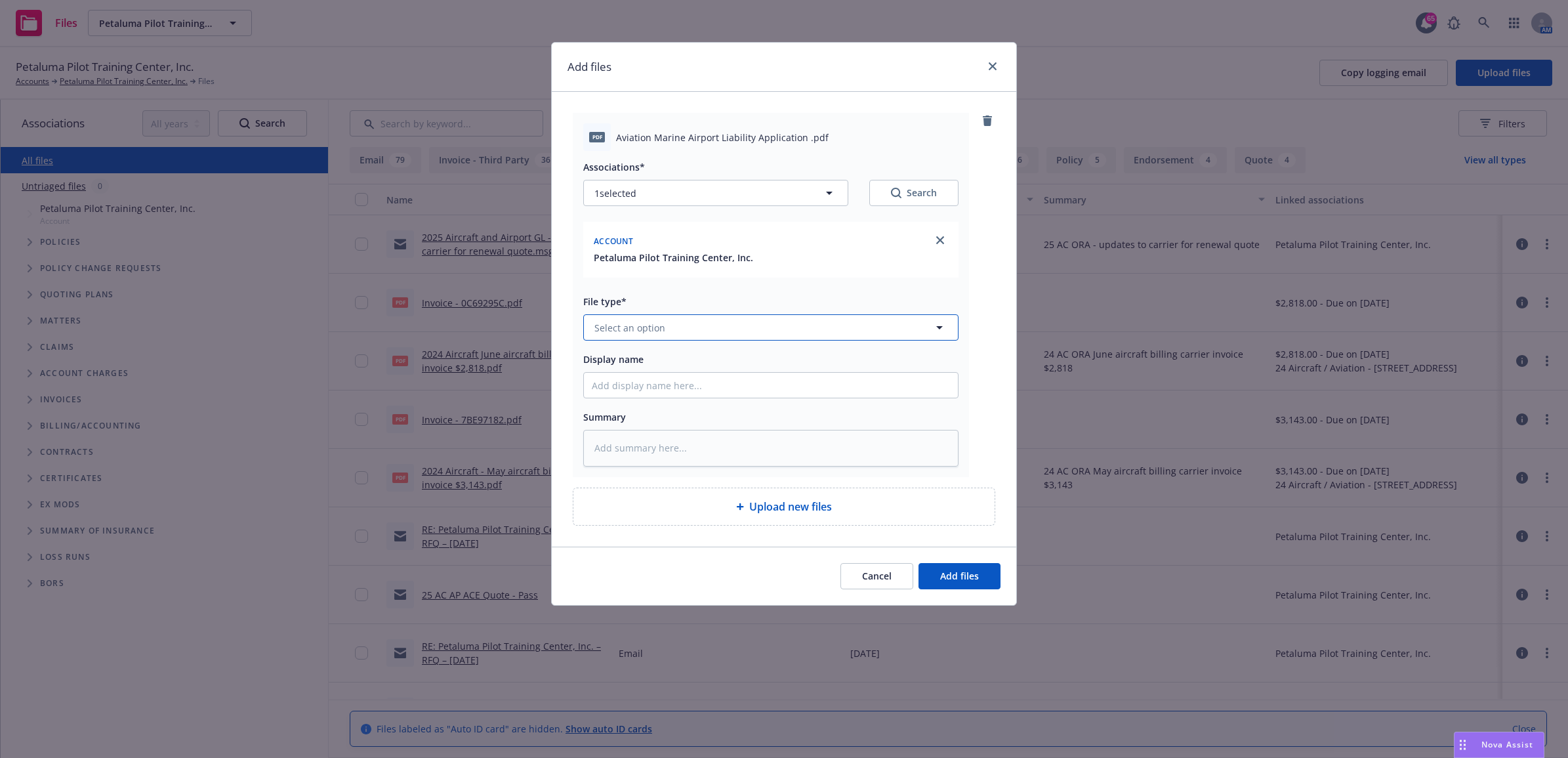
click at [735, 322] on button "Select an option" at bounding box center [770, 327] width 375 height 26
type input "app"
click at [722, 361] on div "Application" at bounding box center [771, 364] width 359 height 19
type textarea "x"
click at [727, 324] on span "Application" at bounding box center [746, 328] width 304 height 14
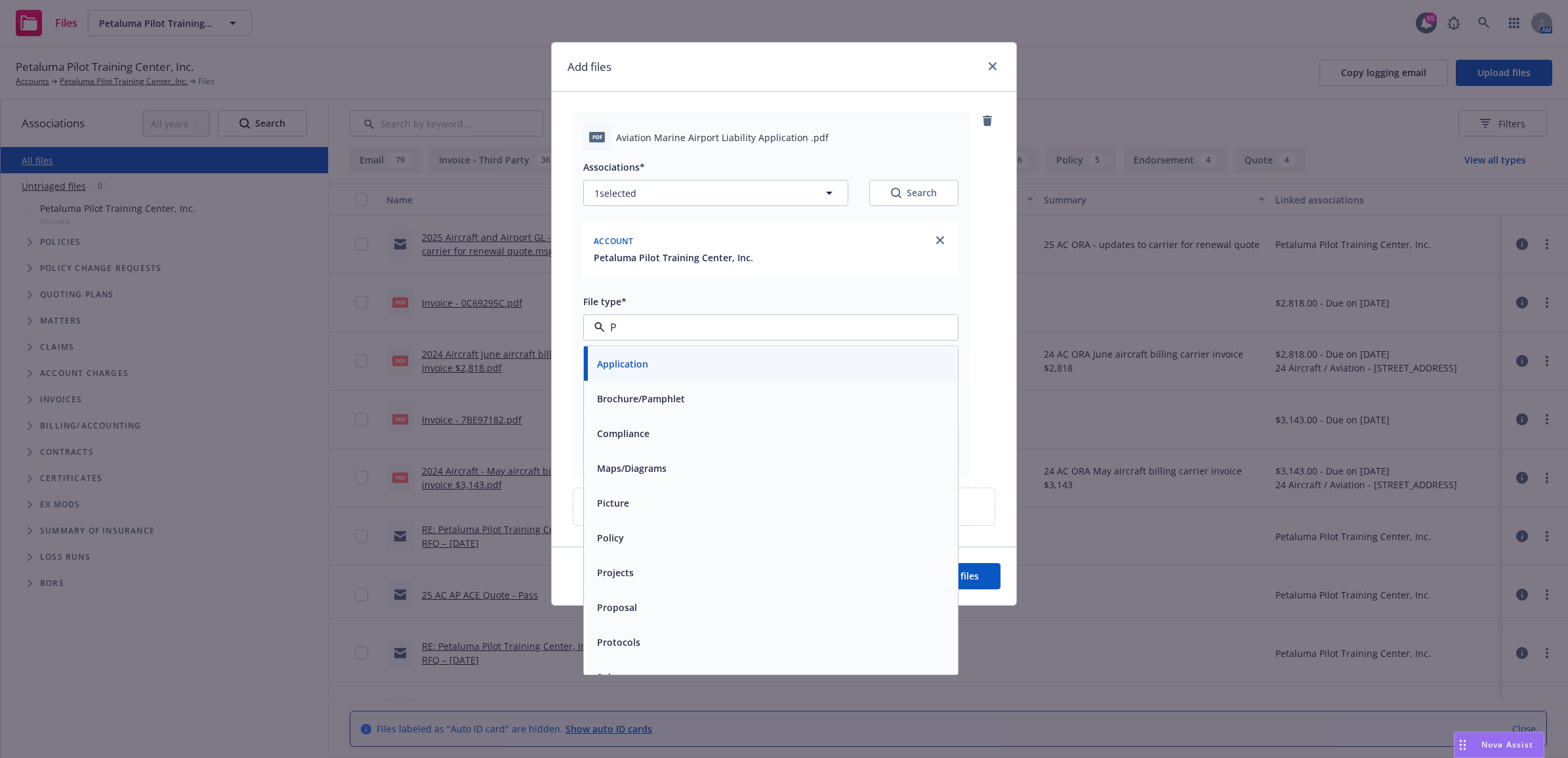
type input "PP"
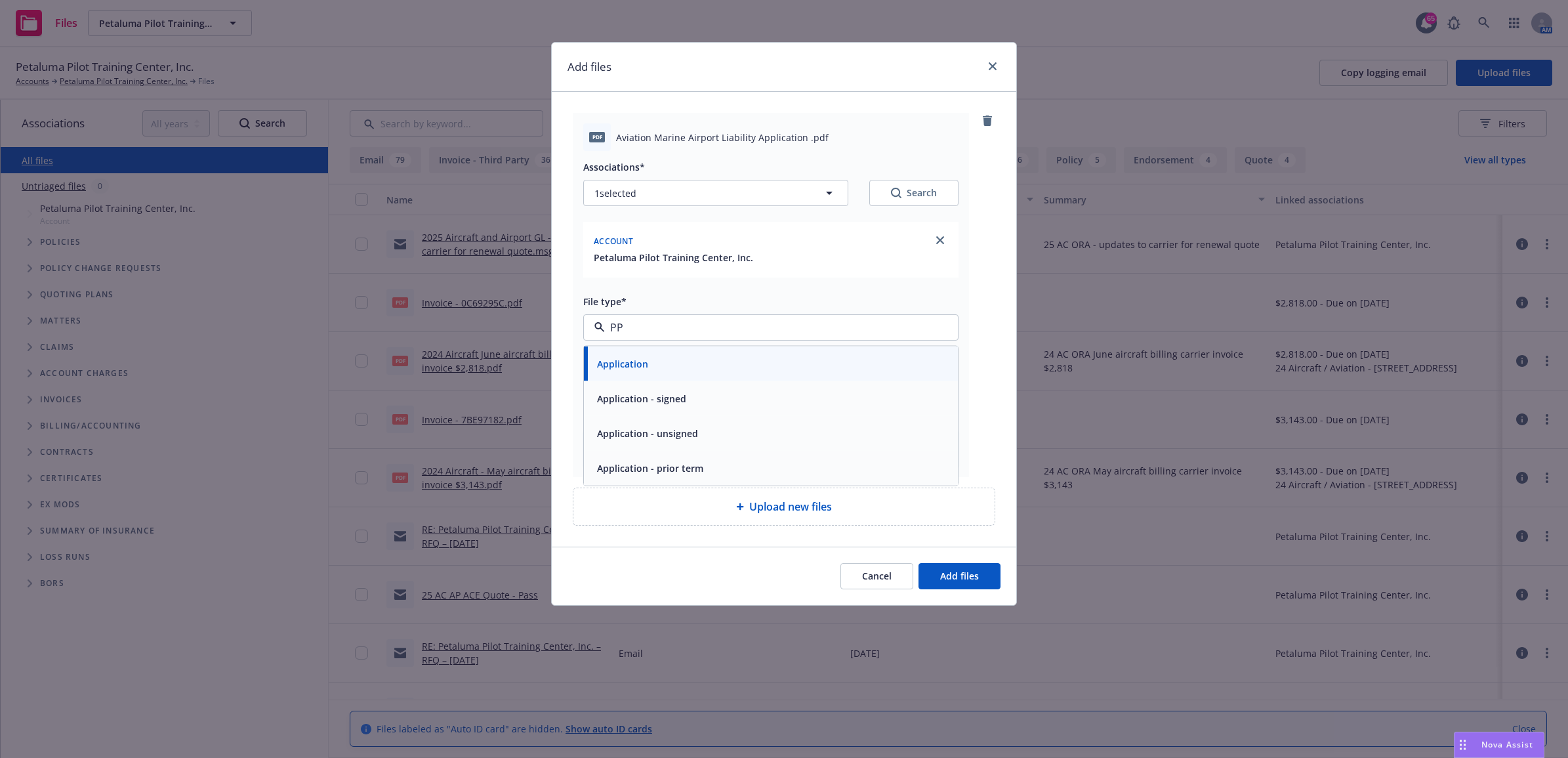
click at [700, 397] on div "Application - signed" at bounding box center [771, 399] width 359 height 19
click at [686, 372] on div at bounding box center [770, 385] width 375 height 26
click at [863, 377] on input "Display name" at bounding box center [770, 385] width 374 height 25
type textarea "x"
type input "2"
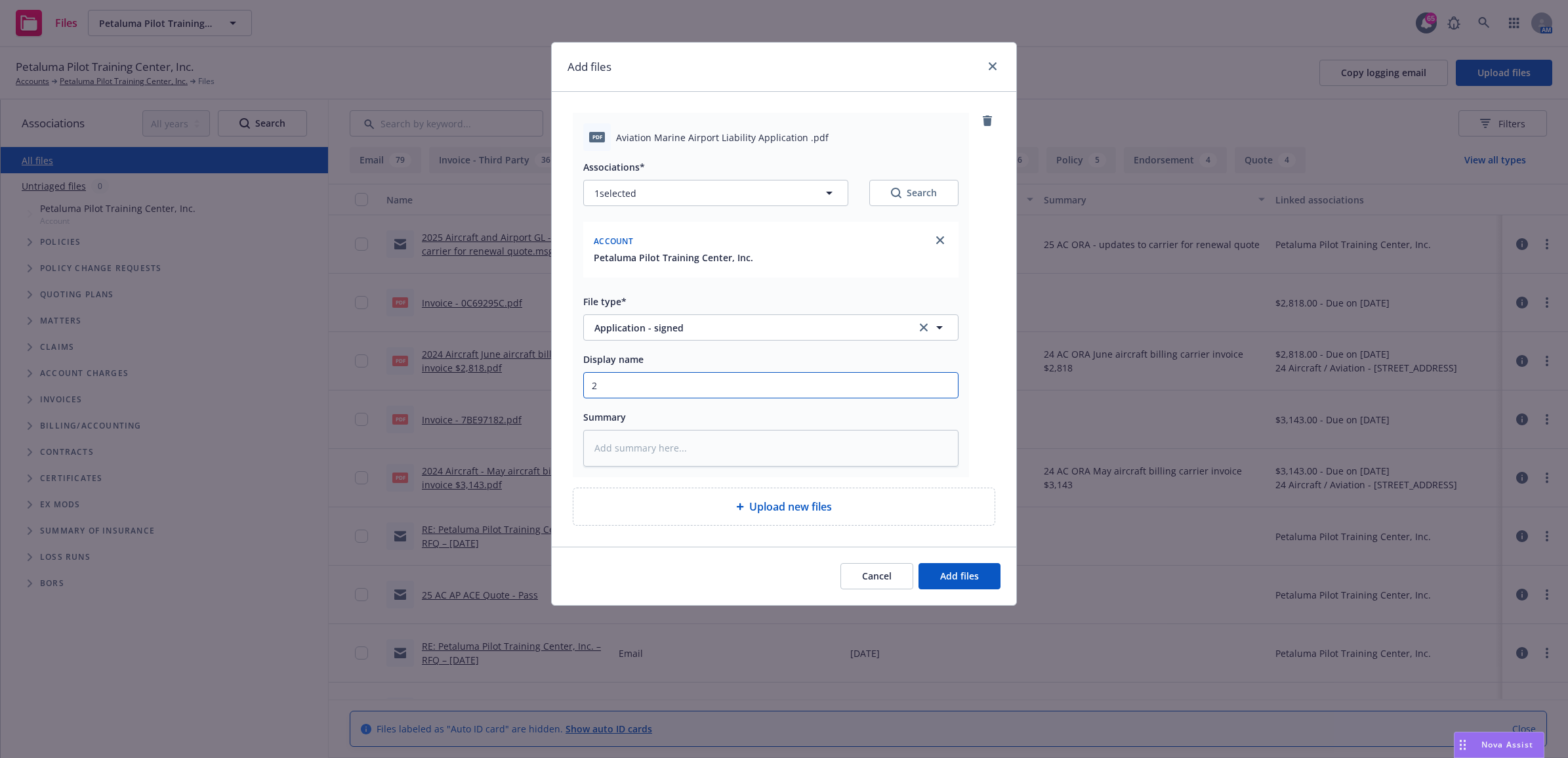
type textarea "x"
type input "25"
type textarea "x"
type input "25"
type textarea "x"
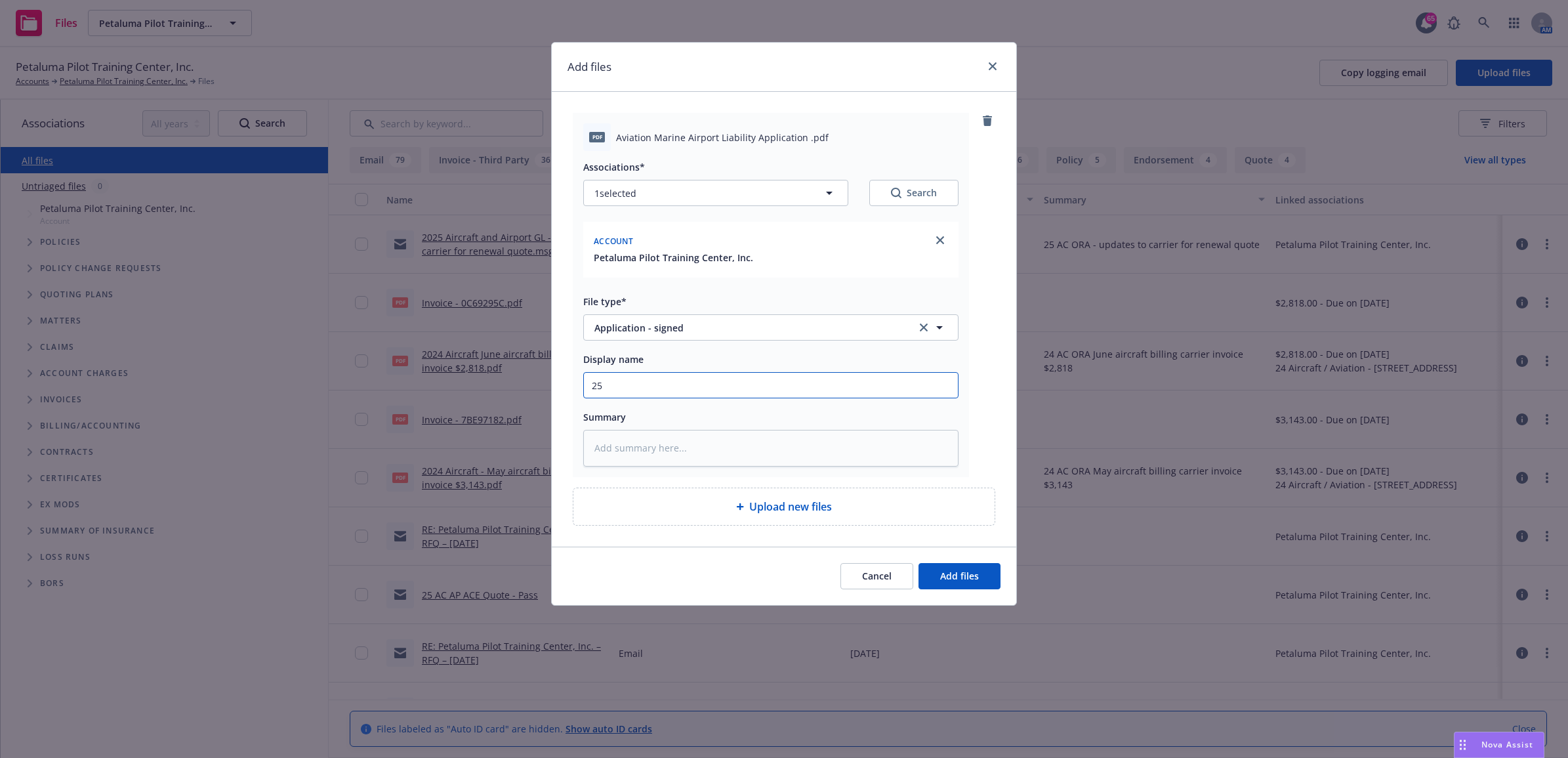
type input "25 A"
type textarea "x"
type input "25 AP"
type textarea "x"
type input "25 AP"
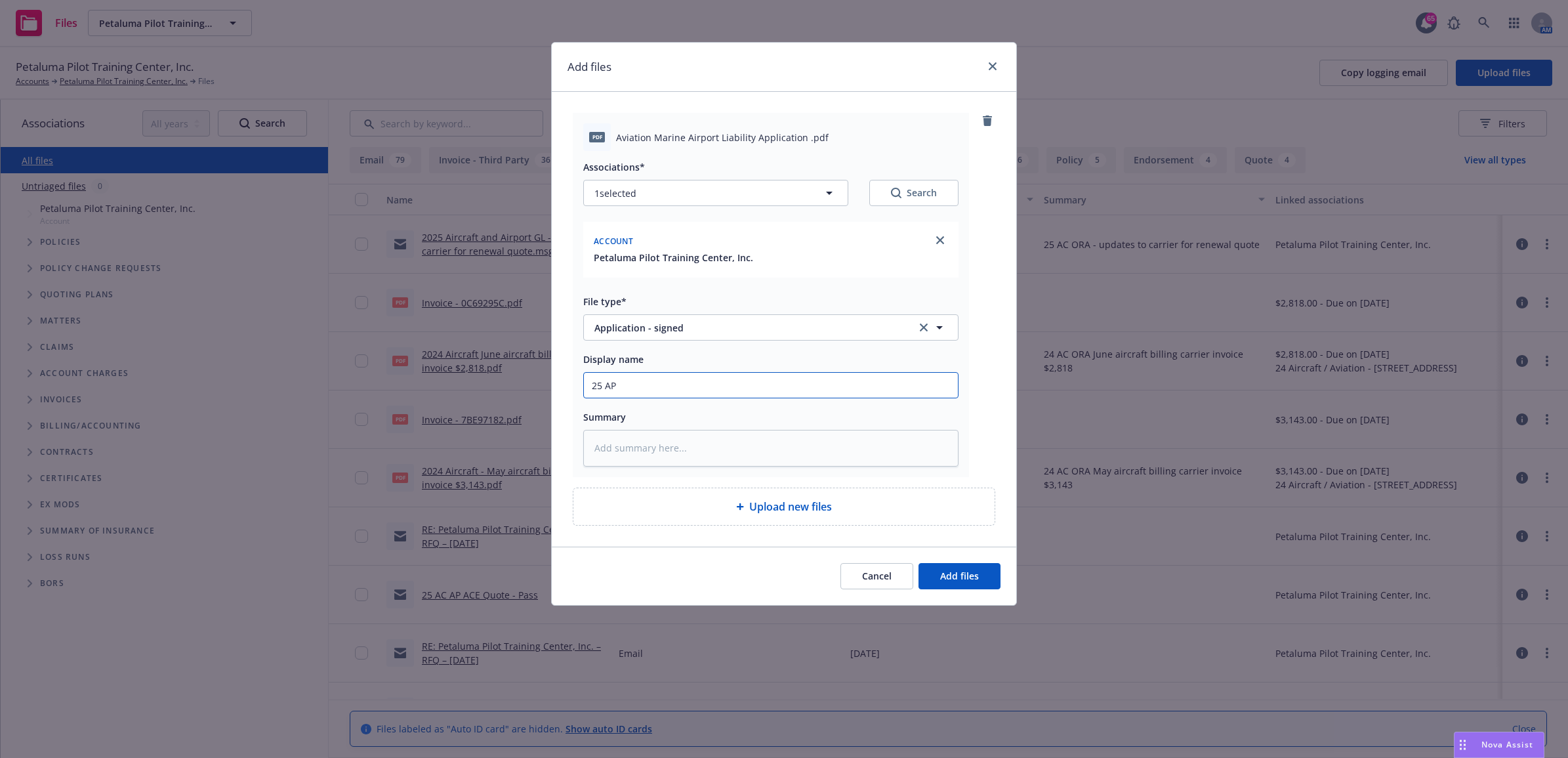
type textarea "x"
type input "25 AP -"
type textarea "x"
type input "25 AP -"
type textarea "x"
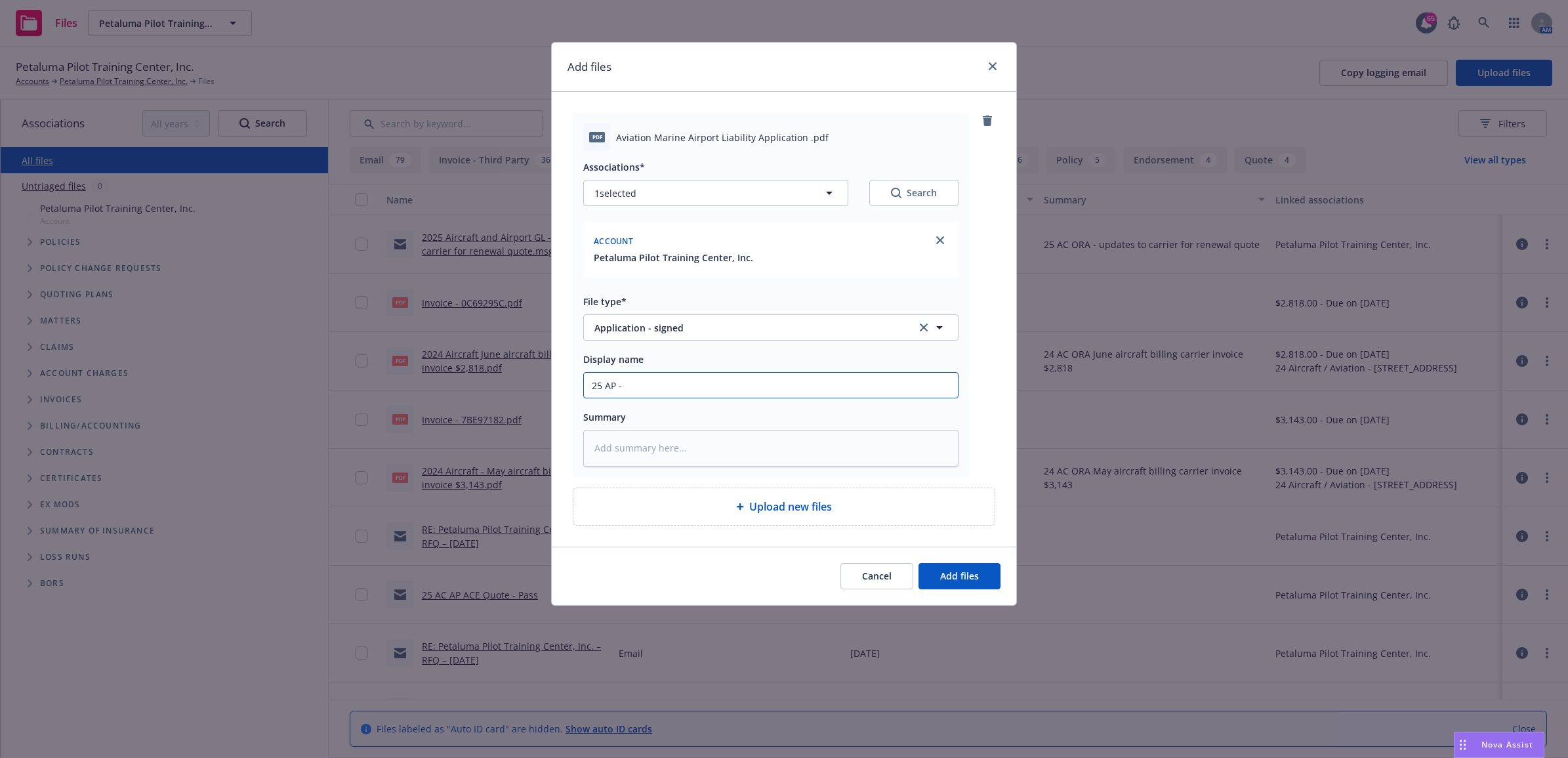
type input "25 AP - S"
type textarea "x"
type input "25 AP - Si"
type textarea "x"
type input "25 AP - Sig"
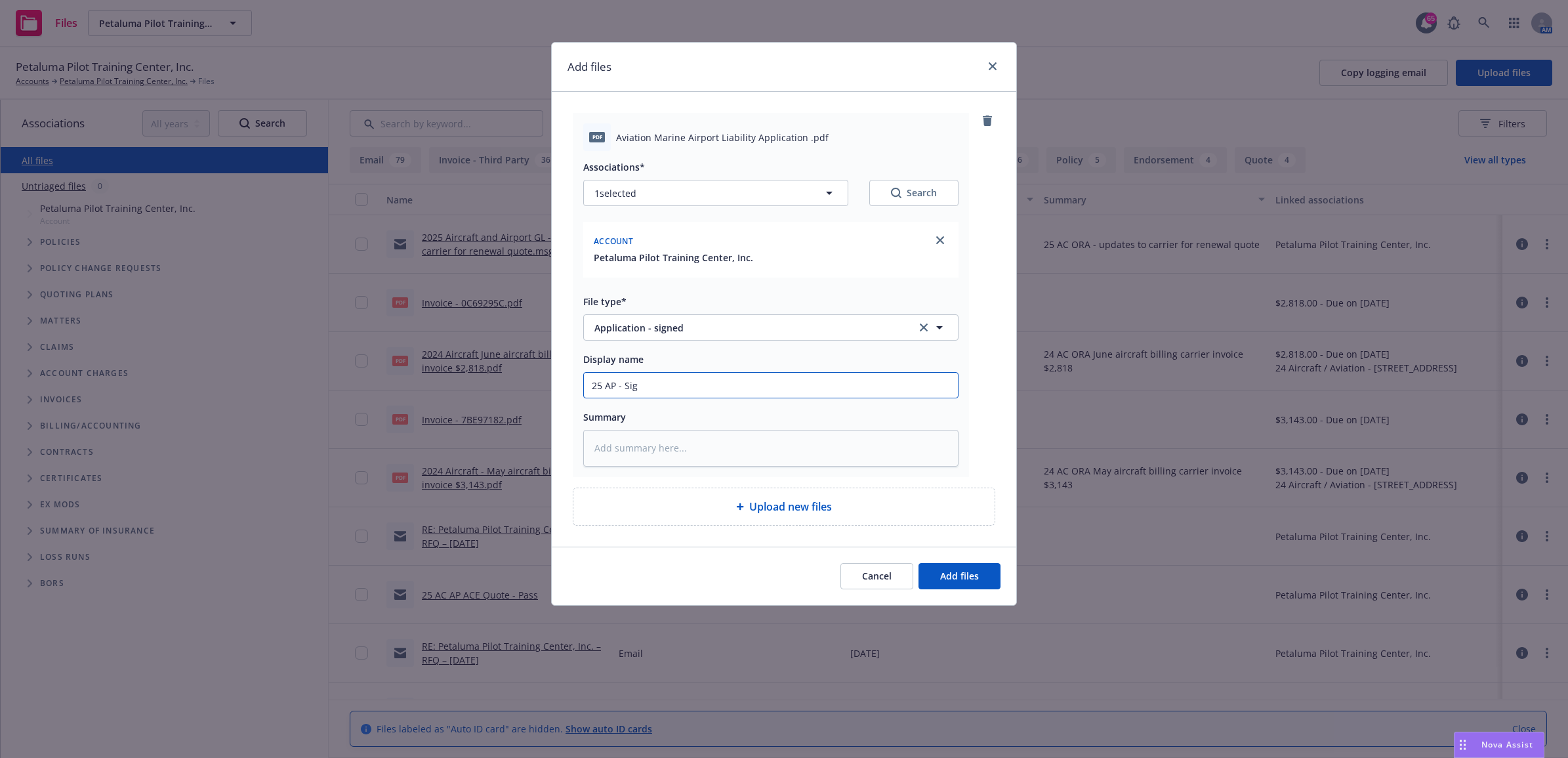
type textarea "x"
type input "25 AP - Sige"
type textarea "x"
type input "25 AP - Sigeb"
type textarea "x"
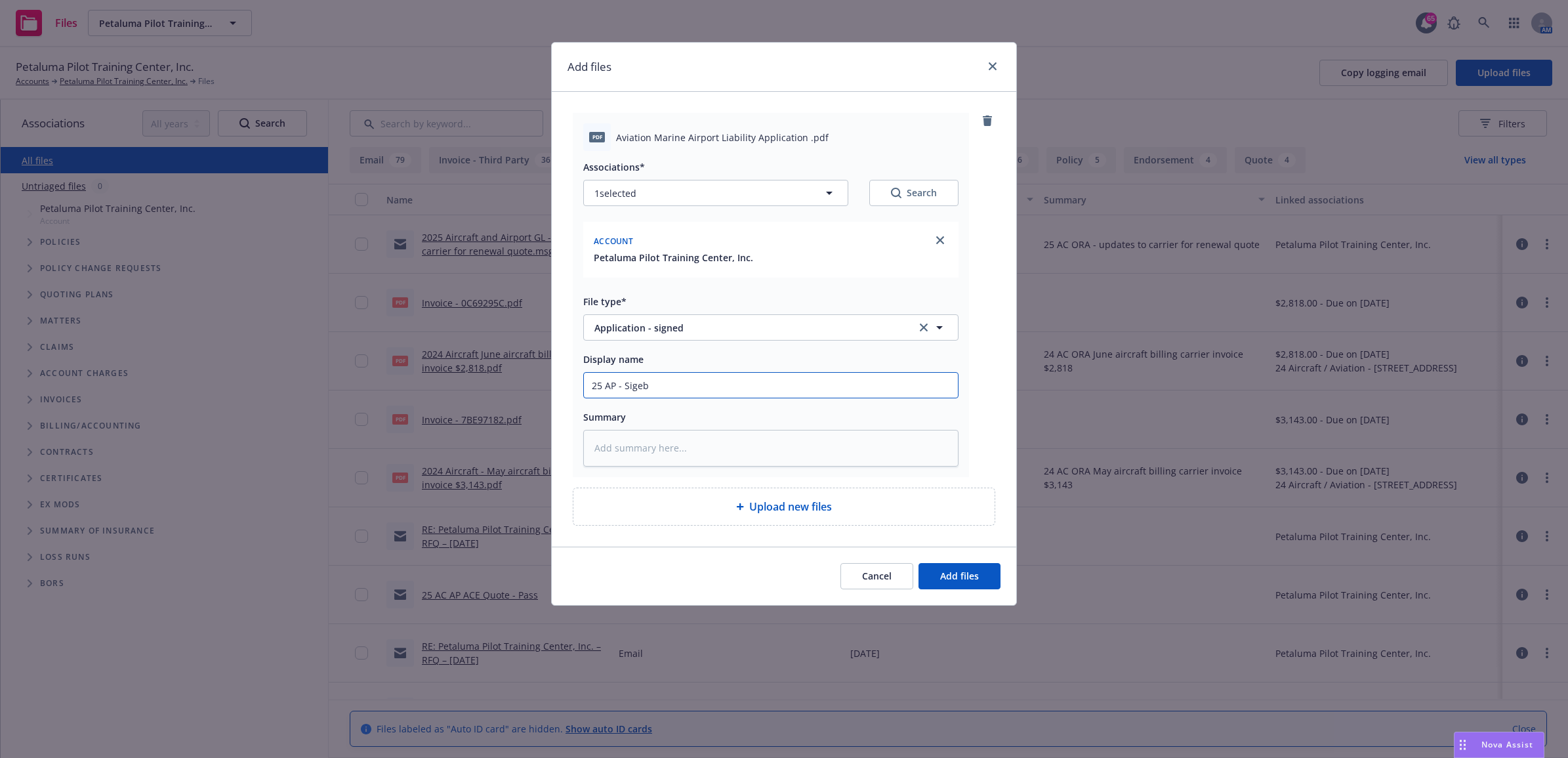
type input "25 AP - Sige"
type textarea "x"
type input "25 AP - Sig"
type textarea "x"
type input "25 AP - Sign"
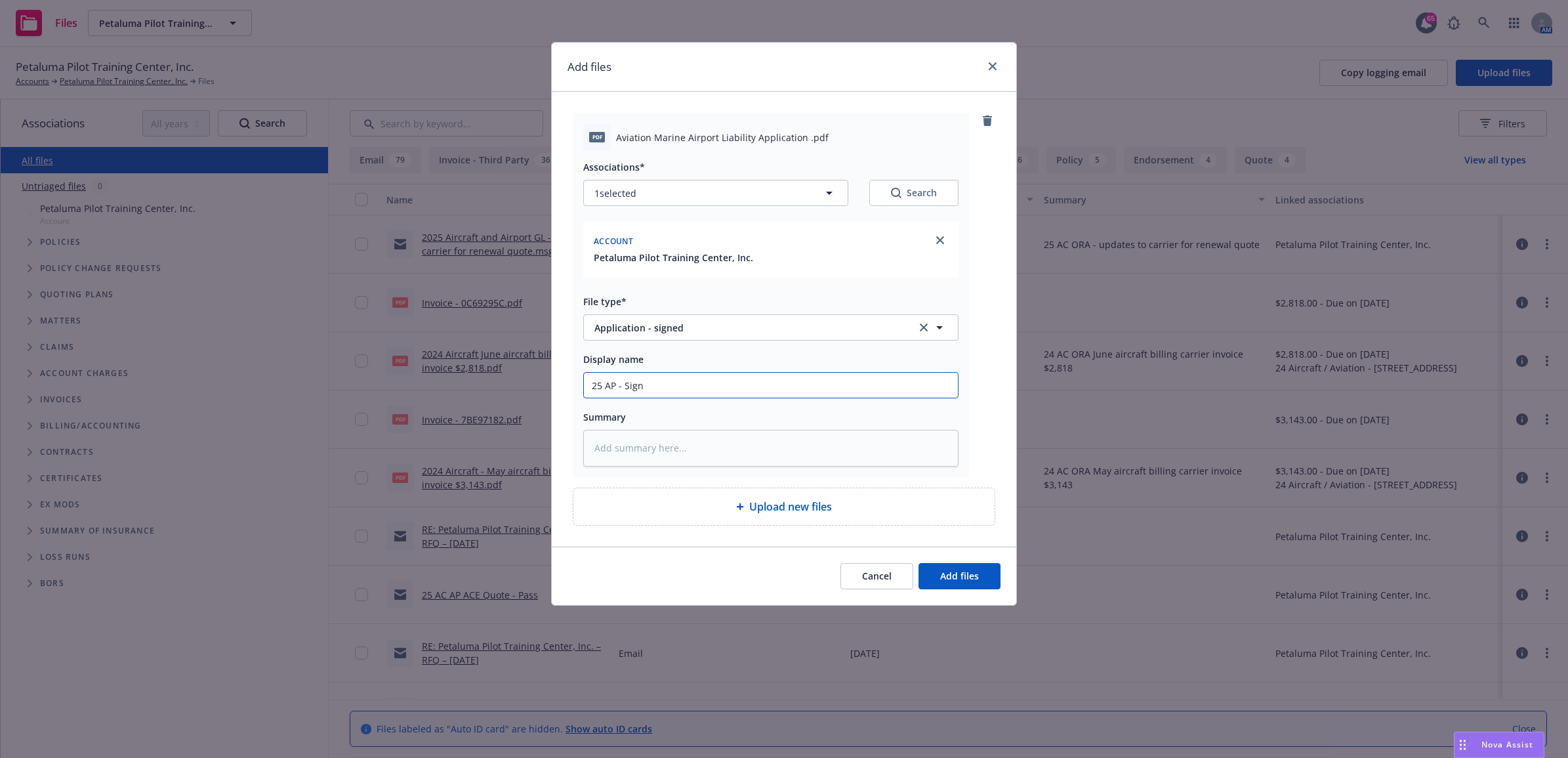
type textarea "x"
type input "25 AP - Signe"
type textarea "x"
type input "25 AP - Signed"
type textarea "x"
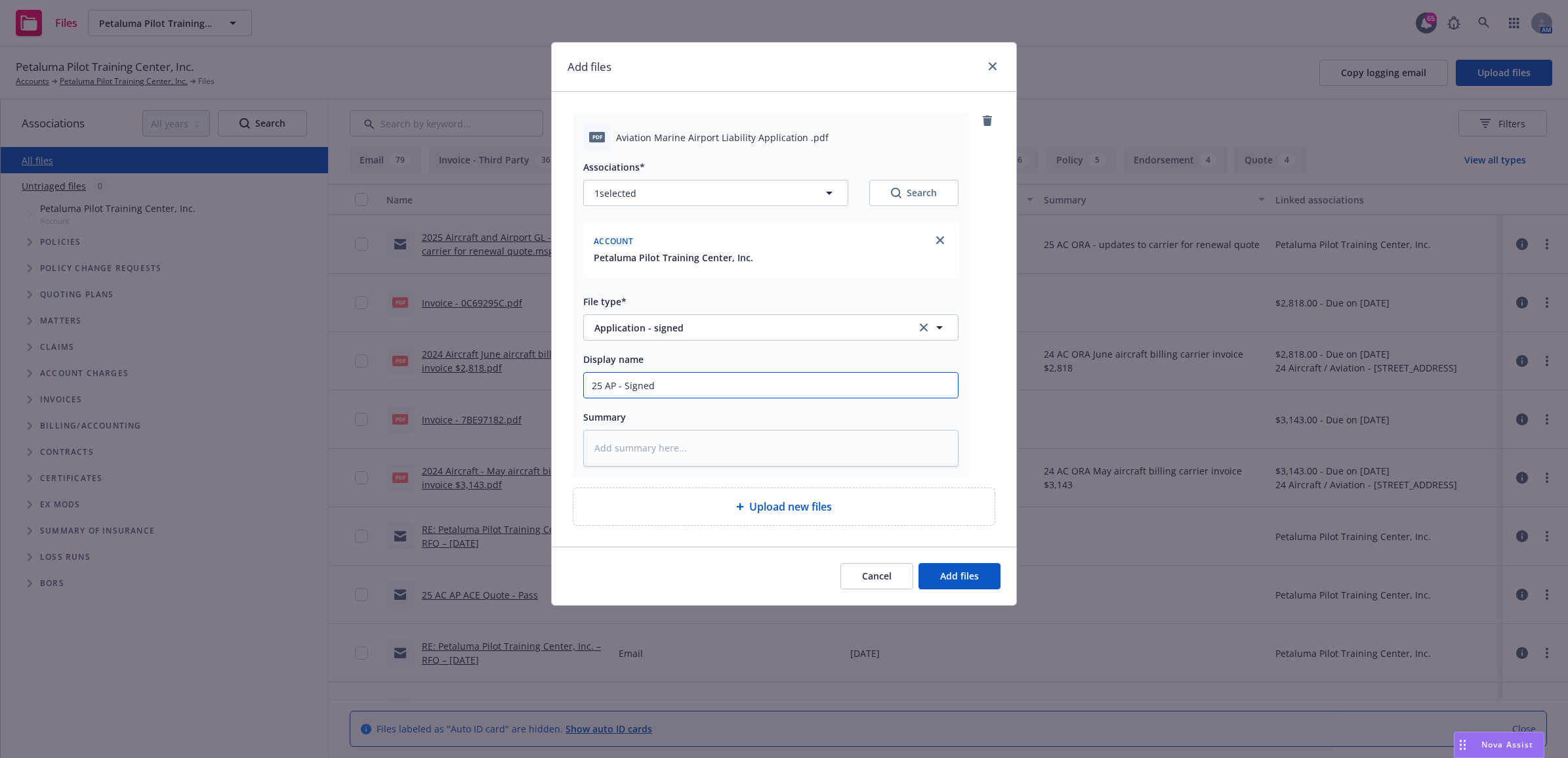
type input "25 AP - Signed"
type textarea "x"
type input "25 AP - Signed A"
type textarea "x"
type input "25 AP - Signed Ap"
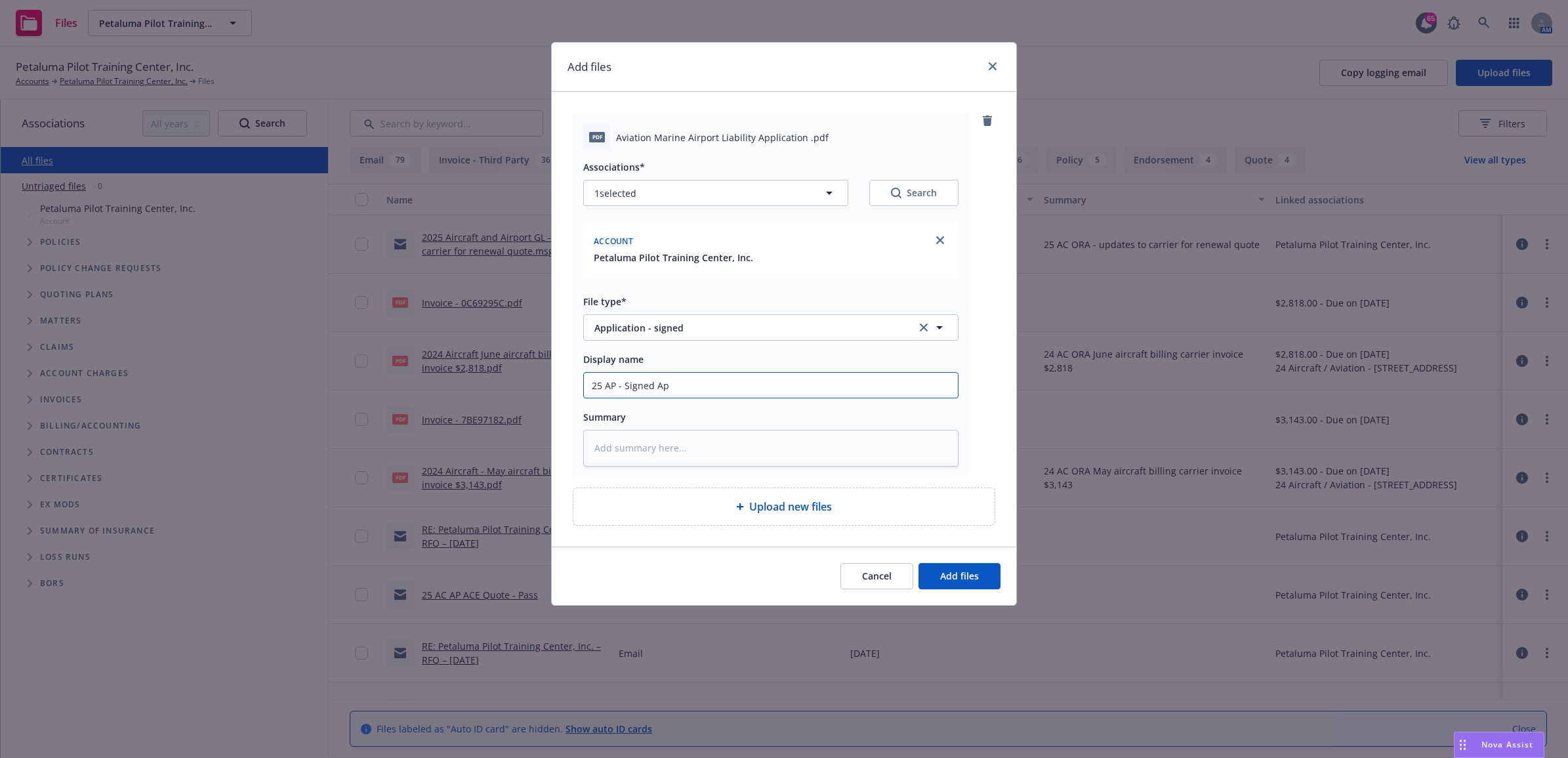
type textarea "x"
type input "25 AP - Signed App"
type textarea "x"
type input "25 AP - Signed Appl"
type textarea "x"
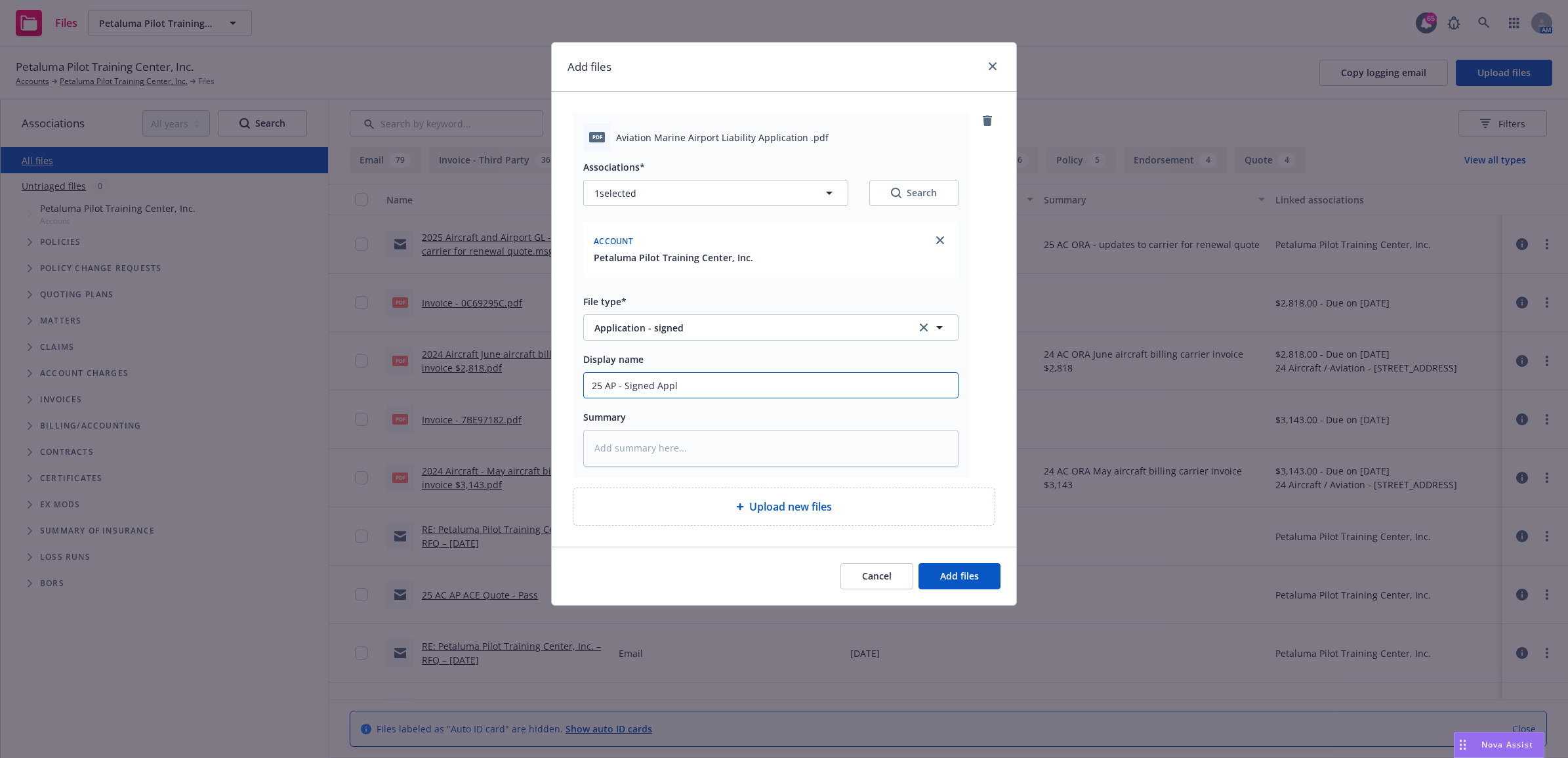
type input "25 AP - Signed Appli"
type textarea "x"
type input "25 AP - Signed Applic"
type textarea "x"
type input "25 AP - Signed Applica"
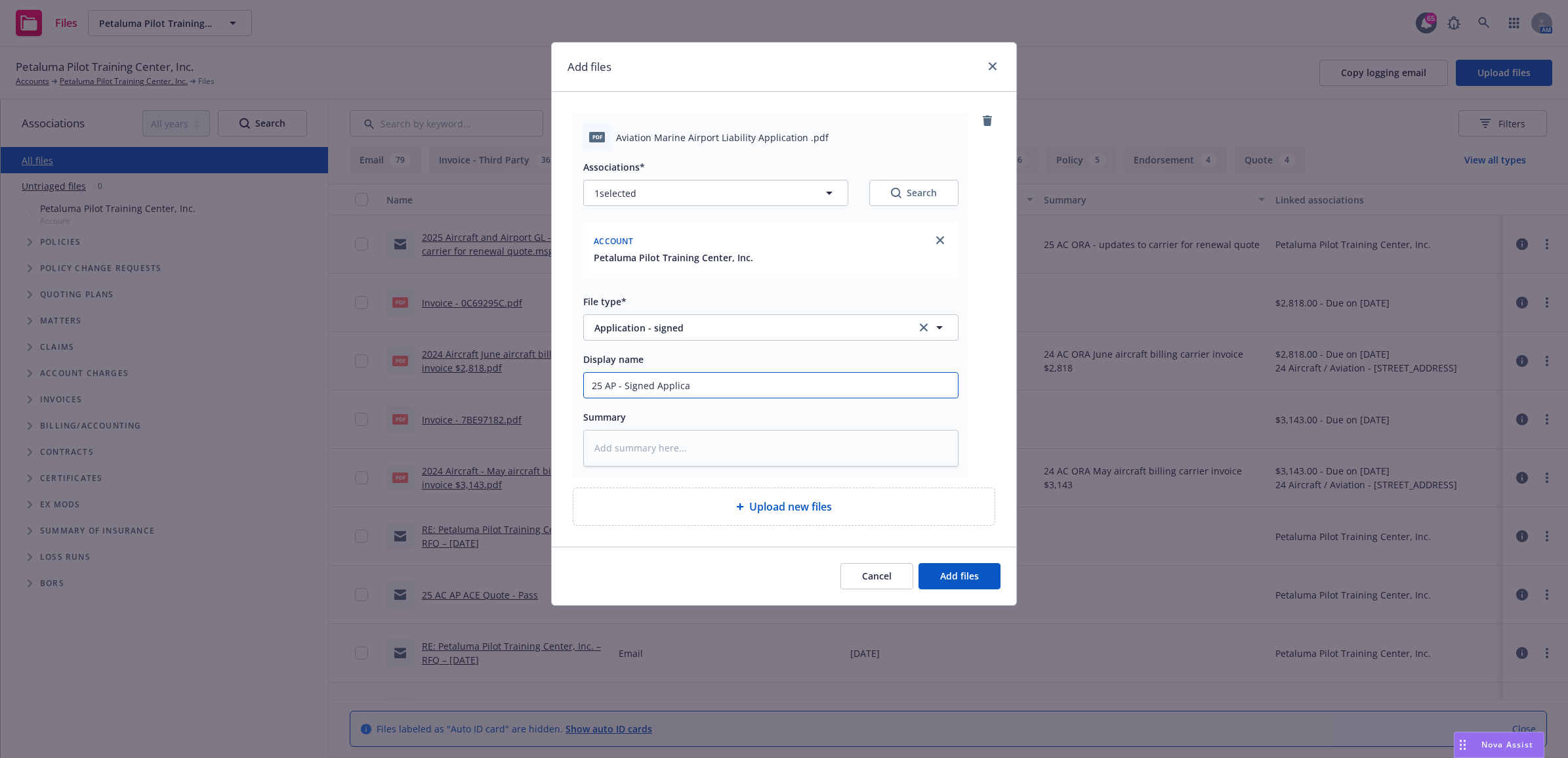
type textarea "x"
type input "25 AP - Signed Applicat"
type textarea "x"
type input "25 AP - Signed Applicati"
type textarea "x"
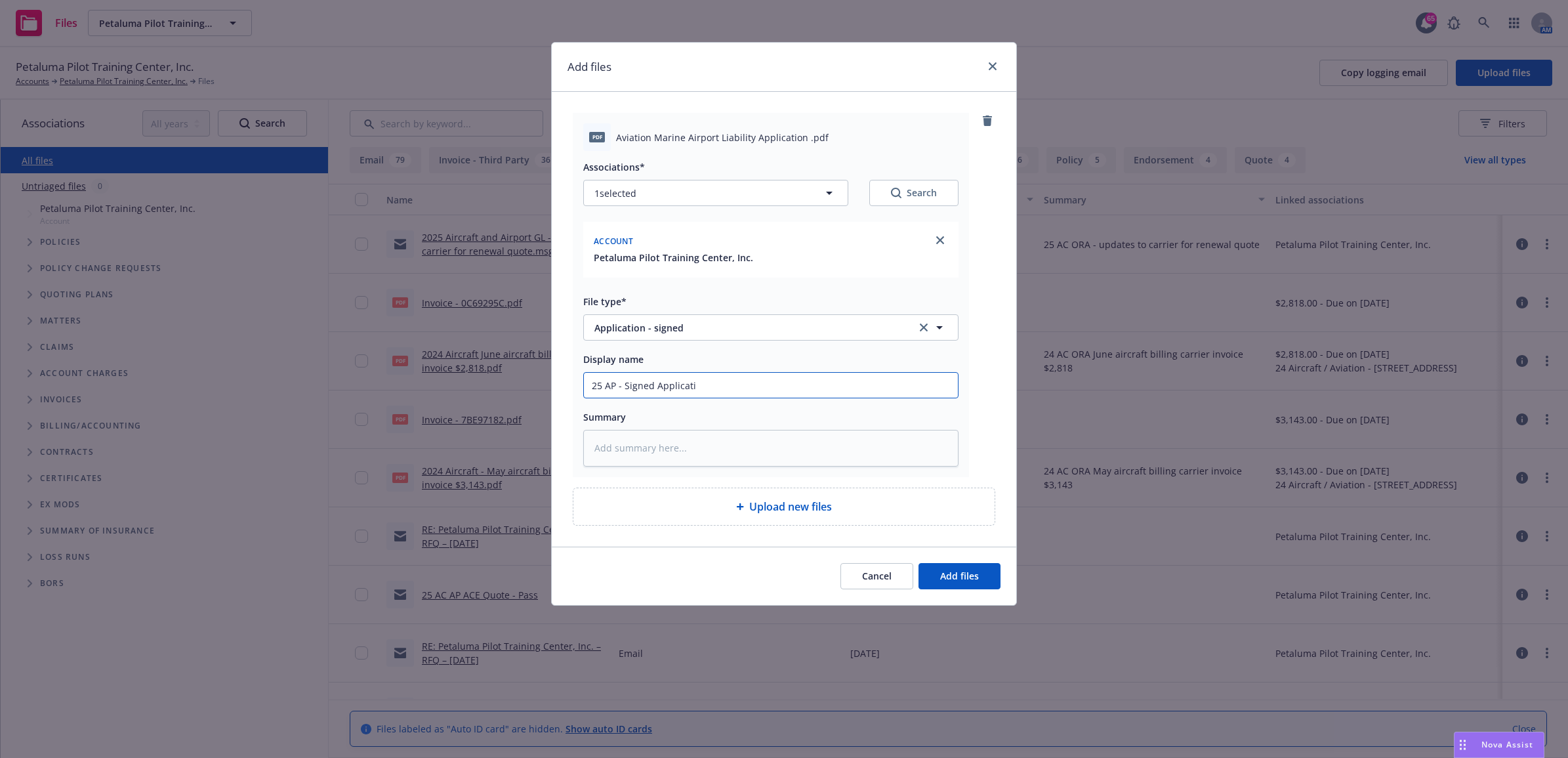
type input "25 AP - Signed Applicatio"
type textarea "x"
drag, startPoint x: 722, startPoint y: 384, endPoint x: 375, endPoint y: 384, distance: 347.0
click at [375, 384] on div "Add files pdf Aviation Marine Airport Liability Application .pdf Associations* …" at bounding box center [784, 379] width 1568 height 758
type input "25 AP - Signed Application"
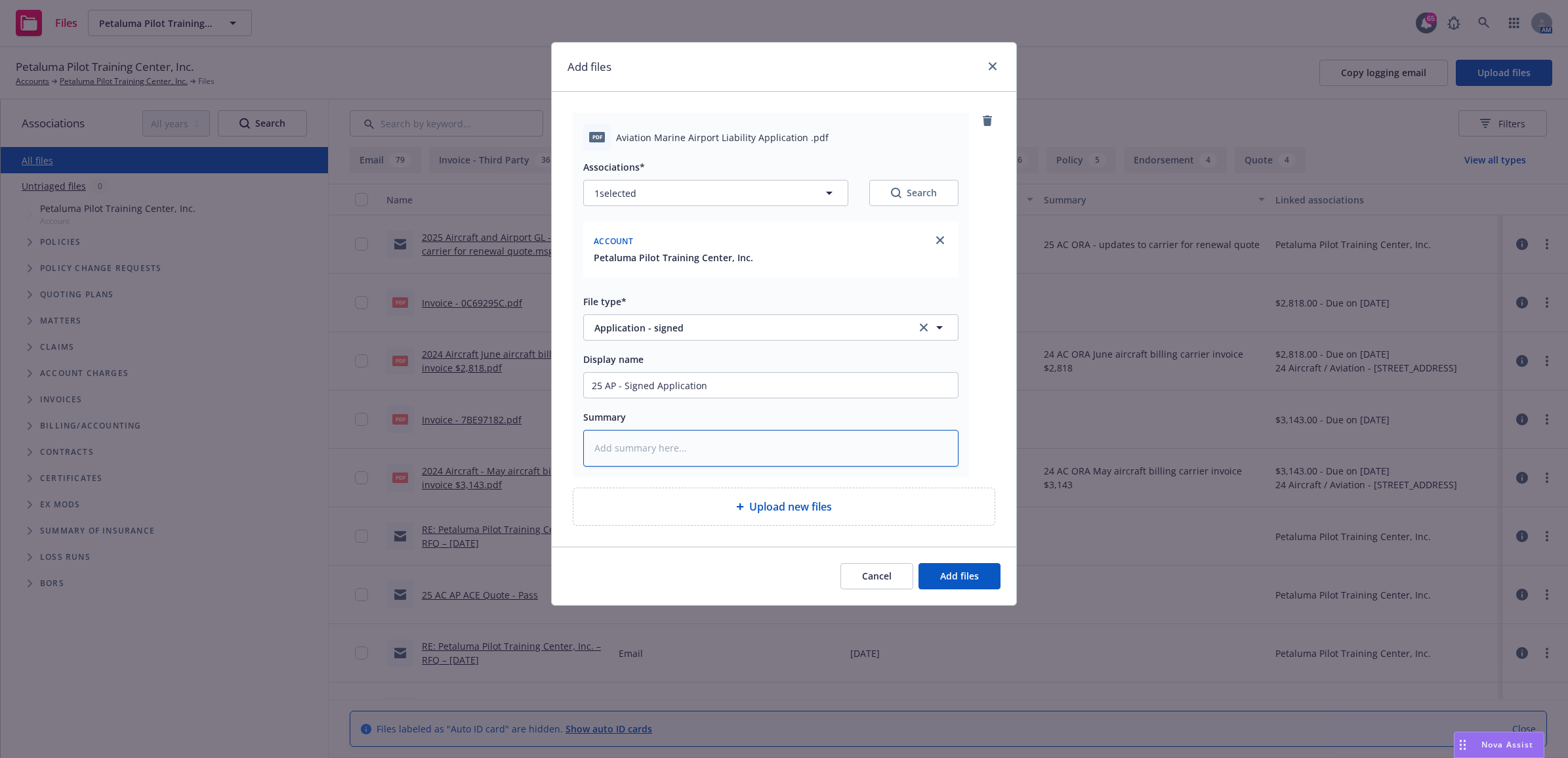
paste textarea "25 AP - Signed Application"
type textarea "x"
type textarea "25 AP - Signed Application"
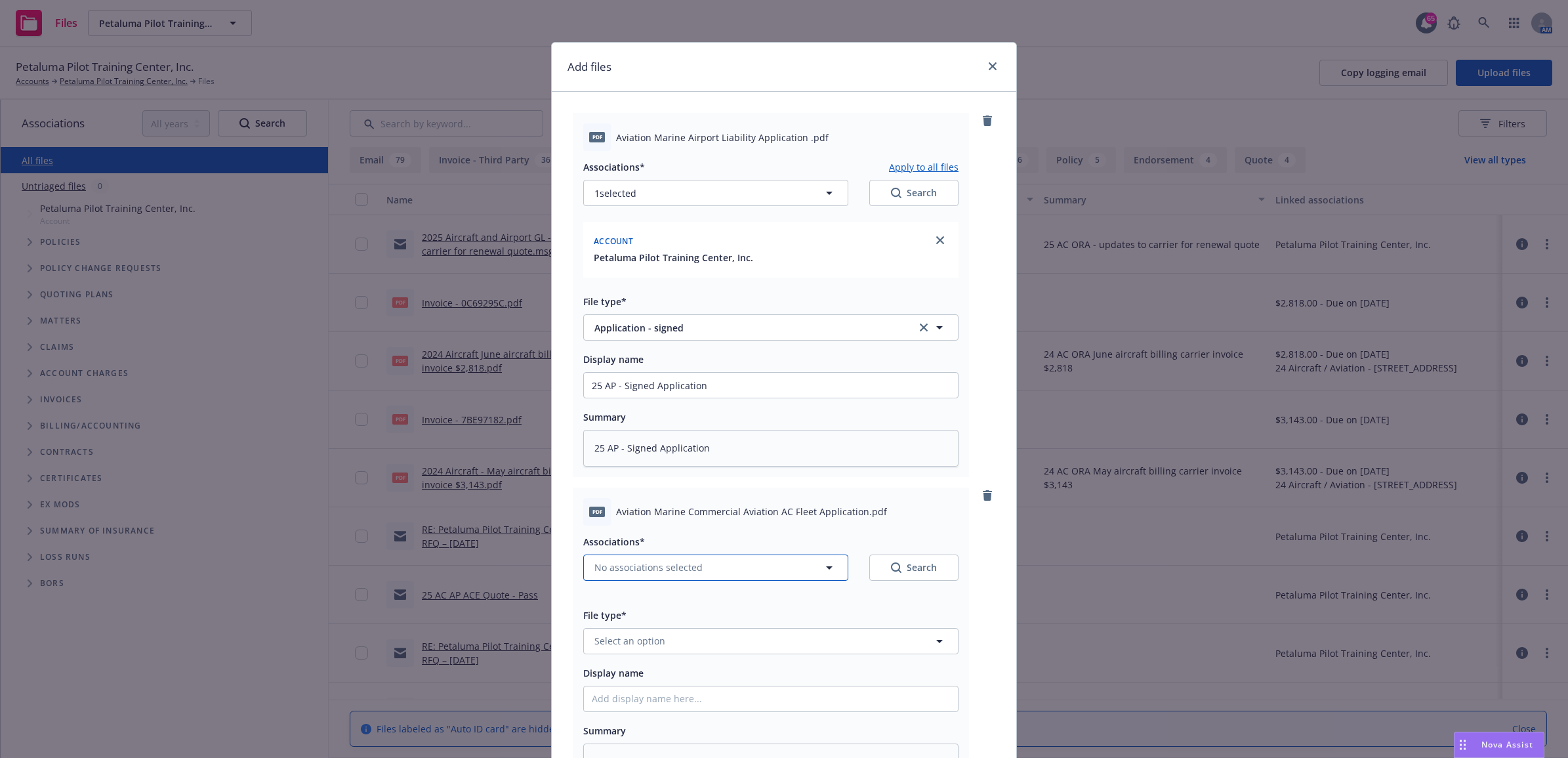
click at [697, 575] on button "No associations selected" at bounding box center [715, 568] width 265 height 26
type textarea "x"
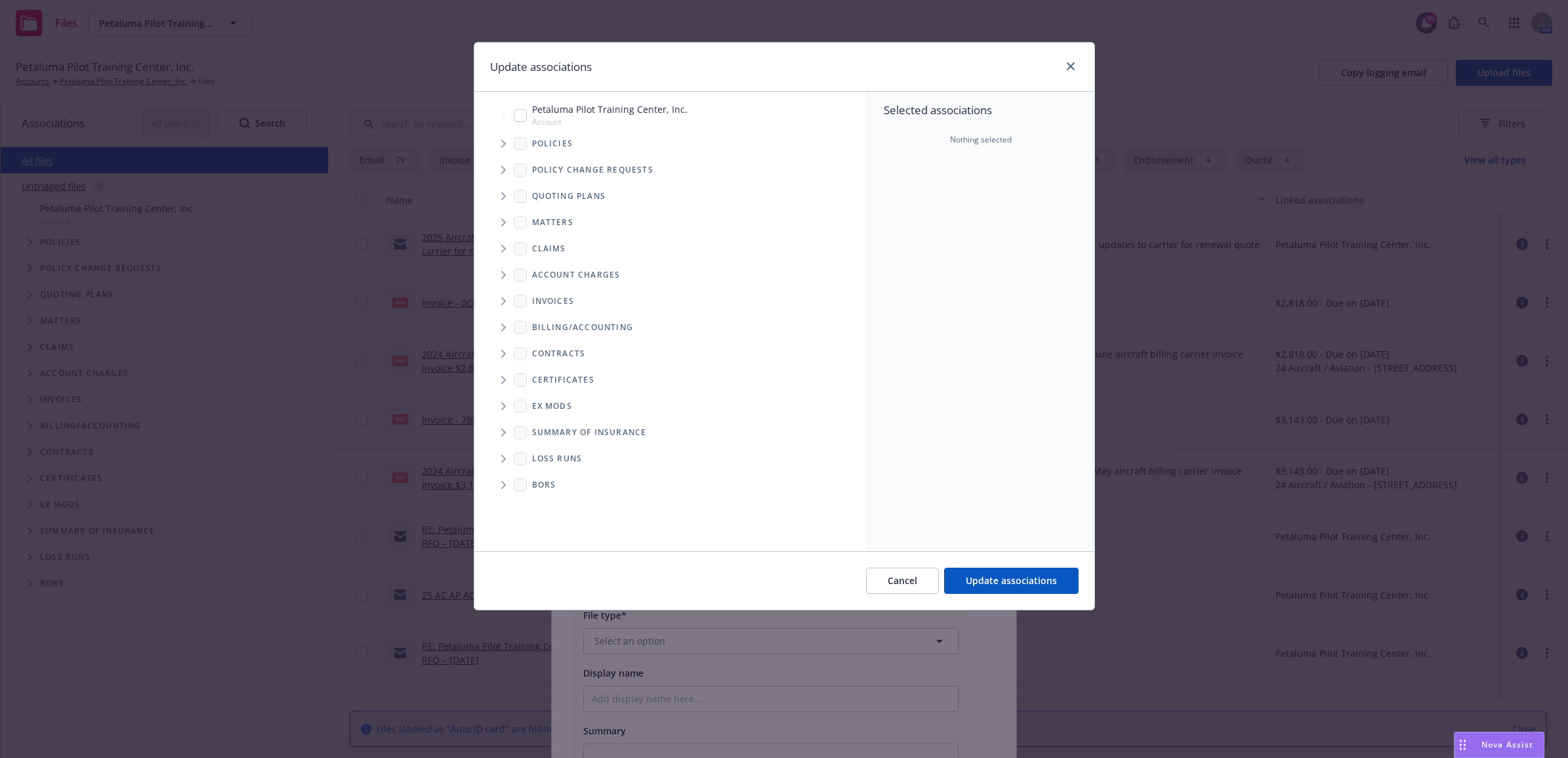
click at [518, 112] on input "Tree Example" at bounding box center [520, 116] width 13 height 13
checkbox input "true"
click at [1037, 583] on span "Update associations" at bounding box center [1011, 580] width 91 height 13
type textarea "x"
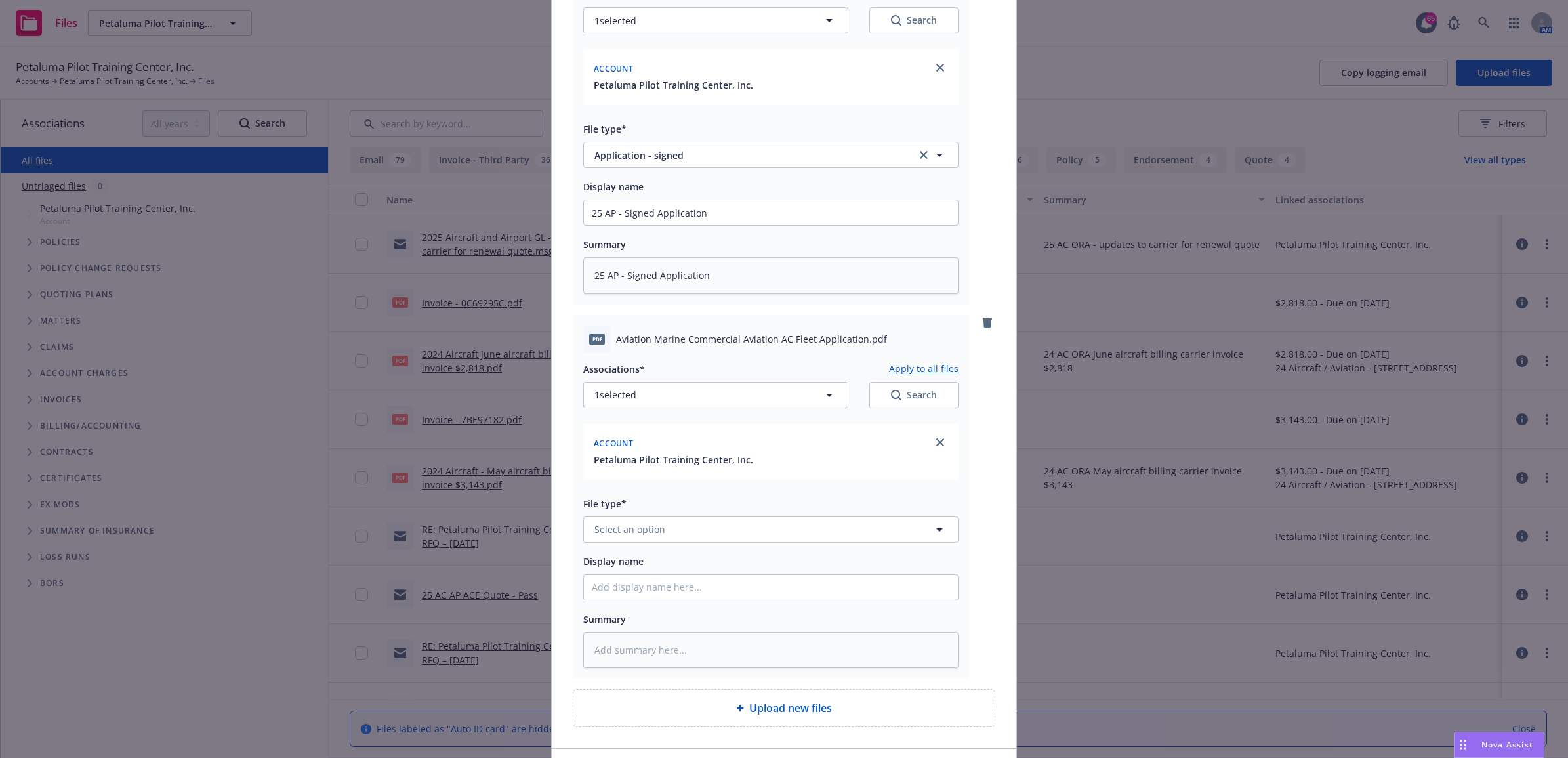
scroll to position [265, 0]
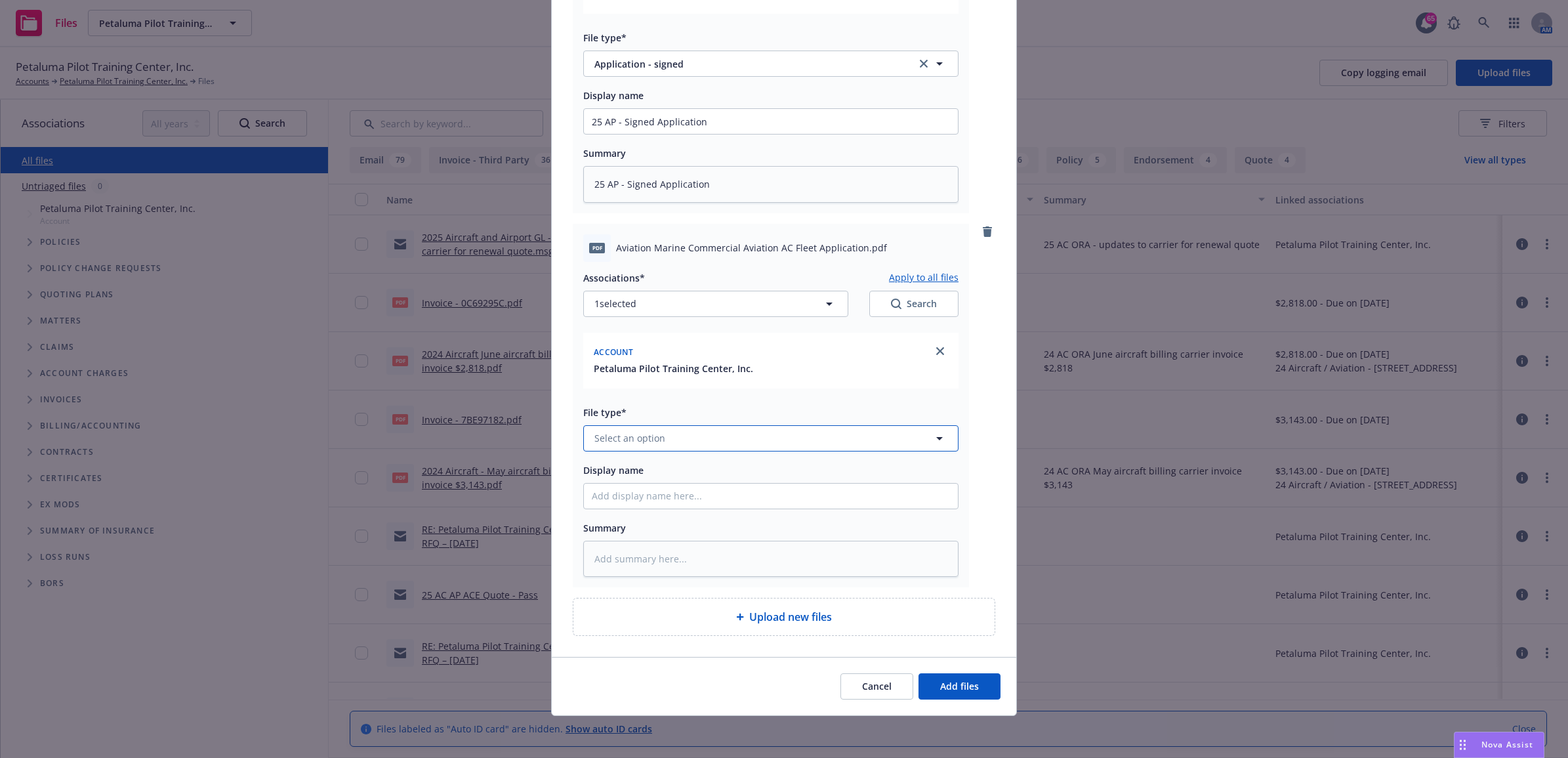
click at [657, 438] on button "Select an option" at bounding box center [770, 438] width 375 height 26
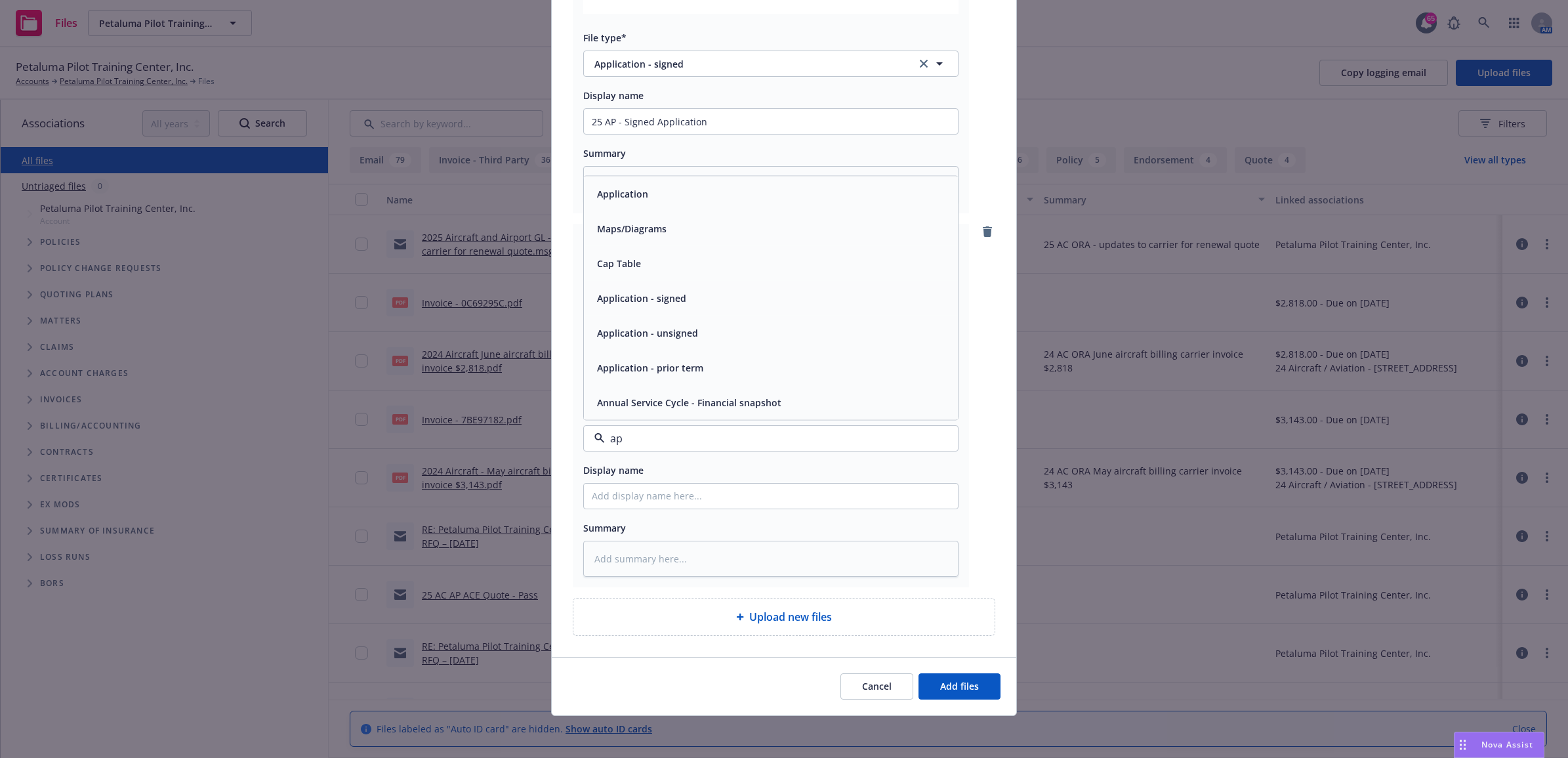
type input "app"
click at [697, 329] on div "Application - signed" at bounding box center [771, 332] width 359 height 19
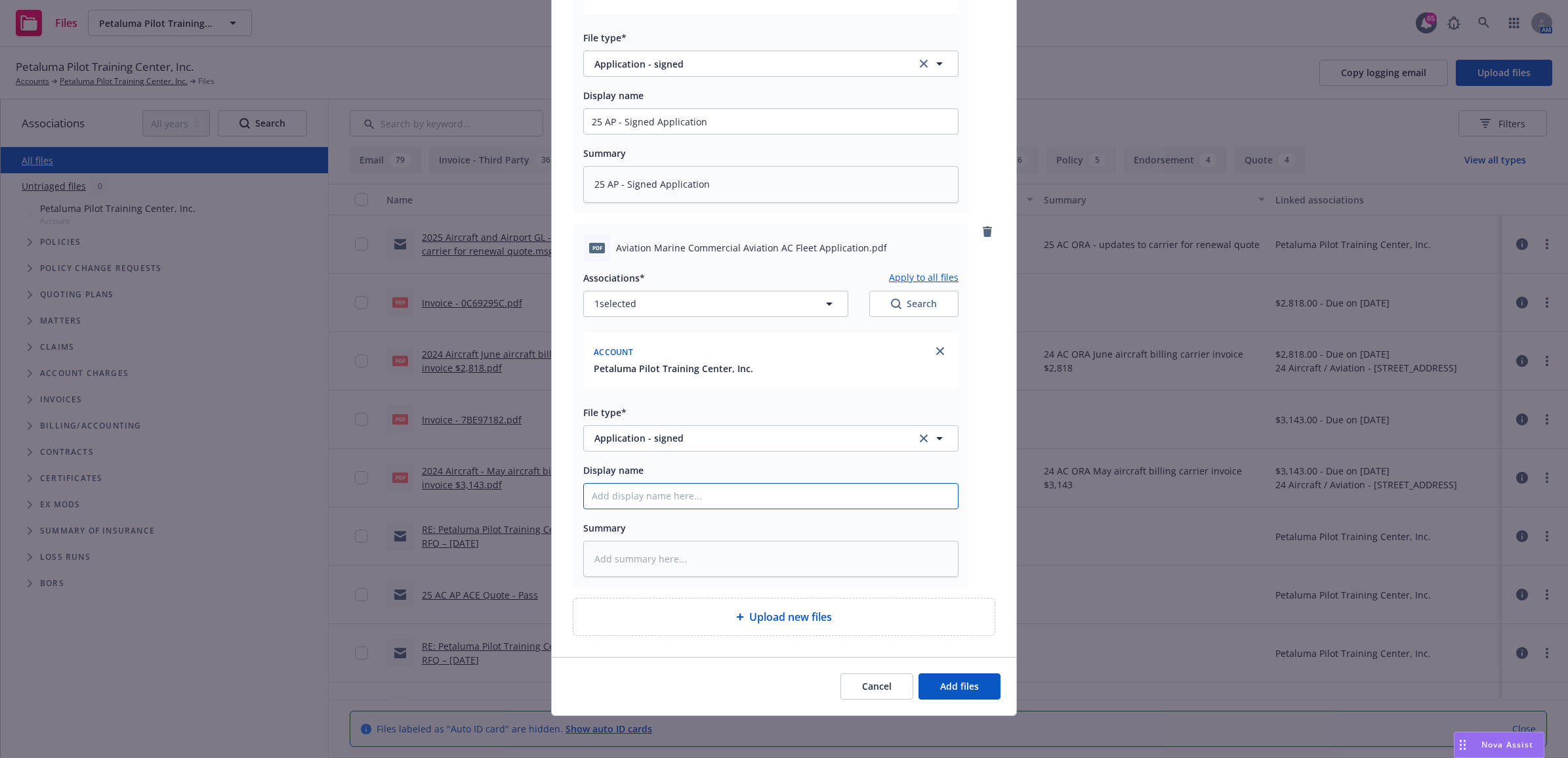
click at [624, 134] on input "Display name" at bounding box center [770, 121] width 374 height 25
paste input "25 AP - Signed Application"
type textarea "x"
type input "25 AP - Signed Application"
click at [610, 134] on input "25 AP - Signed Application" at bounding box center [770, 121] width 374 height 25
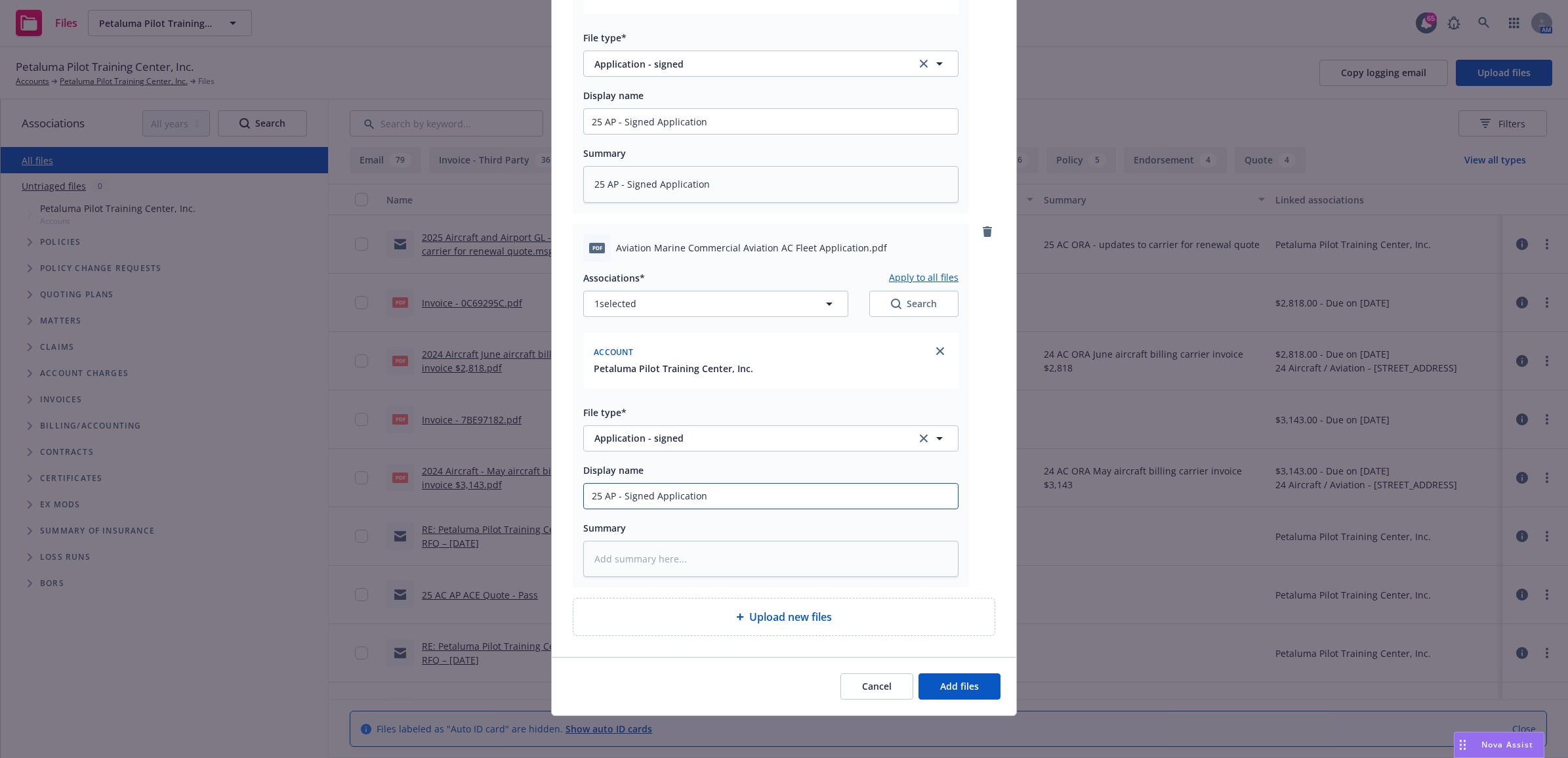
type textarea "x"
type input "25 A - Signed Application"
type textarea "x"
drag, startPoint x: 766, startPoint y: 502, endPoint x: 471, endPoint y: 497, distance: 295.0
click at [471, 497] on div "Add files pdf Aviation Marine Airport Liability Application .pdf Associations* …" at bounding box center [784, 379] width 1568 height 758
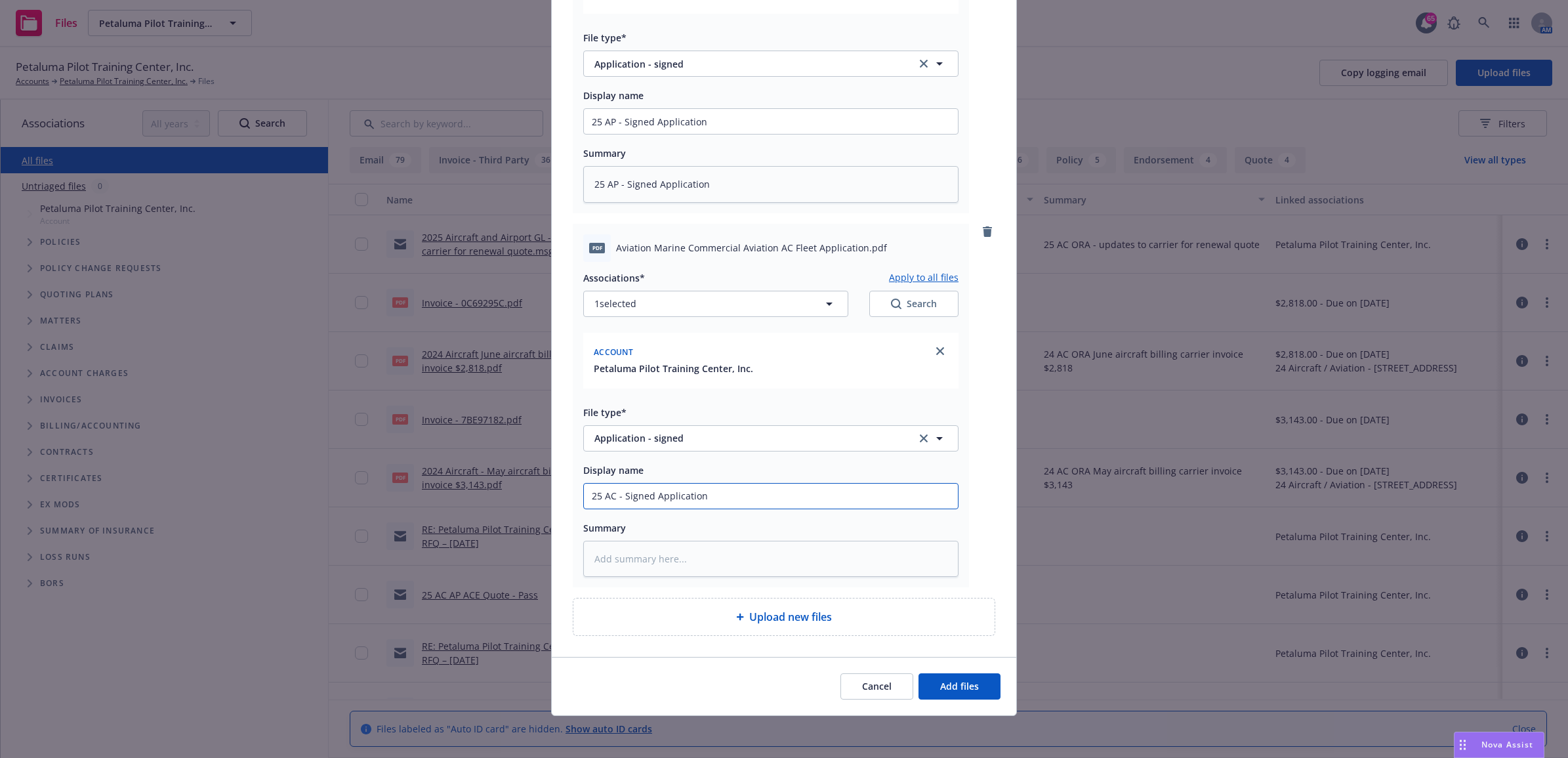
type input "25 AC - Signed Application"
paste textarea "25 AC - Signed Application"
type textarea "x"
type textarea "25 AC - Signed Application"
click at [970, 683] on span "Add files" at bounding box center [959, 686] width 39 height 13
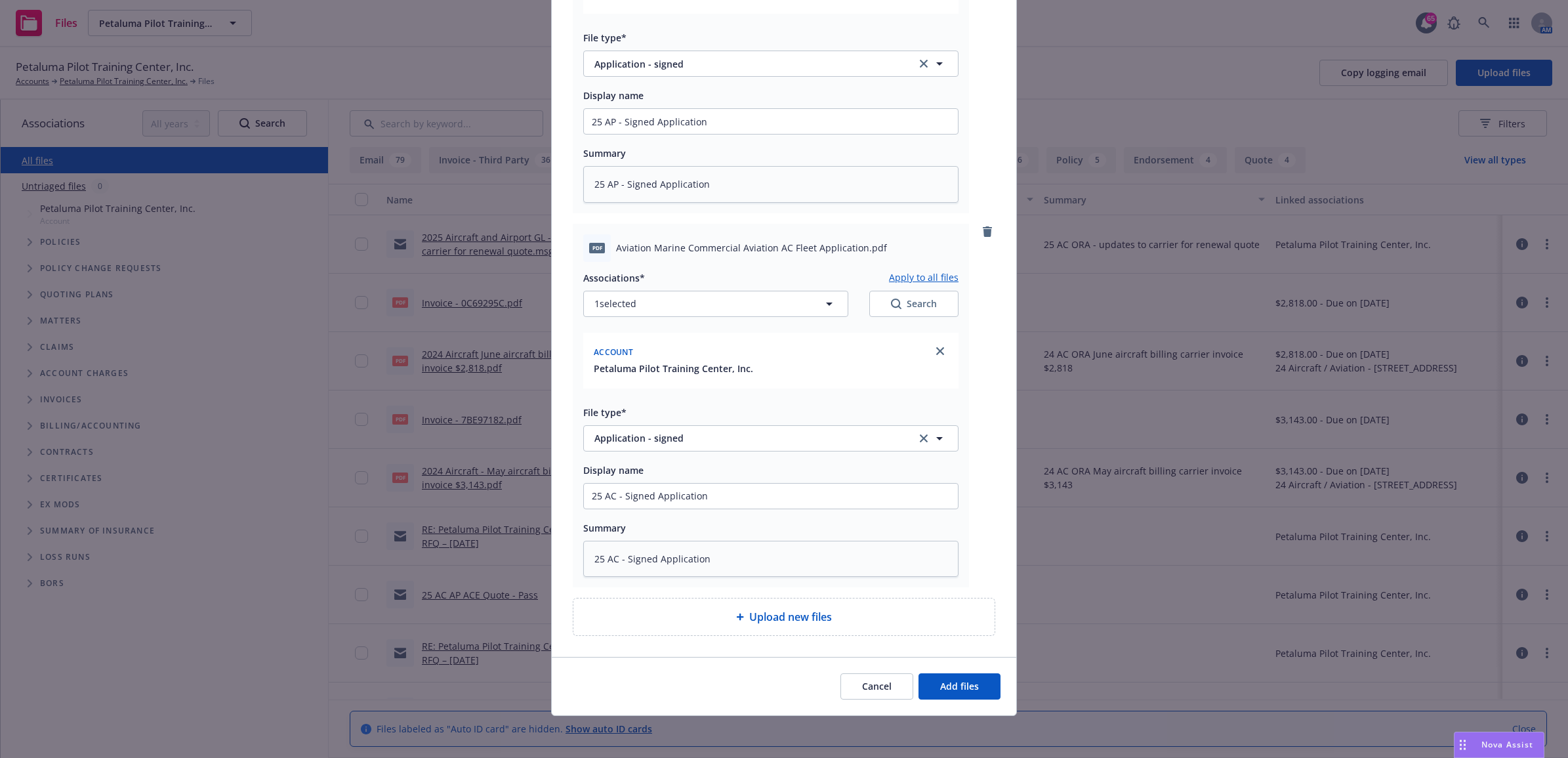
scroll to position [215, 0]
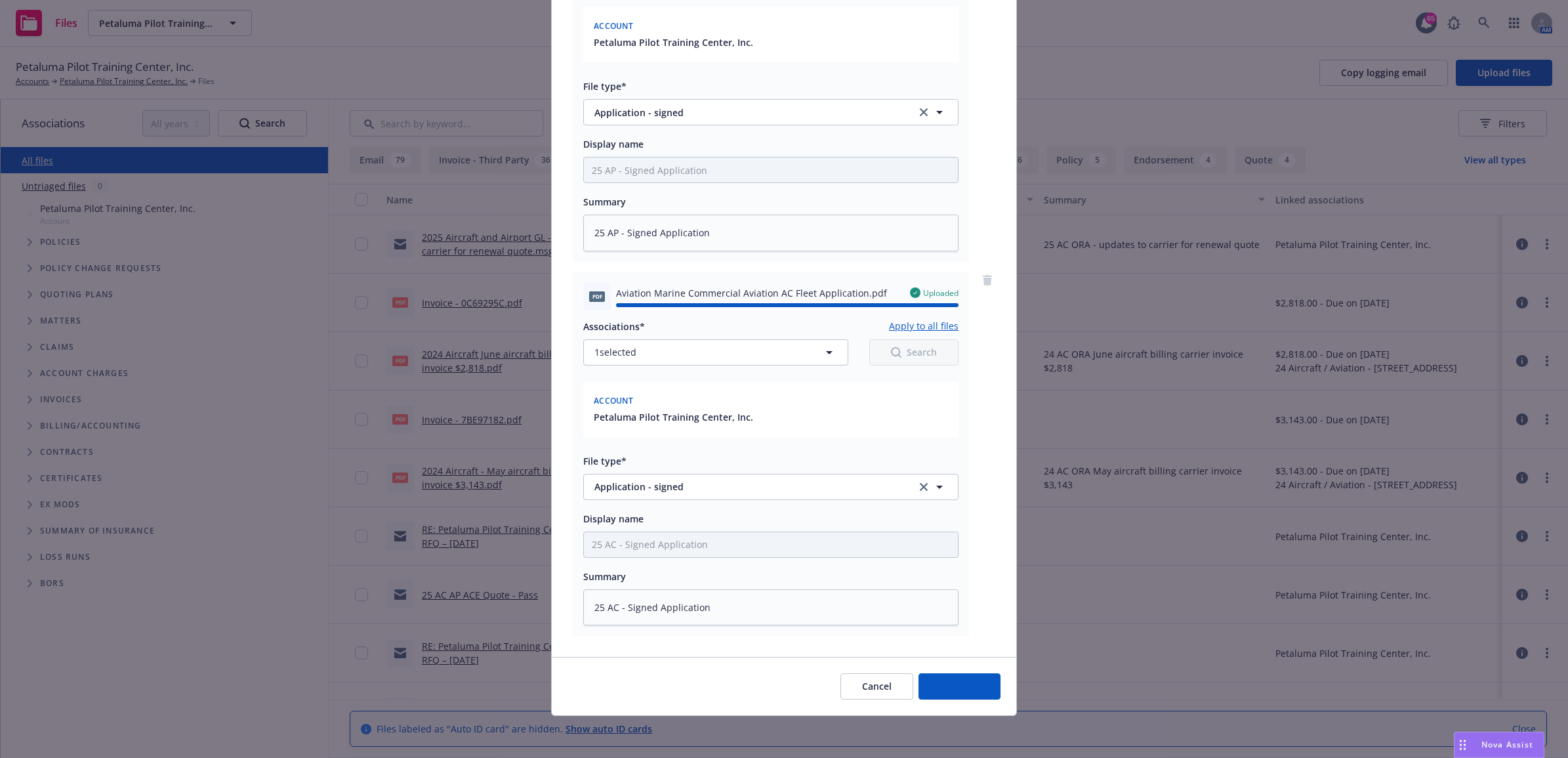
type textarea "x"
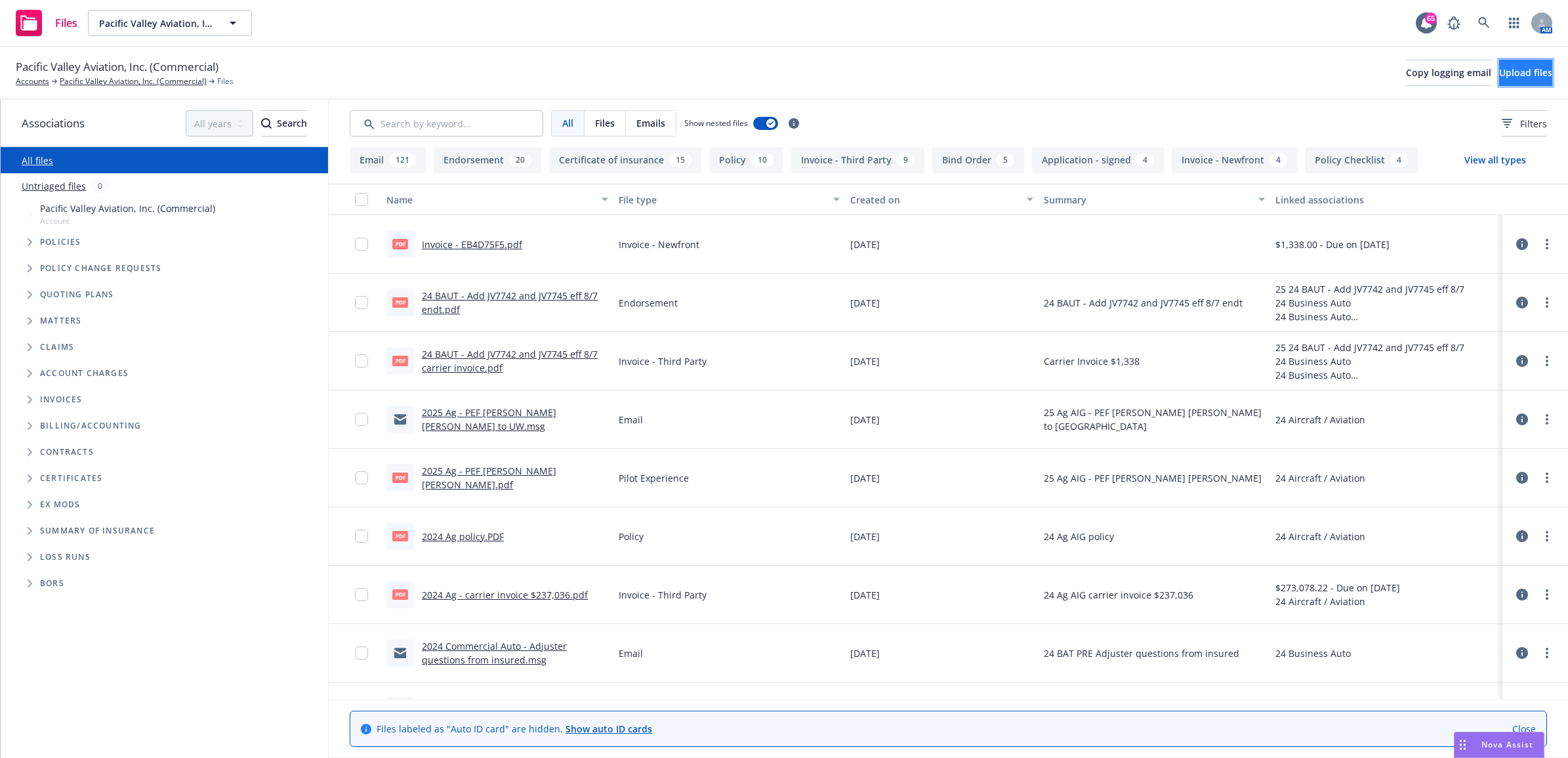
click at [1526, 74] on span "Upload files" at bounding box center [1525, 73] width 53 height 13
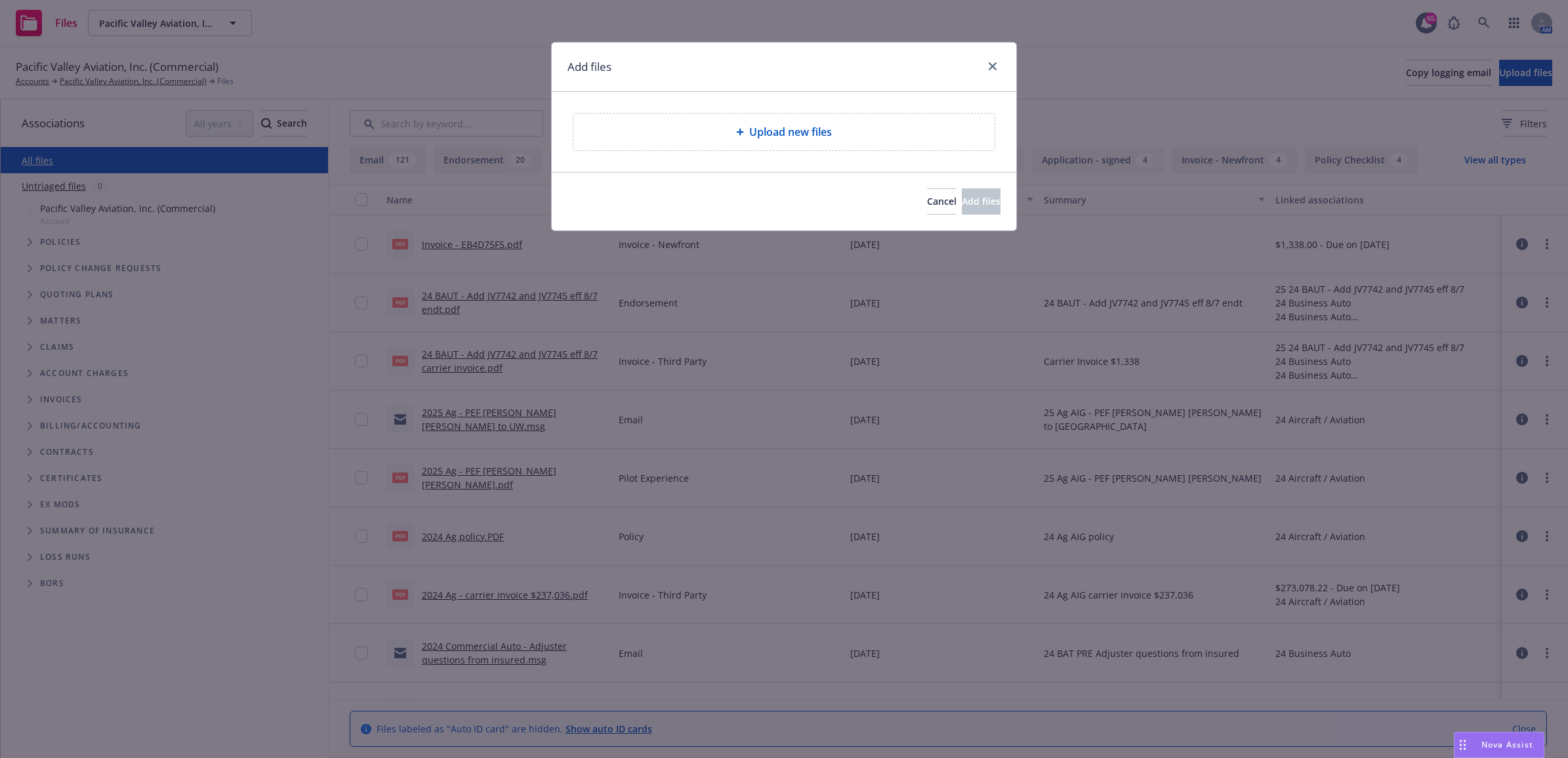
click at [771, 138] on span "Upload new files" at bounding box center [790, 132] width 83 height 16
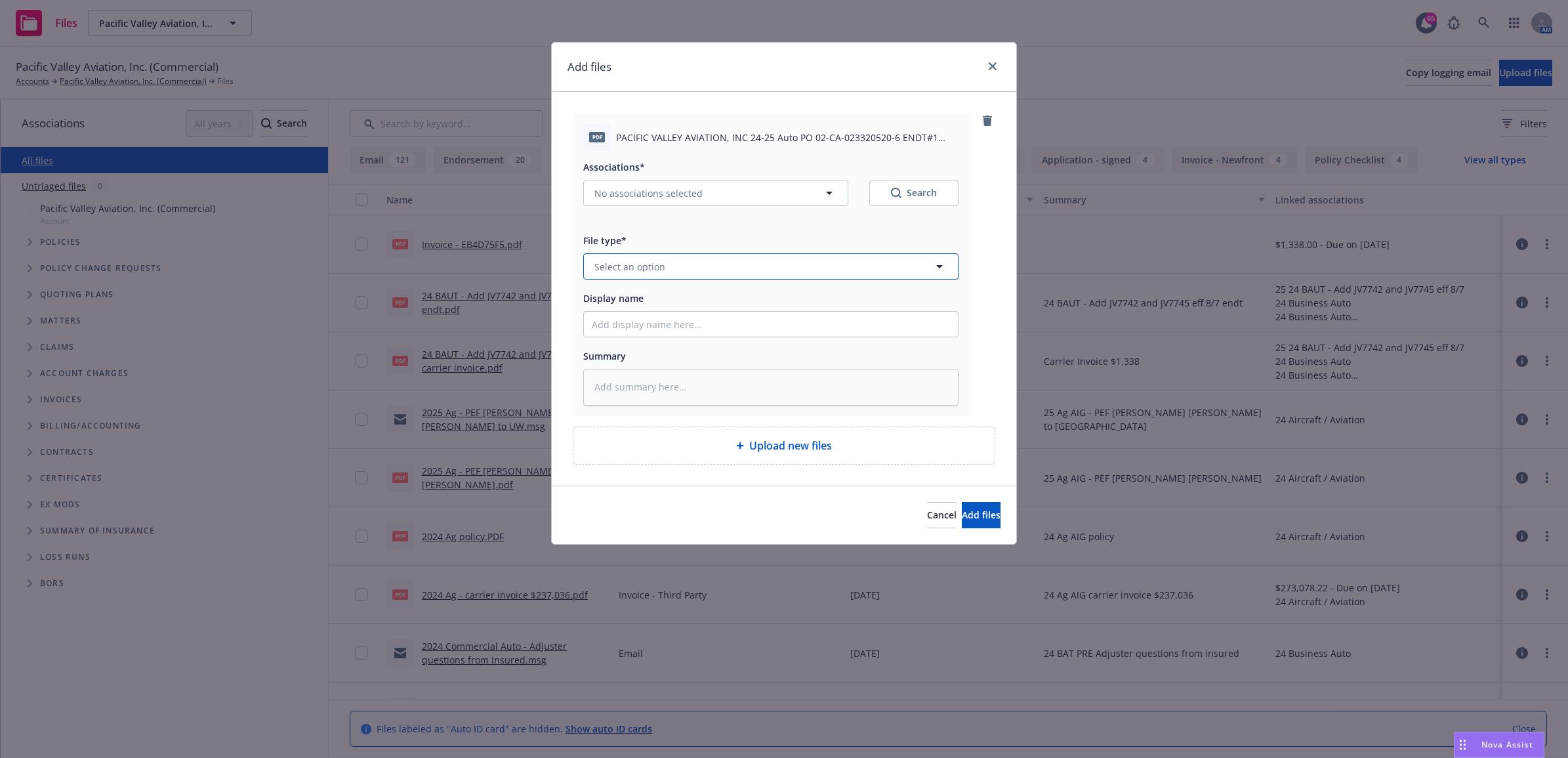
click at [676, 264] on button "Select an option" at bounding box center [770, 266] width 375 height 26
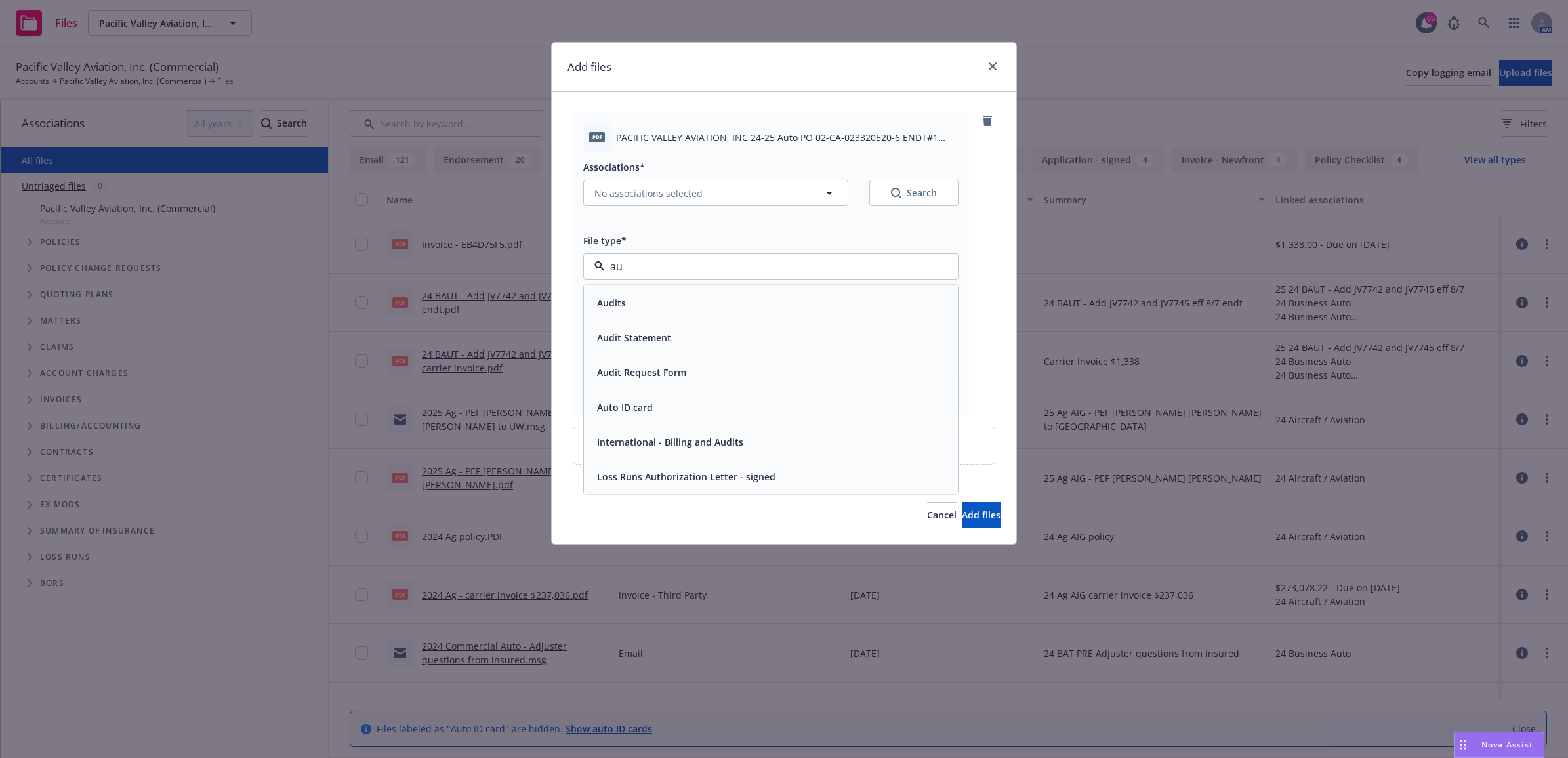
type input "aut"
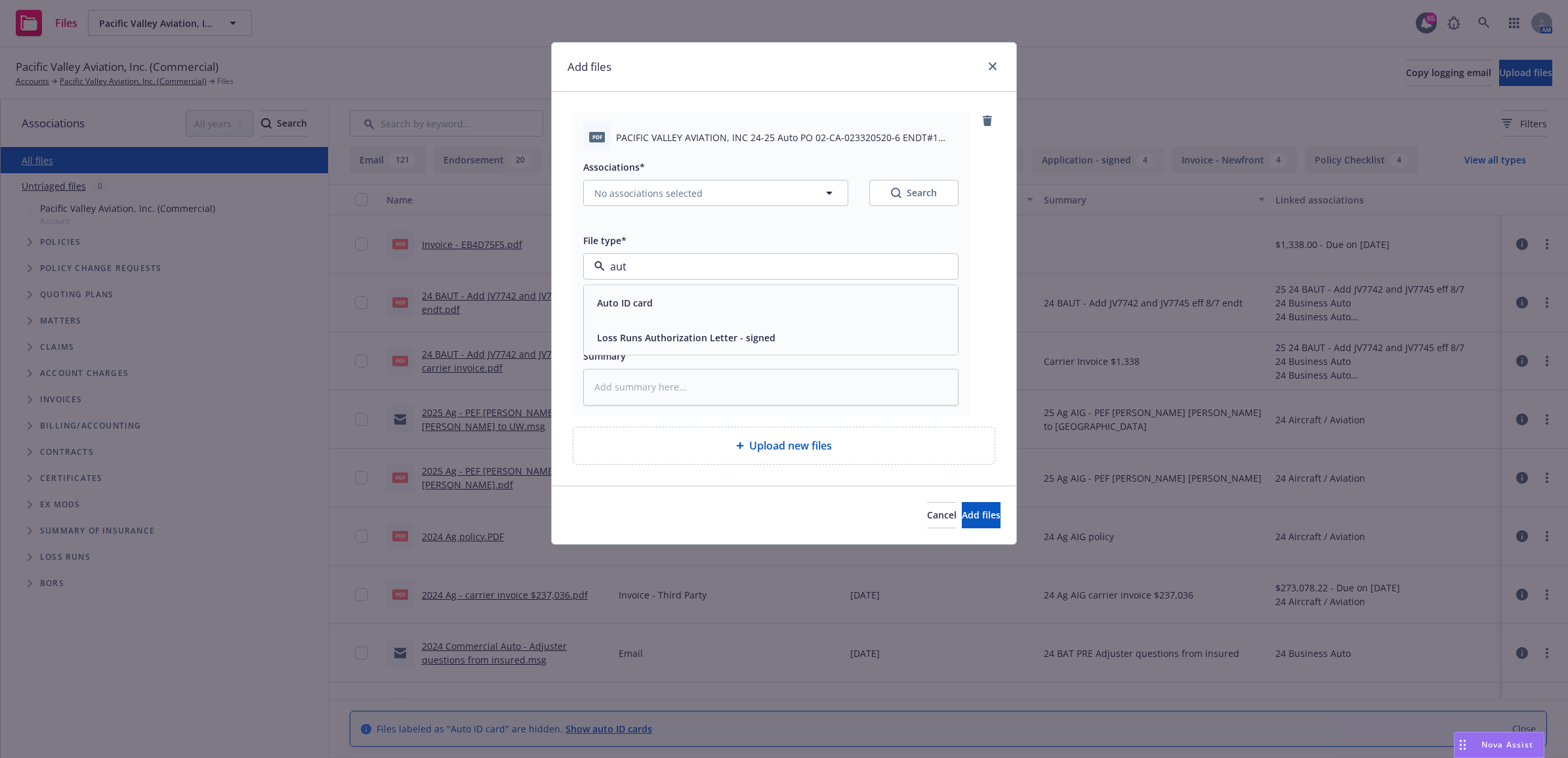
click at [673, 300] on div "Auto ID card" at bounding box center [771, 303] width 359 height 19
click at [680, 182] on button "No associations selected" at bounding box center [715, 193] width 265 height 26
type textarea "x"
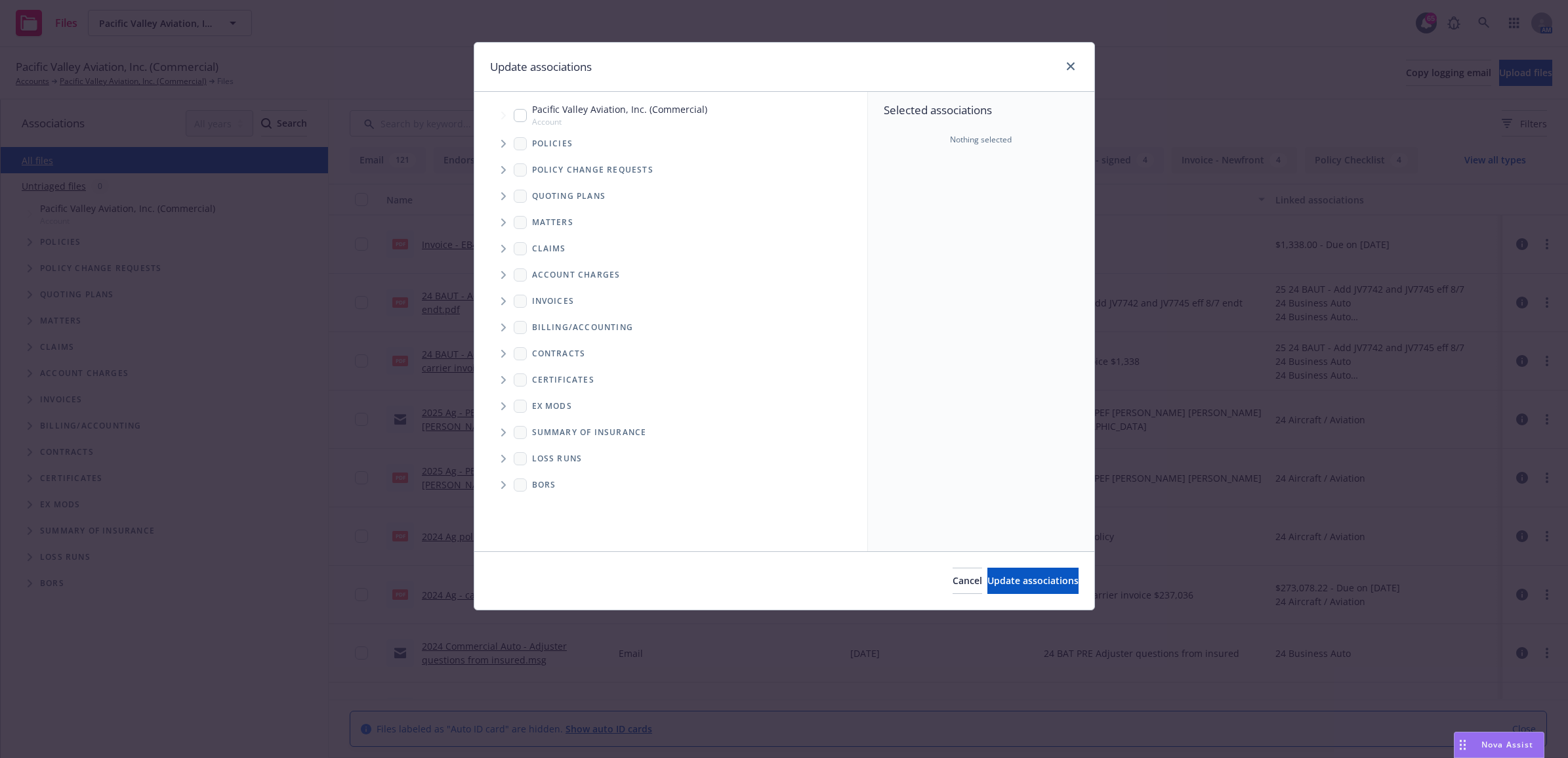
click at [518, 118] on input "Tree Example" at bounding box center [520, 116] width 13 height 13
checkbox input "true"
click at [515, 151] on div "Policies" at bounding box center [677, 143] width 380 height 26
click at [505, 144] on icon "Tree Example" at bounding box center [504, 143] width 5 height 8
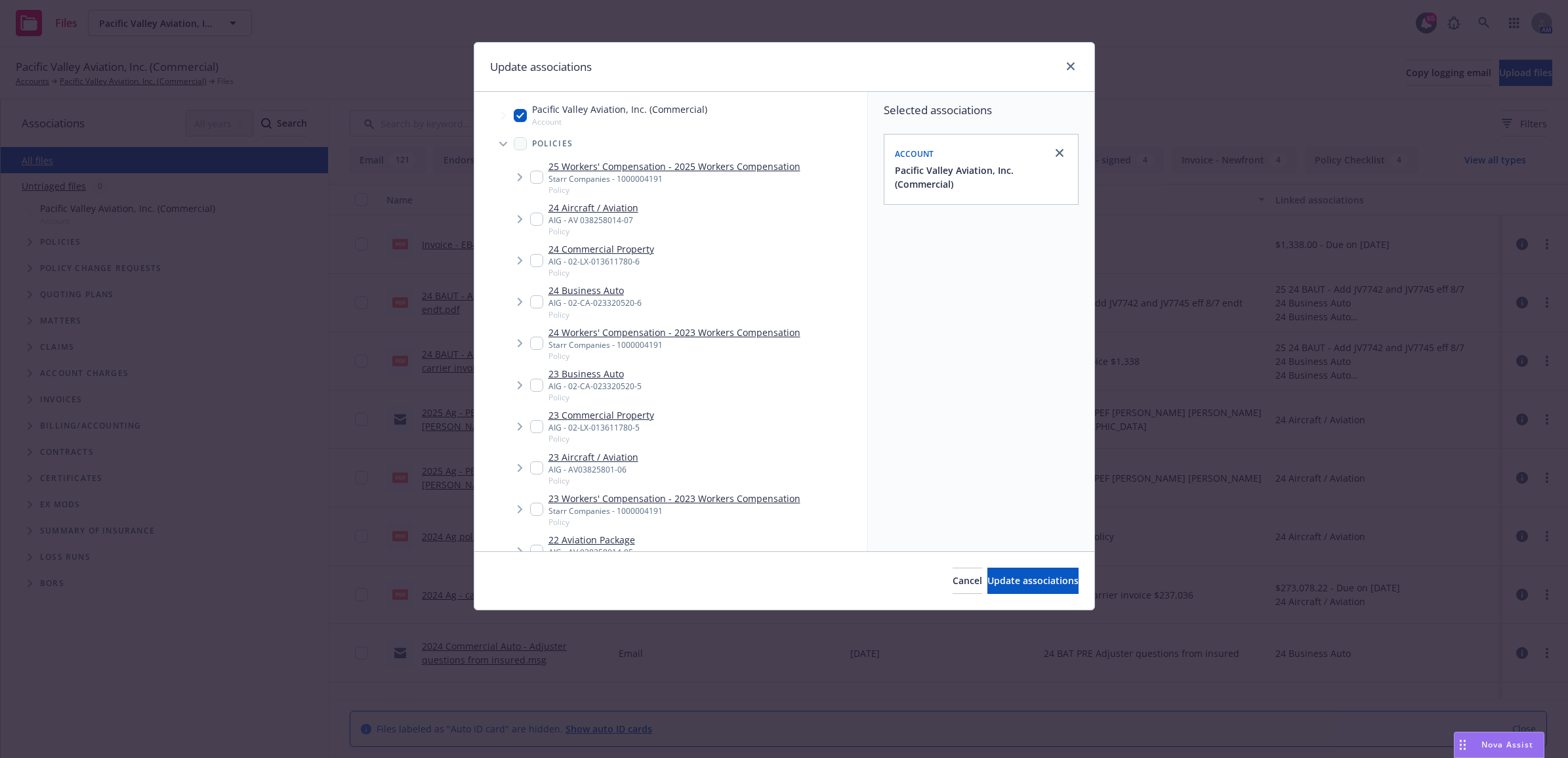
click at [535, 299] on input "Tree Example" at bounding box center [536, 301] width 13 height 13
checkbox input "true"
click at [1004, 573] on button "Update associations" at bounding box center [1033, 580] width 91 height 26
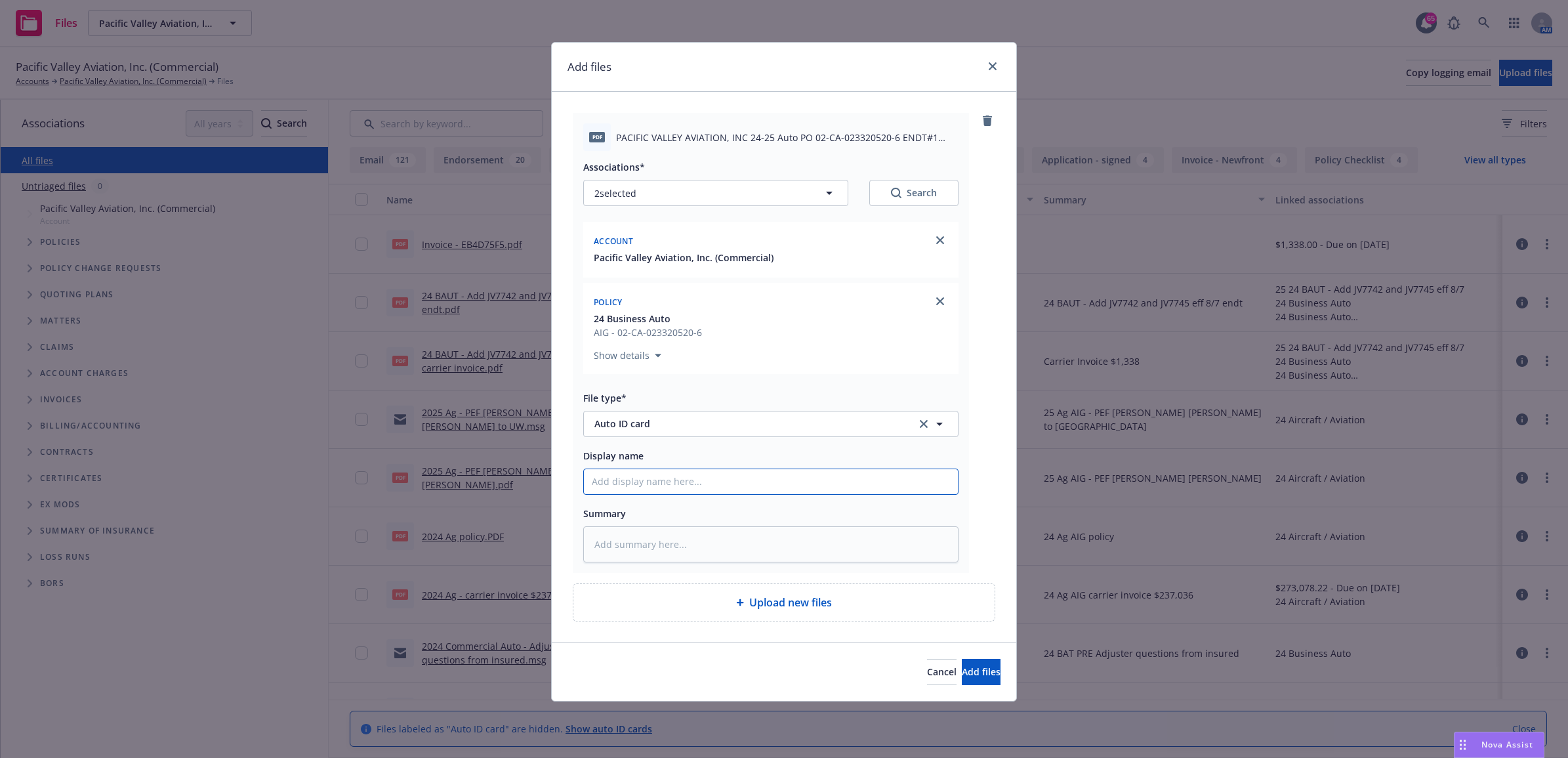
paste input "Add JV7742 and JV7745 eff 8/7"
type textarea "x"
type input "Add JV7742 and JV7745 eff 8/7"
click at [592, 479] on input "Add JV7742 and JV7745 eff 8/7" at bounding box center [770, 481] width 374 height 25
type textarea "x"
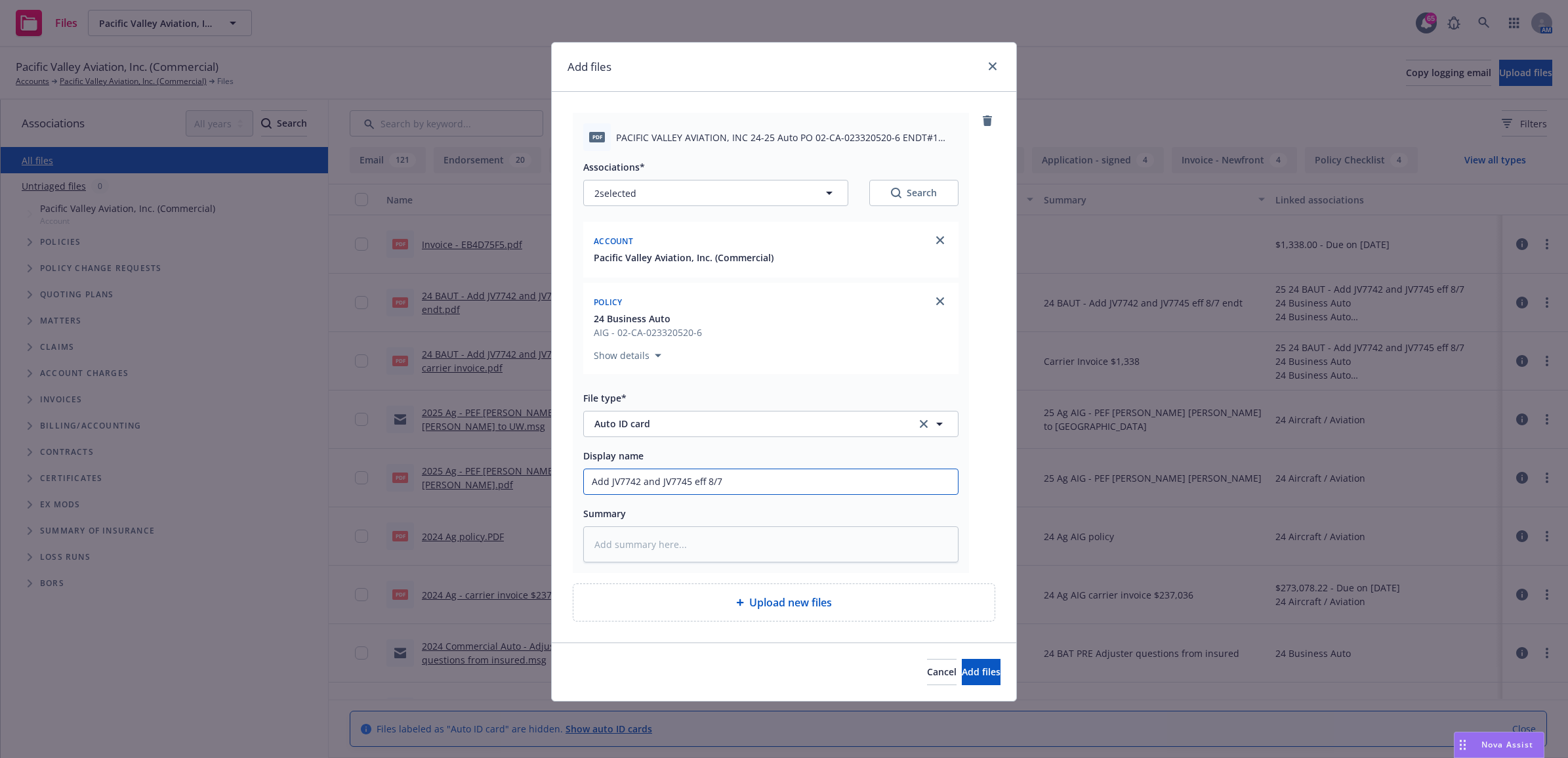
type input "2Add JV7742 and JV7745 eff 8/7"
type textarea "x"
type input "24Add JV7742 and JV7745 eff 8/7"
type textarea "x"
type input "24 Add JV7742 and JV7745 eff 8/7"
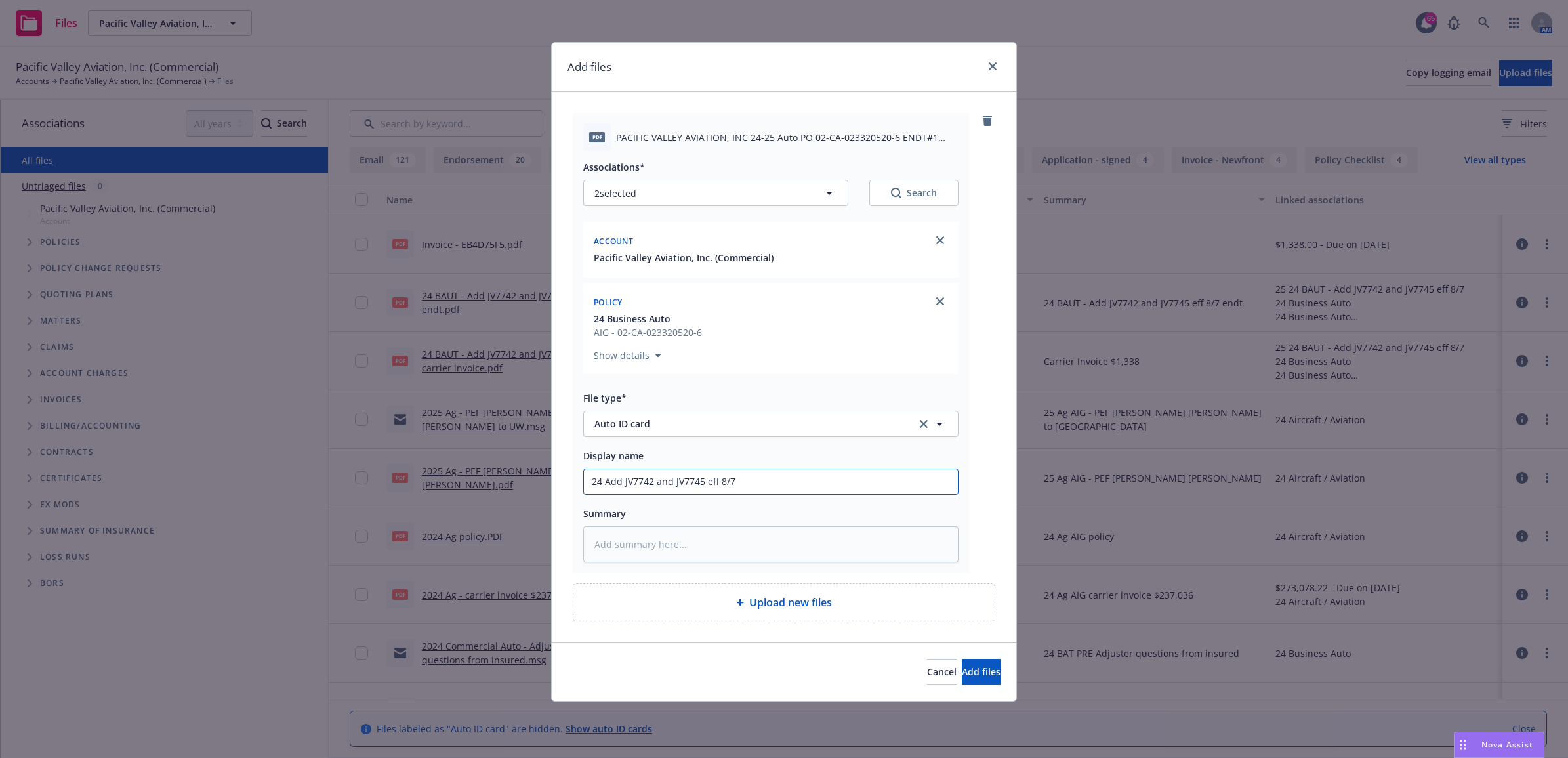
type textarea "x"
type input "24 BAdd JV7742 and JV7745 eff 8/7"
type textarea "x"
type input "24 BAAdd JV7742 and JV7745 eff 8/7"
type textarea "x"
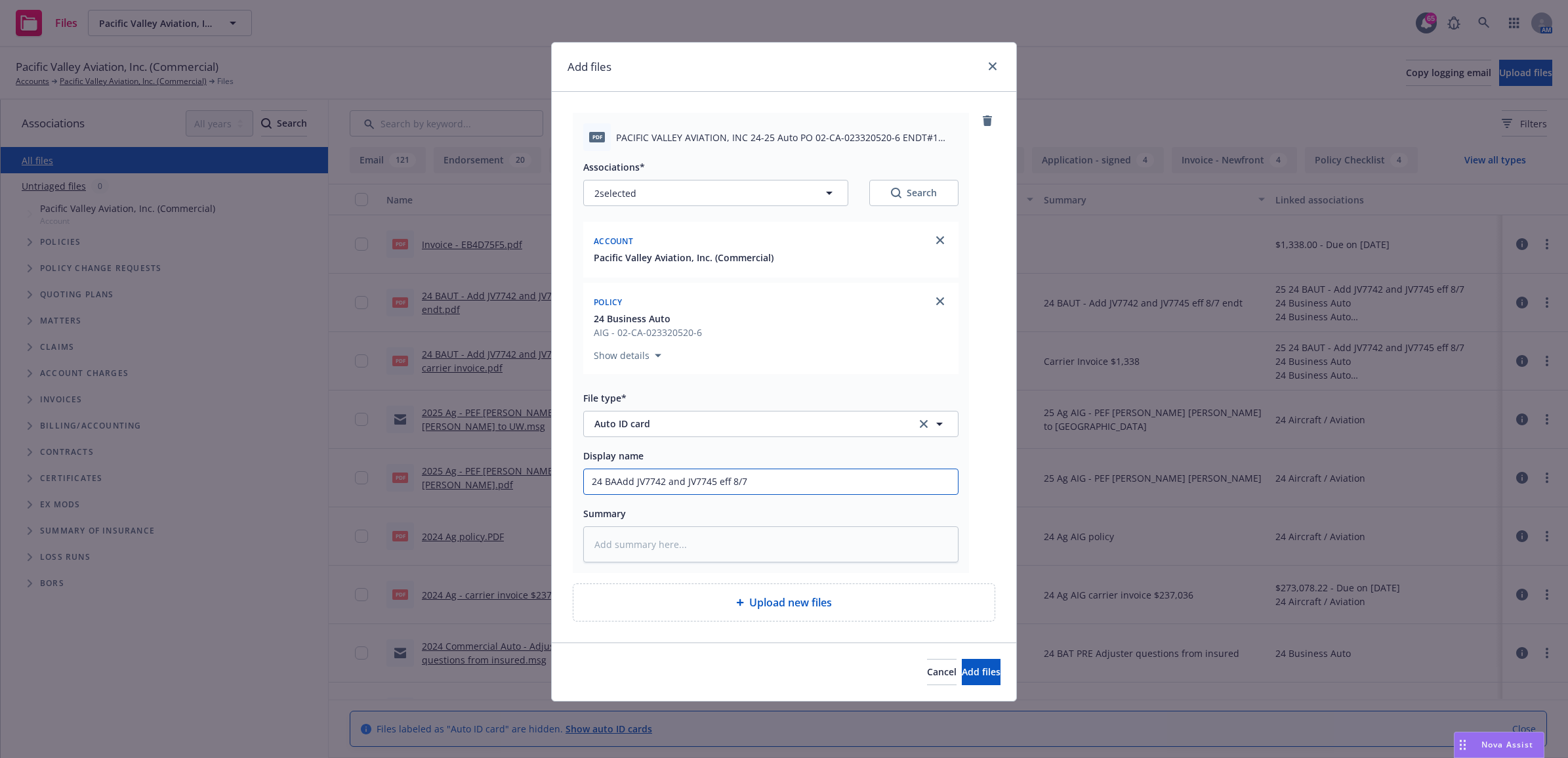
type input "24 BAUAdd JV7742 and JV7745 eff 8/7"
type textarea "x"
type input "24 BAUTAdd JV7742 and JV7745 eff 8/7"
type textarea "x"
type input "24 BAUT Add JV7742 and JV7745 eff 8/7"
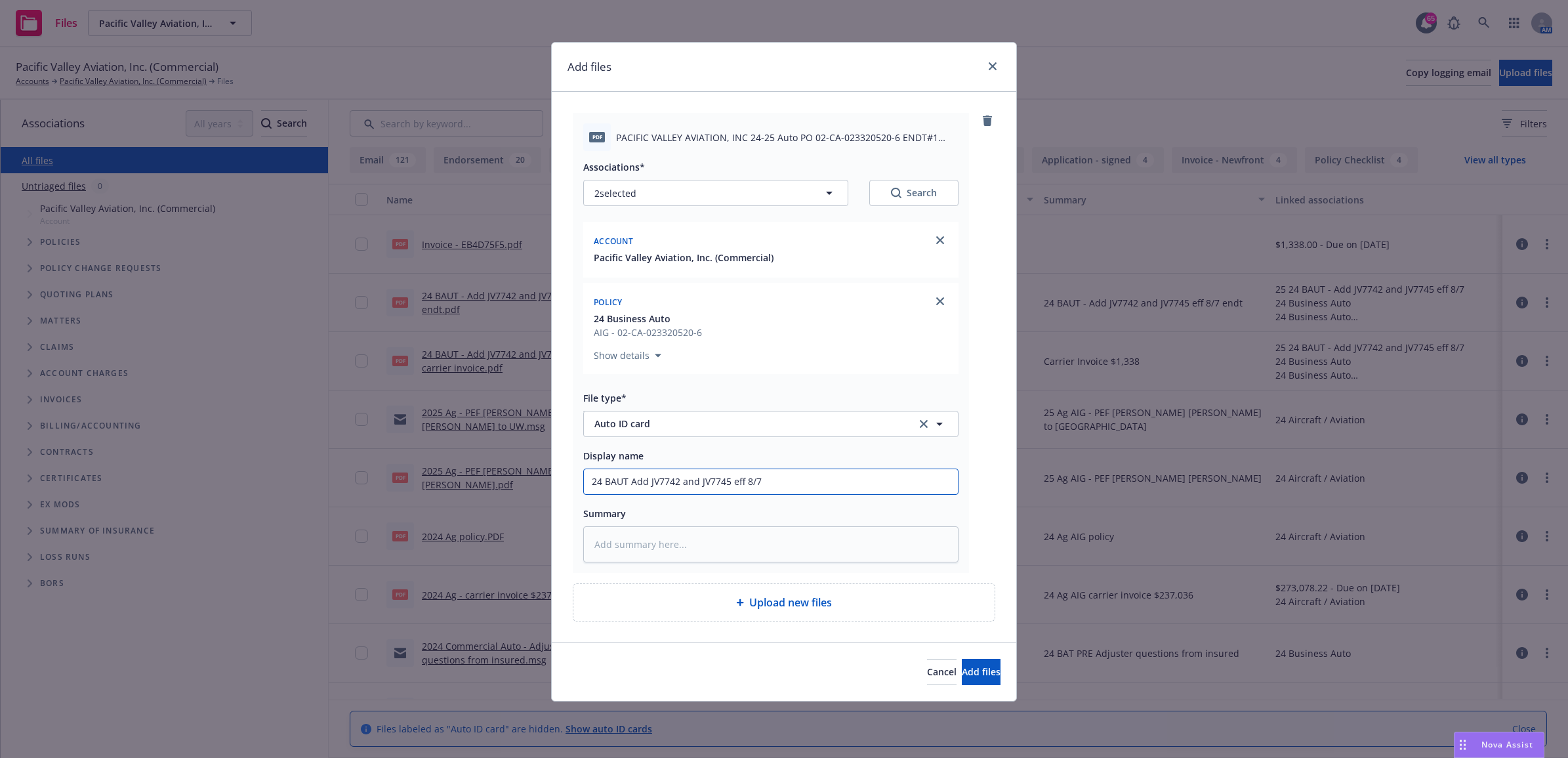
type textarea "x"
type input "24 BAUT -Add JV7742 and JV7745 eff 8/7"
type textarea "x"
type input "24 BAUT - Add JV7742 and JV7745 eff 8/7"
click at [811, 480] on input "24 BAUT - Add JV7742 and JV7745 eff 8/7" at bounding box center [770, 481] width 374 height 25
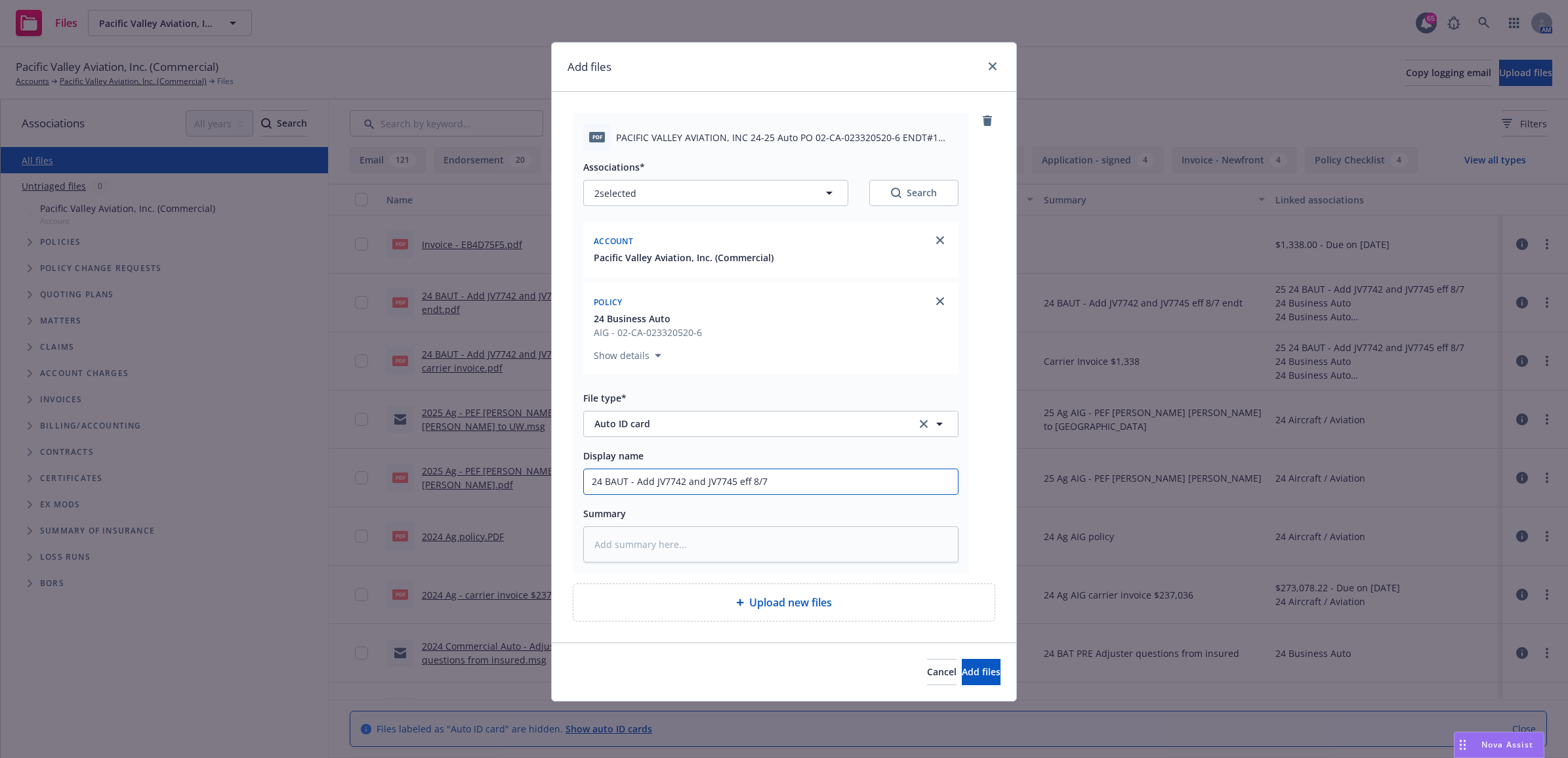
type textarea "x"
type input "24 BAUT - Add JV7742 and JV7745 eff 8/"
type textarea "x"
type input "24 BAUT - Add JV7742 and JV7745 eff 8"
type textarea "x"
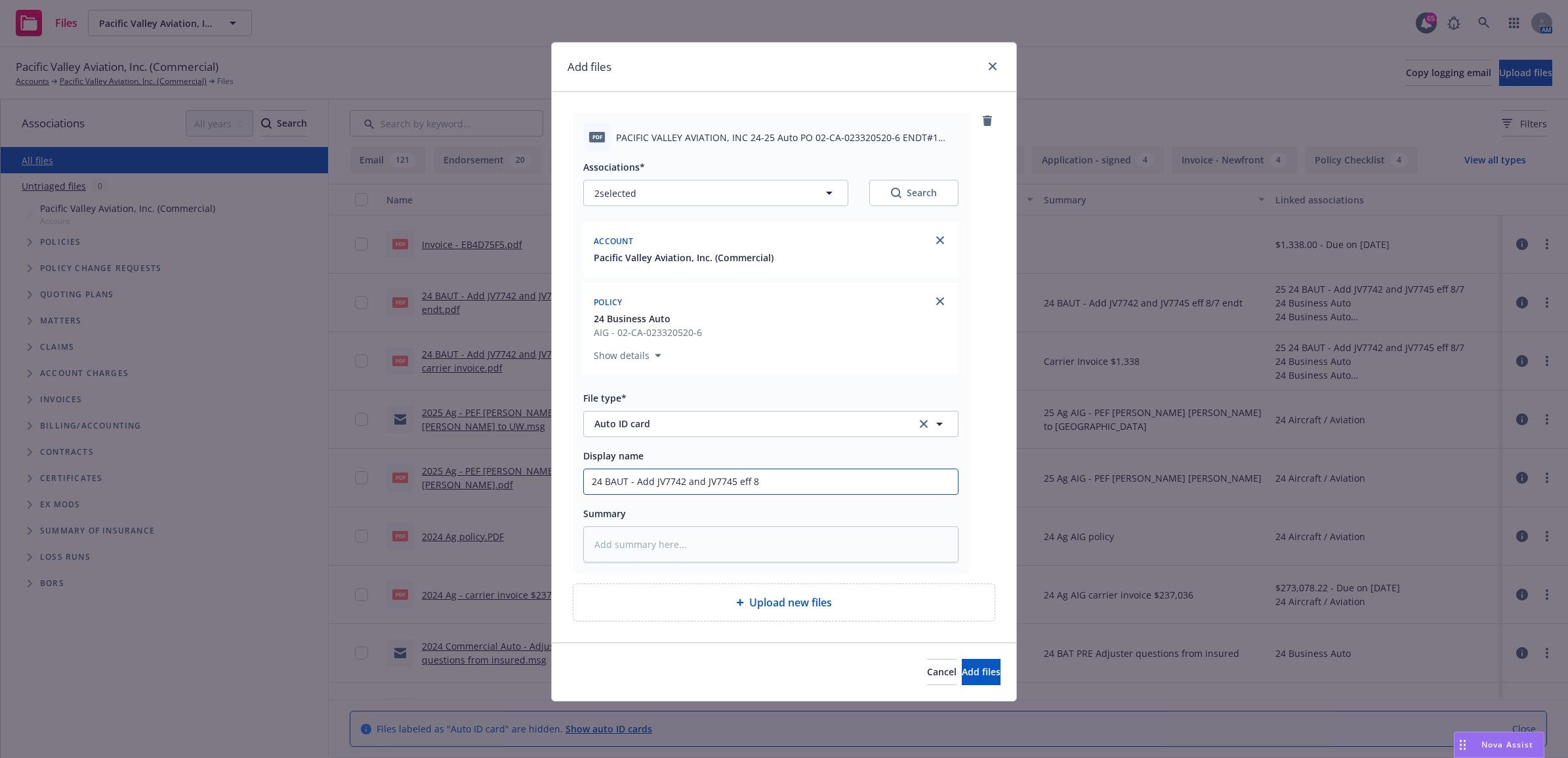
type input "24 BAUT - Add JV7742 and JV7745 eff"
type textarea "x"
type input "24 BAUT - Add JV7742 and JV7745 eff"
type textarea "x"
type input "24 BAUT - Add JV7742 and JV7745 ef"
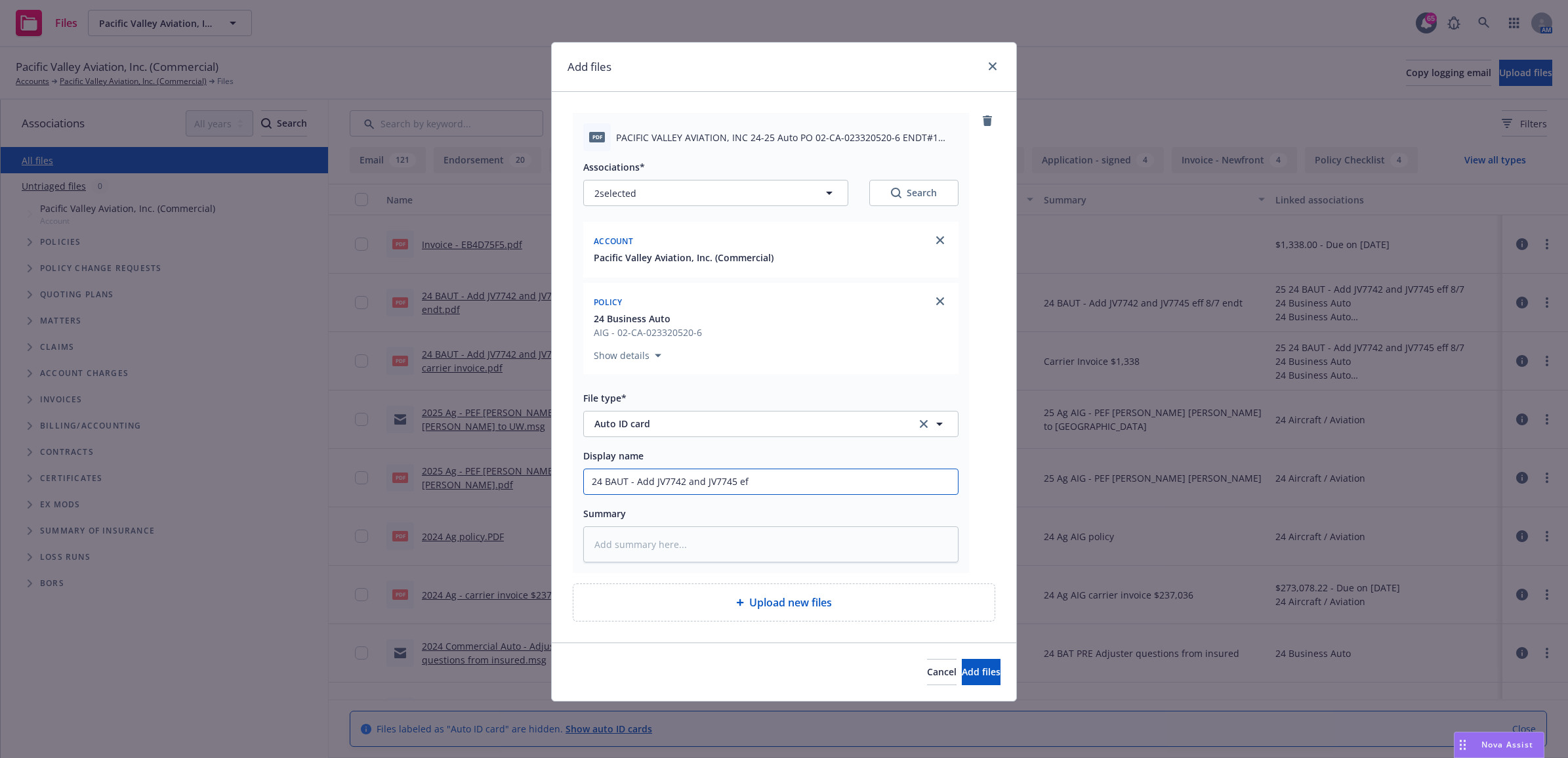
type textarea "x"
type input "24 BAUT - Add JV7742 and JV7745 e"
type textarea "x"
type input "24 BAUT - Add JV7742 and JV7745"
type textarea "x"
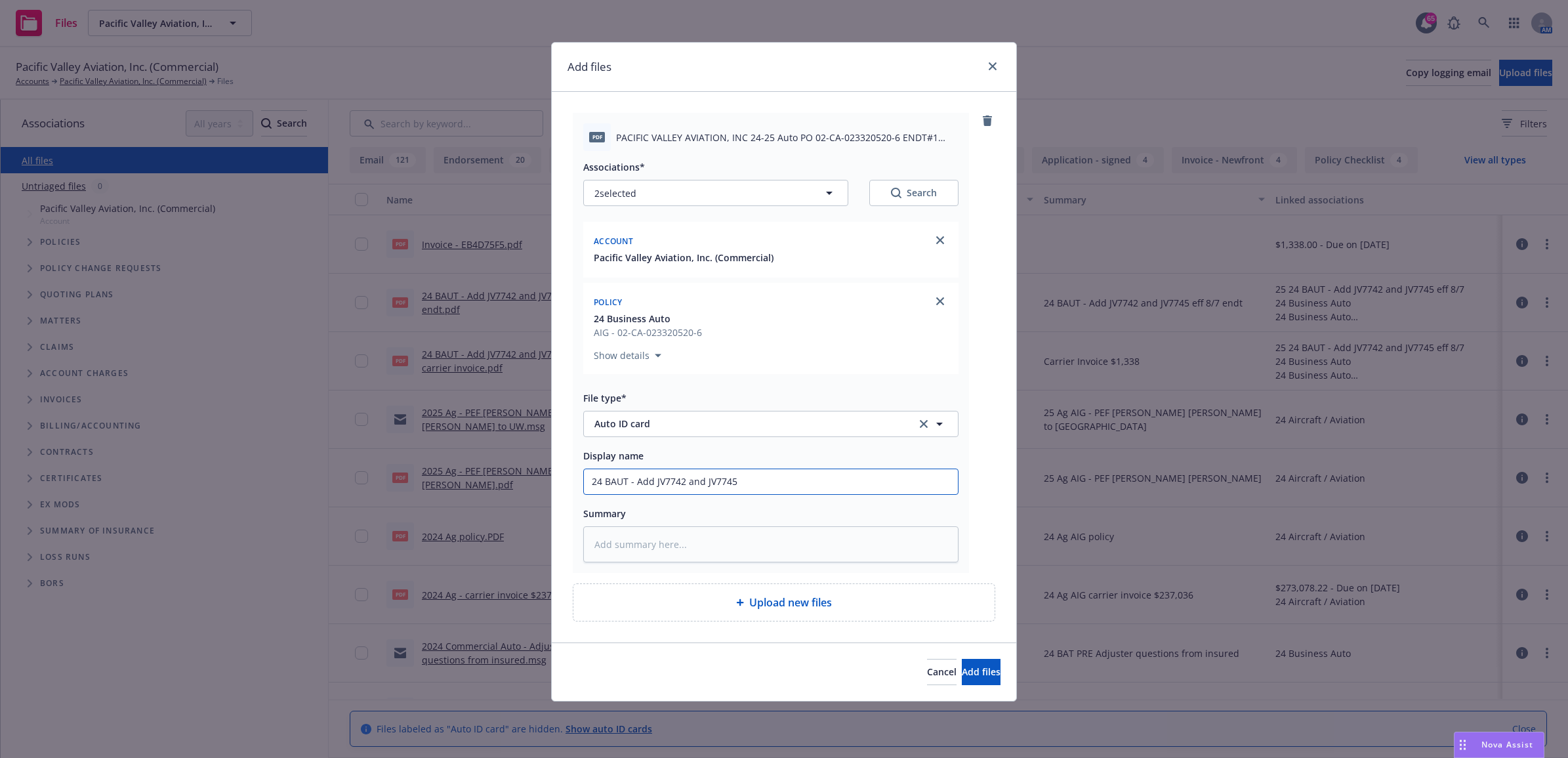
type input "24 BAUT - Add JV7742 and JV7745 A"
type textarea "x"
type input "24 BAUT - Add JV7742 and JV7745 Au"
type textarea "x"
type input "24 BAUT - Add JV7742 and JV7745 Aut"
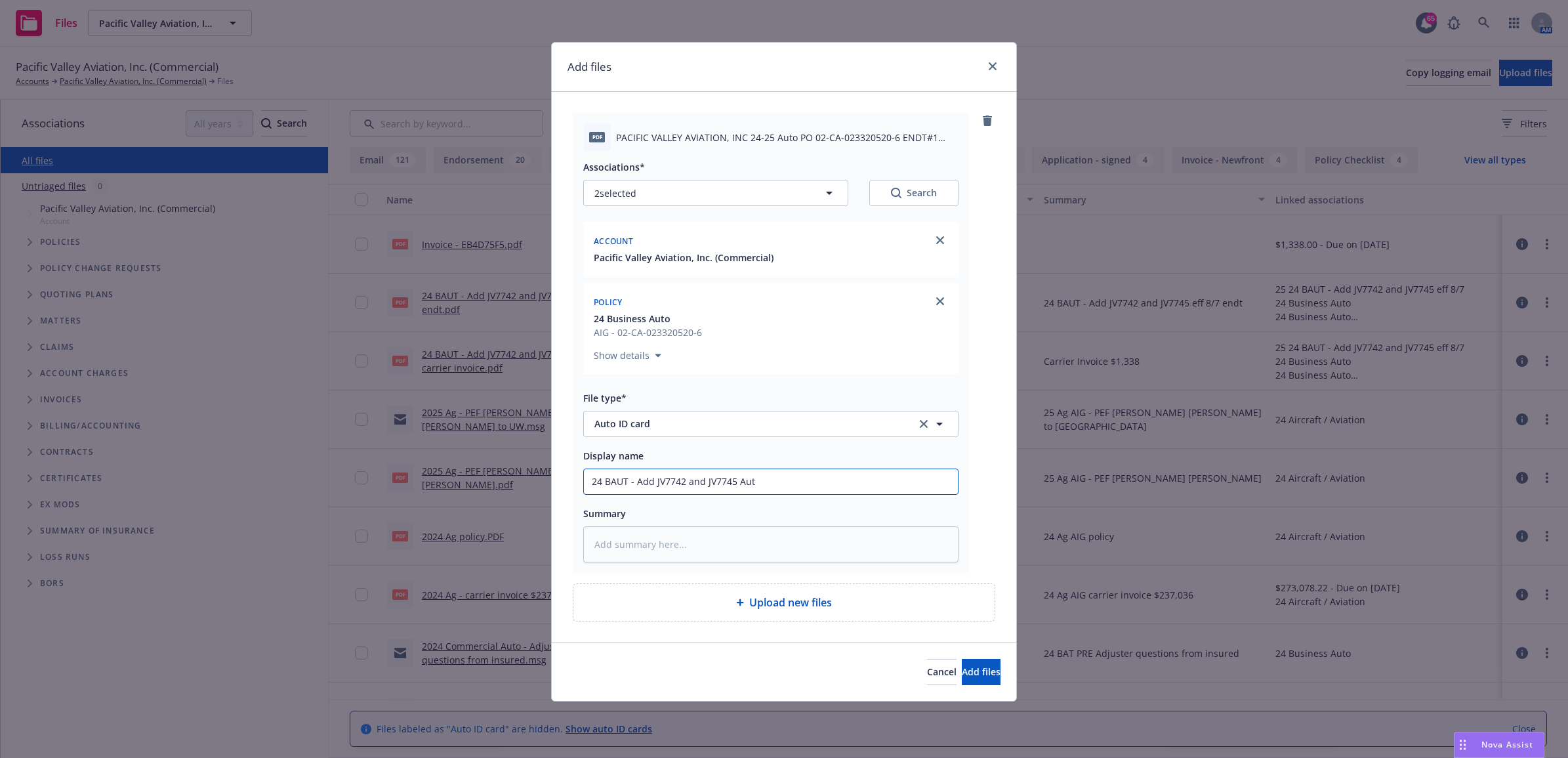
type textarea "x"
type input "24 BAUT - Add JV7742 and JV7745 Auto"
type textarea "x"
type input "24 BAUT - Add JV7742 and JV7745 Auto"
type textarea "x"
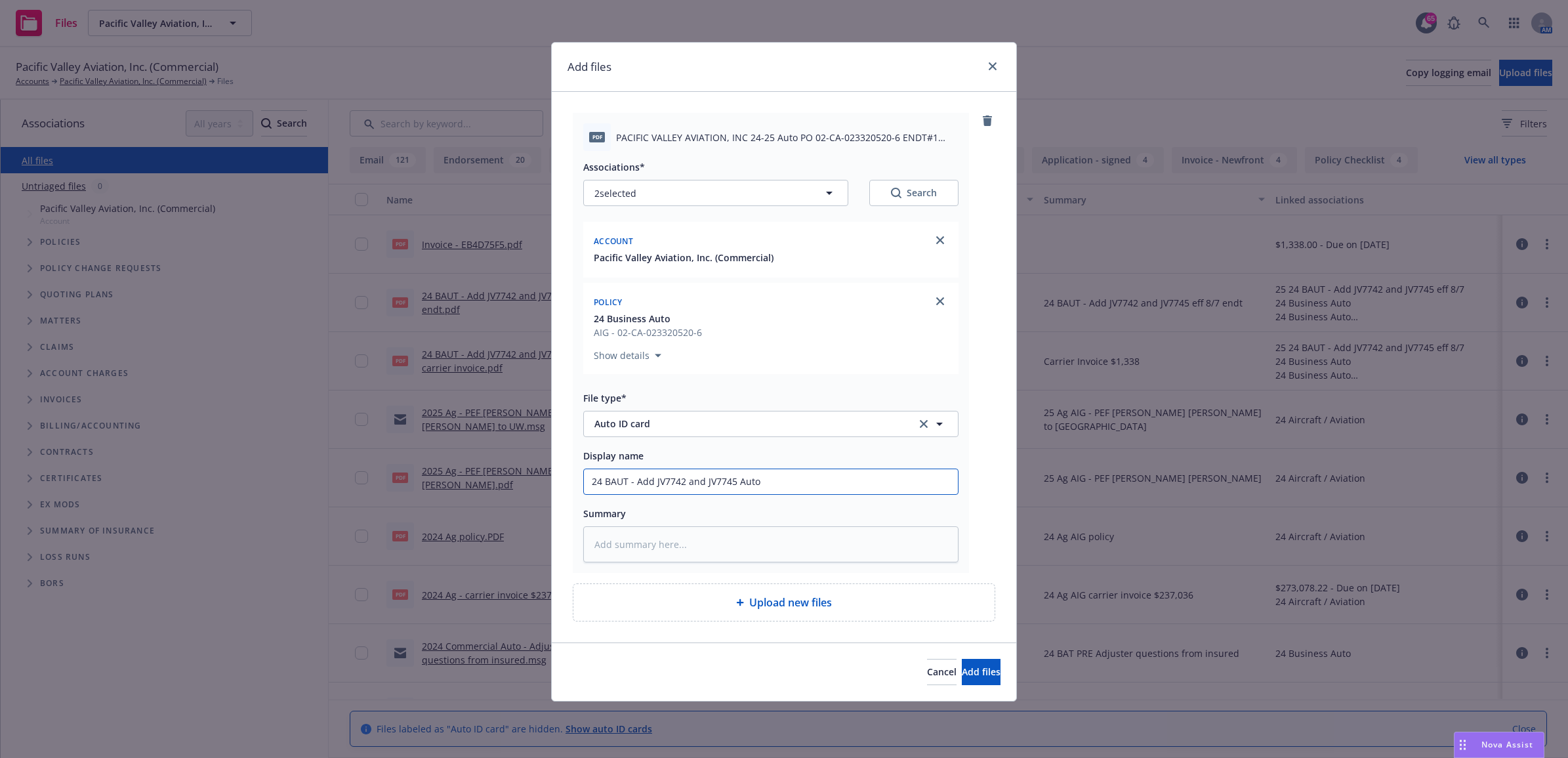
type input "24 BAUT - Add JV7742 and JV7745 Auto I"
type textarea "x"
type input "24 BAUT - Add JV7742 and JV7745 Auto ID"
type textarea "x"
type input "24 BAUT - Add JV7742 and JV7745 Auto ID"
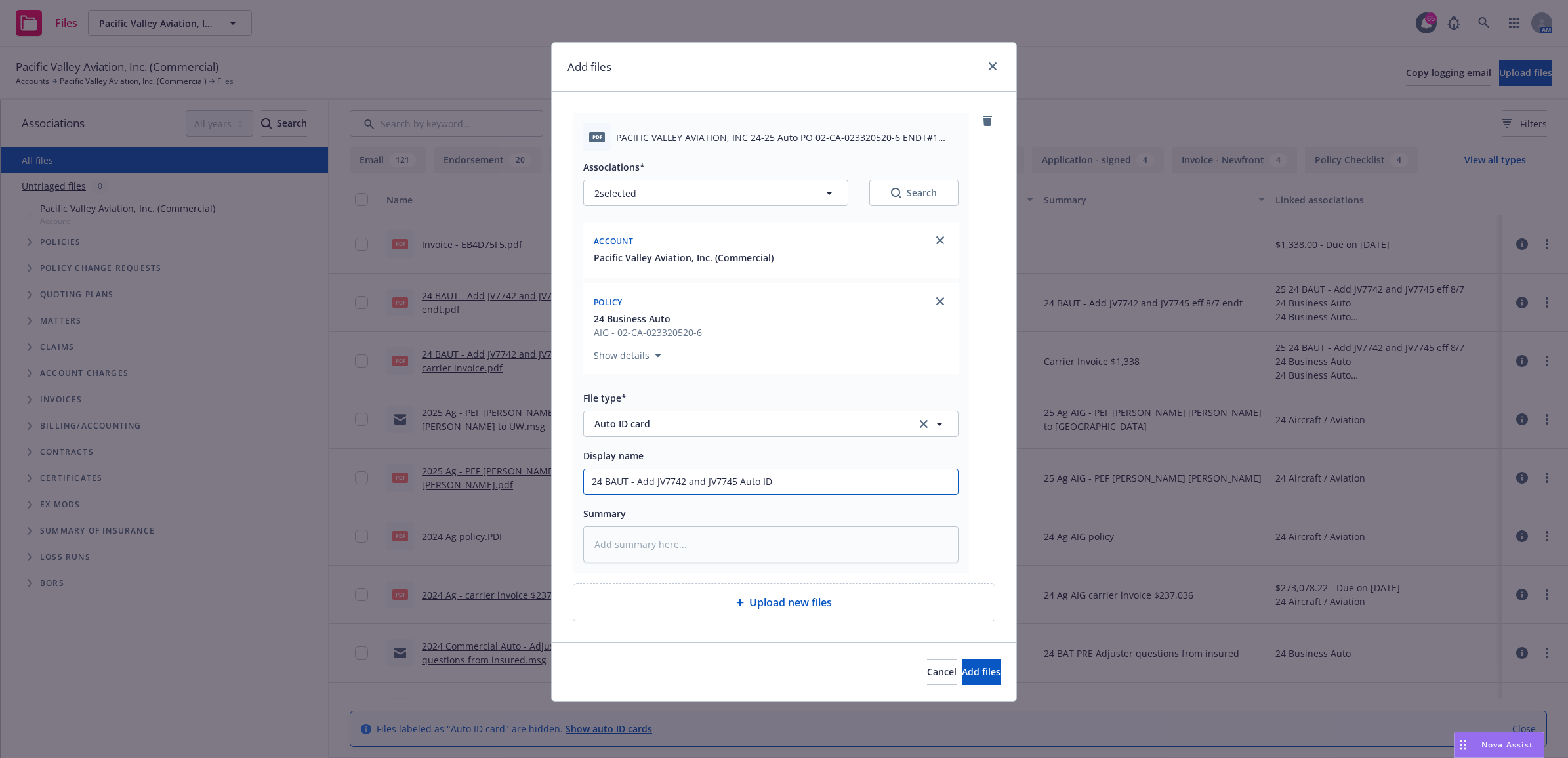
type textarea "x"
type input "24 BAUT - Add JV7742 and JV7745 Auto ID C"
type textarea "x"
type input "24 BAUT - Add JV7742 and JV7745 Auto ID Ca"
type textarea "x"
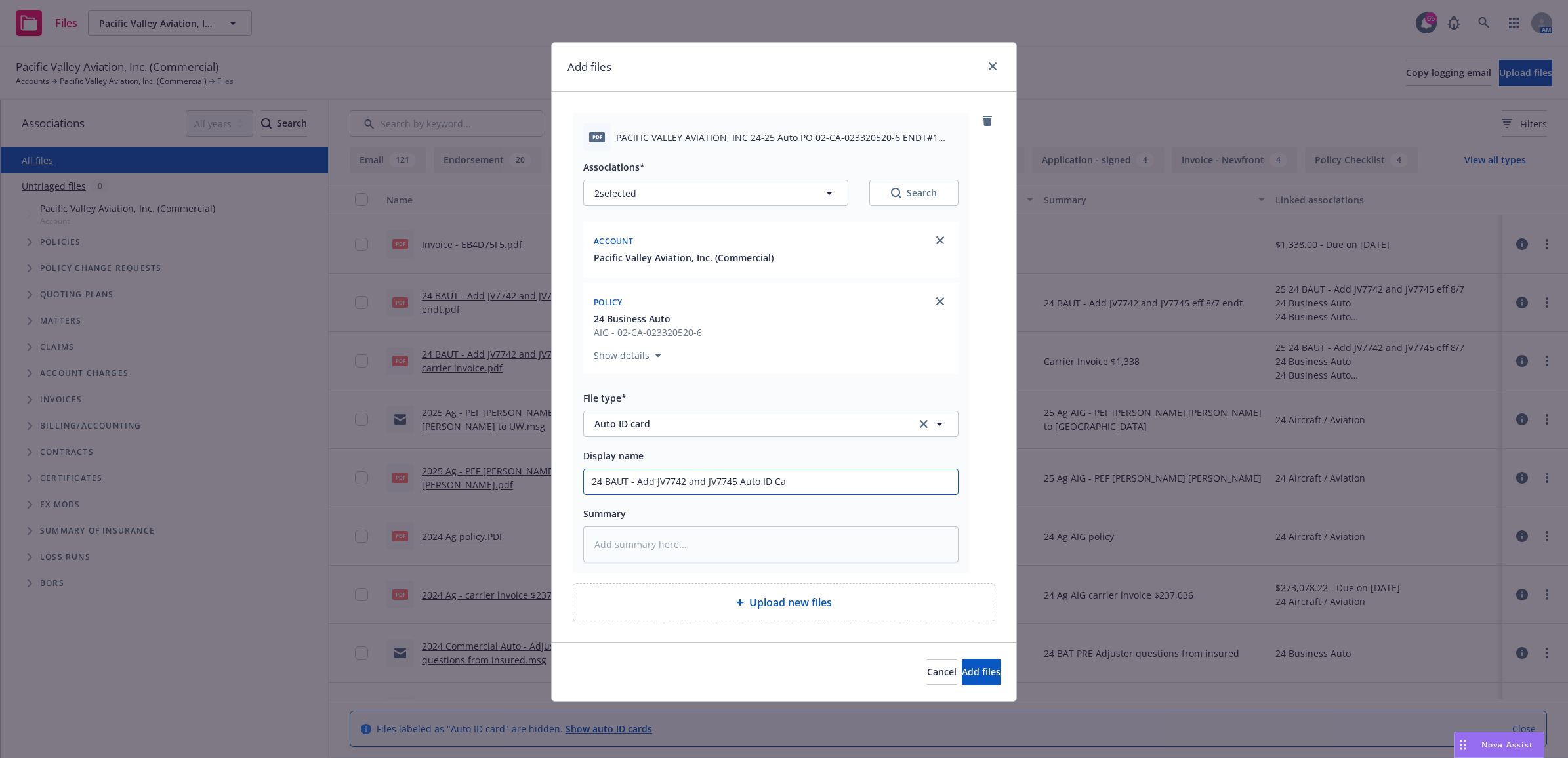
type input "24 BAUT - Add JV7742 and JV7745 Auto ID Car"
type textarea "x"
type input "24 BAUT - Add JV7742 and JV7745 Auto ID Card"
type textarea "x"
drag, startPoint x: 811, startPoint y: 480, endPoint x: 434, endPoint y: 480, distance: 377.0
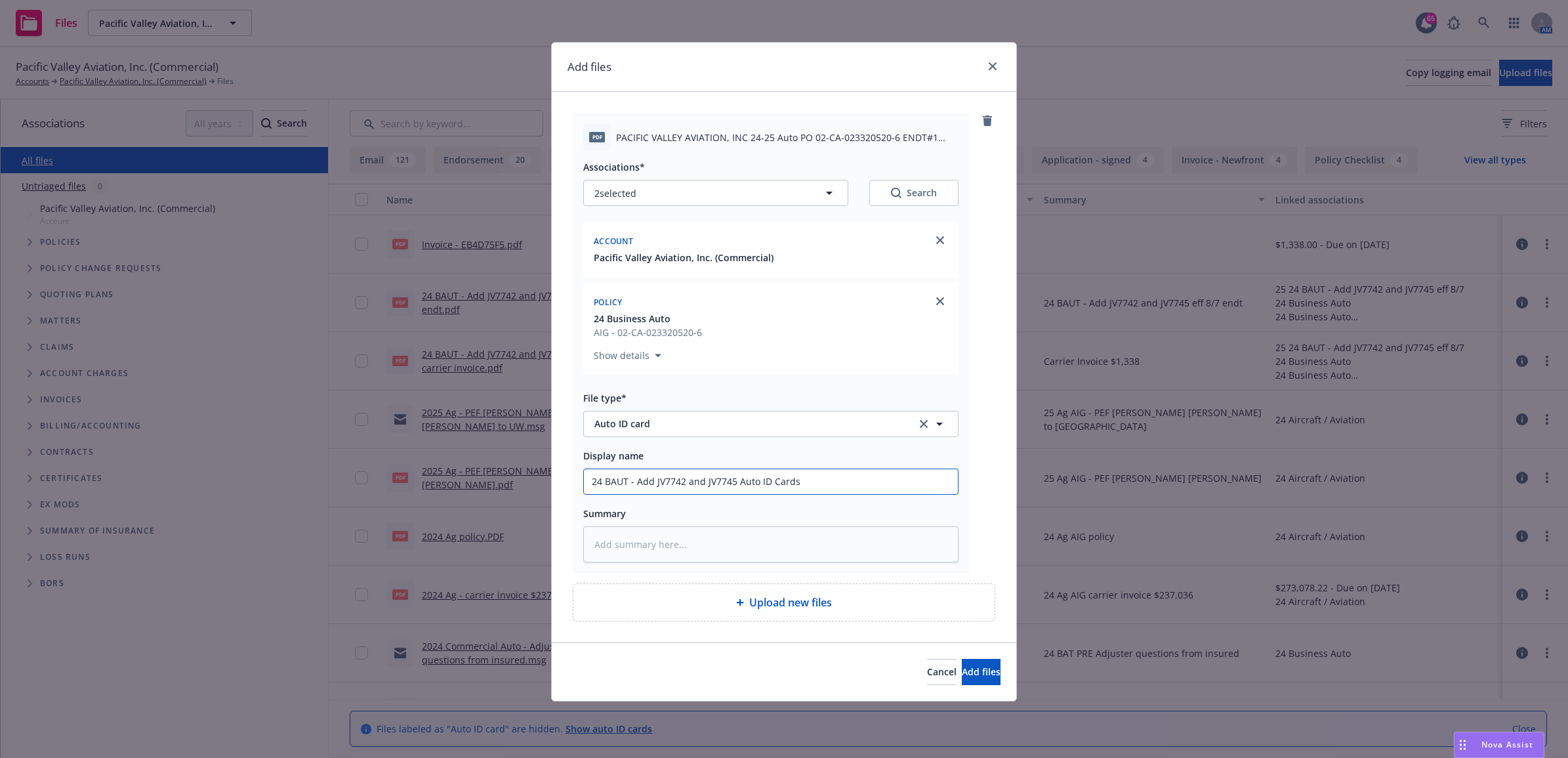
click at [417, 480] on div "Add files pdf PACIFIC VALLEY AVIATION, INC 24-25 Auto PO 02-CA-023320520-6 ENDT…" at bounding box center [784, 379] width 1568 height 758
type input "24 BAUT - Add JV7742 and JV7745 Auto ID Cards"
drag, startPoint x: 659, startPoint y: 481, endPoint x: 641, endPoint y: 474, distance: 19.3
click at [618, 465] on div "Display name 24 BAUT - Add JV7742 and JV7745 Auto ID Cards" at bounding box center [770, 470] width 375 height 47
click at [653, 483] on input "24 BAUT - Add JV7742 and JV7745 Auto ID Cards" at bounding box center [770, 481] width 374 height 25
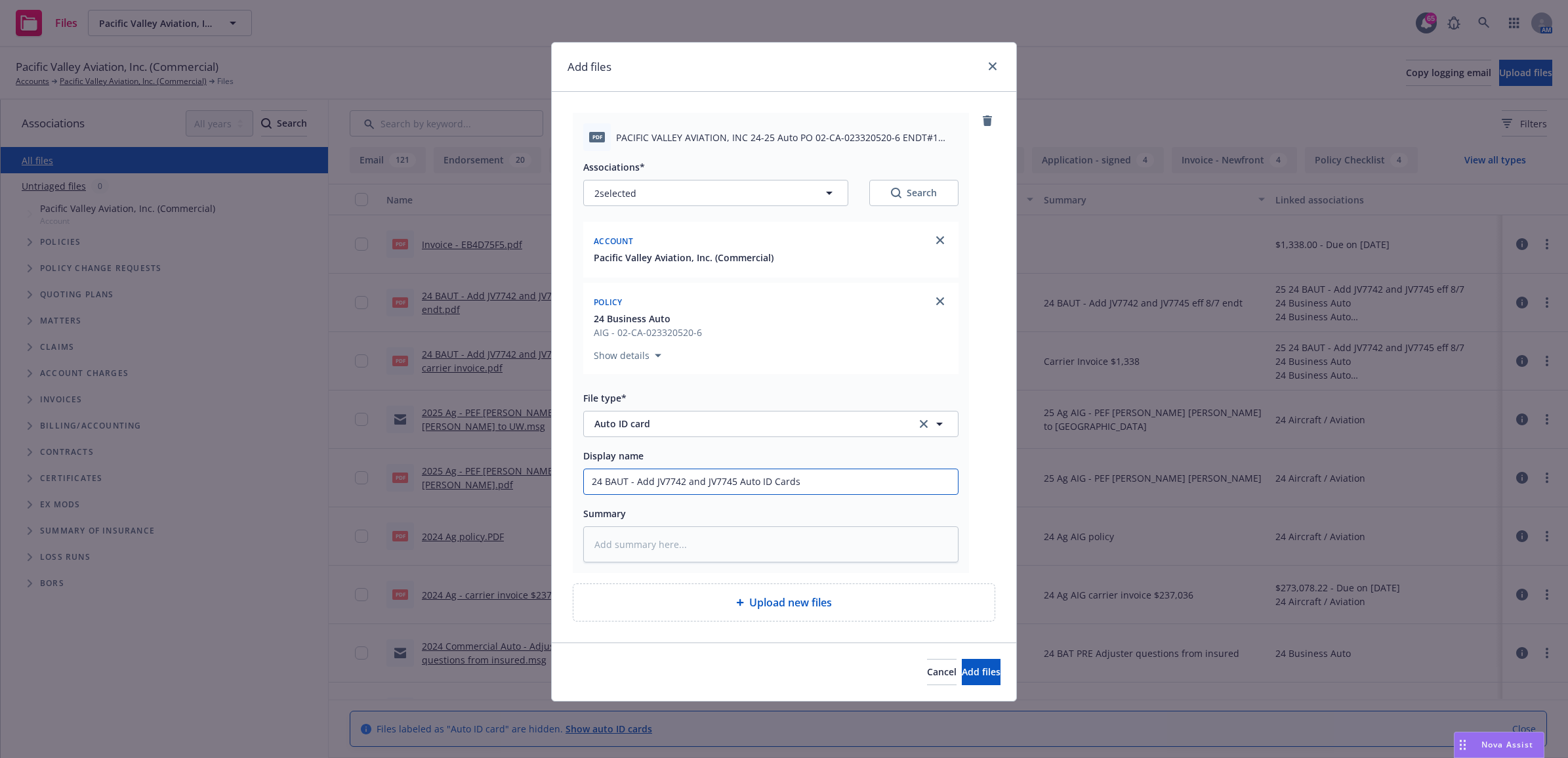
type textarea "x"
type input "24 BAUT - Ad JV7742 and JV7745 Auto ID Cards"
type textarea "x"
type input "24 BAUT - A JV7742 and JV7745 Auto ID Cards"
type textarea "x"
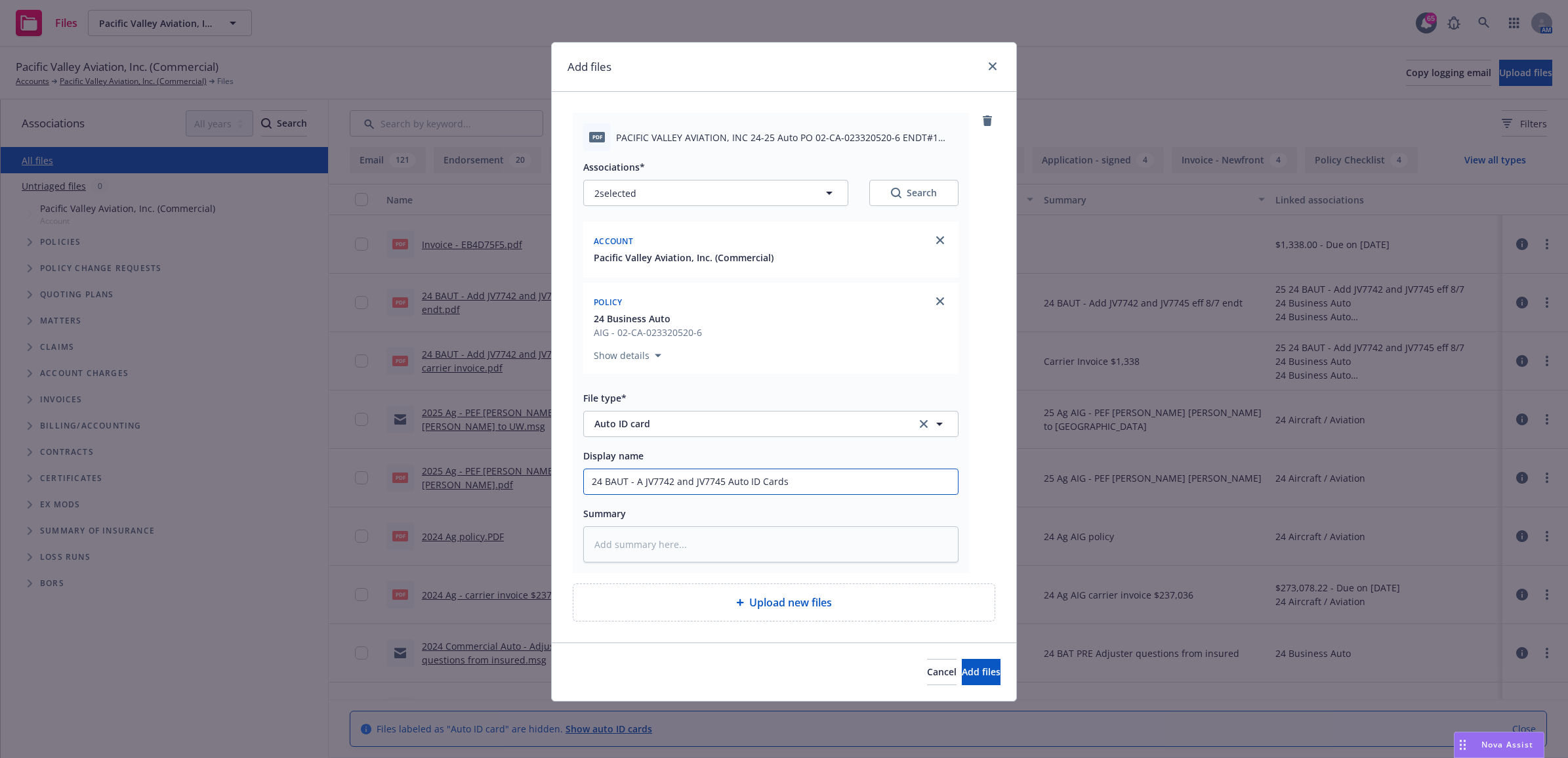
type input "24 BAUT - JV7742 and JV7745 Auto ID Cards"
type textarea "x"
drag, startPoint x: 788, startPoint y: 481, endPoint x: 488, endPoint y: 485, distance: 300.0
click at [469, 485] on div "Add files pdf PACIFIC VALLEY AVIATION, INC 24-25 Auto PO 02-CA-023320520-6 ENDT…" at bounding box center [784, 379] width 1568 height 758
type input "24 BAUT - JV7742 and JV7745 Auto ID Cards"
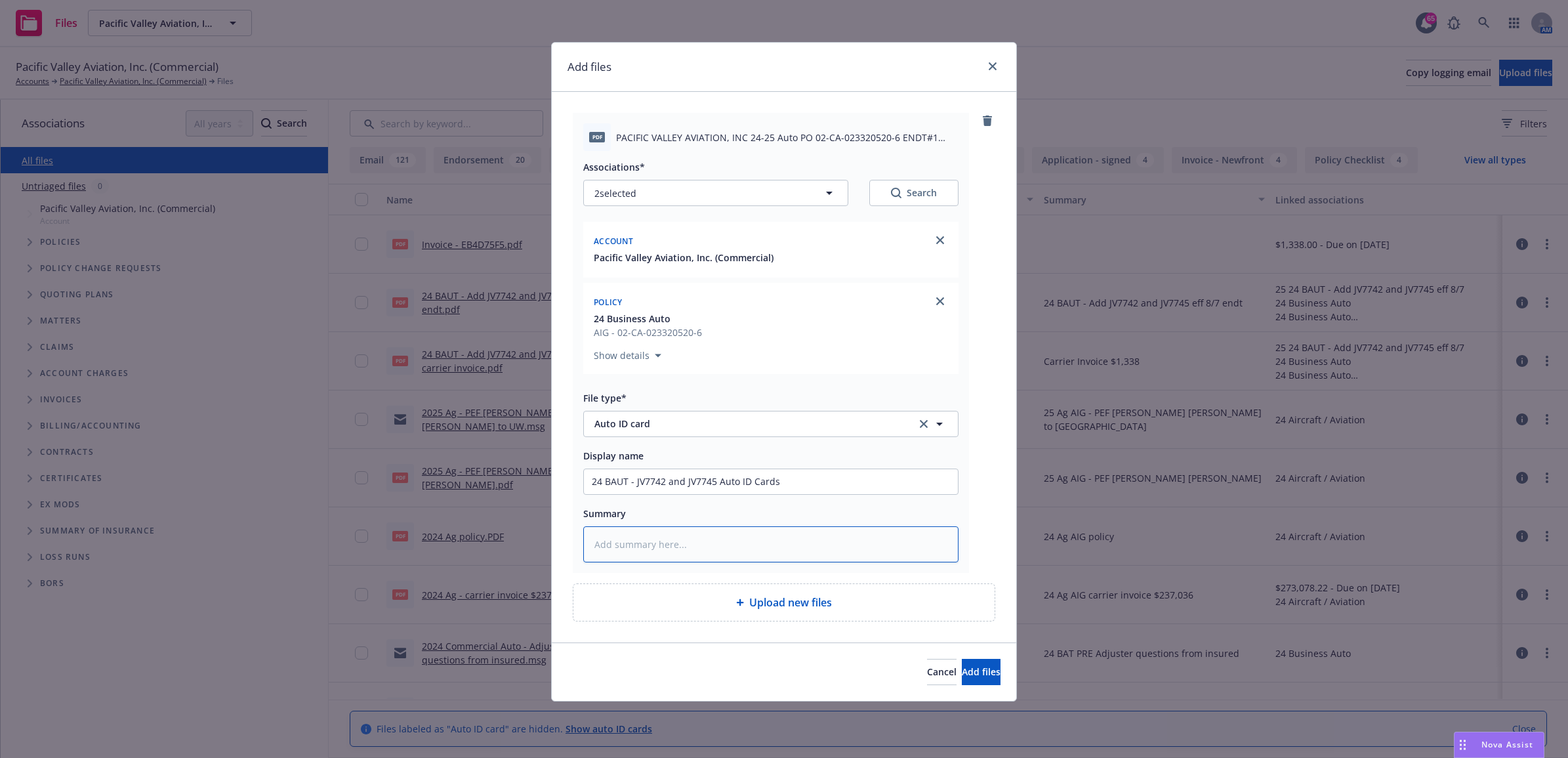
paste textarea "24 BAUT - JV7742 and JV7745 Auto ID Cards"
type textarea "x"
type textarea "24 BAUT - JV7742 and JV7745 Auto ID Cards"
click at [963, 662] on button "Add files" at bounding box center [981, 672] width 39 height 26
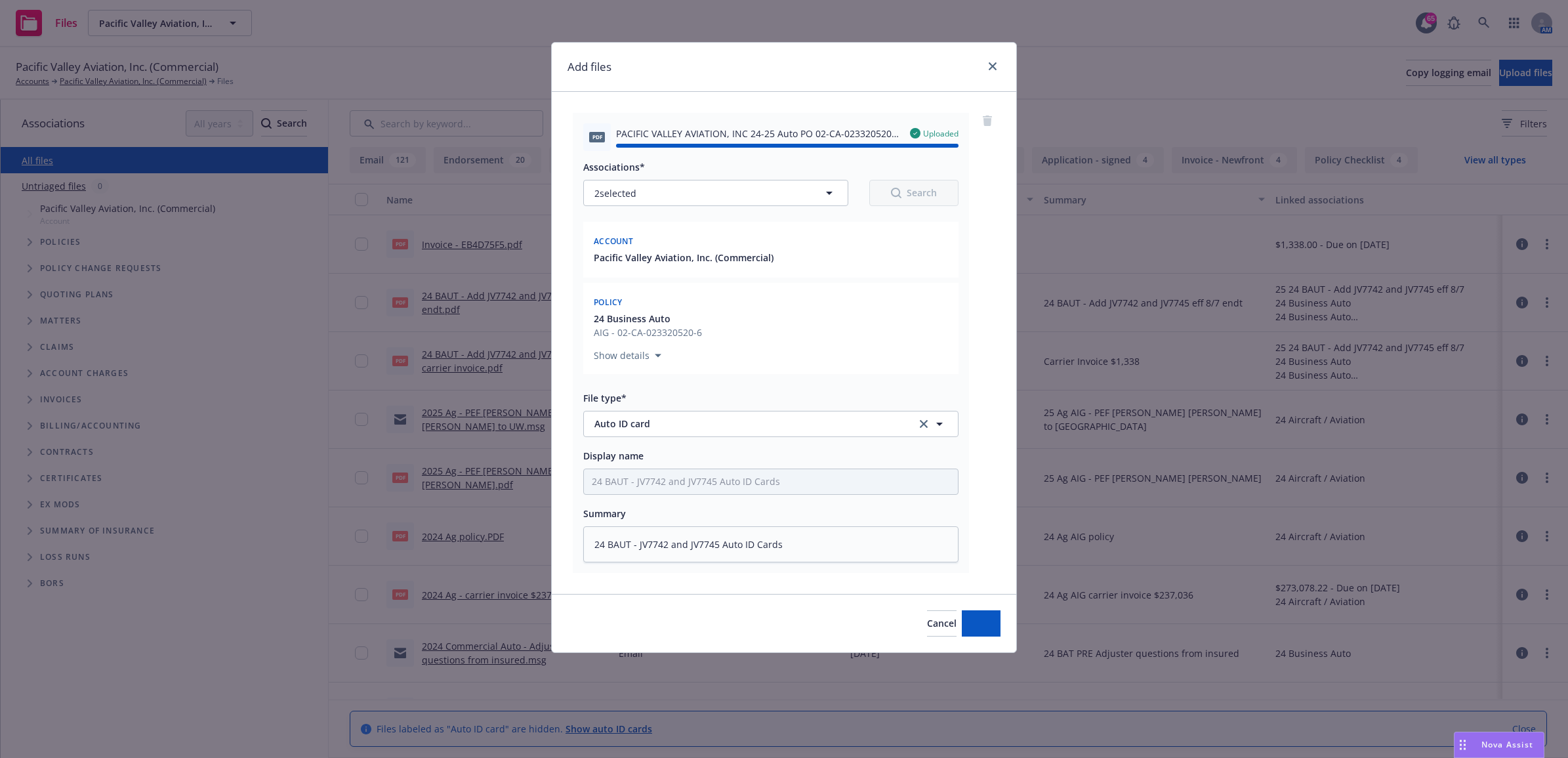
type textarea "x"
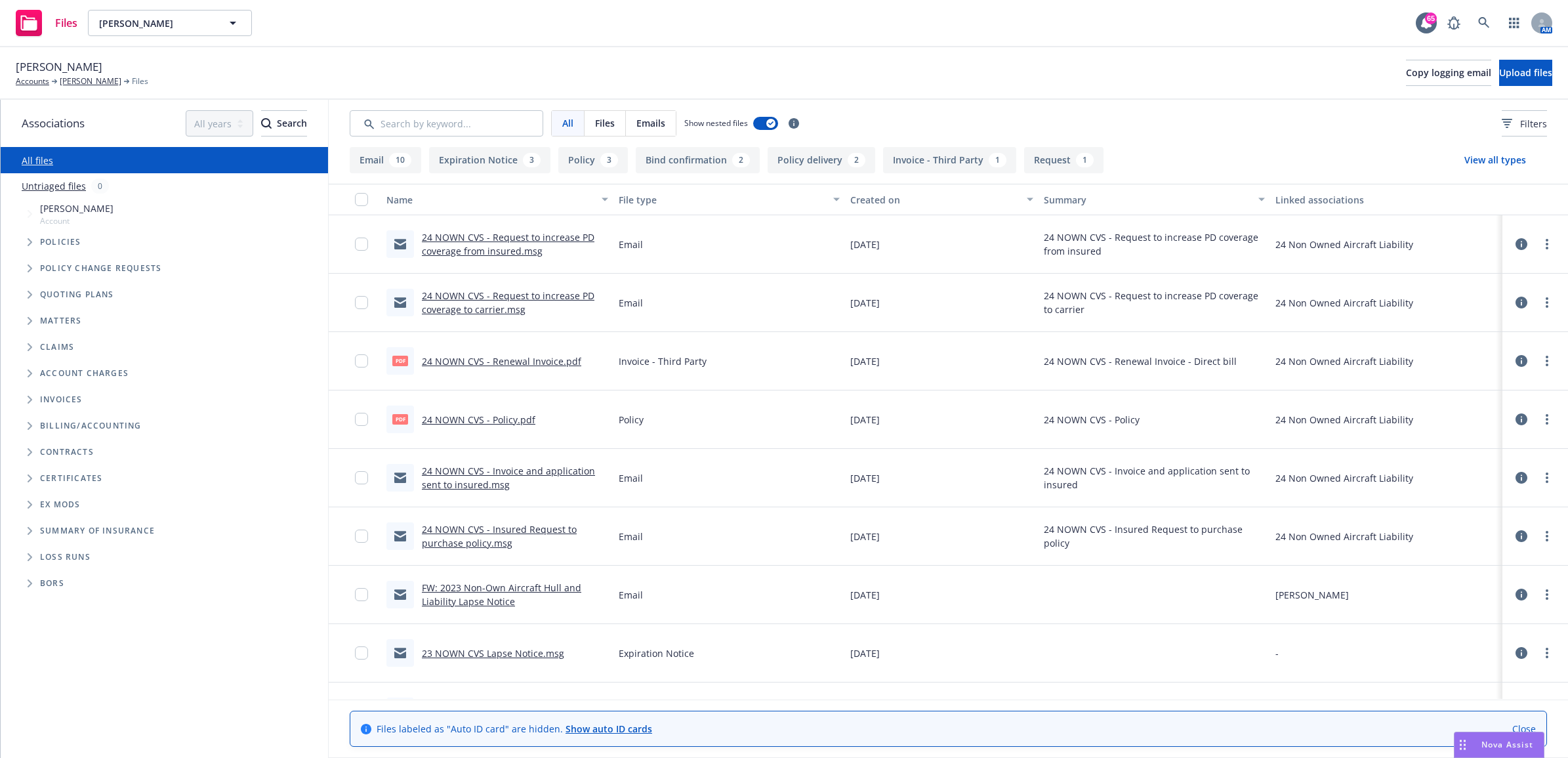
click at [562, 295] on link "24 NOWN CVS - Request to increase PD coverage to carrier.msg" at bounding box center [508, 302] width 173 height 26
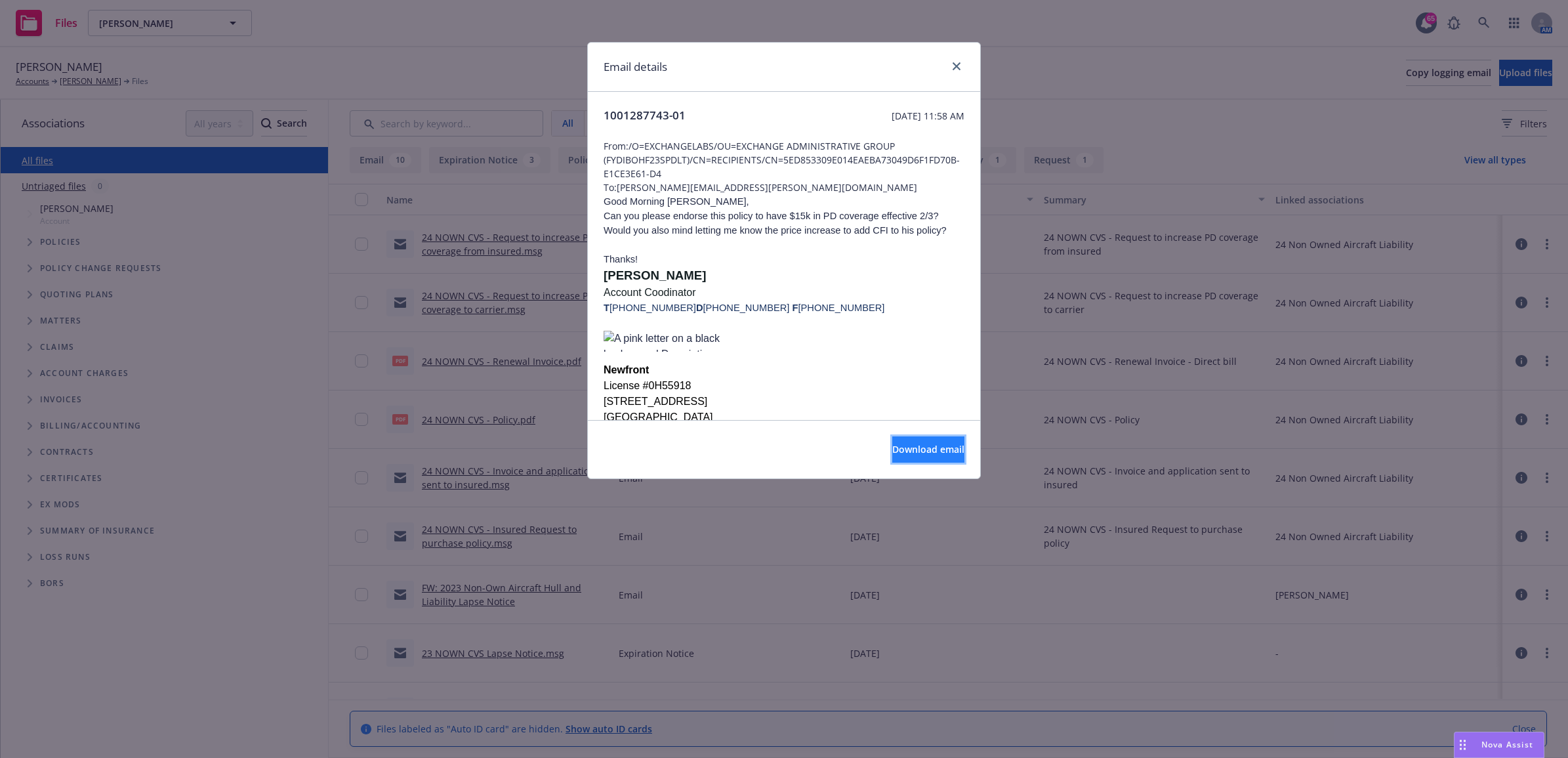
click at [939, 440] on button "Download email" at bounding box center [928, 449] width 73 height 26
drag, startPoint x: 961, startPoint y: 60, endPoint x: 939, endPoint y: 77, distance: 27.8
click at [961, 60] on link "close" at bounding box center [956, 66] width 16 height 16
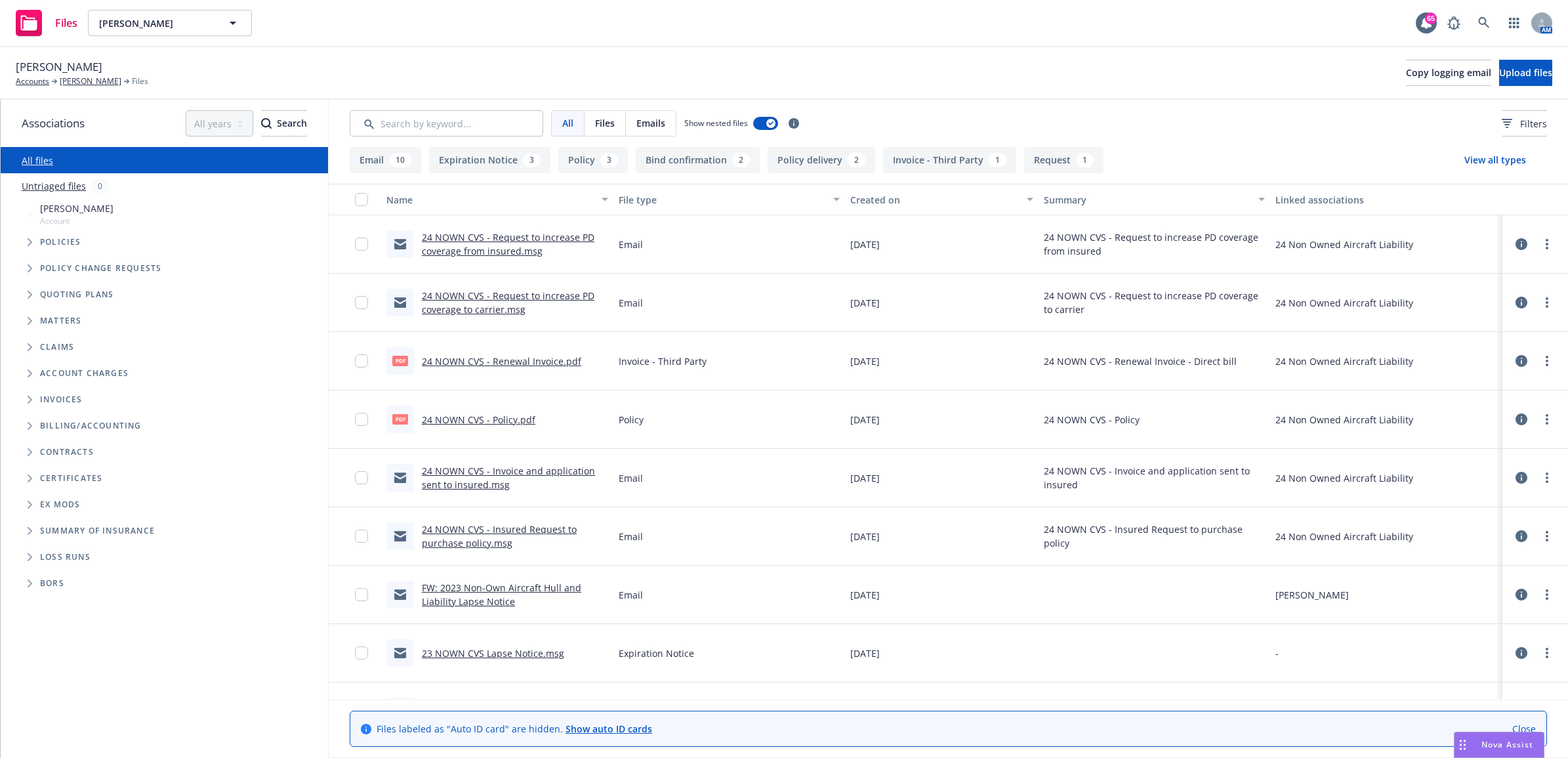
click at [503, 251] on link "24 NOWN CVS - Request to increase PD coverage from insured.msg" at bounding box center [508, 244] width 173 height 26
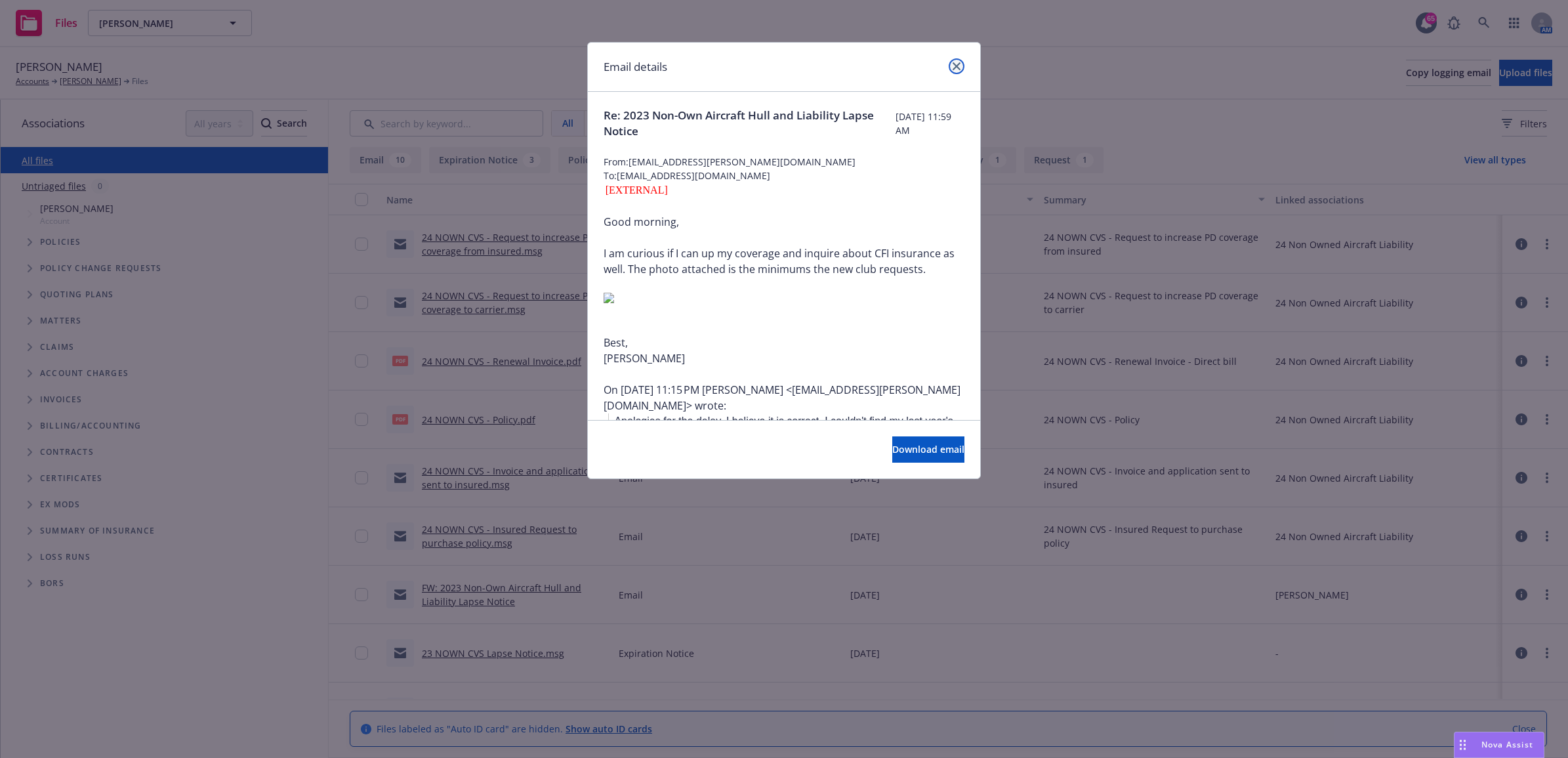
drag, startPoint x: 953, startPoint y: 65, endPoint x: 963, endPoint y: 70, distance: 11.2
click at [953, 65] on icon "close" at bounding box center [956, 66] width 8 height 8
